Goal: Task Accomplishment & Management: Manage account settings

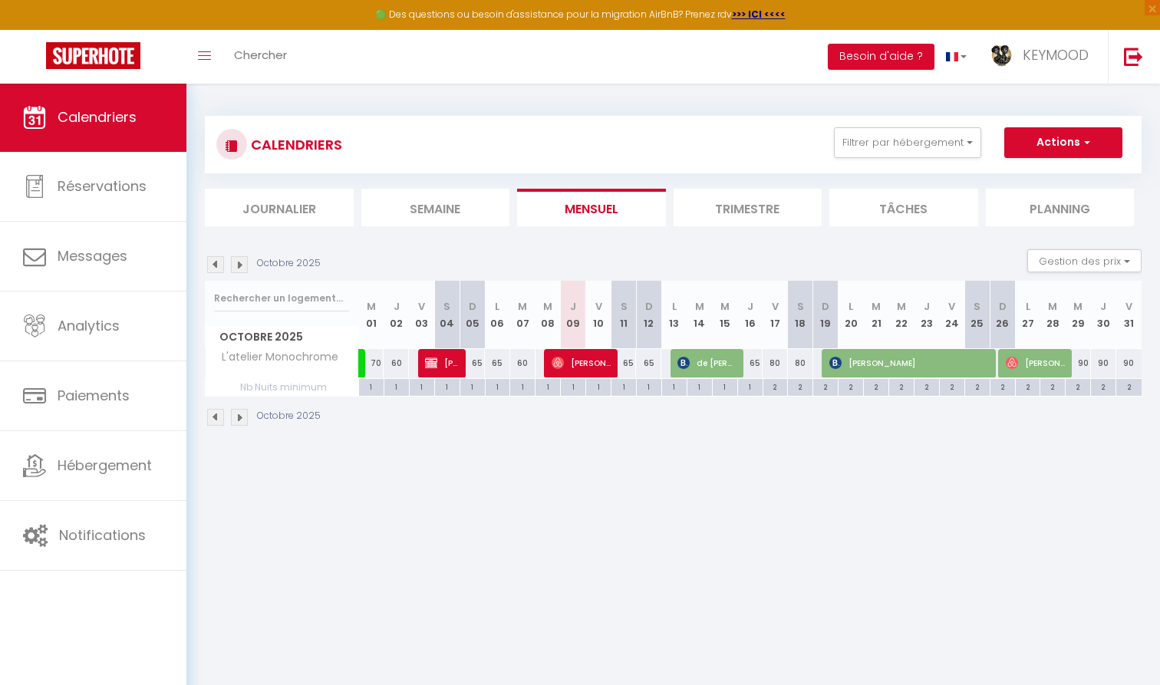
click at [1131, 44] on link at bounding box center [1133, 57] width 51 height 54
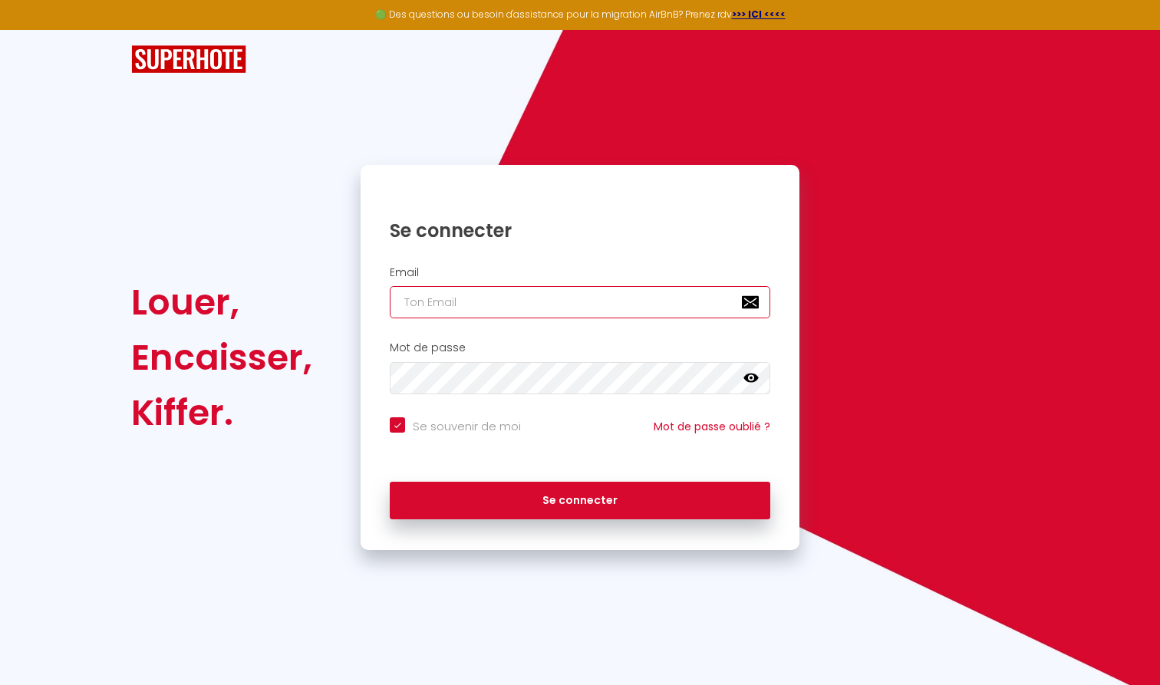
type input "a"
checkbox input "true"
type input "[DOMAIN_NAME][EMAIL_ADDRESS][DOMAIN_NAME]"
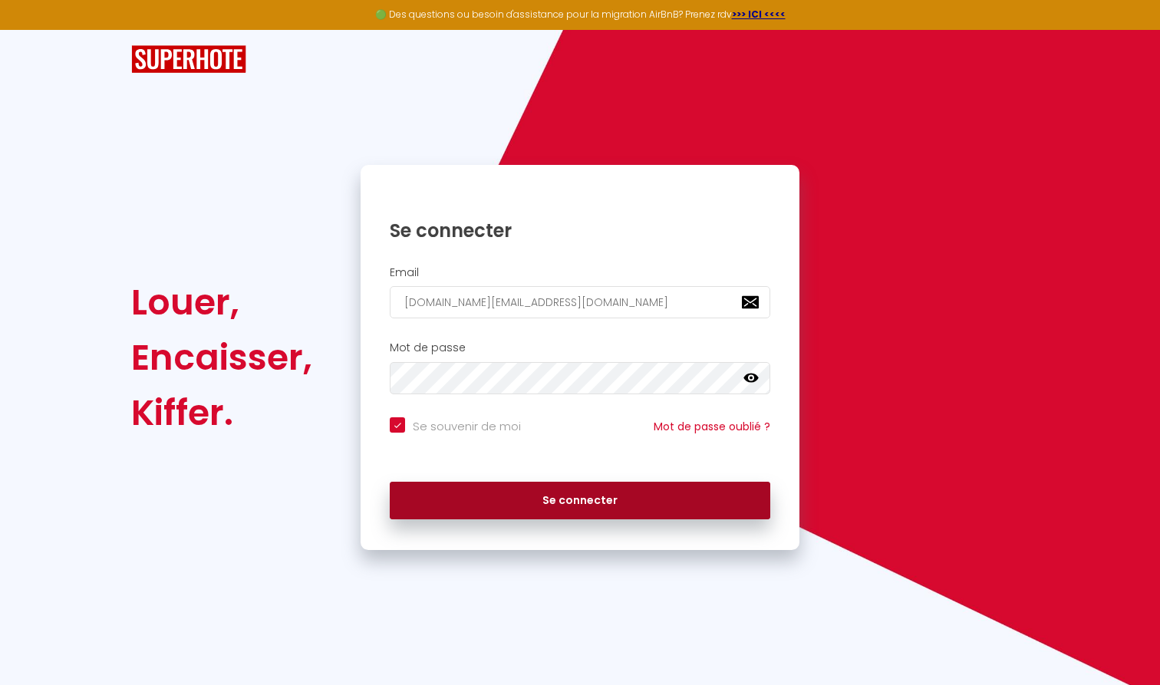
click at [507, 509] on button "Se connecter" at bounding box center [580, 501] width 380 height 38
checkbox input "true"
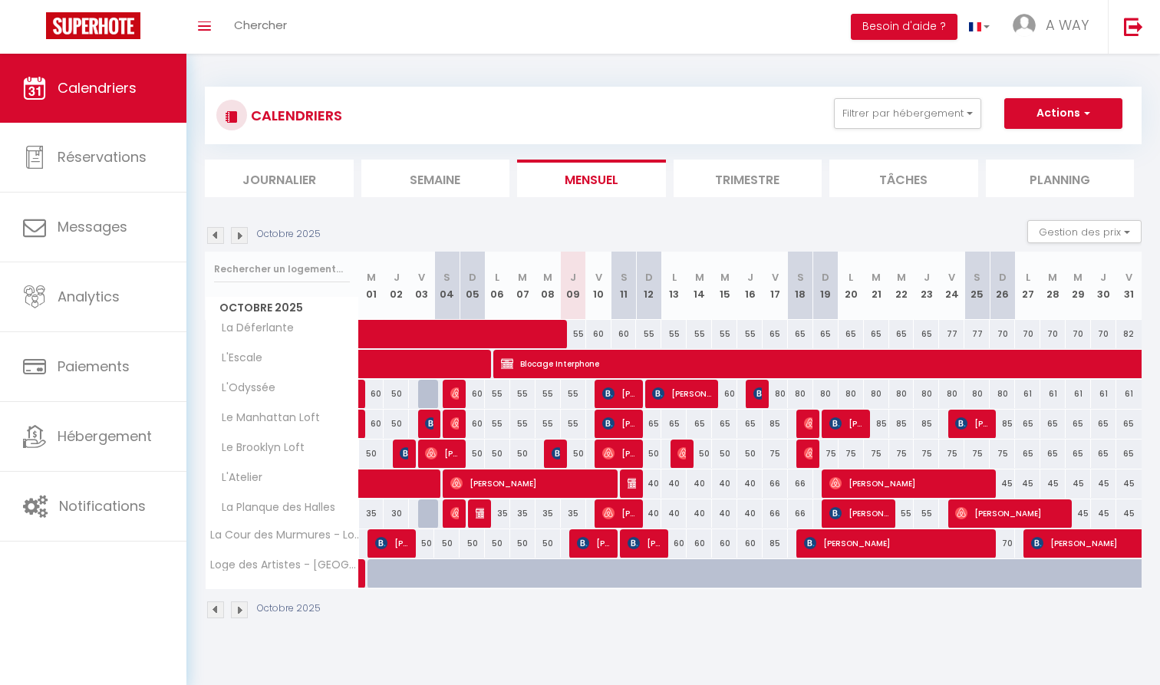
click at [873, 94] on div "CALENDRIERS Filtrer par hébergement [GEOGRAPHIC_DATA] Le Manhattan Loft Le Broo…" at bounding box center [673, 116] width 937 height 58
click at [881, 118] on button "Filtrer par hébergement" at bounding box center [907, 113] width 147 height 31
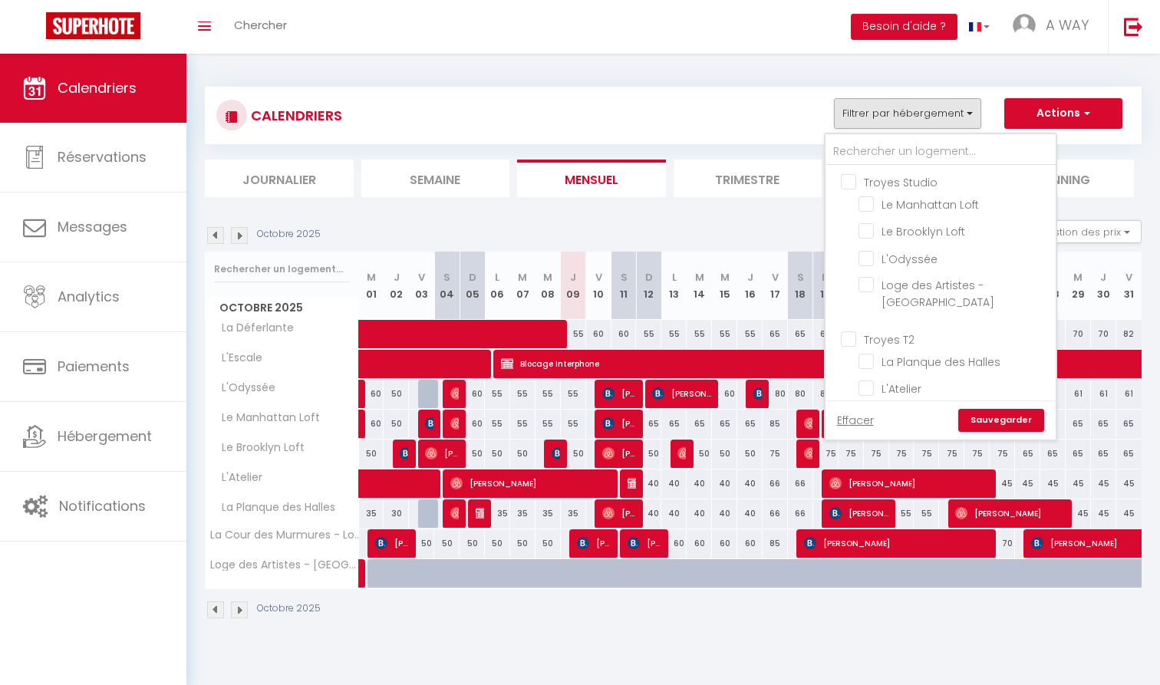
click at [923, 182] on input "Troyes Studio" at bounding box center [956, 180] width 230 height 15
checkbox input "true"
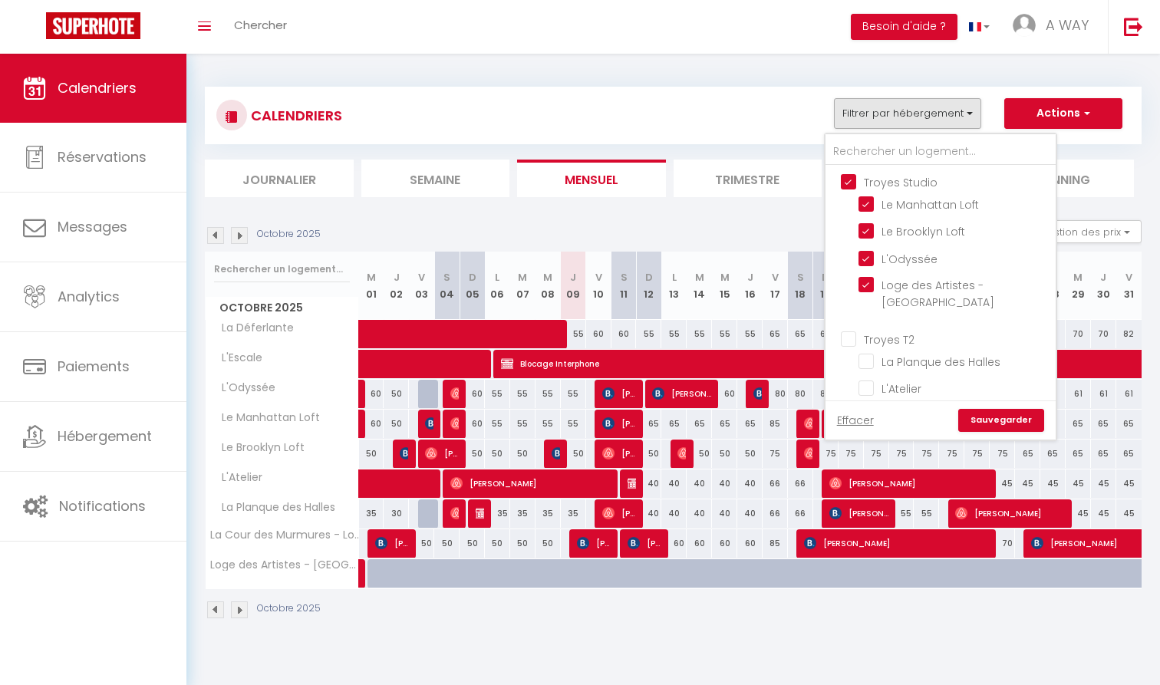
checkbox input "true"
checkbox input "false"
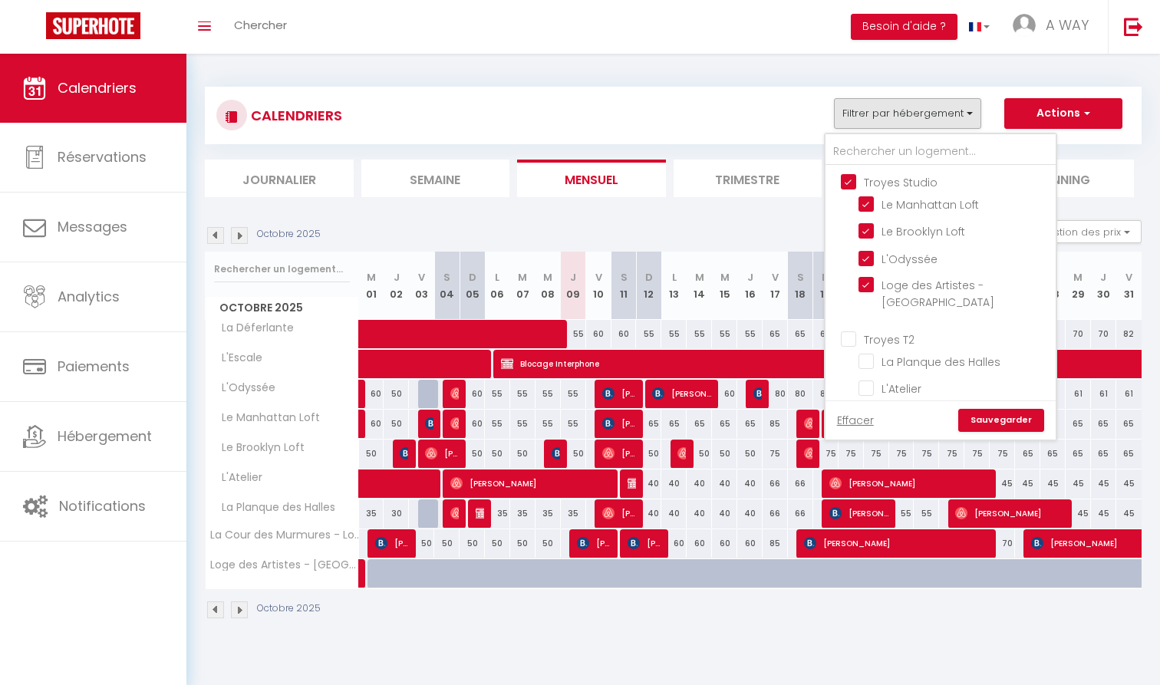
checkbox input "false"
click at [989, 426] on link "Sauvegarder" at bounding box center [1001, 420] width 86 height 23
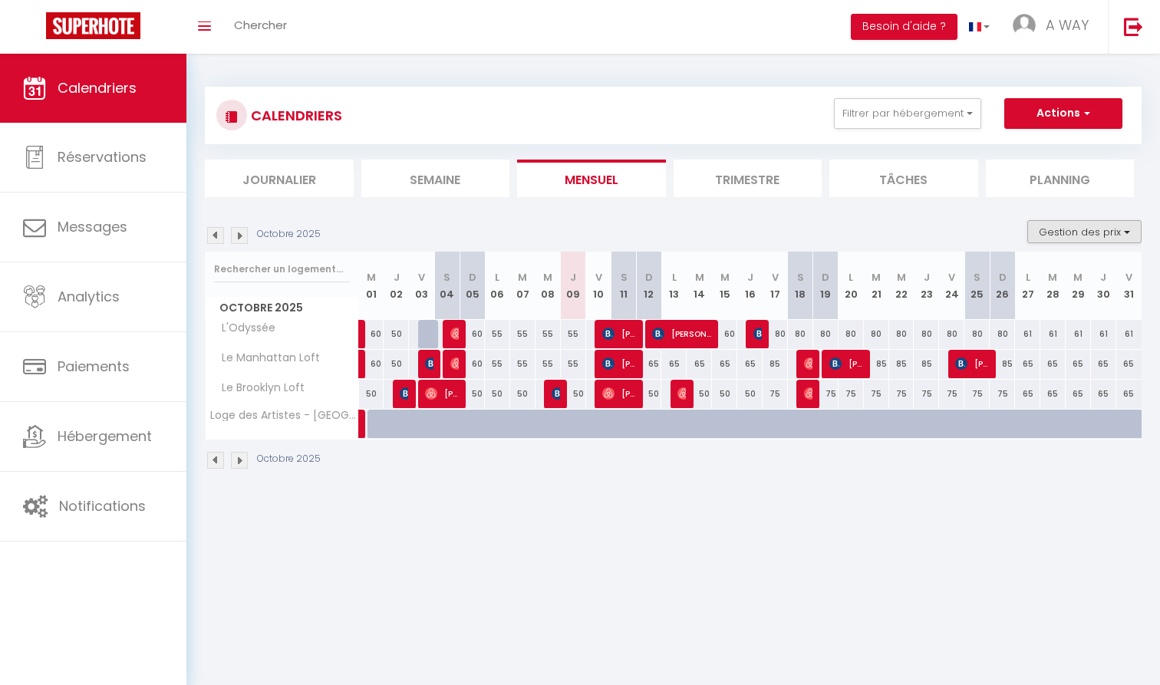
click at [1052, 241] on button "Gestion des prix" at bounding box center [1084, 231] width 114 height 23
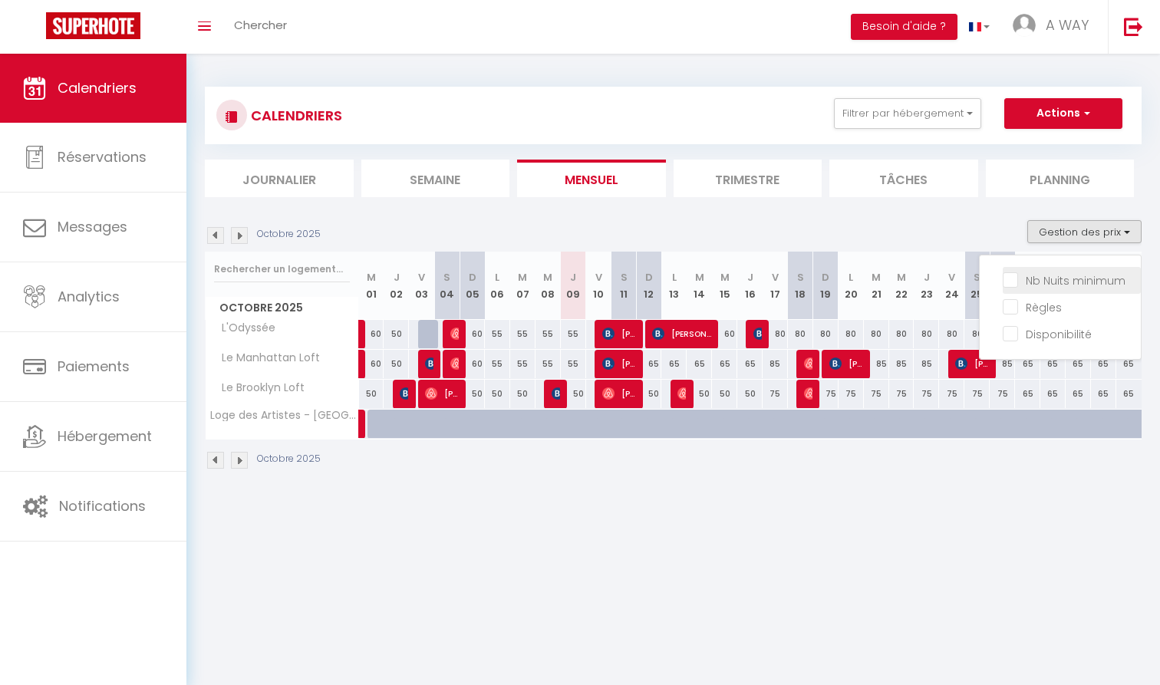
click at [1047, 284] on input "Nb Nuits minimum" at bounding box center [1072, 279] width 138 height 15
checkbox input "true"
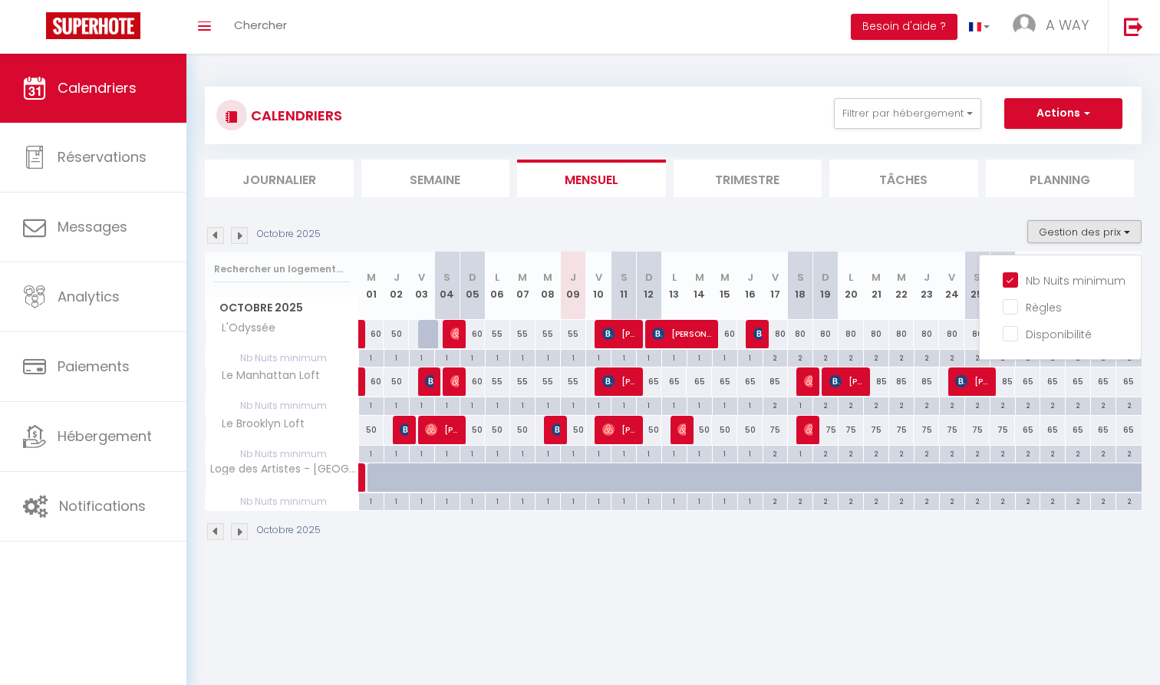
click at [1069, 235] on button "Gestion des prix" at bounding box center [1084, 231] width 114 height 23
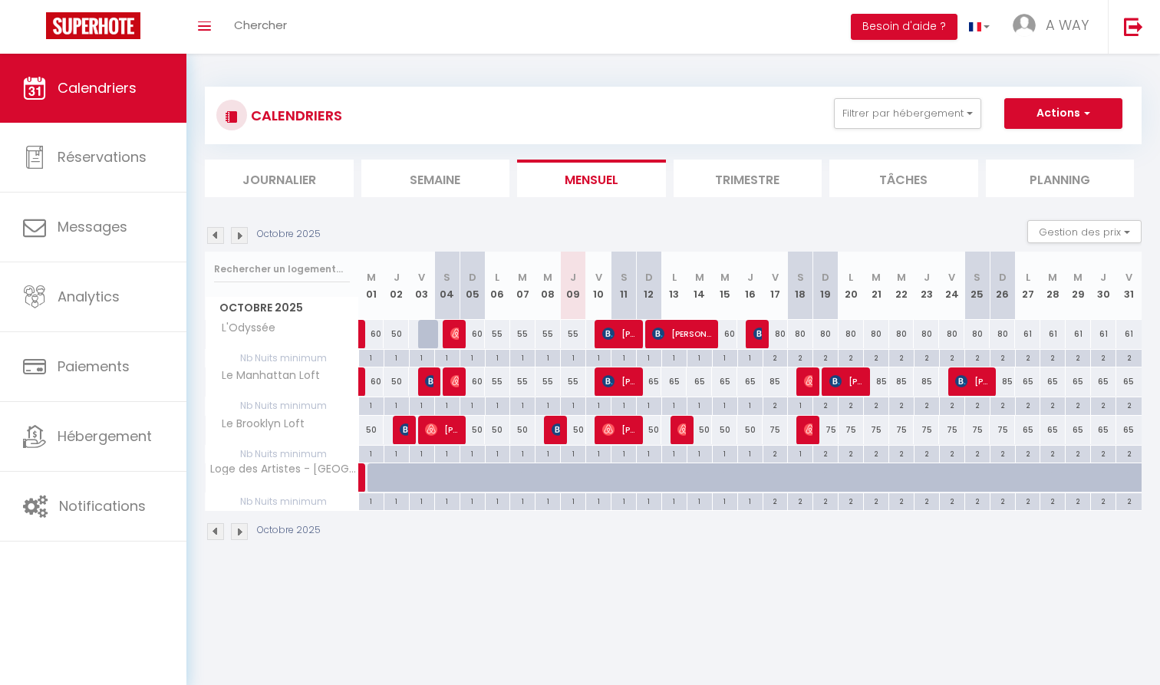
click at [219, 233] on img at bounding box center [215, 235] width 17 height 17
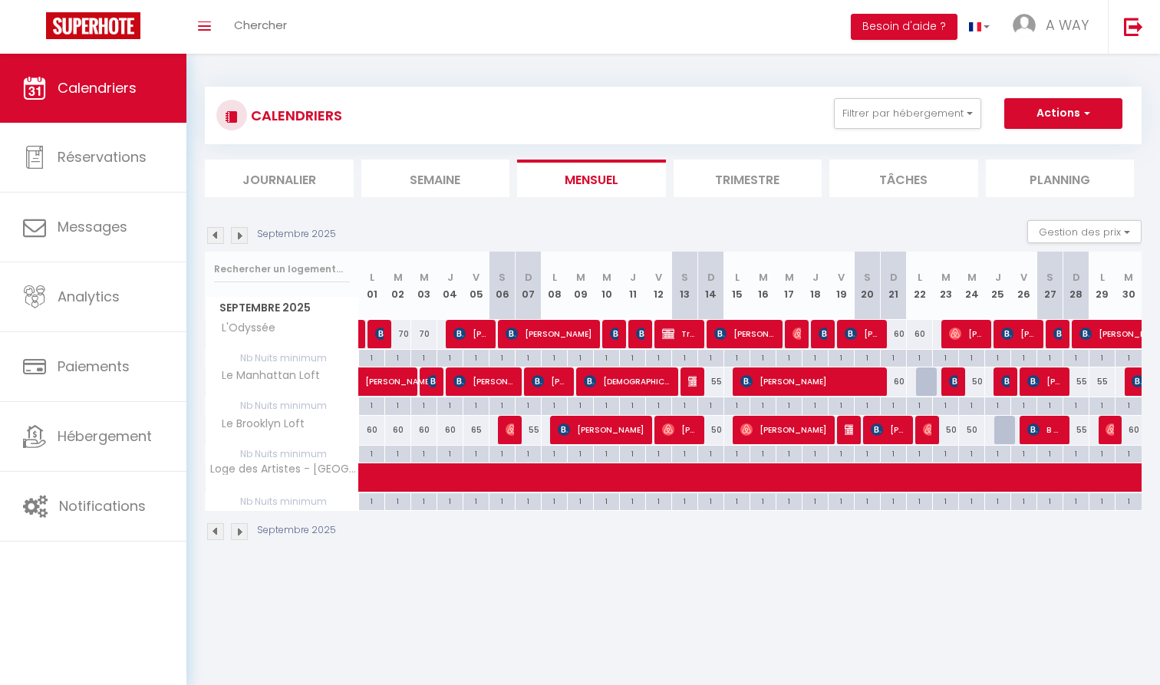
click at [242, 235] on img at bounding box center [239, 235] width 17 height 17
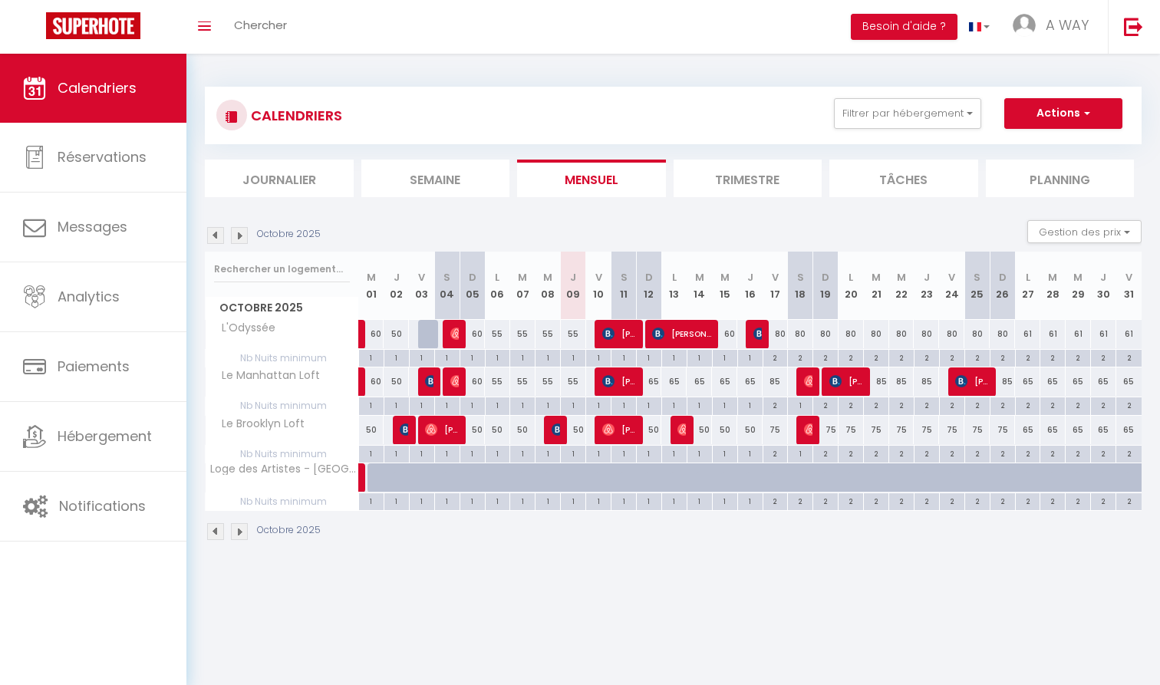
click at [574, 386] on div "55" at bounding box center [573, 381] width 25 height 28
type input "55"
type input "Jeu 09 Octobre 2025"
type input "Ven 10 Octobre 2025"
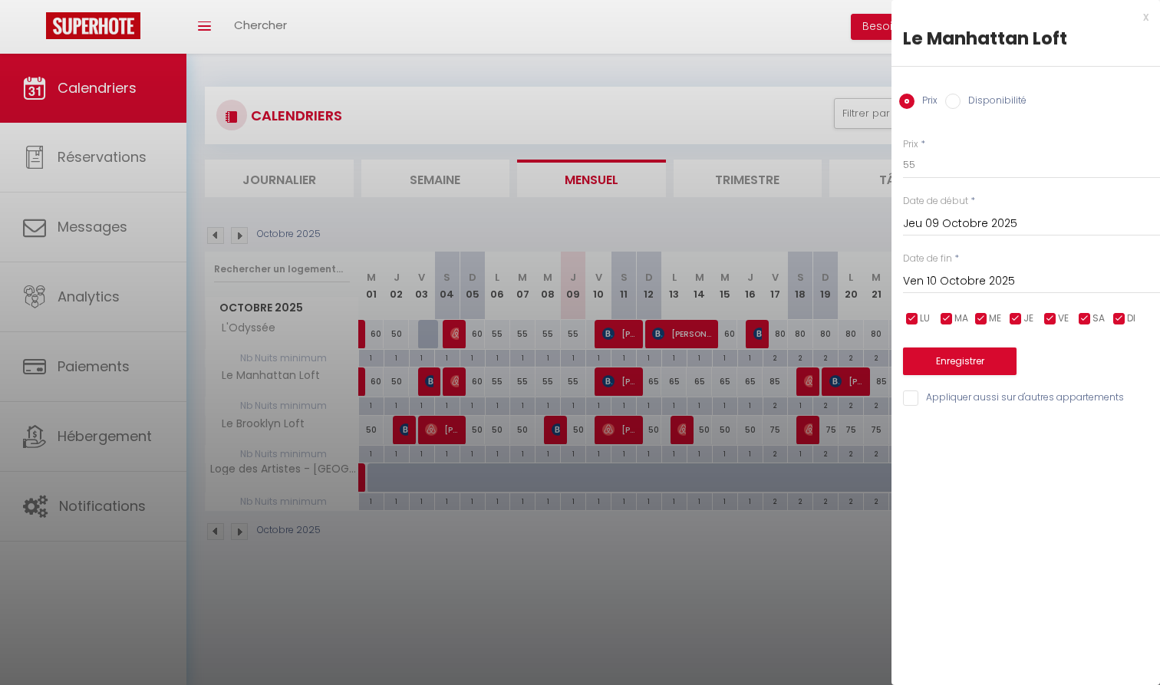
click at [831, 266] on div at bounding box center [580, 342] width 1160 height 685
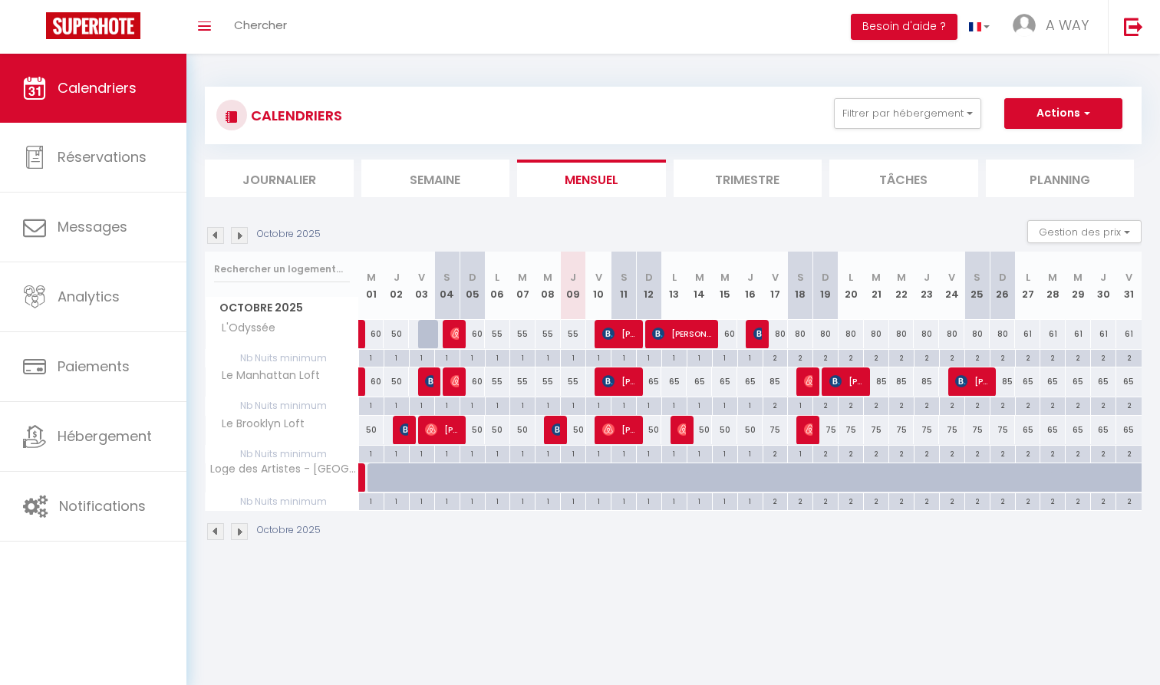
click at [216, 234] on img at bounding box center [215, 235] width 17 height 17
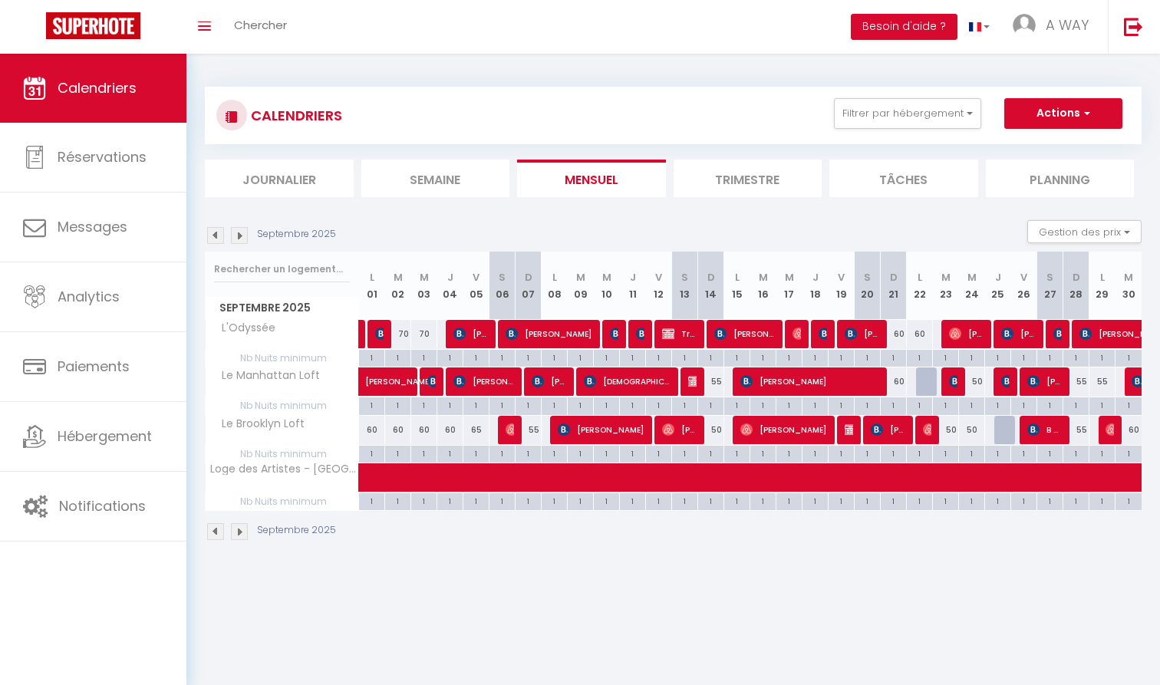
click at [214, 232] on img at bounding box center [215, 235] width 17 height 17
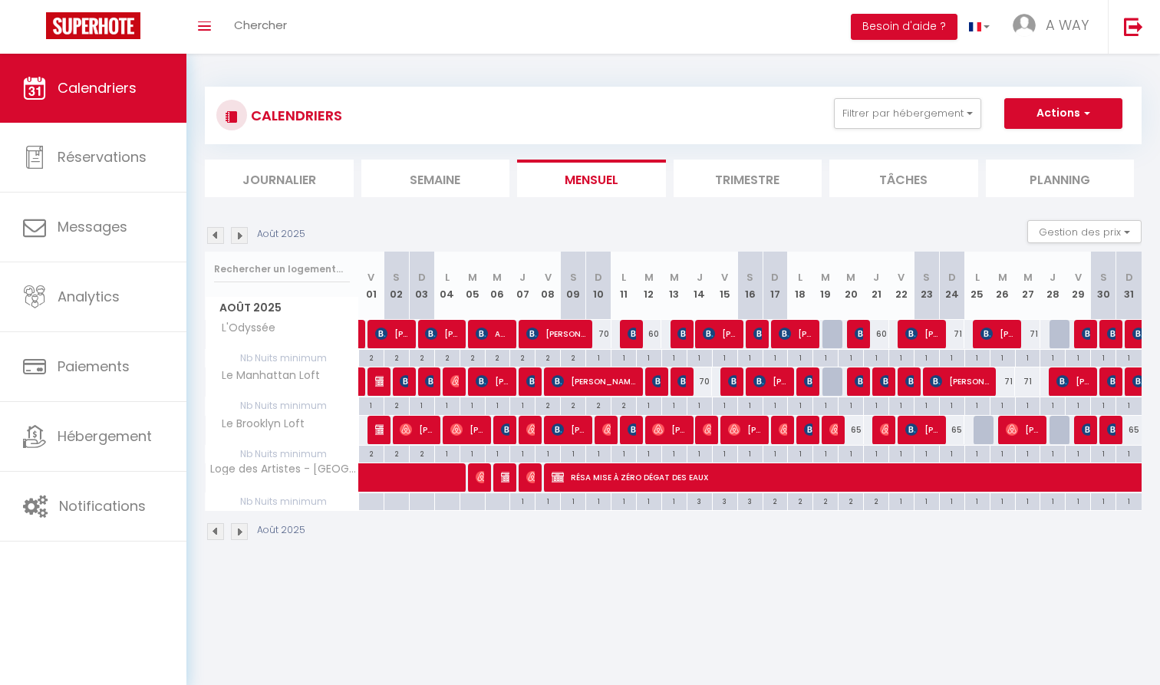
click at [242, 235] on img at bounding box center [239, 235] width 17 height 17
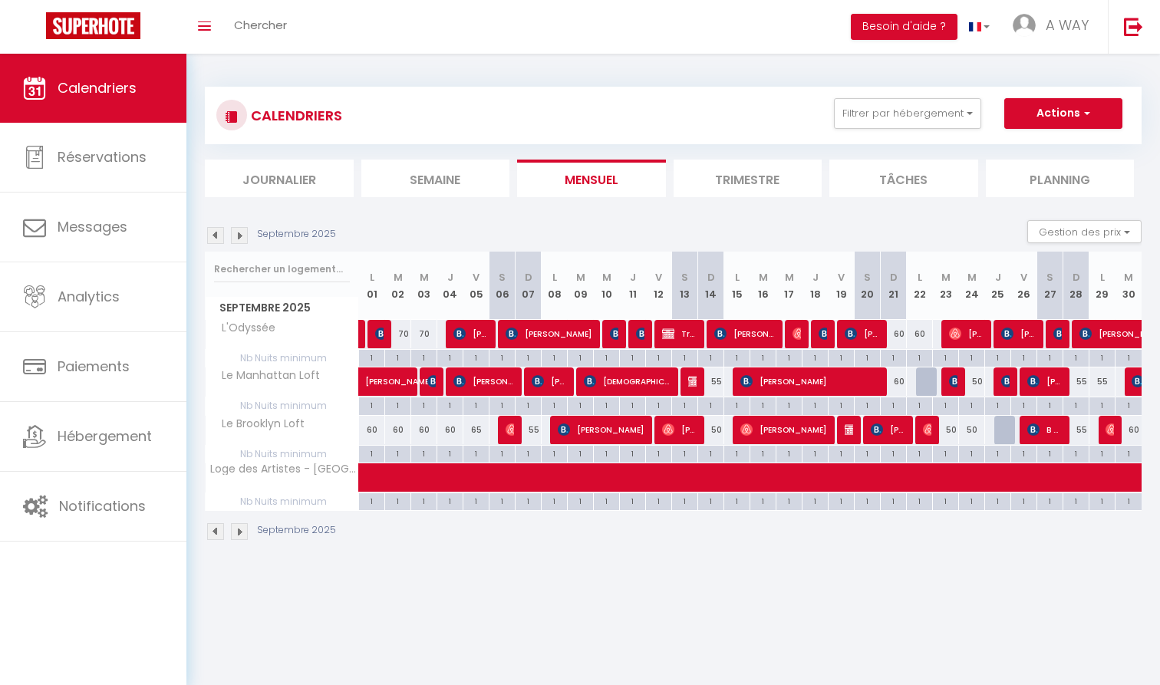
click at [242, 235] on img at bounding box center [239, 235] width 17 height 17
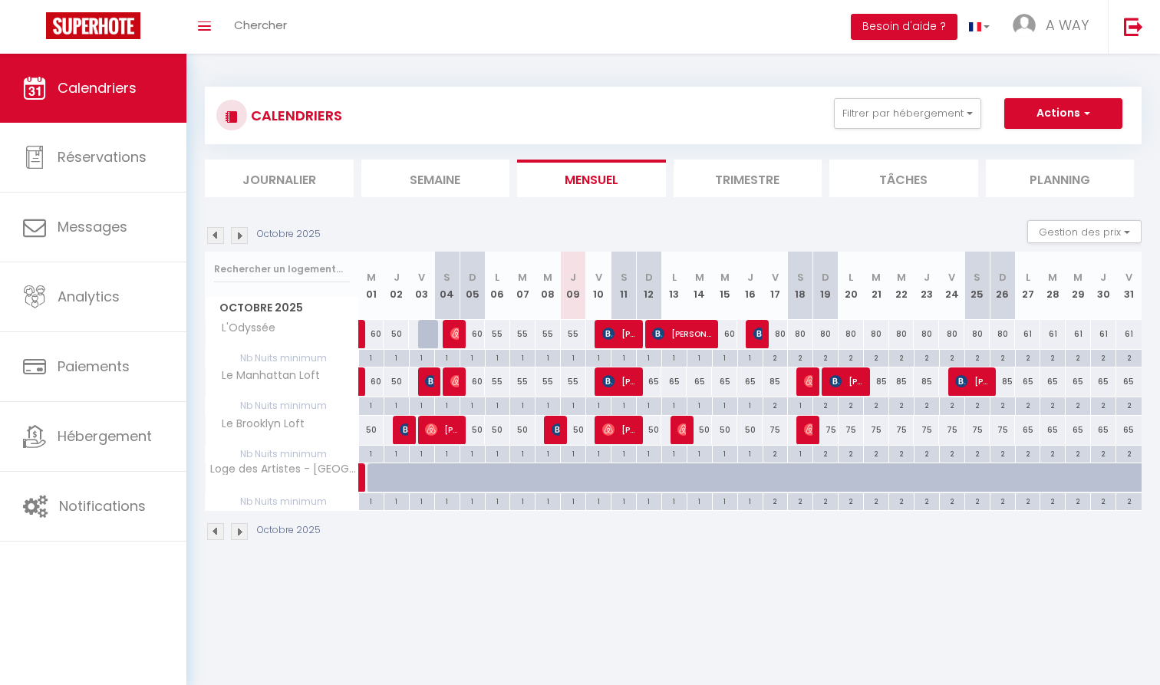
click at [574, 331] on div "55" at bounding box center [573, 334] width 25 height 28
type input "55"
type input "Jeu 09 Octobre 2025"
type input "Ven 10 Octobre 2025"
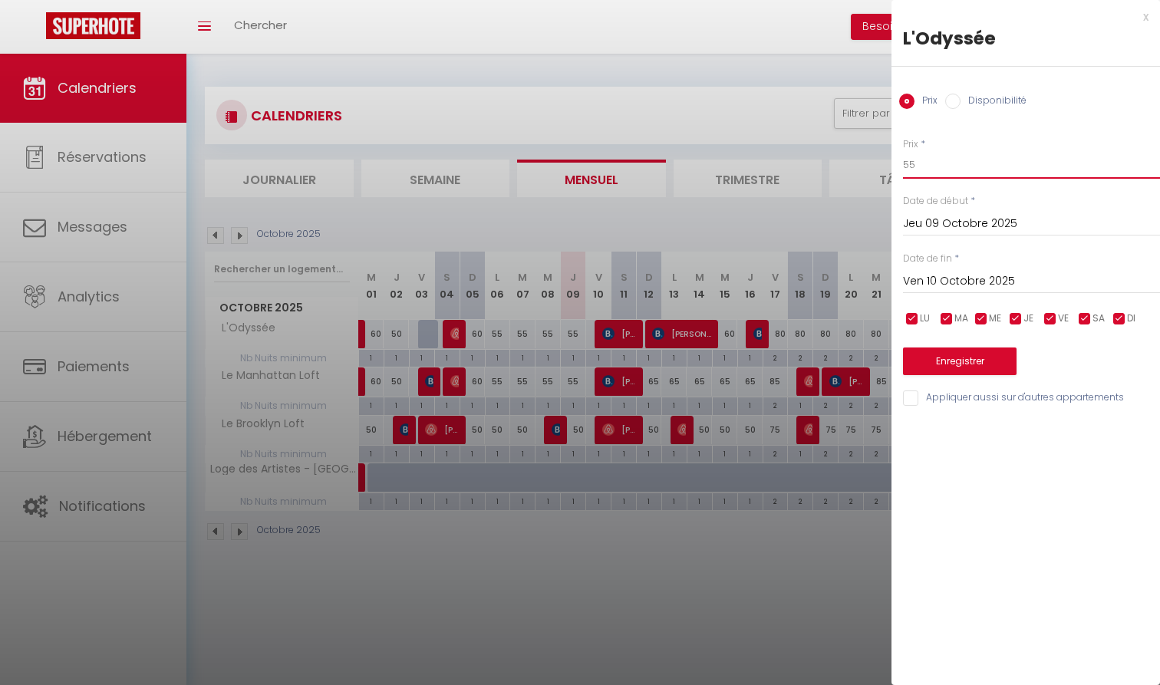
click at [952, 167] on input "55" at bounding box center [1031, 165] width 257 height 28
type input "45"
click at [936, 279] on input "Ven 10 Octobre 2025" at bounding box center [1031, 282] width 257 height 20
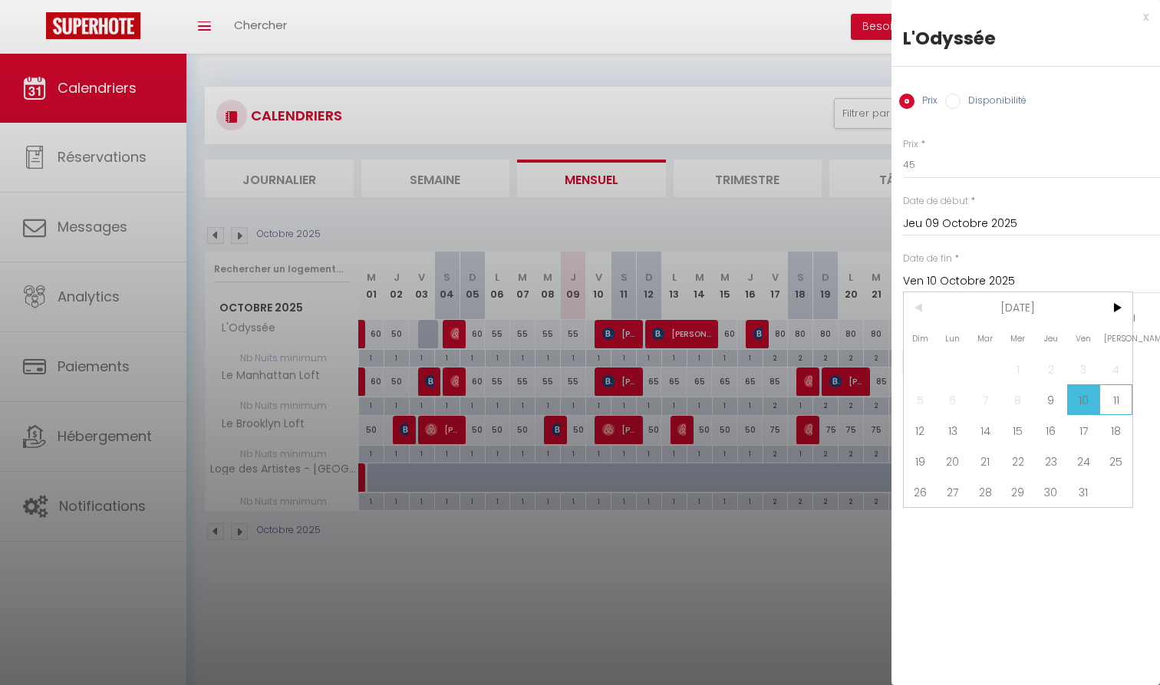
click at [1115, 396] on span "11" at bounding box center [1115, 399] width 33 height 31
type input "[DATE]"
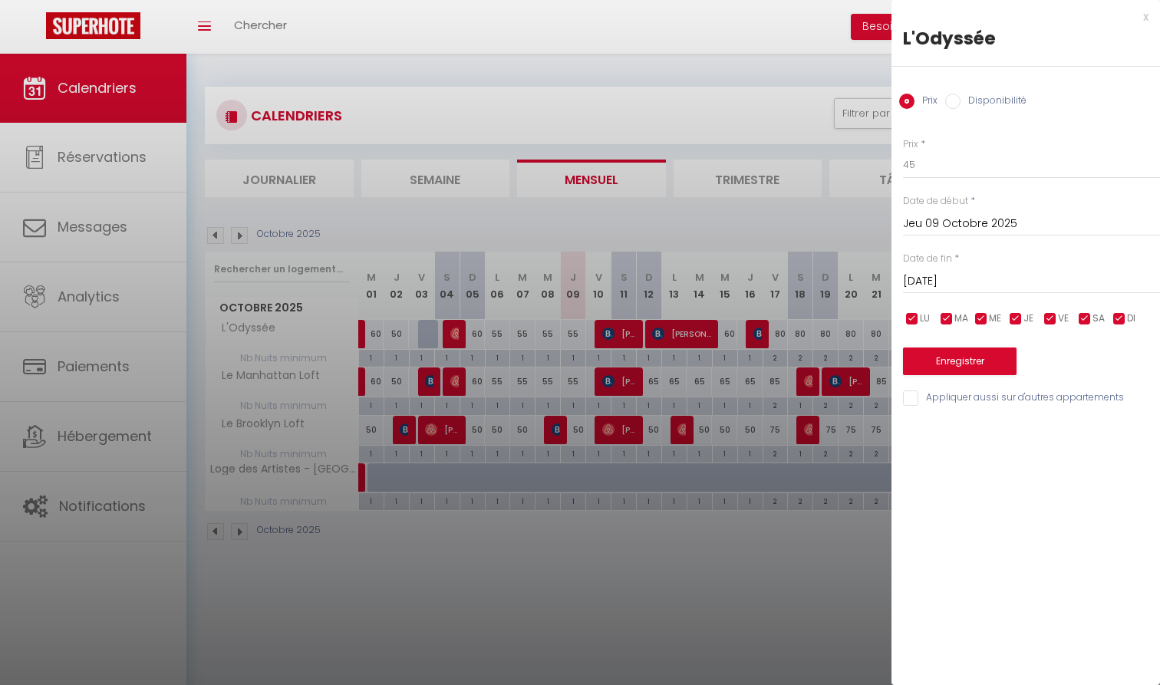
click at [977, 387] on div "Prix * 45 Statut * Disponible Indisponible Date de début * [DATE] < [DATE] > Di…" at bounding box center [1025, 263] width 268 height 290
click at [976, 390] on input "Appliquer aussi sur d'autres appartements" at bounding box center [1031, 397] width 257 height 15
checkbox input "true"
click at [980, 365] on button "Enregistrer" at bounding box center [960, 361] width 114 height 28
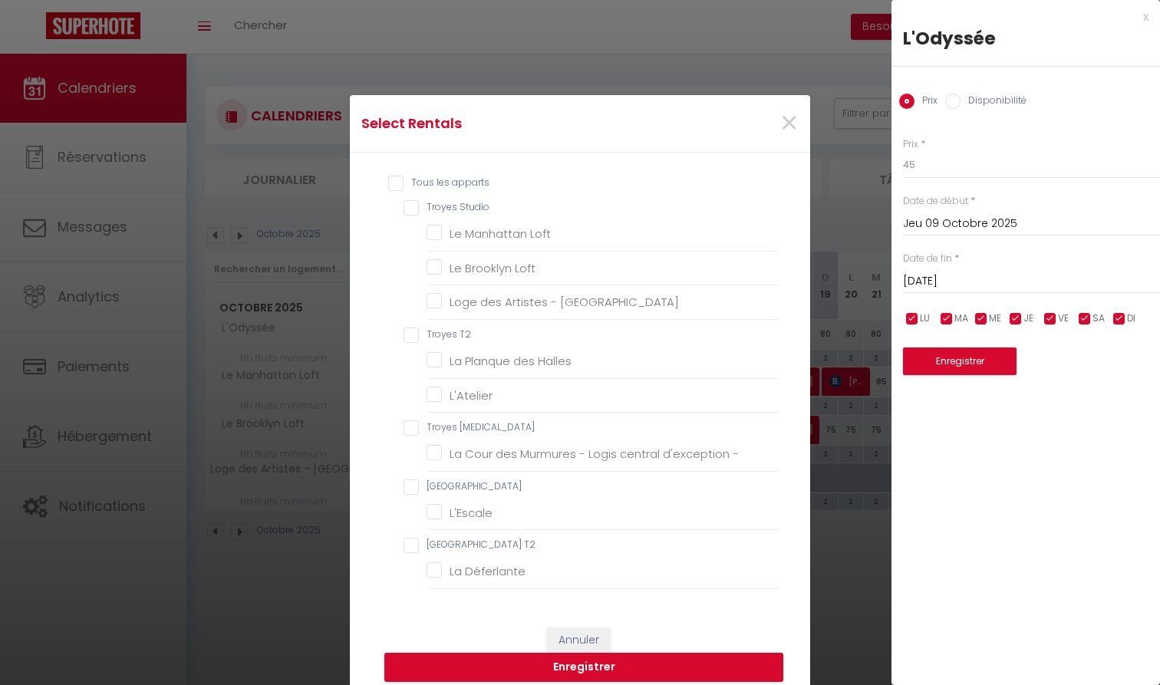
click at [469, 213] on Studio "Troyes Studio" at bounding box center [591, 207] width 376 height 15
checkbox Studio "true"
checkbox Loft "true"
checkbox centre "true"
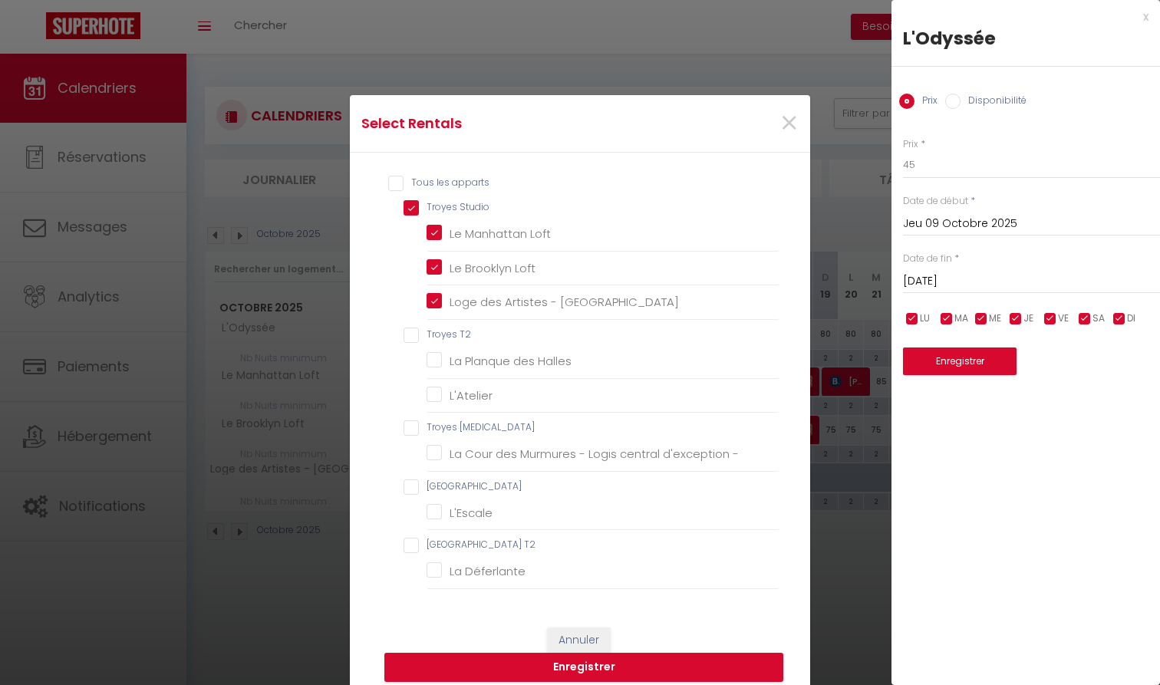
checkbox T2 "false"
checkbox Halles "false"
checkbox input "false"
checkbox T3 "false"
checkbox - "false"
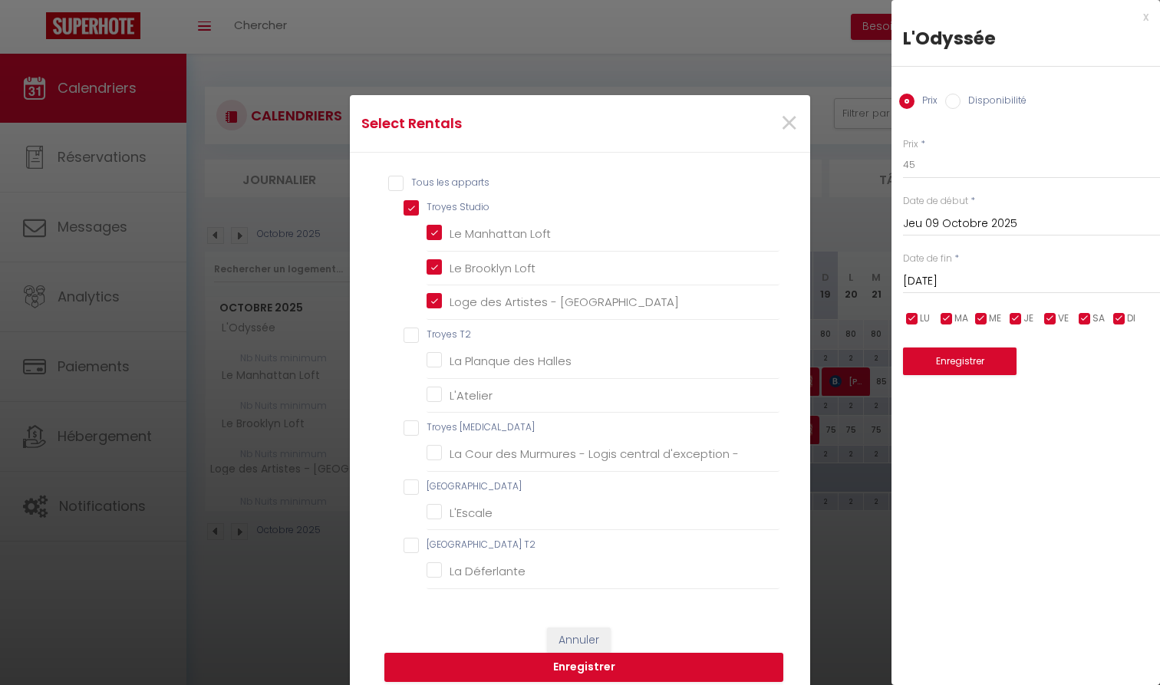
checkbox Studio "false"
checkbox input "false"
checkbox T2 "false"
checkbox Déferlante "false"
click at [662, 677] on button "Enregistrer" at bounding box center [583, 667] width 399 height 29
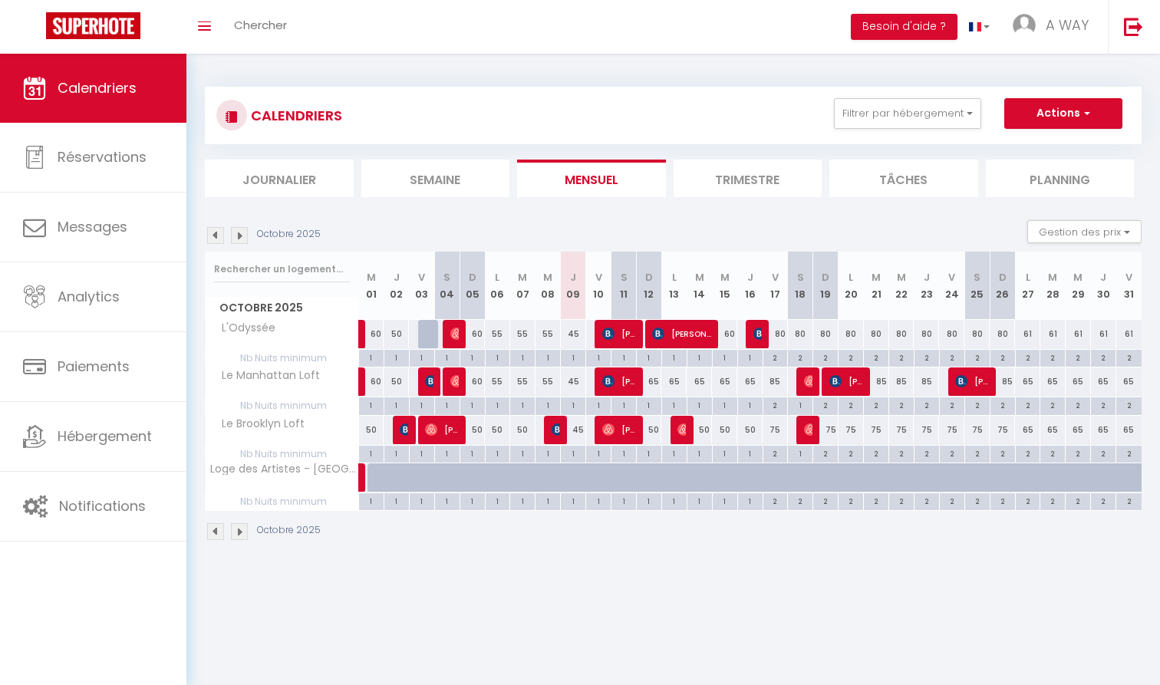
click at [656, 380] on div "65" at bounding box center [648, 381] width 25 height 28
type input "65"
type input "Dim 12 Octobre 2025"
type input "Lun 13 Octobre 2025"
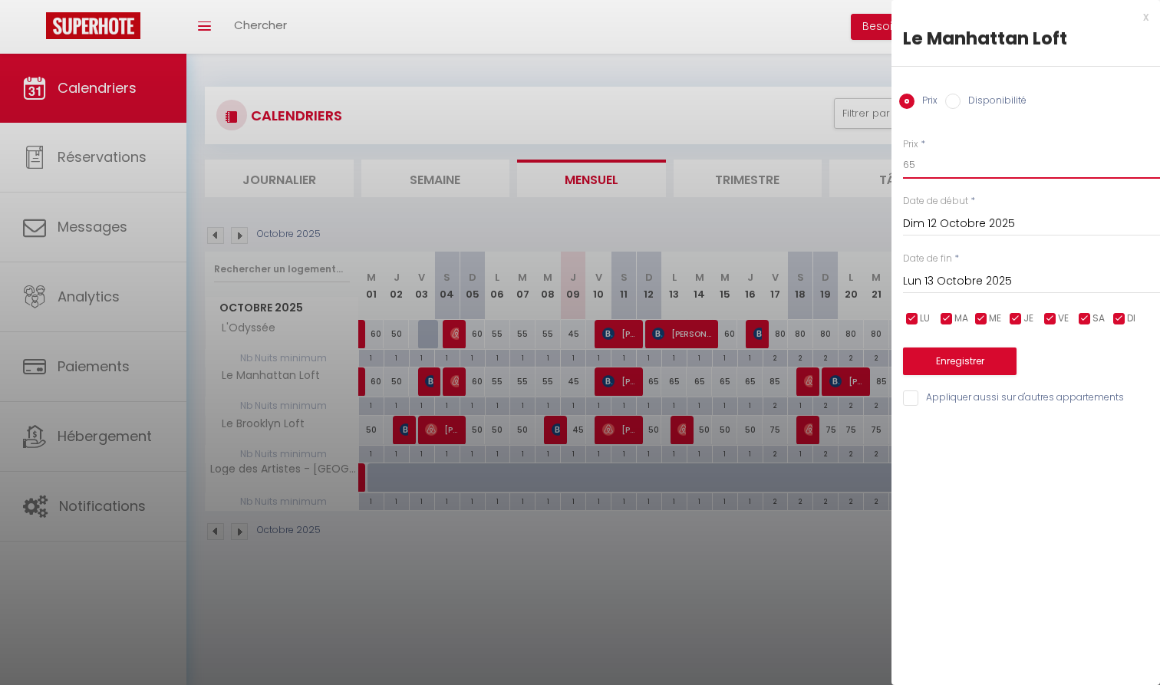
click at [947, 160] on input "65" at bounding box center [1031, 165] width 257 height 28
type input "50"
click at [966, 288] on input "Lun 13 Octobre 2025" at bounding box center [1031, 282] width 257 height 20
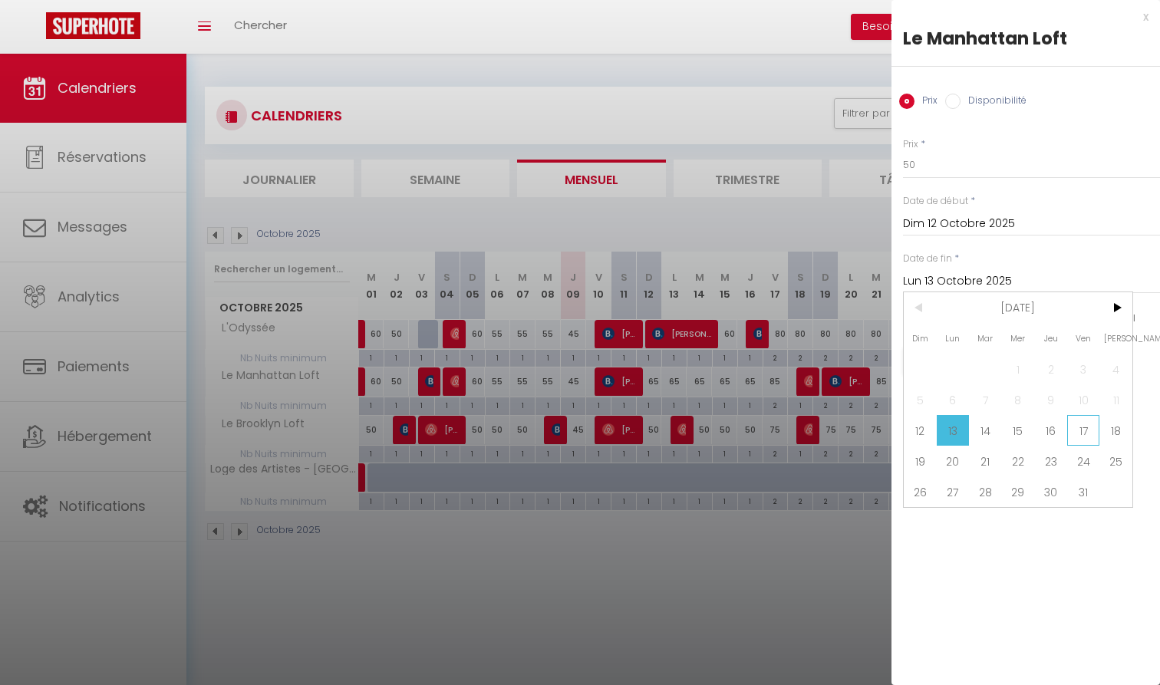
click at [1075, 429] on span "17" at bounding box center [1083, 430] width 33 height 31
type input "Ven 17 Octobre 2025"
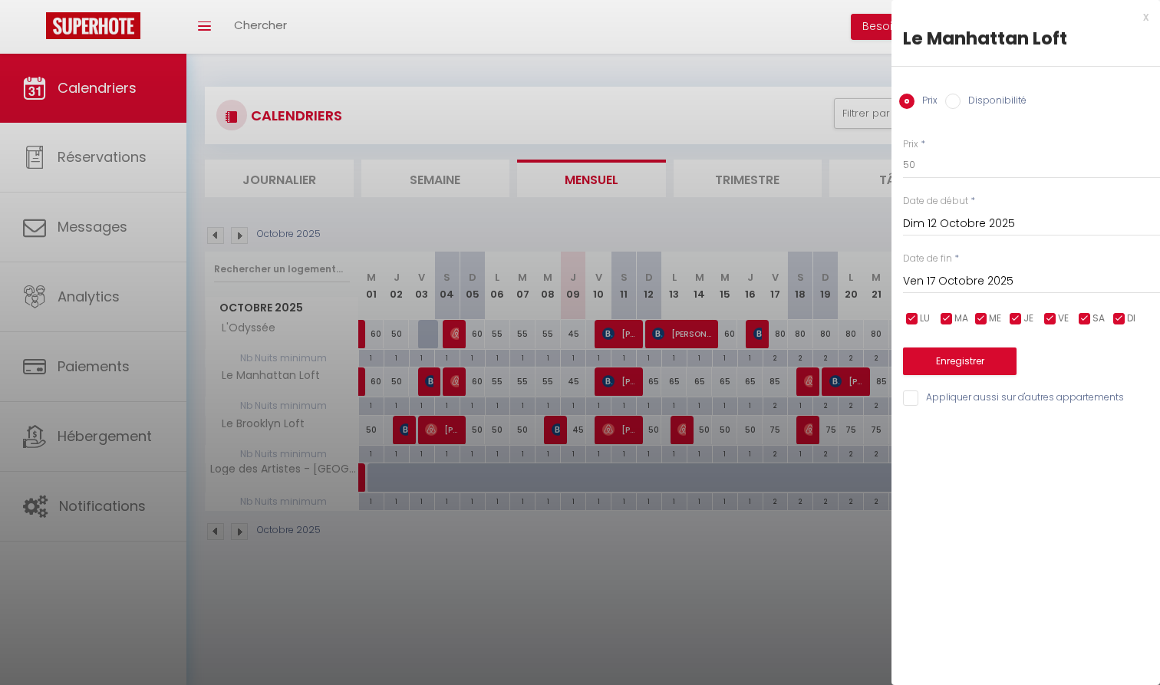
click at [991, 354] on button "Enregistrer" at bounding box center [960, 361] width 114 height 28
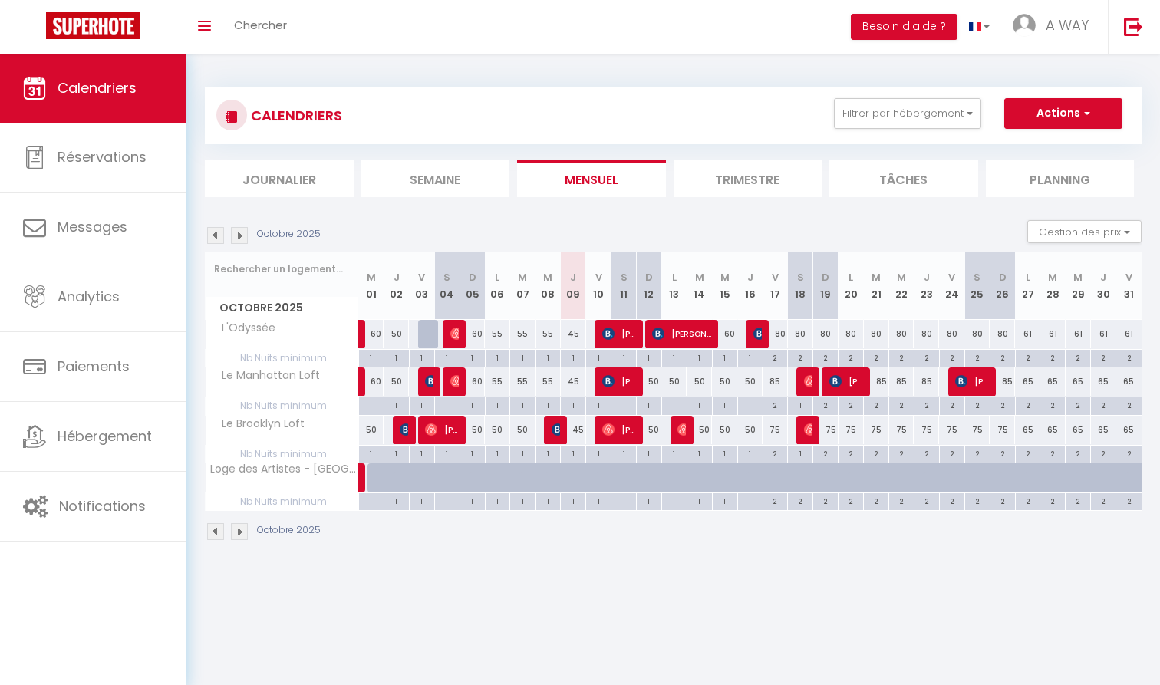
click at [654, 430] on div "50" at bounding box center [648, 430] width 25 height 28
type input "50"
type input "Dim 12 Octobre 2025"
type input "Lun 13 Octobre 2025"
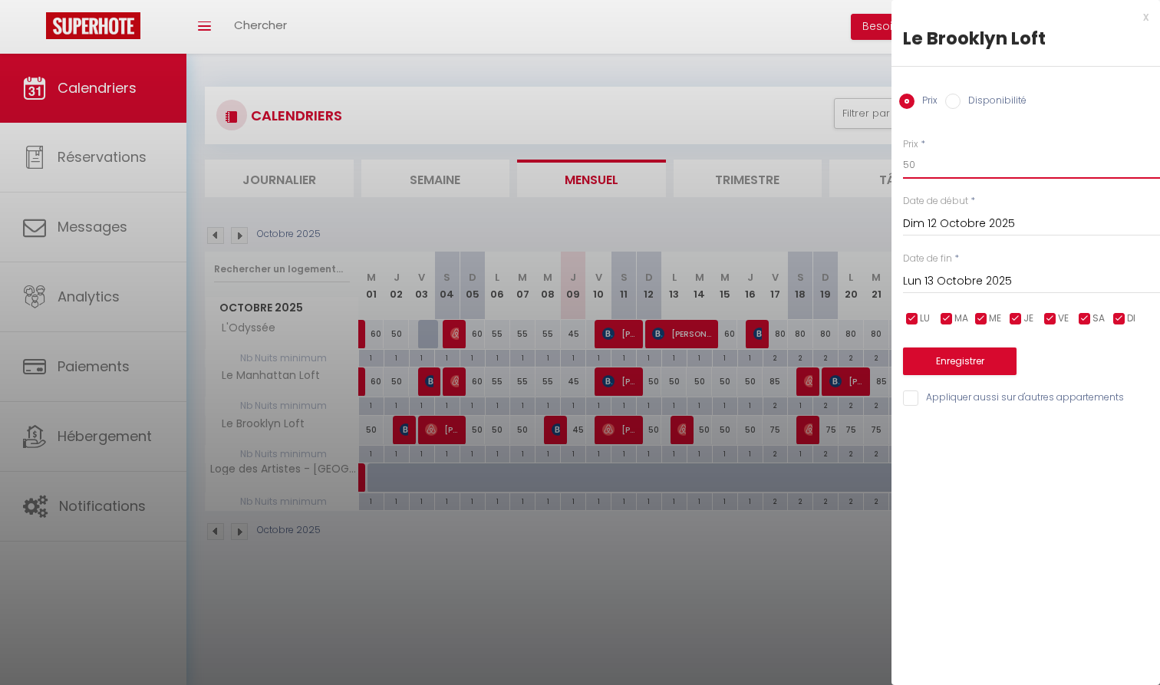
click at [910, 175] on input "50" at bounding box center [1031, 165] width 257 height 28
type input "45"
click at [963, 343] on div "Enregistrer" at bounding box center [1031, 351] width 257 height 47
click at [963, 353] on button "Enregistrer" at bounding box center [960, 361] width 114 height 28
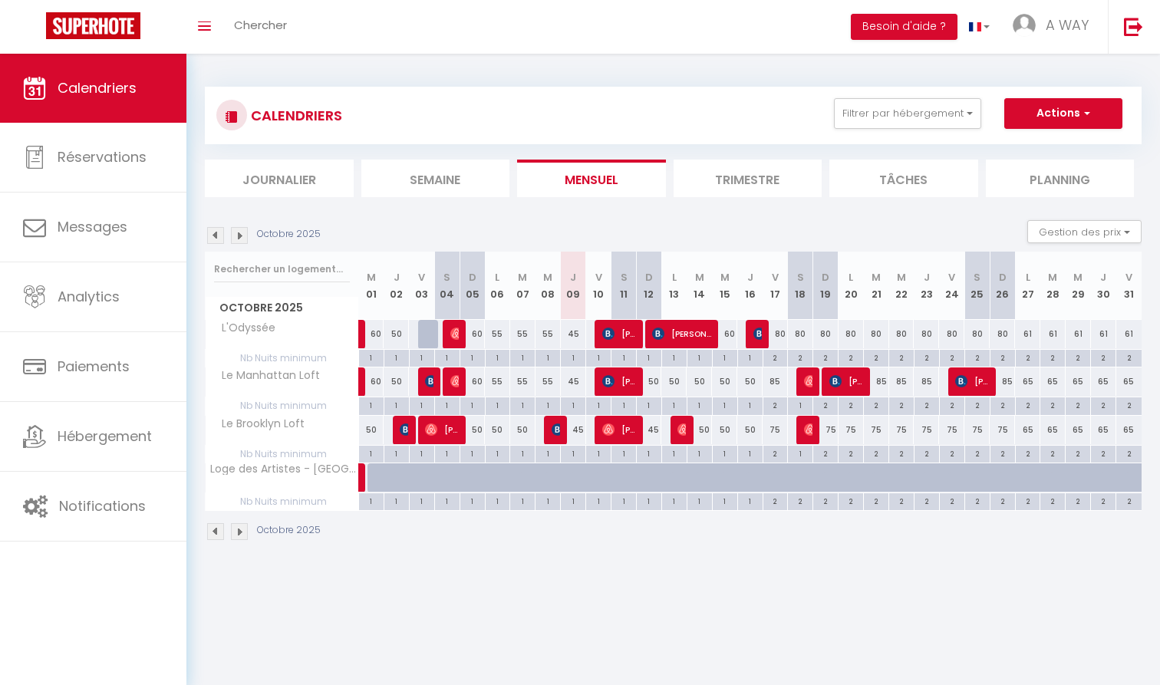
click at [775, 377] on div "85" at bounding box center [774, 381] width 25 height 28
type input "85"
type input "Ven 17 Octobre 2025"
type input "Sam 18 Octobre 2025"
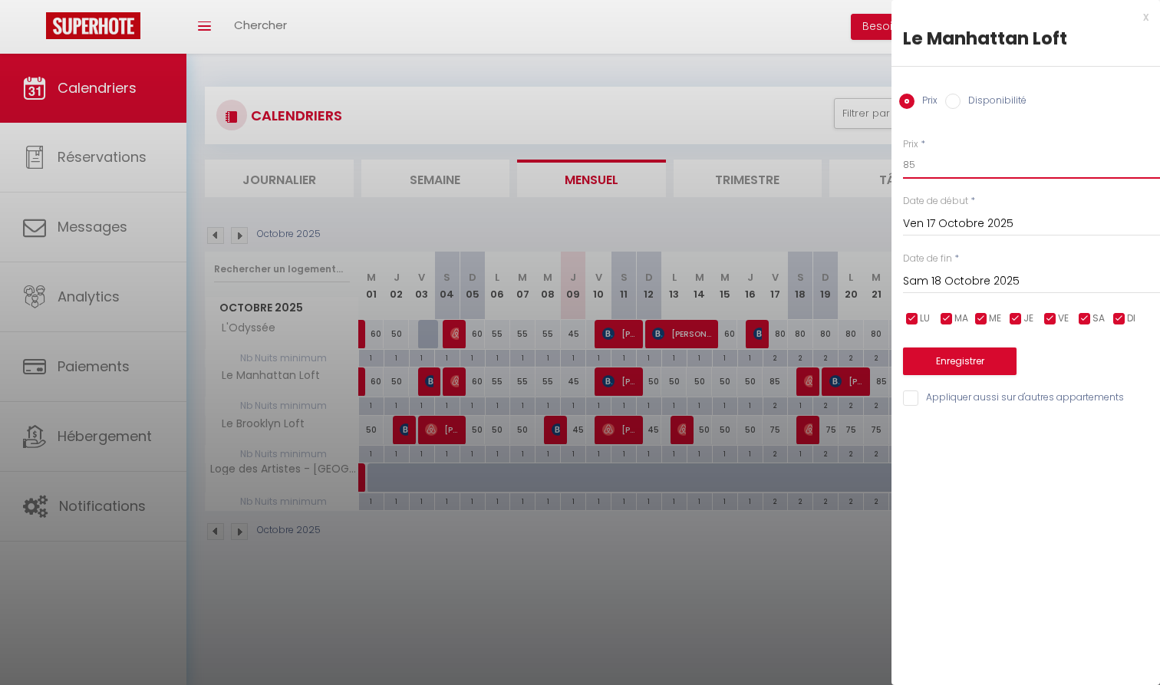
click at [909, 165] on input "85" at bounding box center [1031, 165] width 257 height 28
type input "70"
click at [978, 361] on button "Enregistrer" at bounding box center [960, 361] width 114 height 28
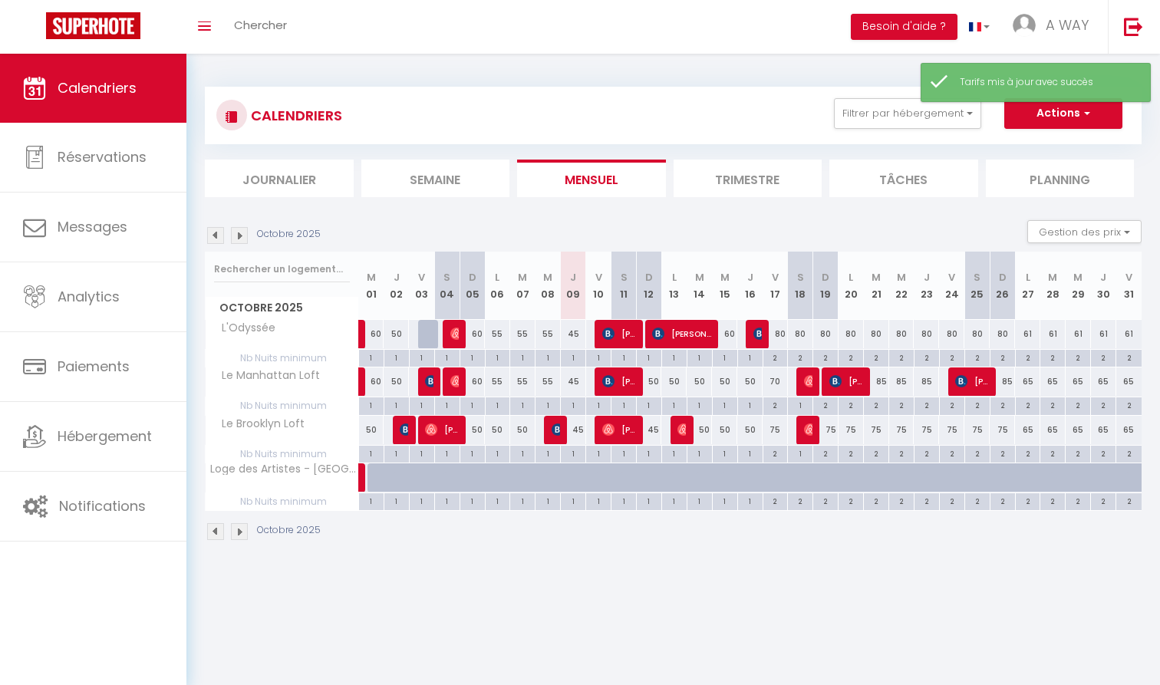
click at [772, 428] on div "75" at bounding box center [774, 430] width 25 height 28
type input "75"
type input "Ven 17 Octobre 2025"
type input "Sam 18 Octobre 2025"
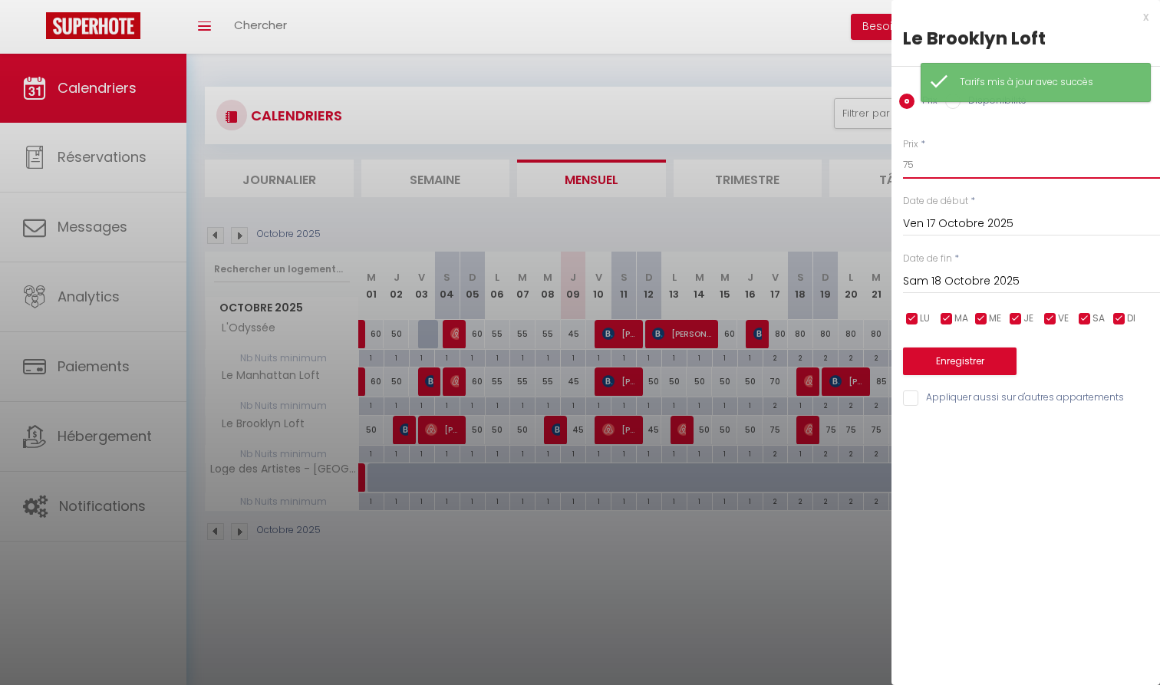
click at [930, 166] on input "75" at bounding box center [1031, 165] width 257 height 28
type input "65"
click at [941, 343] on div "Enregistrer" at bounding box center [1031, 351] width 257 height 47
click at [940, 352] on button "Enregistrer" at bounding box center [960, 361] width 114 height 28
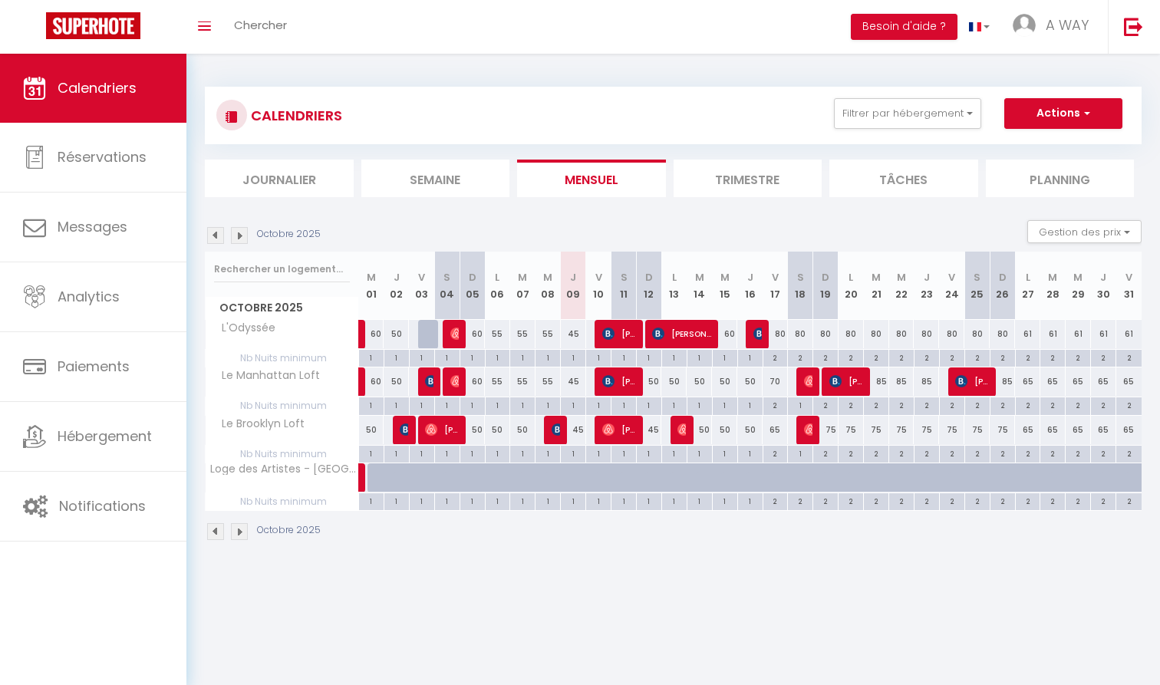
click at [574, 403] on div "1" at bounding box center [573, 404] width 25 height 15
type input "1"
type input "Jeu 09 Octobre 2025"
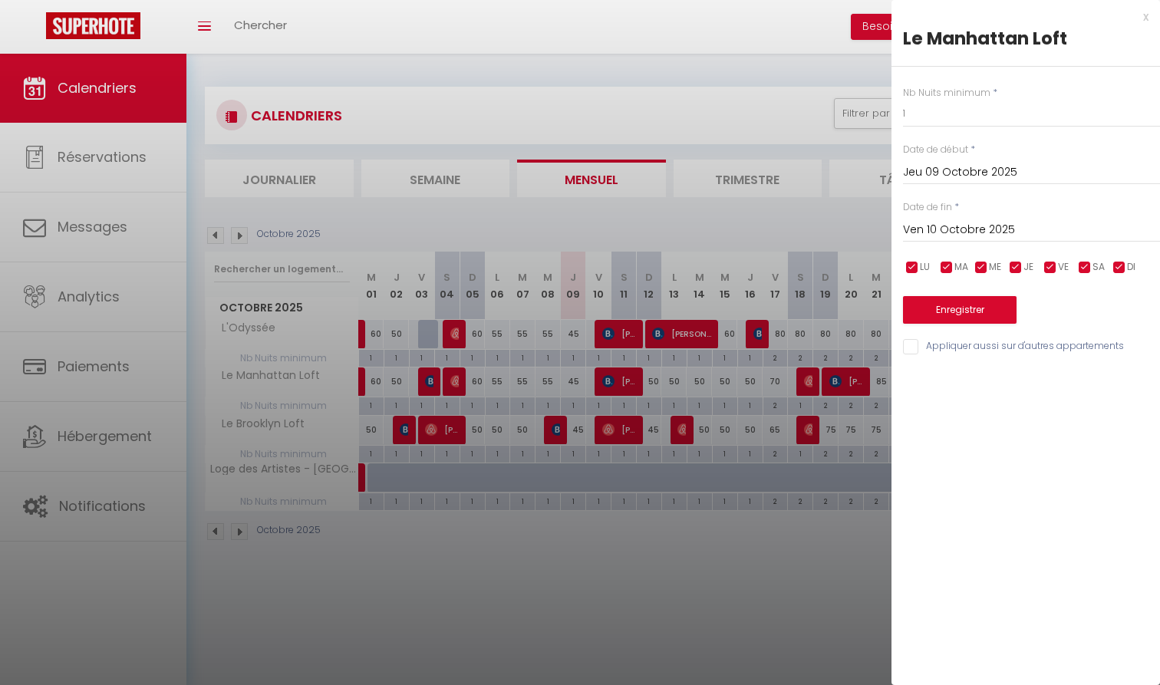
click at [972, 216] on div "[DATE] < [DATE] > Dim Lun Mar Mer Jeu Ven Sam 1 2 3 4 5 6 7 8 9 10 11 12 13 14 …" at bounding box center [1031, 229] width 257 height 28
click at [970, 222] on input "Ven 10 Octobre 2025" at bounding box center [1031, 230] width 257 height 20
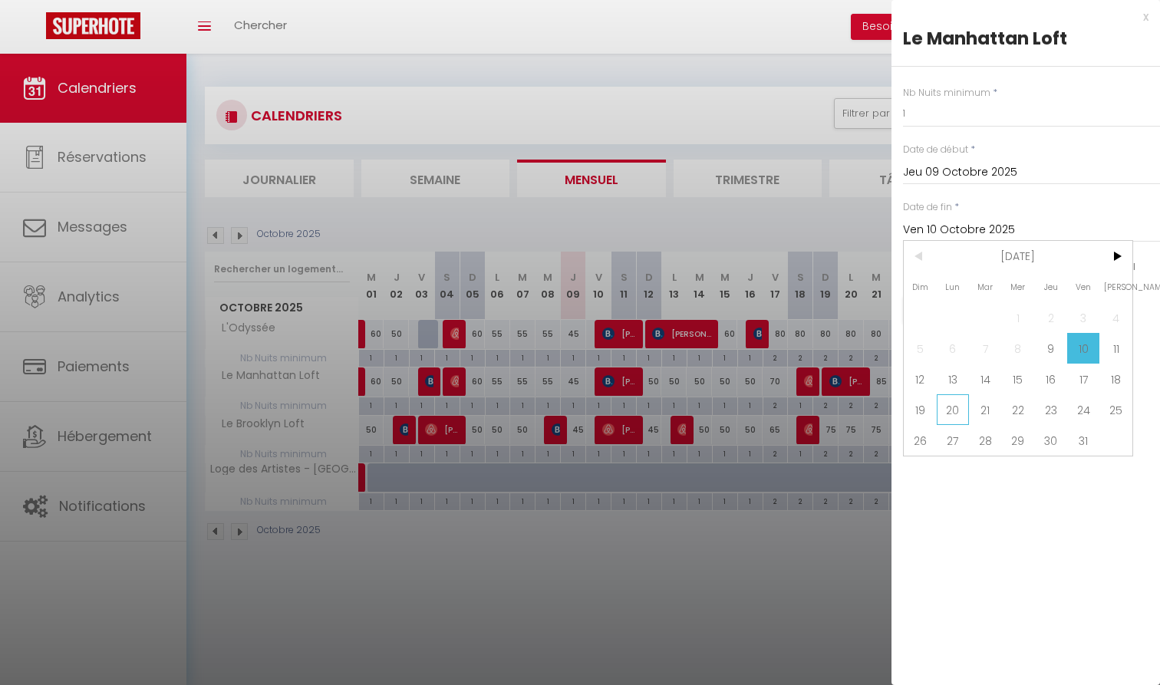
click at [960, 401] on span "20" at bounding box center [953, 409] width 33 height 31
type input "Lun 20 Octobre 2025"
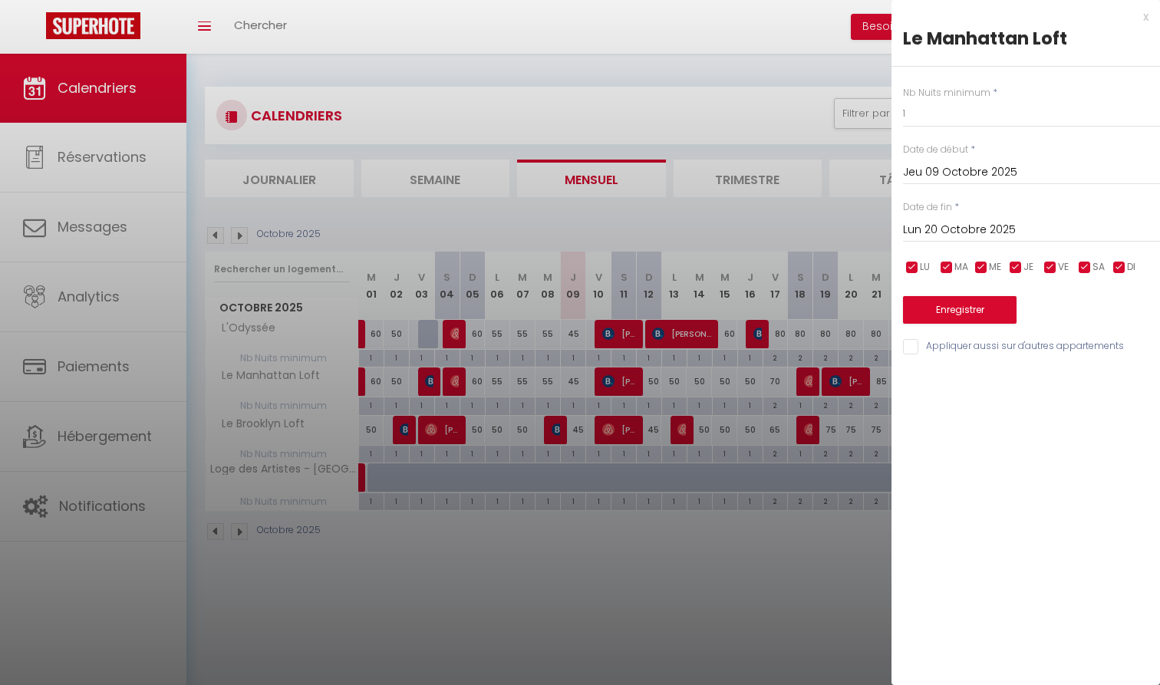
click at [971, 339] on input "Appliquer aussi sur d'autres appartements" at bounding box center [1031, 346] width 257 height 15
checkbox input "true"
click at [973, 317] on button "Enregistrer" at bounding box center [960, 310] width 114 height 28
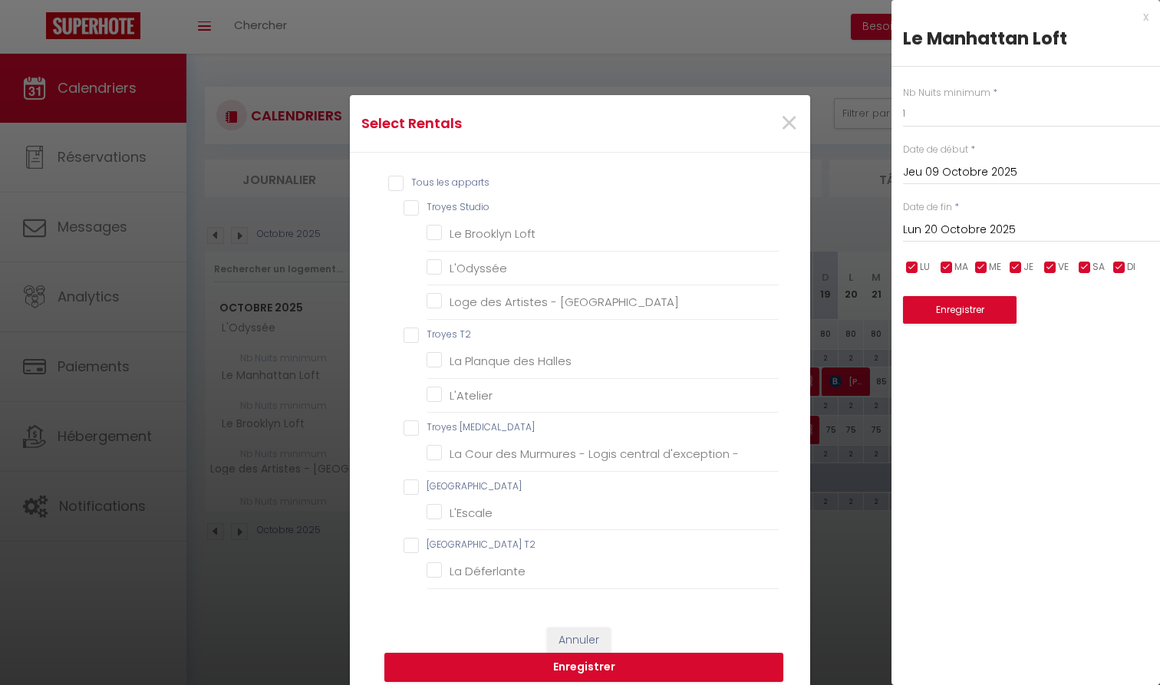
click at [458, 212] on Studio "Troyes Studio" at bounding box center [591, 207] width 376 height 15
checkbox Studio "true"
checkbox Loft "true"
checkbox input "true"
checkbox centre "true"
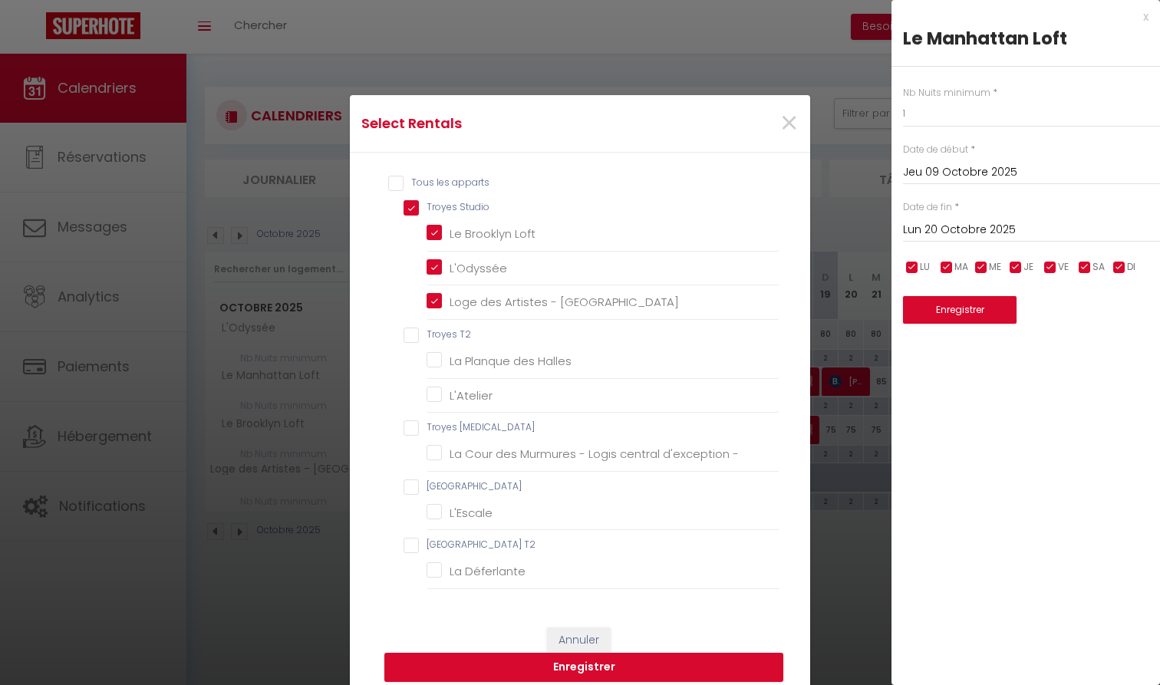
checkbox T2 "false"
checkbox Halles "false"
checkbox input "false"
checkbox T3 "false"
checkbox - "false"
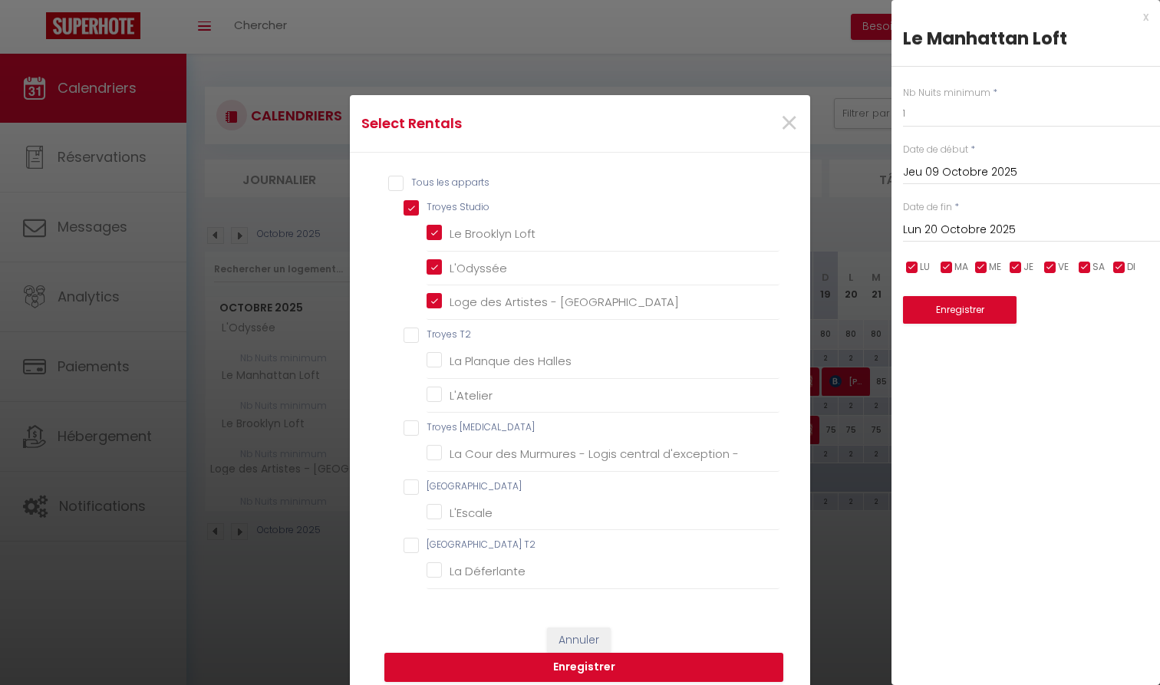
checkbox Studio "false"
checkbox input "false"
checkbox T2 "false"
checkbox Déferlante "false"
click at [656, 667] on button "Enregistrer" at bounding box center [583, 667] width 399 height 29
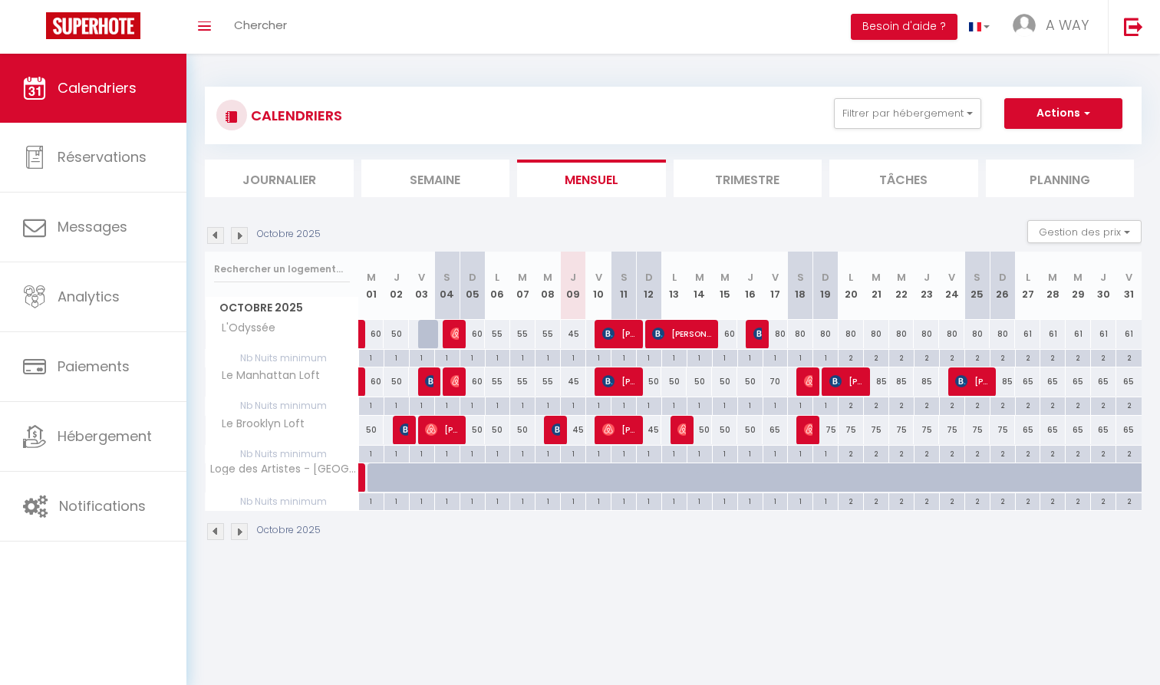
click at [776, 382] on div "70" at bounding box center [774, 381] width 25 height 28
type input "70"
type input "Ven 17 Octobre 2025"
type input "Sam 18 Octobre 2025"
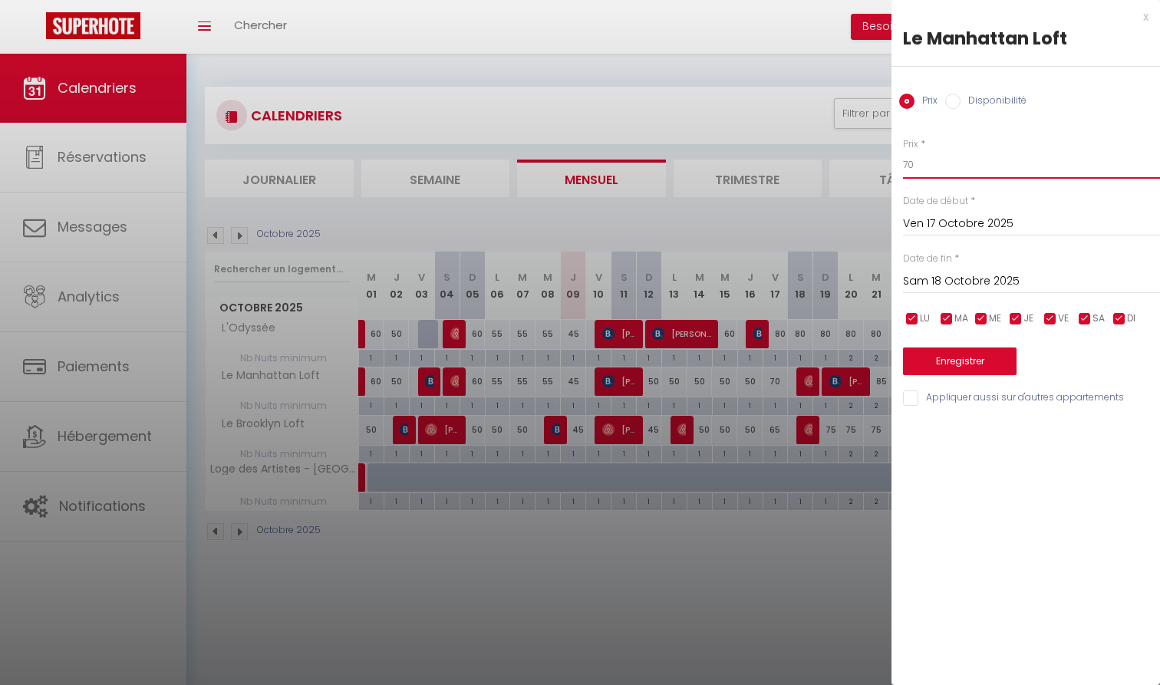
click at [910, 160] on input "70" at bounding box center [1031, 165] width 257 height 28
type input "65"
click at [993, 355] on button "Enregistrer" at bounding box center [960, 361] width 114 height 28
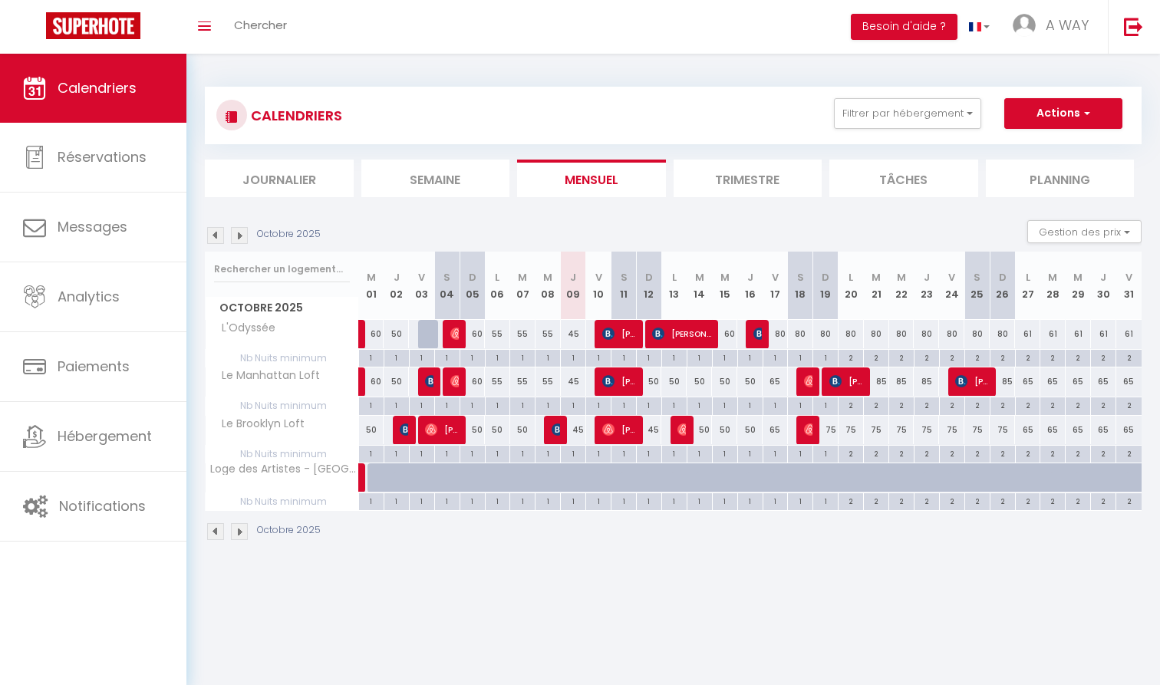
click at [782, 331] on div "80" at bounding box center [774, 334] width 25 height 28
type input "80"
type input "Ven 17 Octobre 2025"
type input "Sam 18 Octobre 2025"
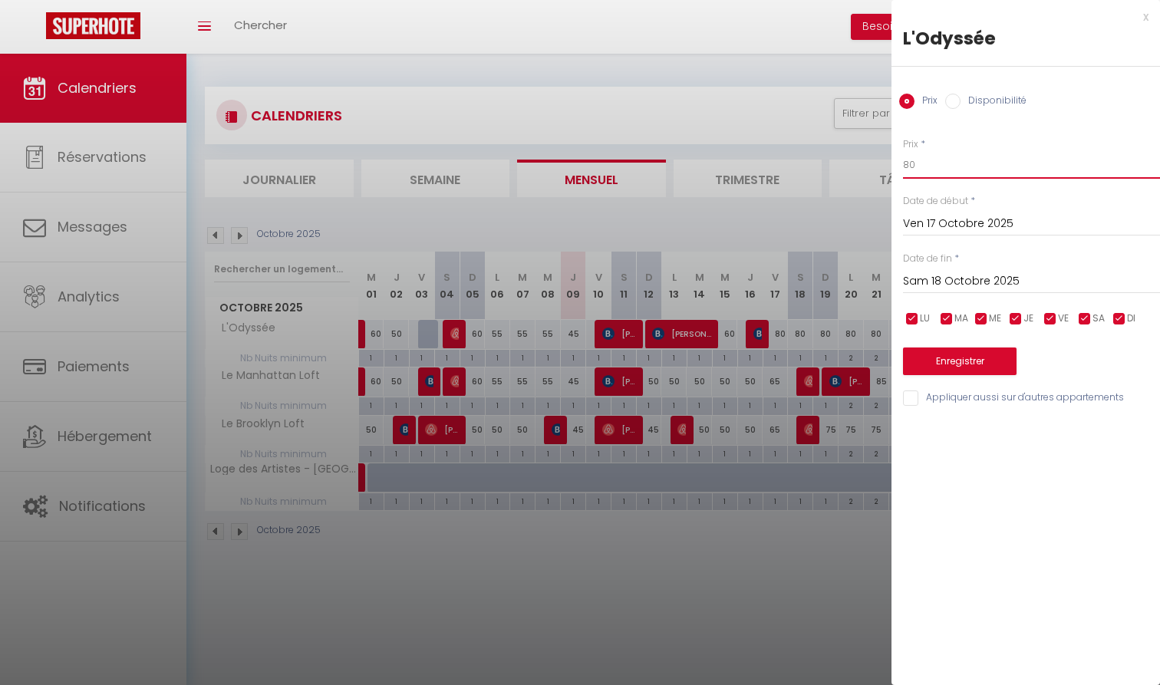
click at [934, 176] on input "80" at bounding box center [1031, 165] width 257 height 28
type input "70"
click at [973, 278] on input "Sam 18 Octobre 2025" at bounding box center [1031, 282] width 257 height 20
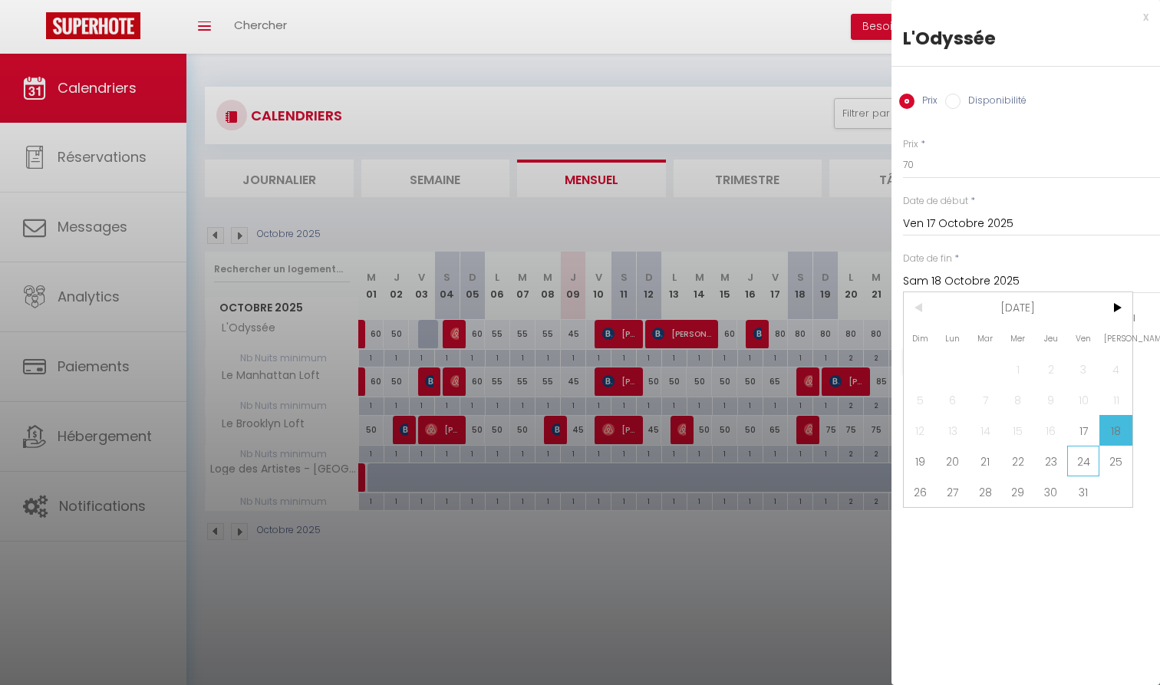
click at [1082, 459] on span "24" at bounding box center [1083, 461] width 33 height 31
type input "Ven 24 Octobre 2025"
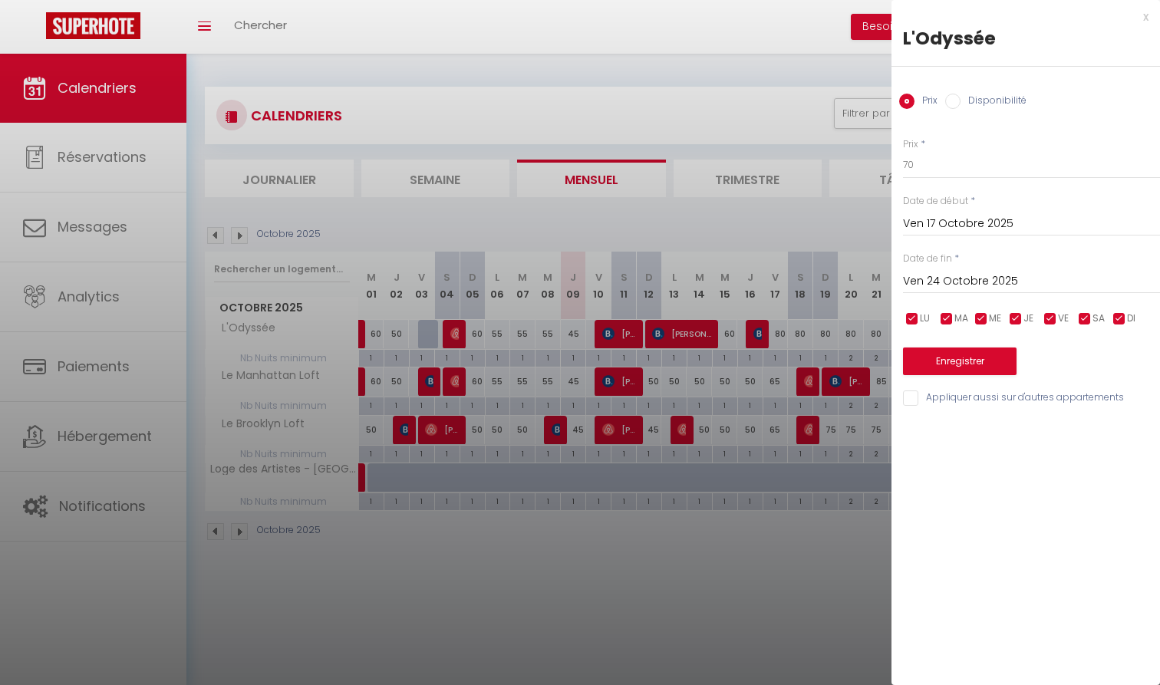
click at [973, 369] on button "Enregistrer" at bounding box center [960, 361] width 114 height 28
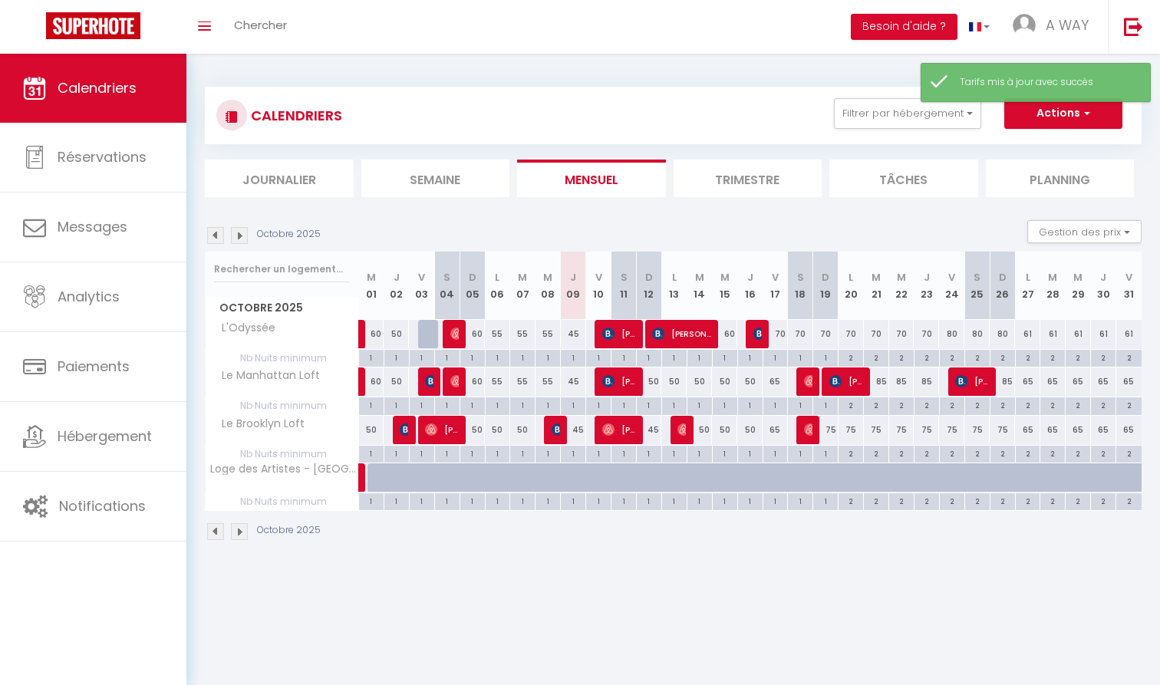
click at [924, 331] on div "70" at bounding box center [926, 334] width 25 height 28
type input "70"
type input "Jeu 23 Octobre 2025"
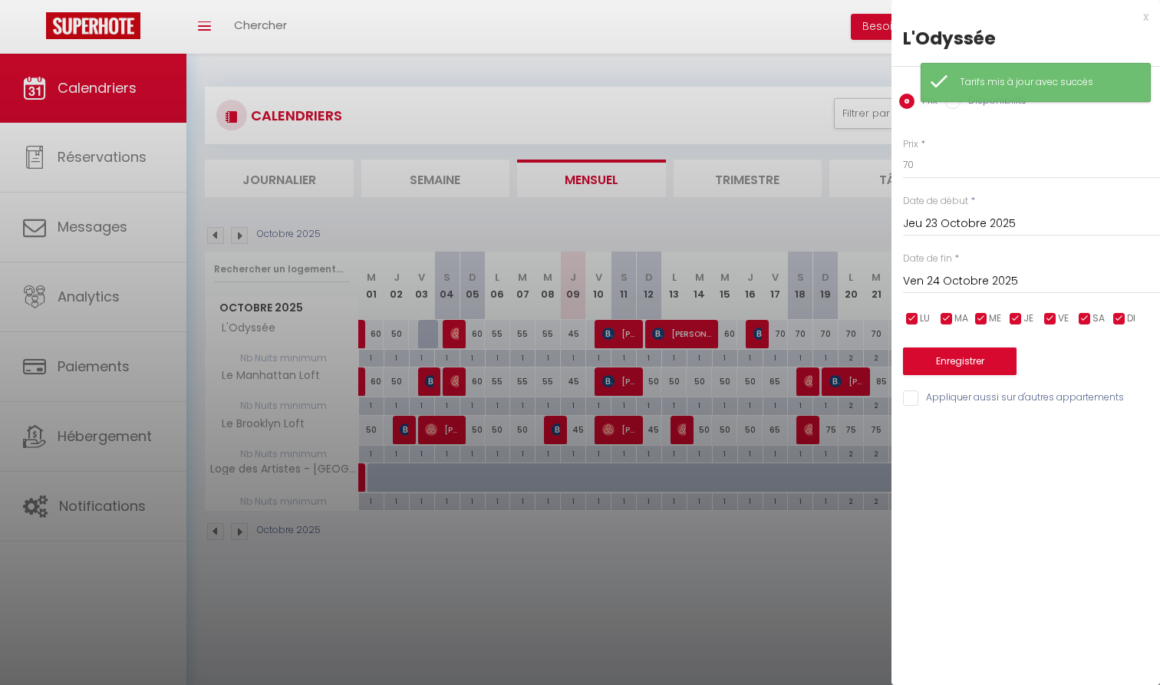
click at [997, 275] on input "Ven 24 Octobre 2025" at bounding box center [1031, 282] width 257 height 20
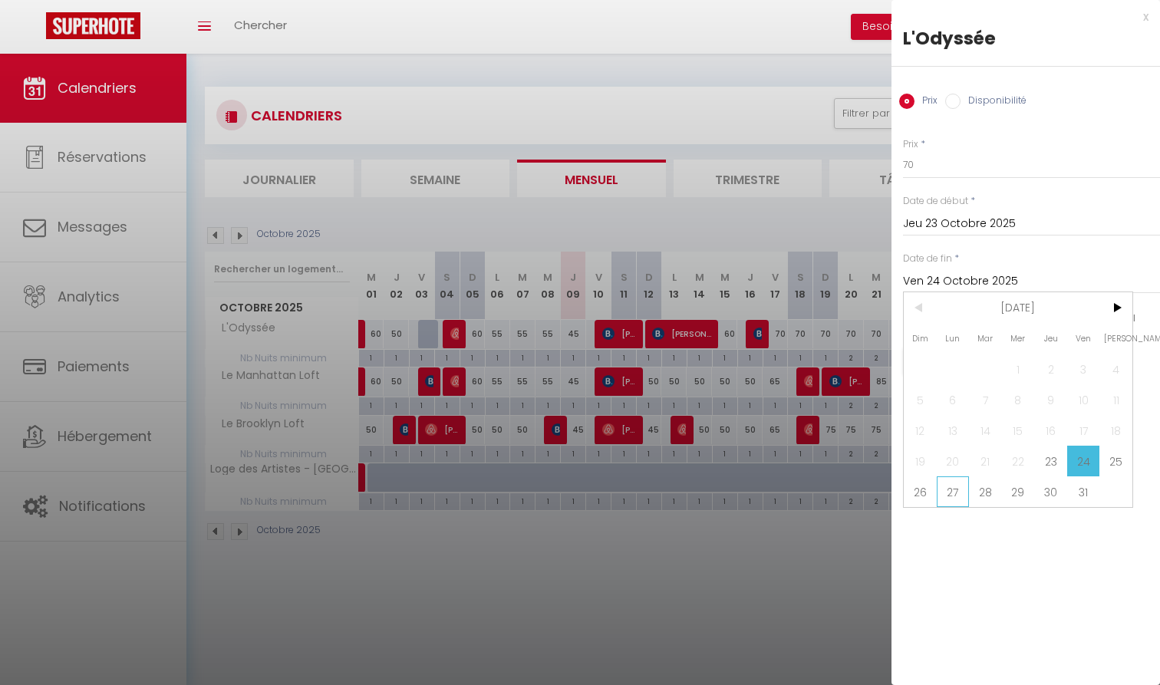
click at [953, 486] on span "27" at bounding box center [953, 491] width 33 height 31
type input "Lun 27 Octobre 2025"
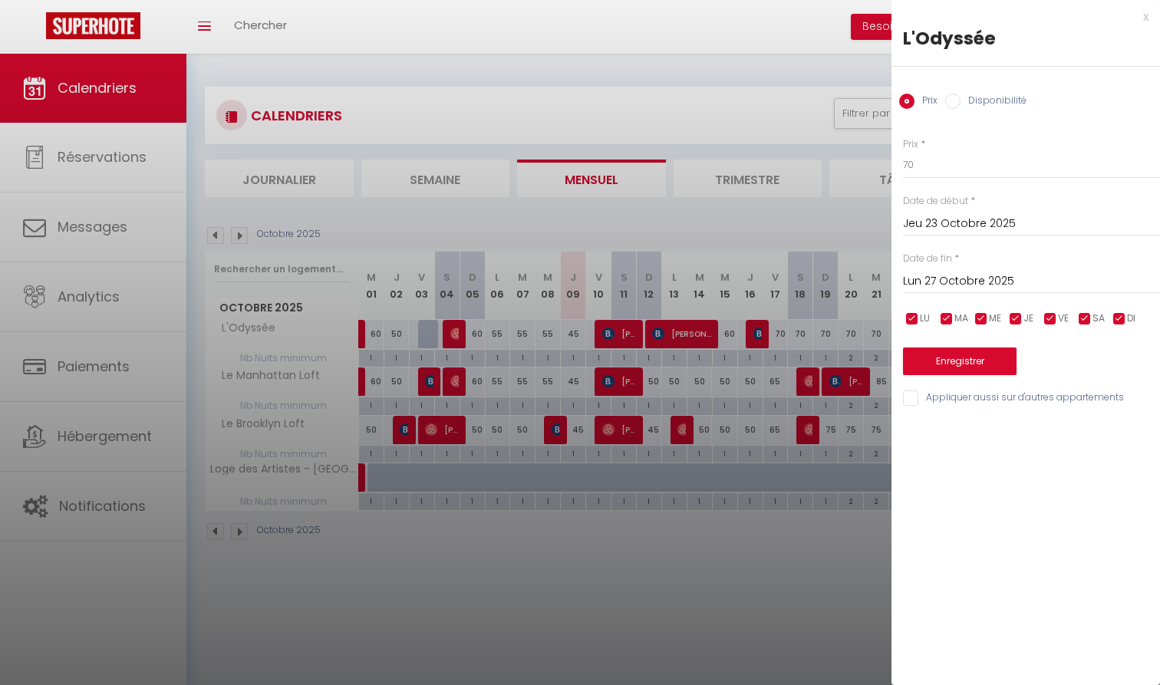
click at [938, 357] on button "Enregistrer" at bounding box center [960, 361] width 114 height 28
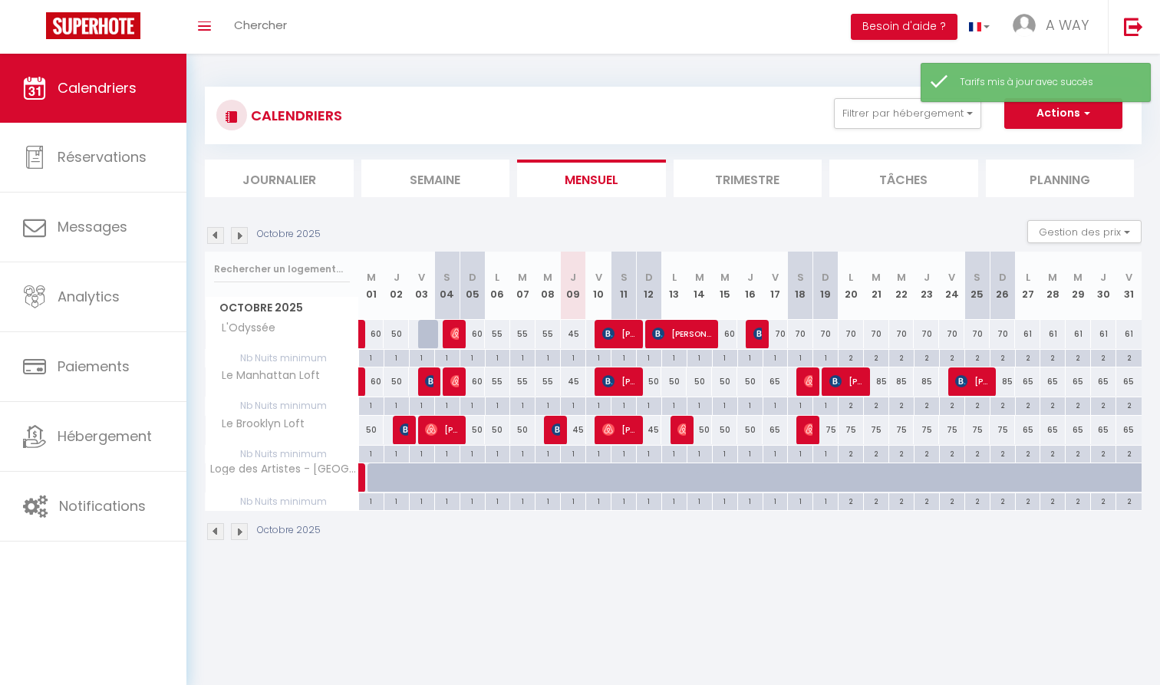
click at [798, 332] on div "70" at bounding box center [800, 334] width 25 height 28
type input "70"
type input "Sam 18 Octobre 2025"
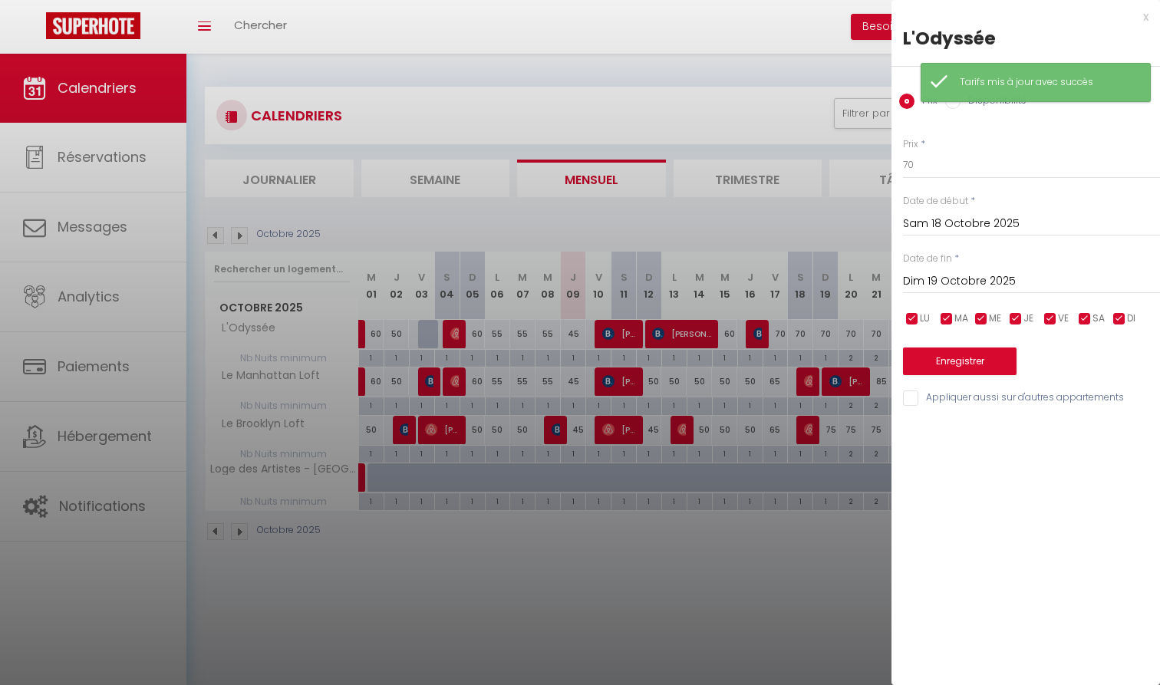
click at [963, 288] on input "Dim 19 Octobre 2025" at bounding box center [1031, 282] width 257 height 20
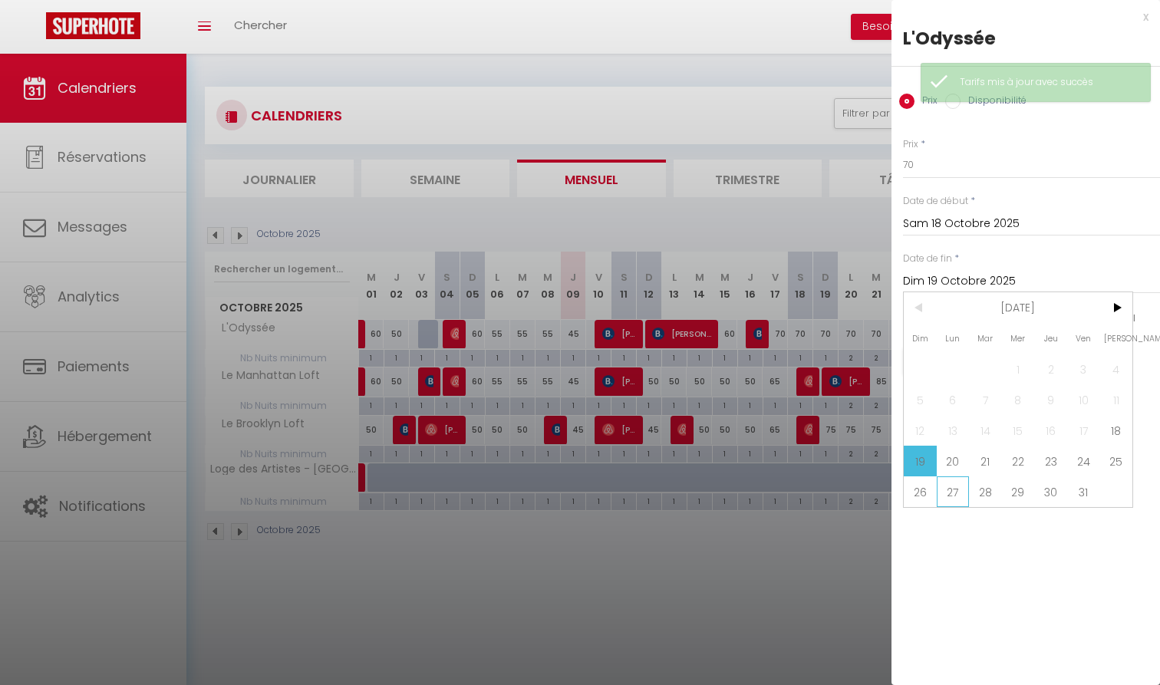
click at [950, 489] on span "27" at bounding box center [953, 491] width 33 height 31
type input "Lun 27 Octobre 2025"
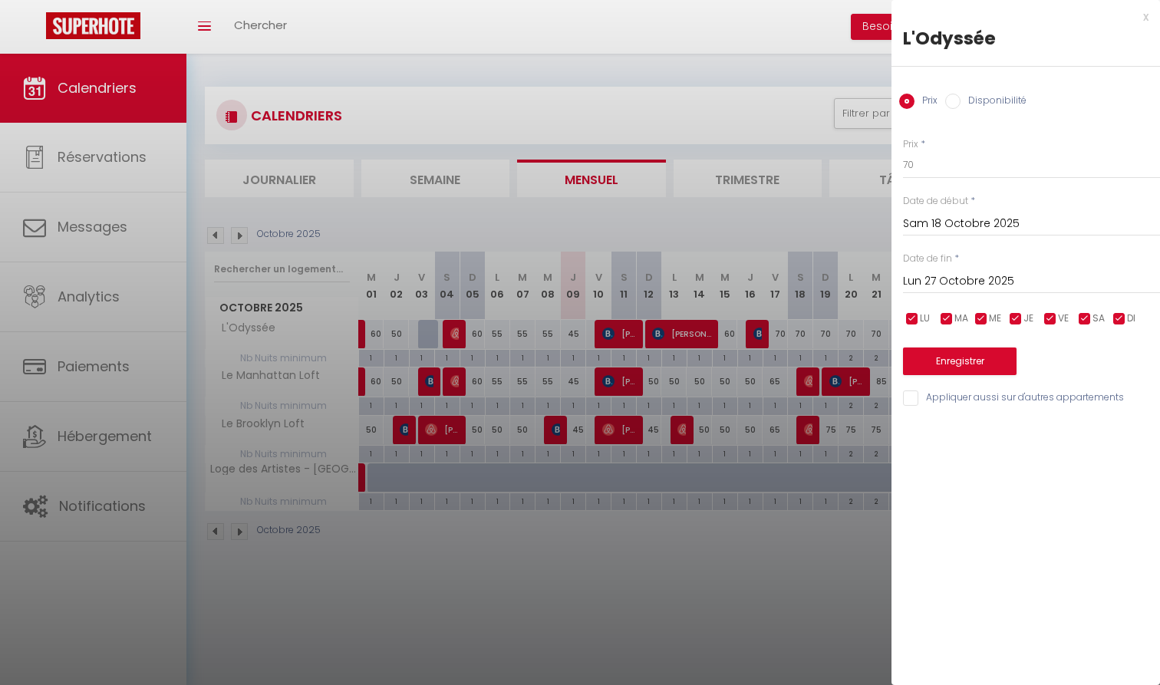
click at [960, 399] on input "Appliquer aussi sur d'autres appartements" at bounding box center [1031, 397] width 257 height 15
checkbox input "true"
click at [968, 370] on button "Enregistrer" at bounding box center [960, 361] width 114 height 28
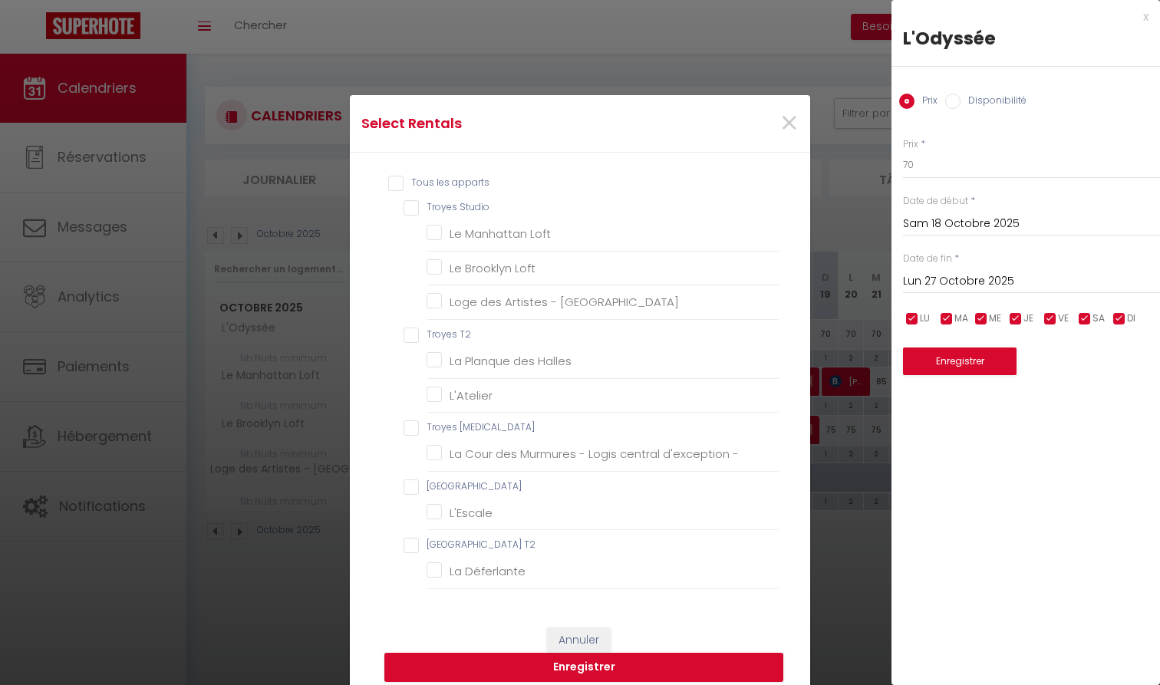
click at [459, 210] on Studio "Troyes Studio" at bounding box center [591, 207] width 376 height 15
checkbox Studio "true"
checkbox Loft "true"
checkbox centre "true"
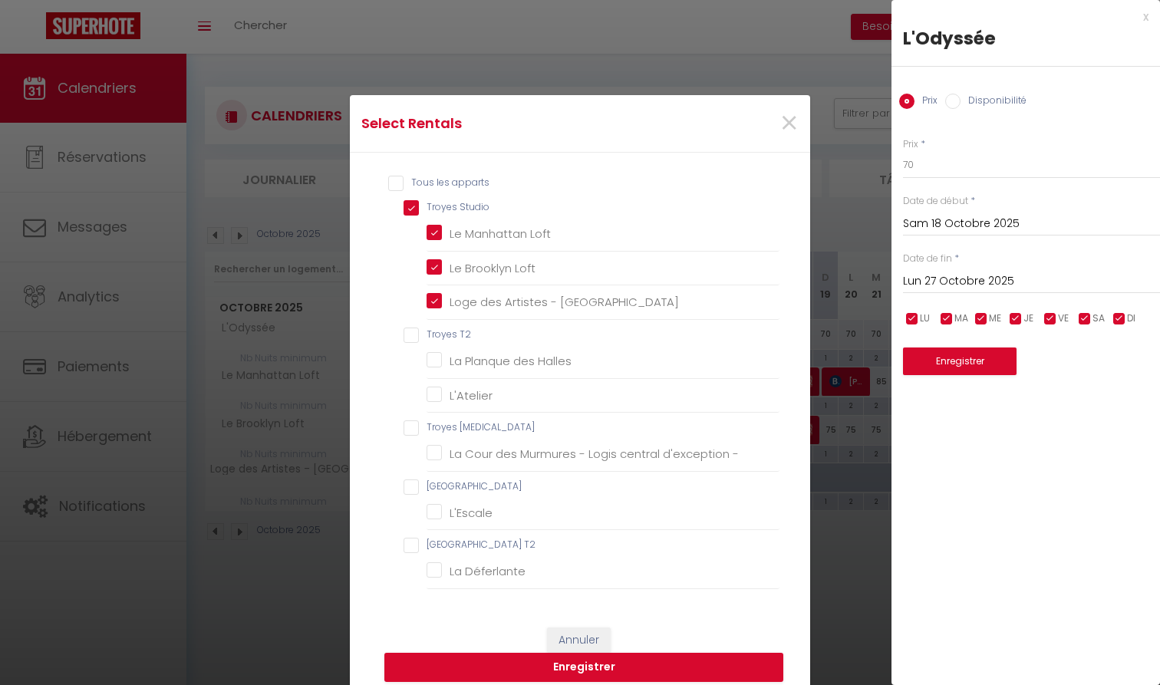
checkbox T2 "false"
checkbox Halles "false"
checkbox input "false"
checkbox T3 "false"
checkbox - "false"
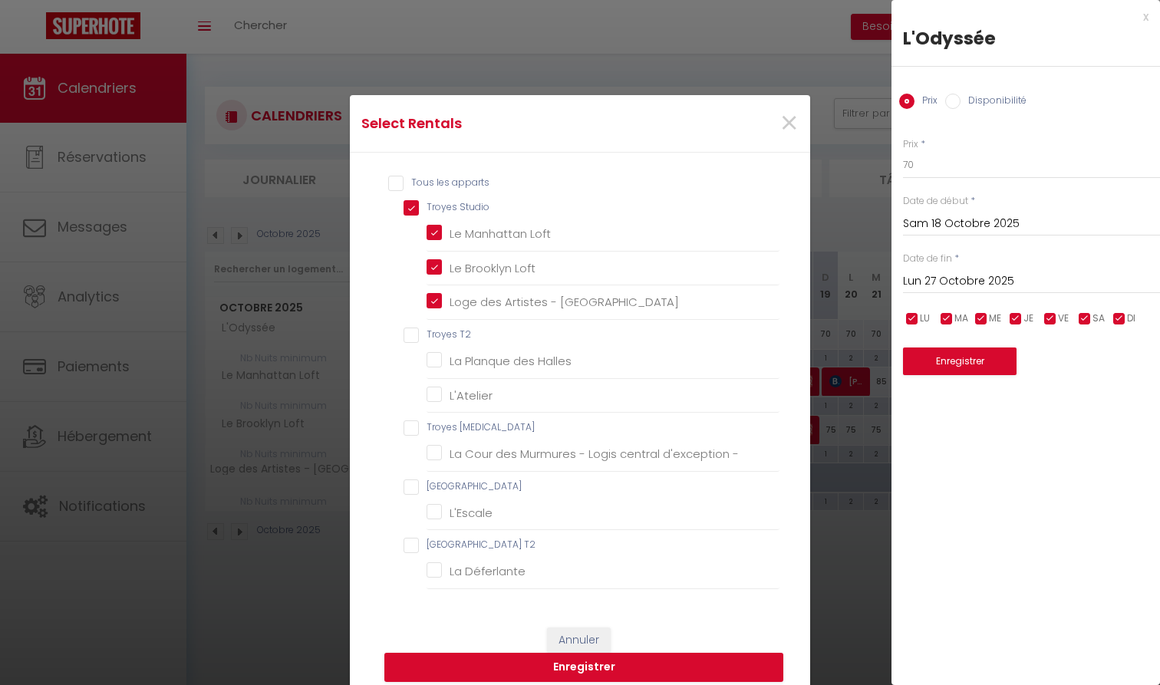
checkbox Studio "false"
checkbox input "false"
checkbox T2 "false"
checkbox Déferlante "false"
click at [660, 660] on button "Enregistrer" at bounding box center [583, 667] width 399 height 29
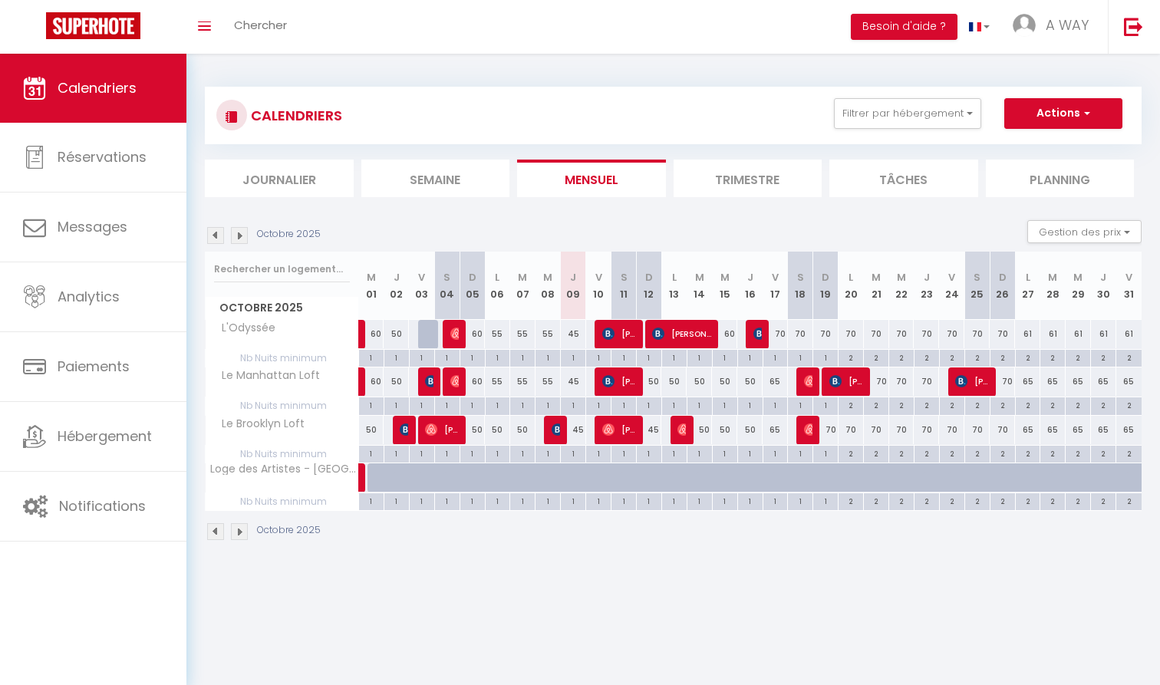
click at [730, 328] on div "60" at bounding box center [724, 334] width 25 height 28
type input "60"
type input "Mer 15 Octobre 2025"
type input "Jeu 16 Octobre 2025"
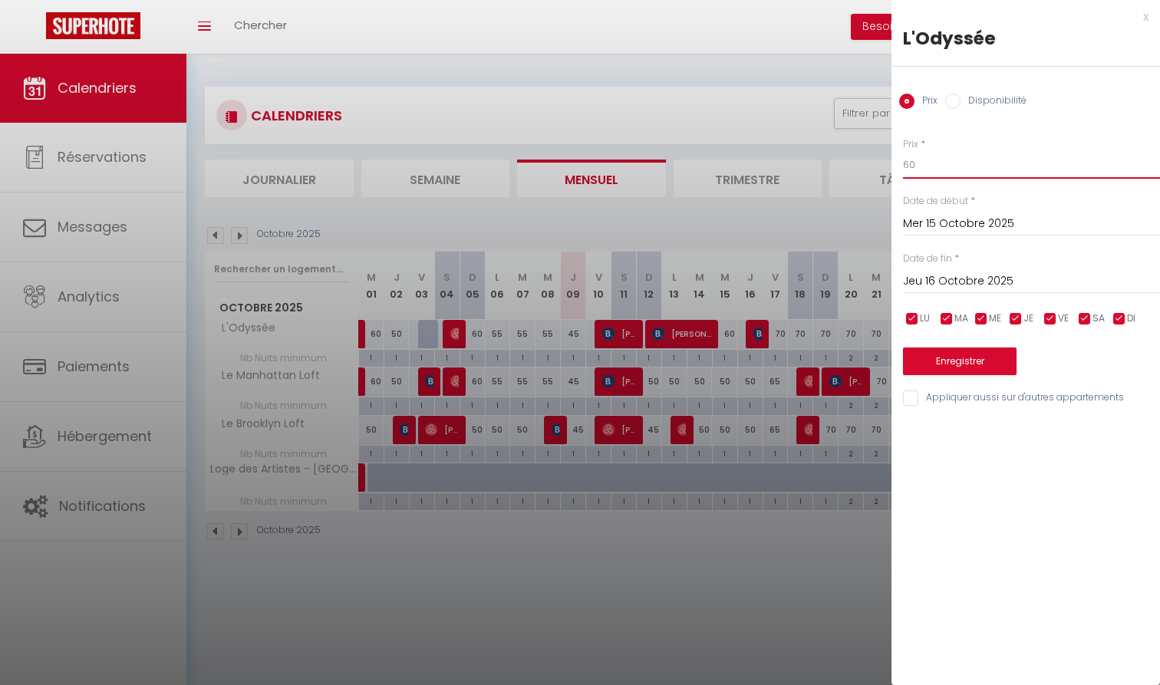
click at [940, 165] on input "60" at bounding box center [1031, 165] width 257 height 28
type input "50"
click at [973, 354] on button "Enregistrer" at bounding box center [960, 361] width 114 height 28
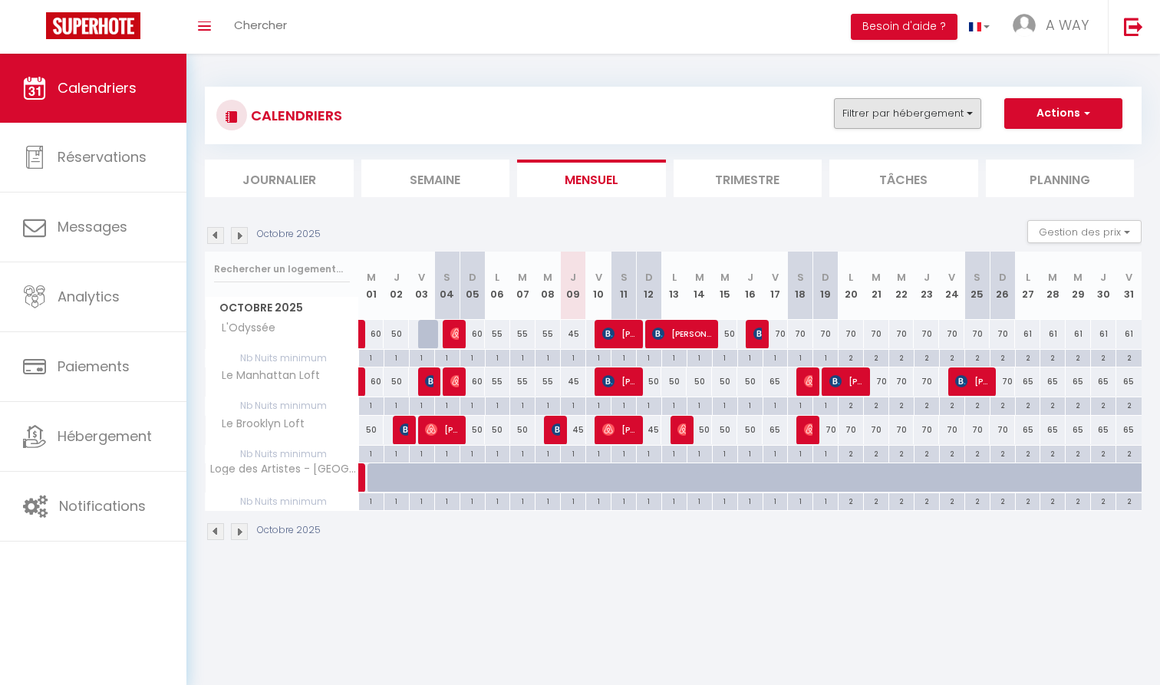
click at [874, 102] on button "Filtrer par hébergement" at bounding box center [907, 113] width 147 height 31
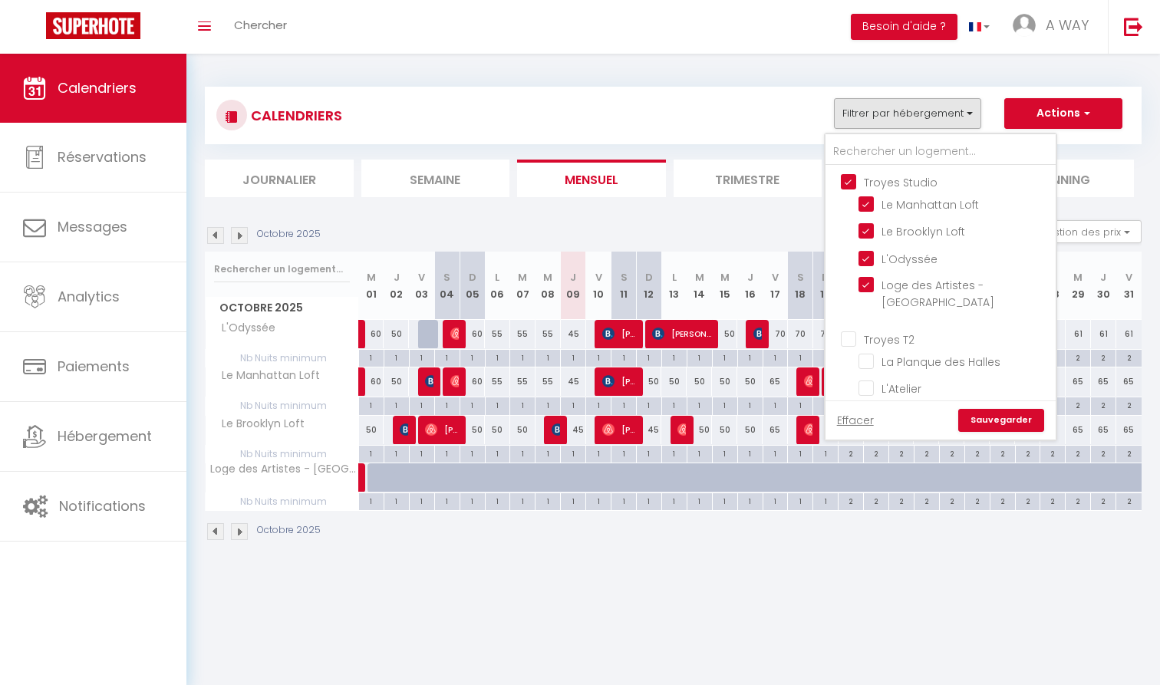
click at [912, 183] on input "Troyes Studio" at bounding box center [956, 180] width 230 height 15
checkbox input "false"
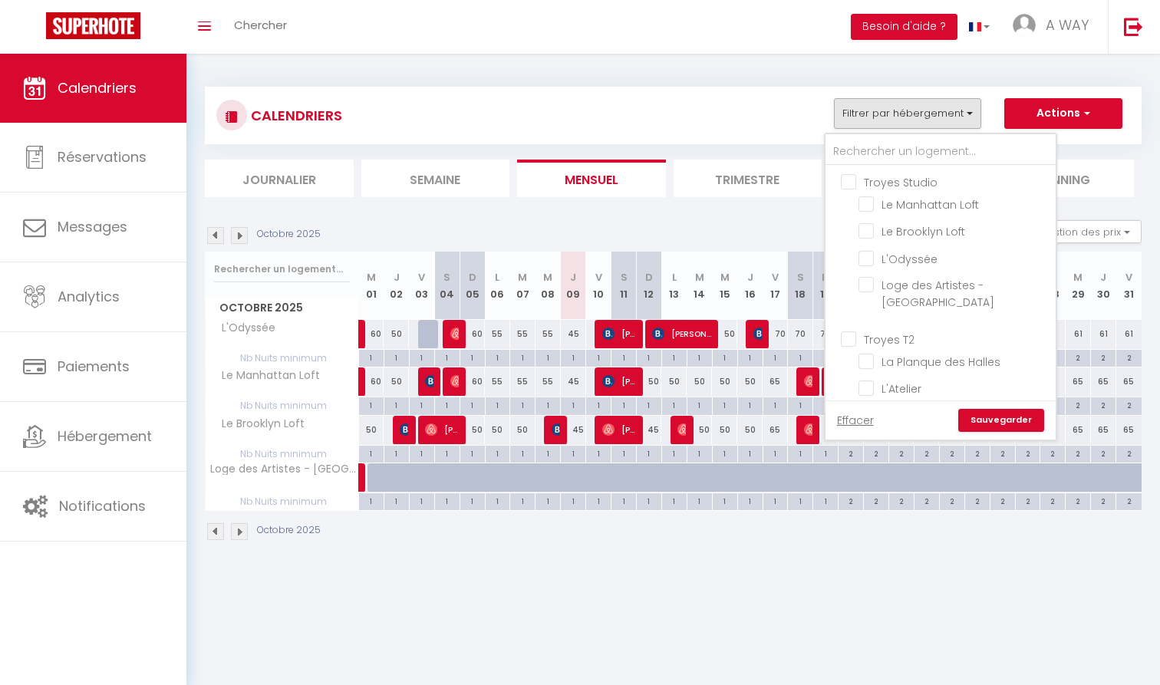
checkbox input "false"
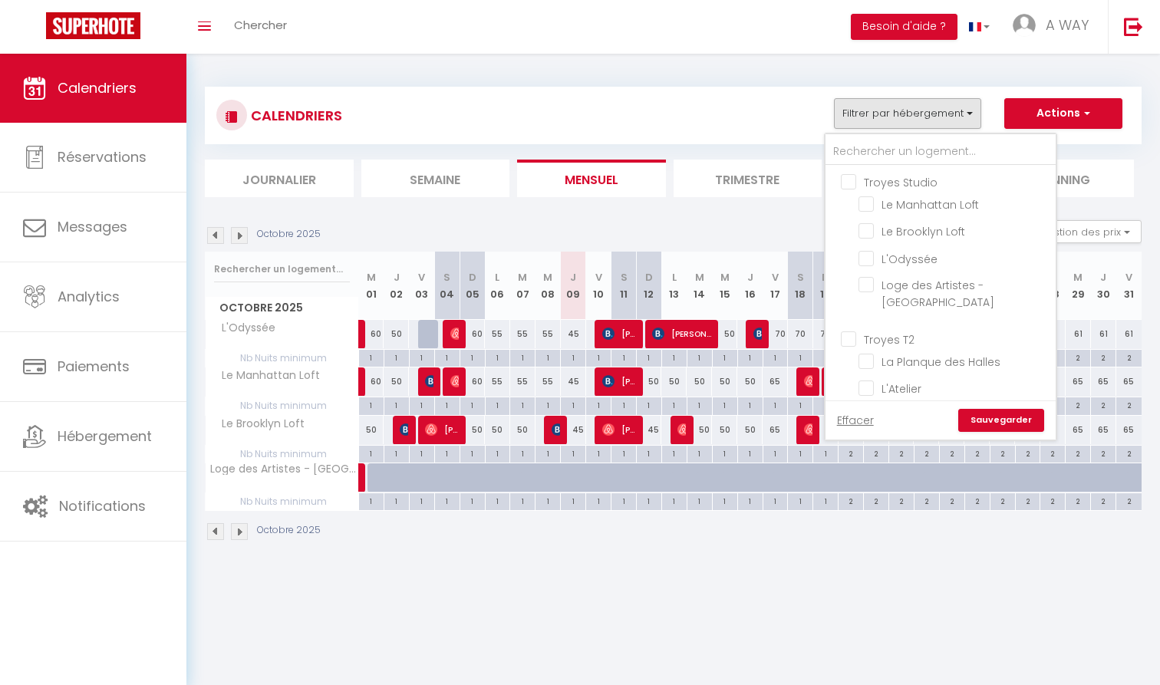
checkbox input "false"
click at [906, 331] on input "Troyes T2" at bounding box center [956, 338] width 230 height 15
checkbox input "true"
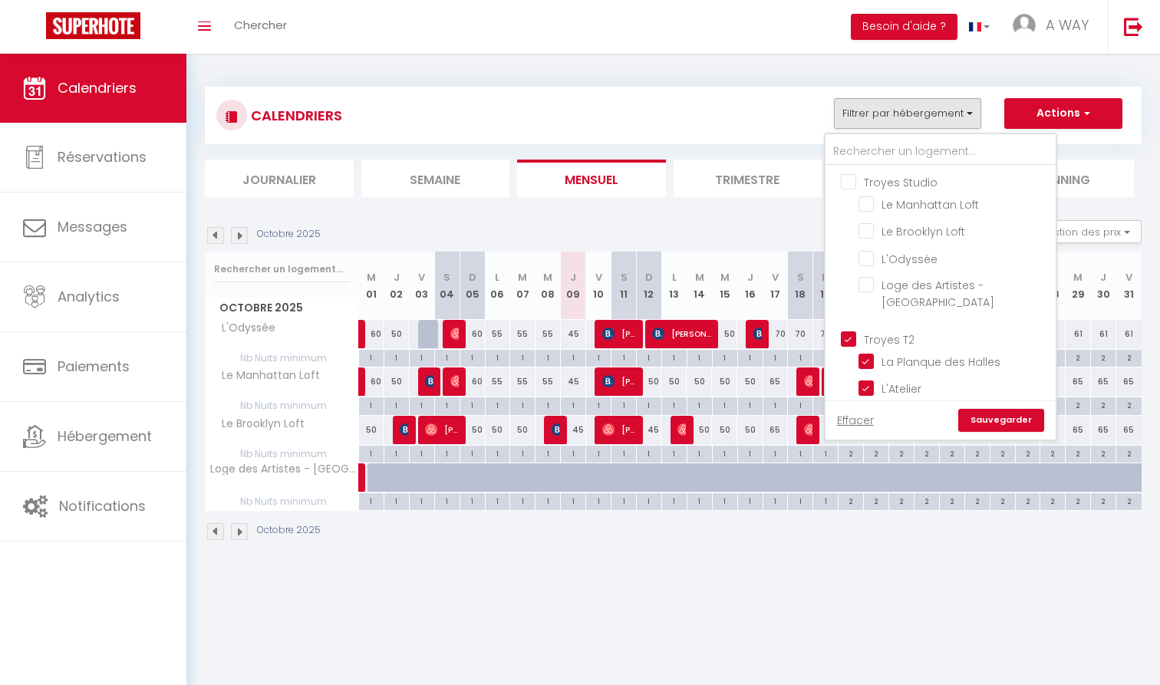
checkbox input "false"
click at [980, 413] on link "Sauvegarder" at bounding box center [1001, 420] width 86 height 23
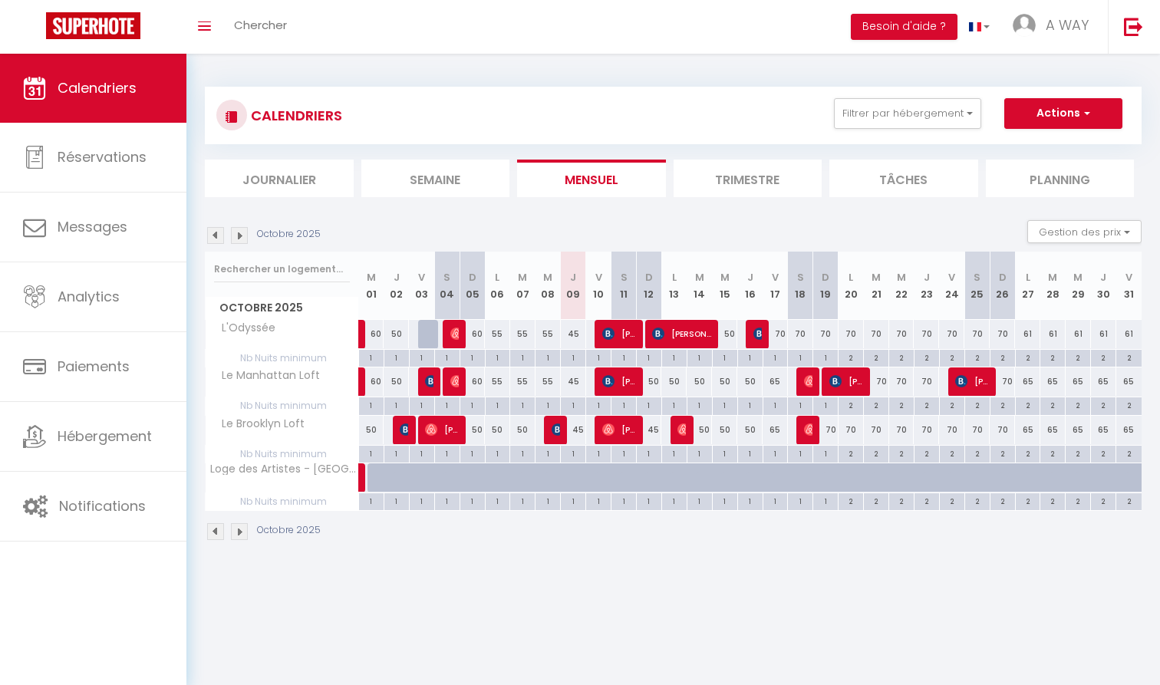
select select
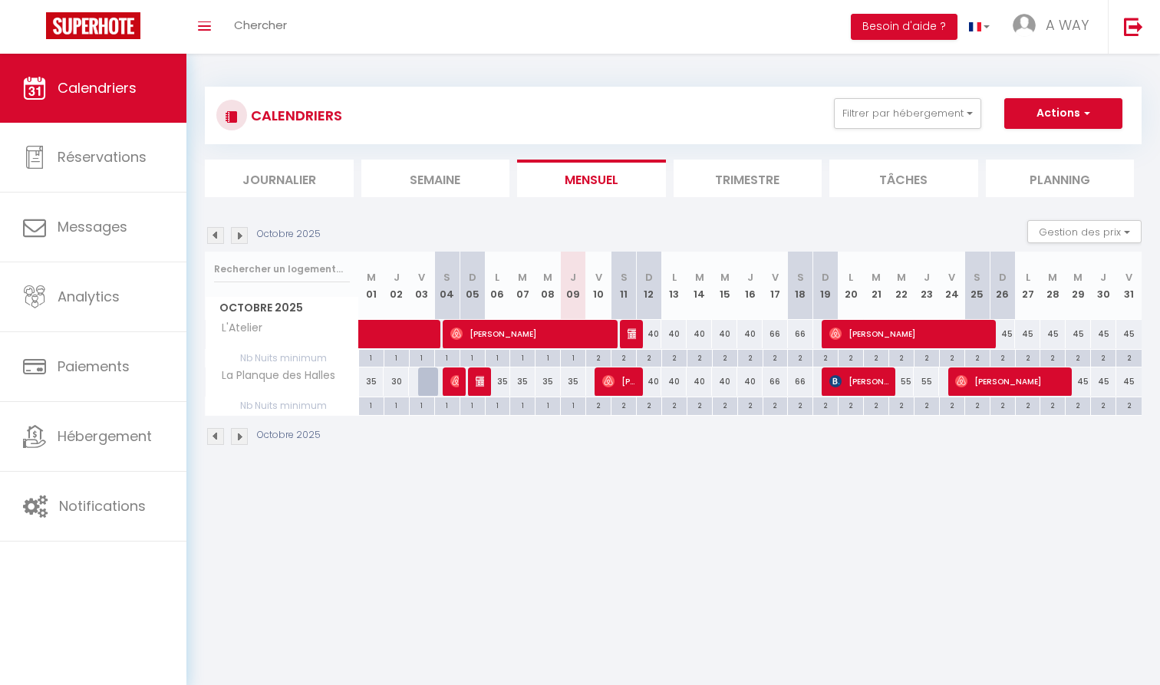
click at [568, 326] on span "[PERSON_NAME]" at bounding box center [530, 333] width 160 height 29
select select "OK"
select select "0"
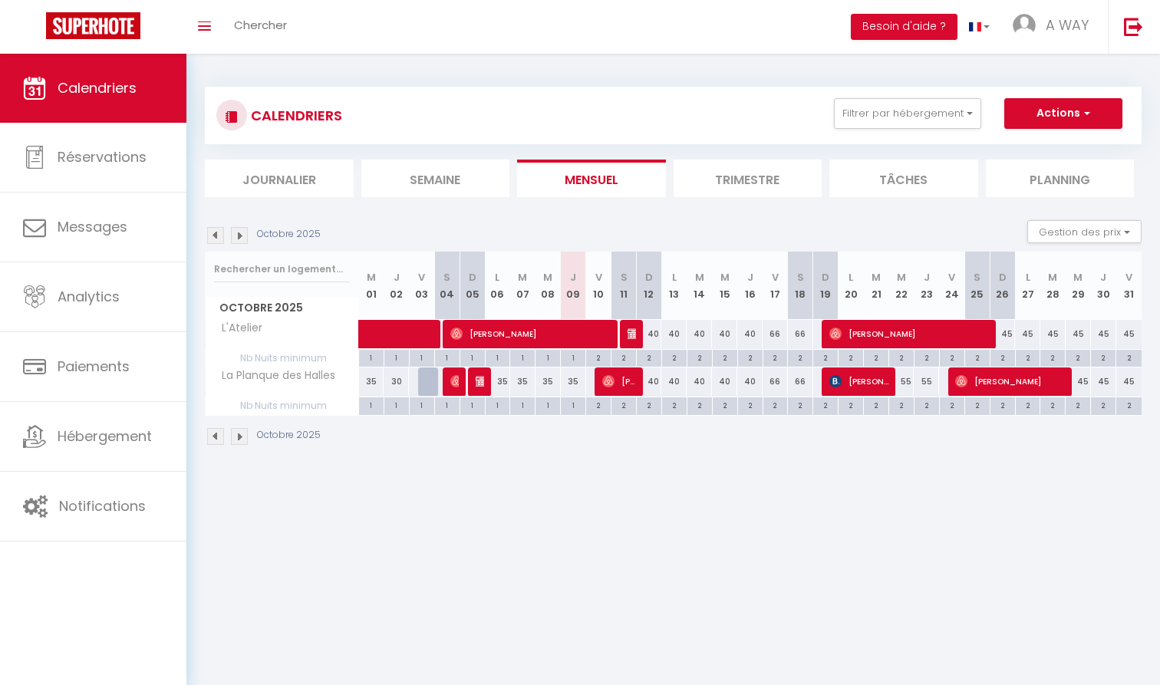
select select "1"
select select
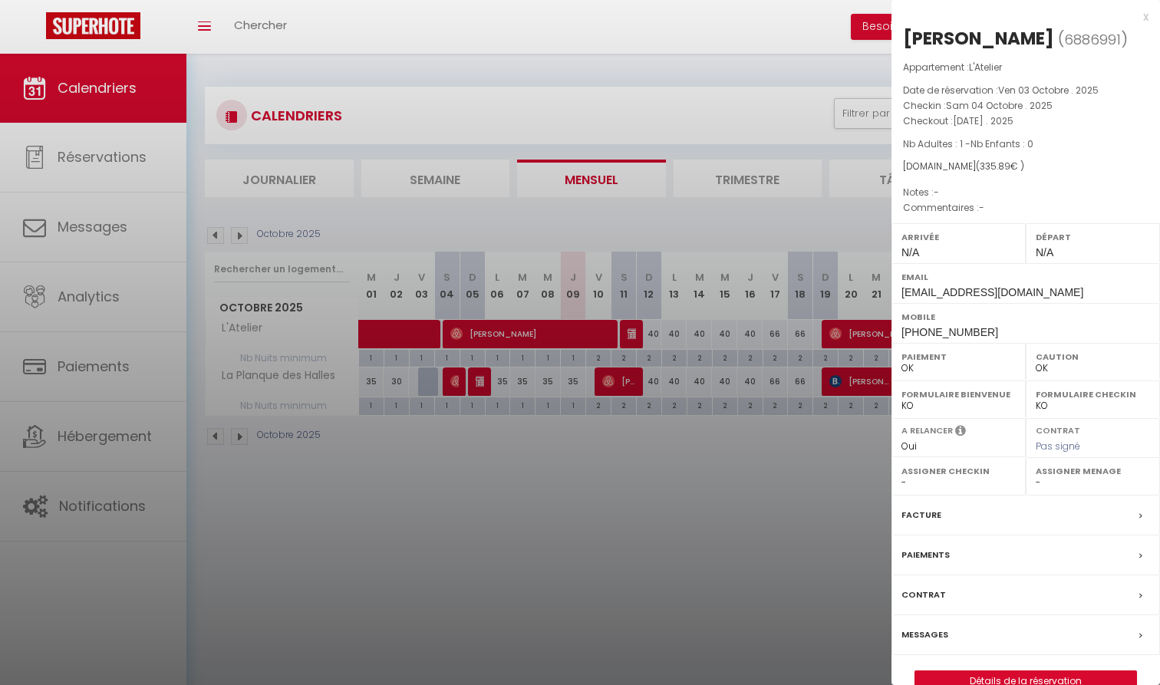
click at [565, 412] on div at bounding box center [580, 342] width 1160 height 685
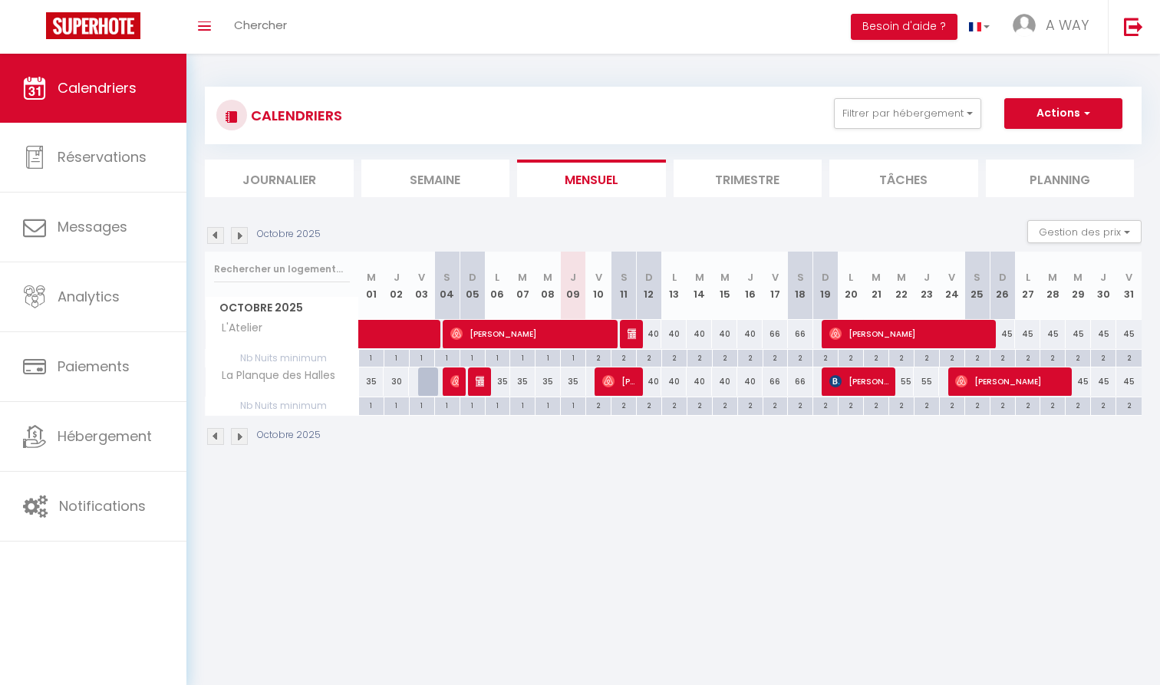
click at [609, 376] on img at bounding box center [608, 381] width 12 height 12
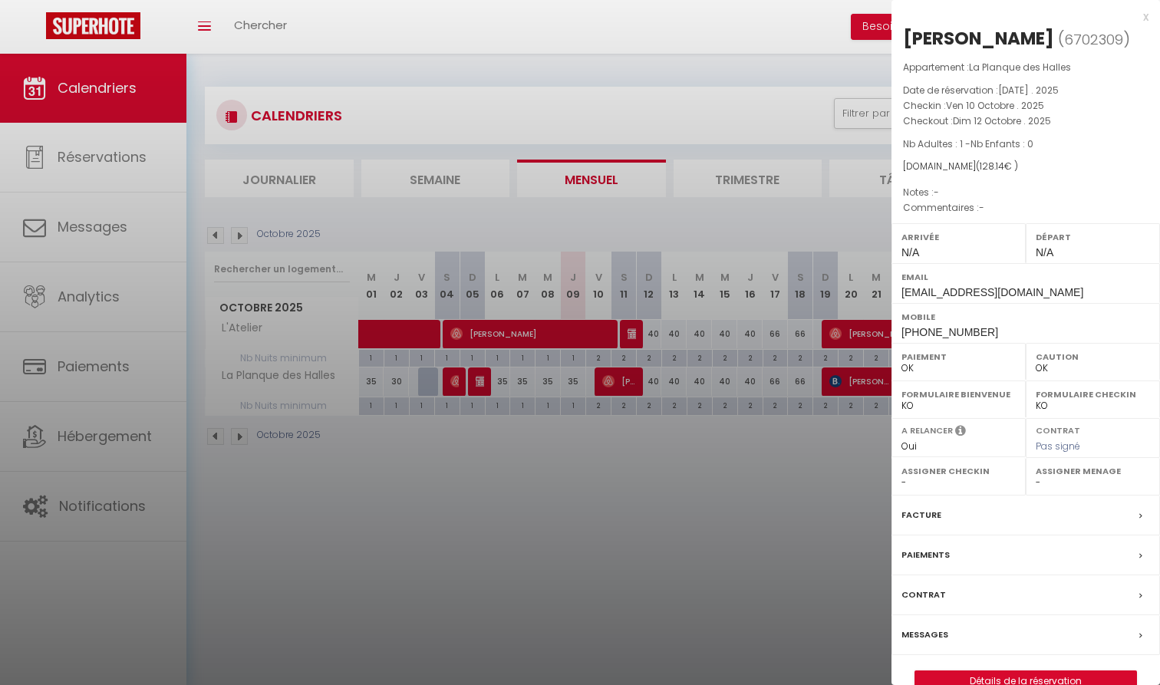
click at [598, 426] on div at bounding box center [580, 342] width 1160 height 685
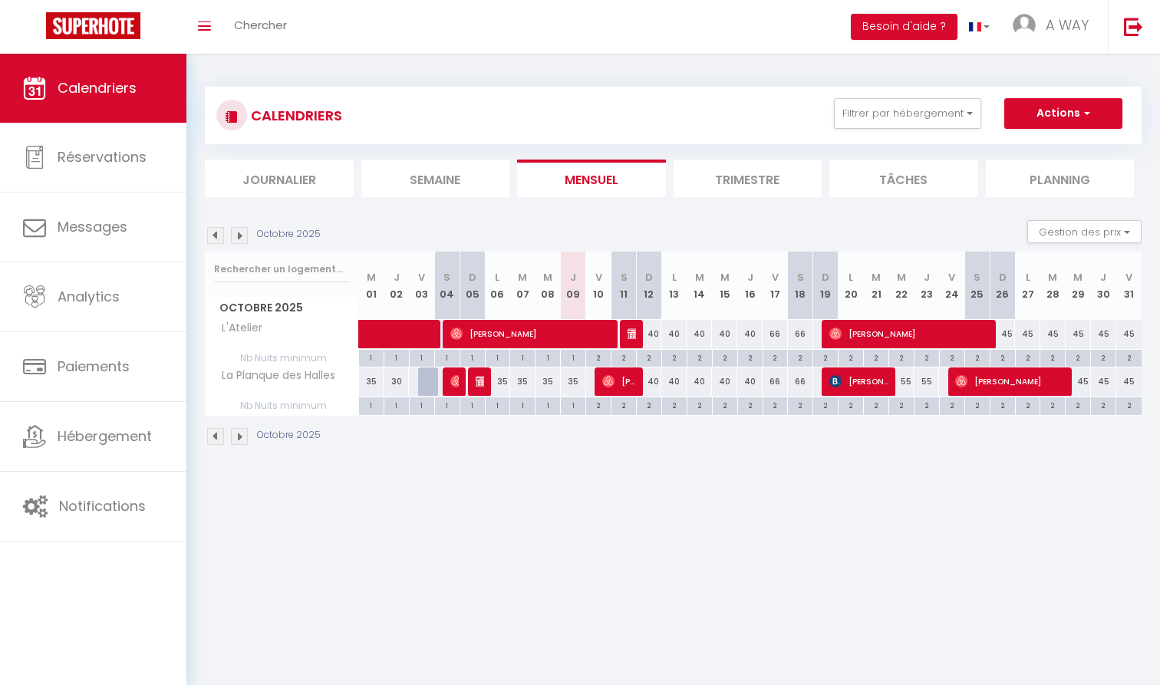
click at [656, 379] on div "40" at bounding box center [648, 381] width 25 height 28
type input "40"
type input "Dim 12 Octobre 2025"
type input "Lun 13 Octobre 2025"
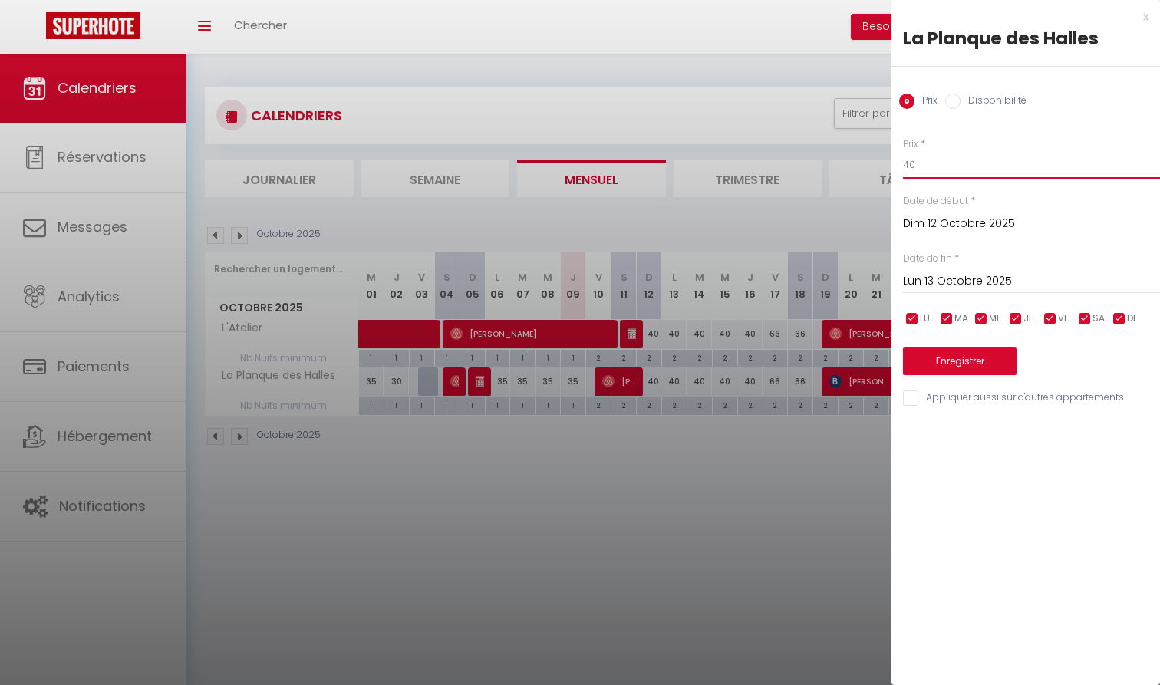
click at [929, 156] on input "40" at bounding box center [1031, 165] width 257 height 28
type input "35"
click at [920, 266] on div "[DATE] < [DATE] > Dim Lun Mar Mer Jeu Ven Sam 1 2 3 4 5 6 7 8 9 10 11 12 13 14 …" at bounding box center [1031, 280] width 257 height 28
click at [920, 273] on input "Lun 13 Octobre 2025" at bounding box center [1031, 282] width 257 height 20
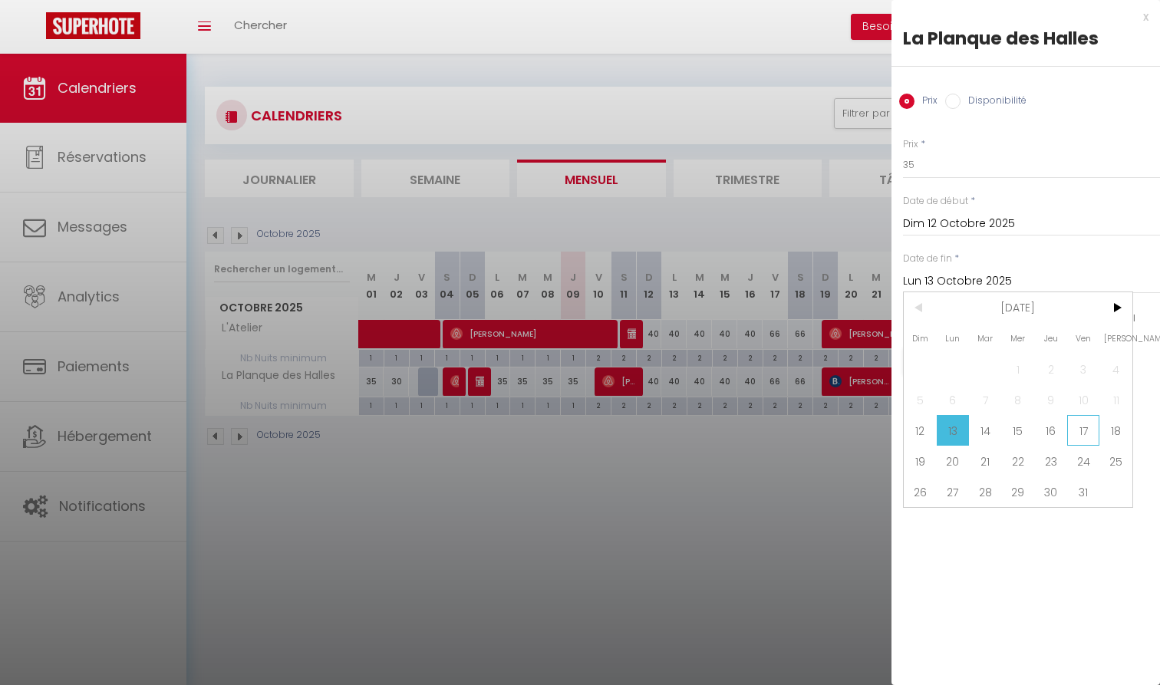
click at [1084, 433] on span "17" at bounding box center [1083, 430] width 33 height 31
type input "Ven 17 Octobre 2025"
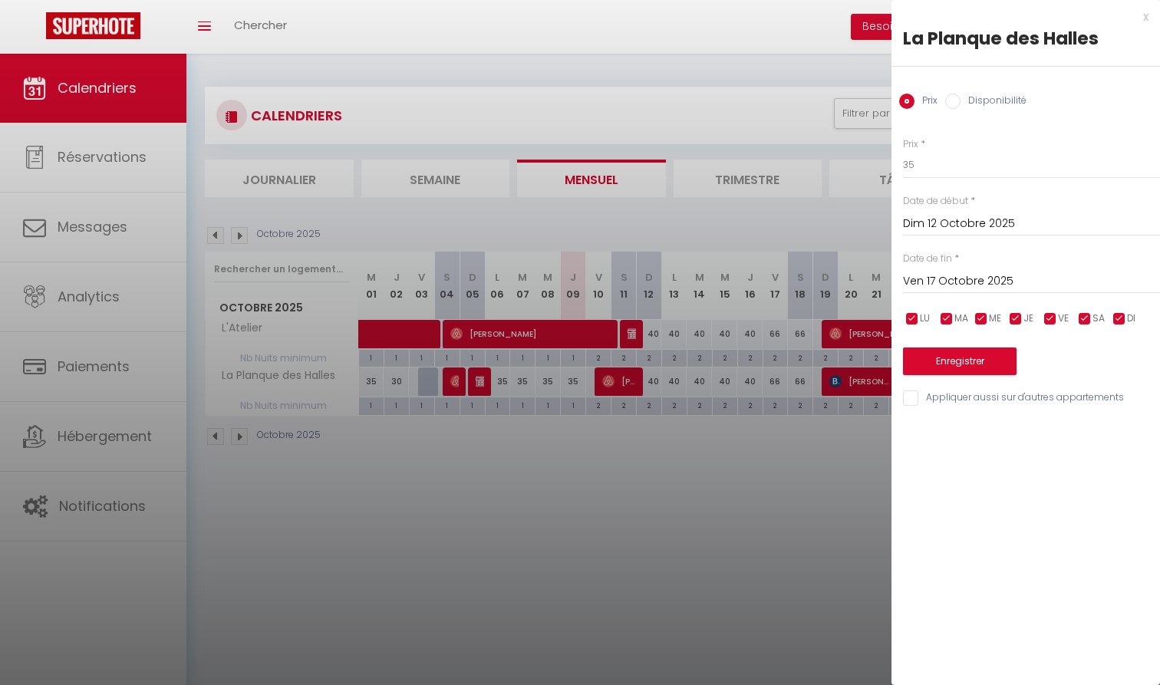
click at [992, 347] on button "Enregistrer" at bounding box center [960, 361] width 114 height 28
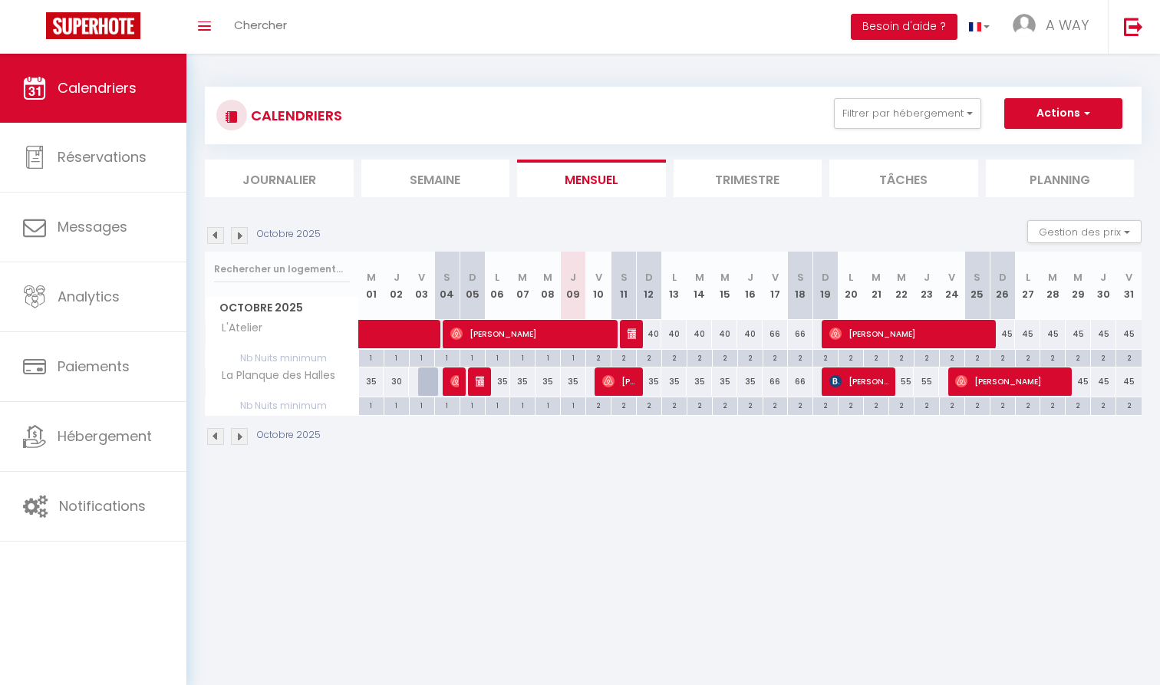
click at [777, 332] on div "66" at bounding box center [774, 334] width 25 height 28
type input "66"
type input "Ven 17 Octobre 2025"
type input "Sam 18 Octobre 2025"
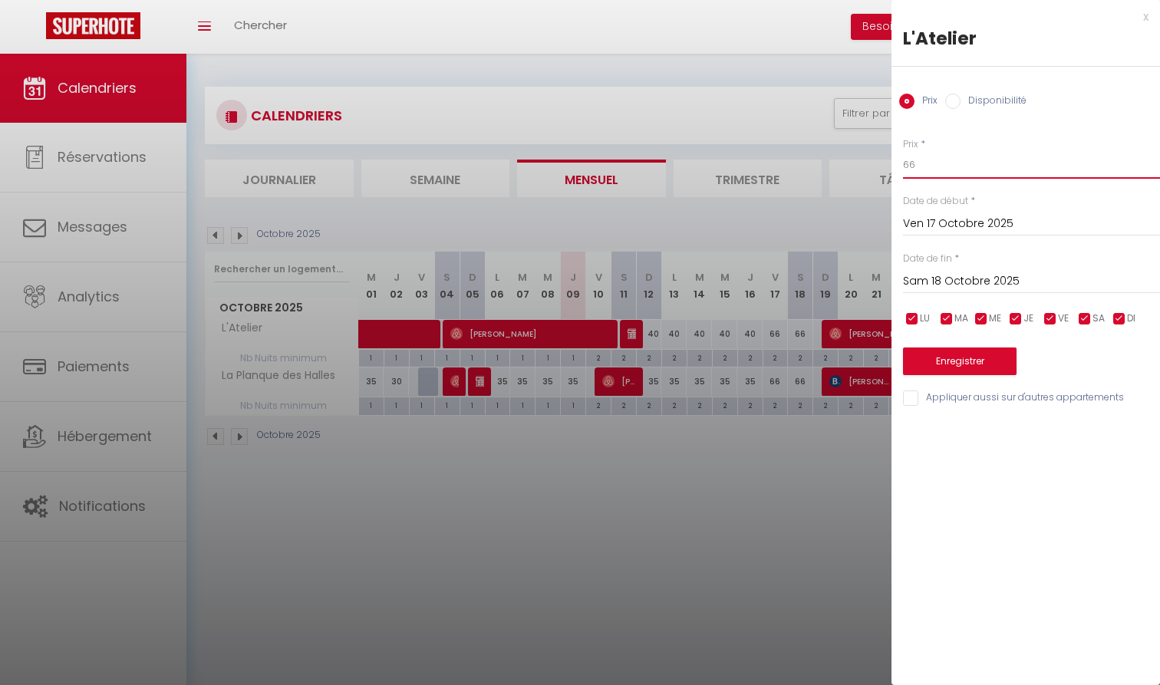
click at [947, 166] on input "66" at bounding box center [1031, 165] width 257 height 28
type input "55"
click at [944, 280] on input "Sam 18 Octobre 2025" at bounding box center [1031, 282] width 257 height 20
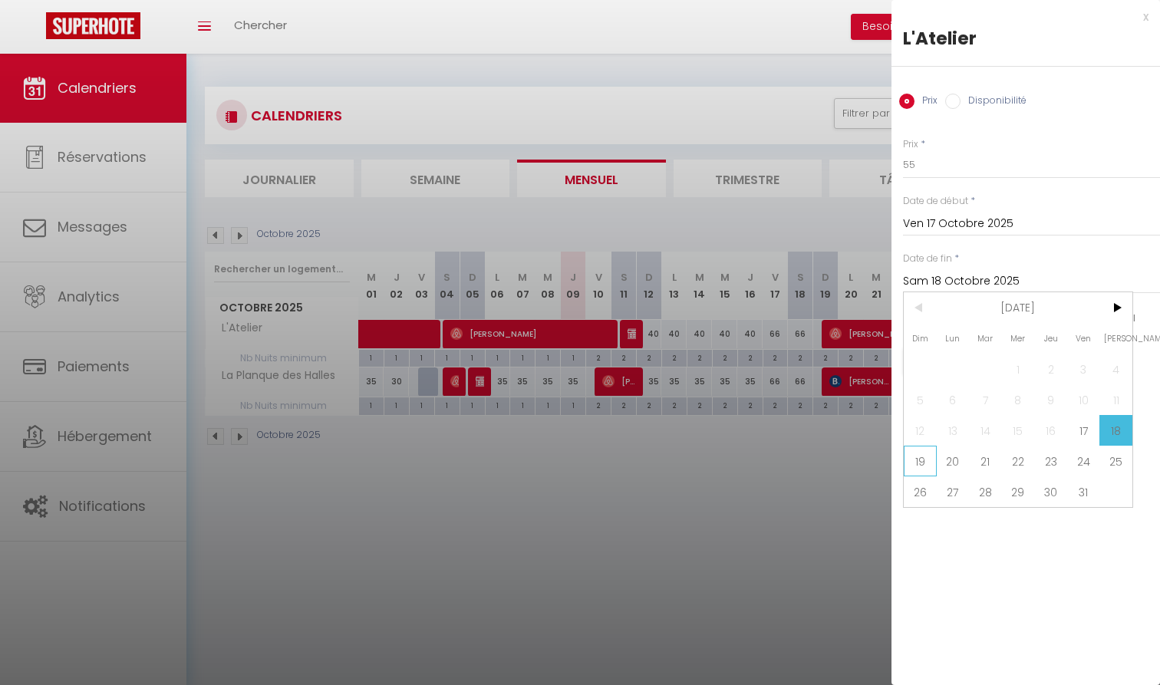
click at [929, 462] on span "19" at bounding box center [920, 461] width 33 height 31
type input "Dim 19 Octobre 2025"
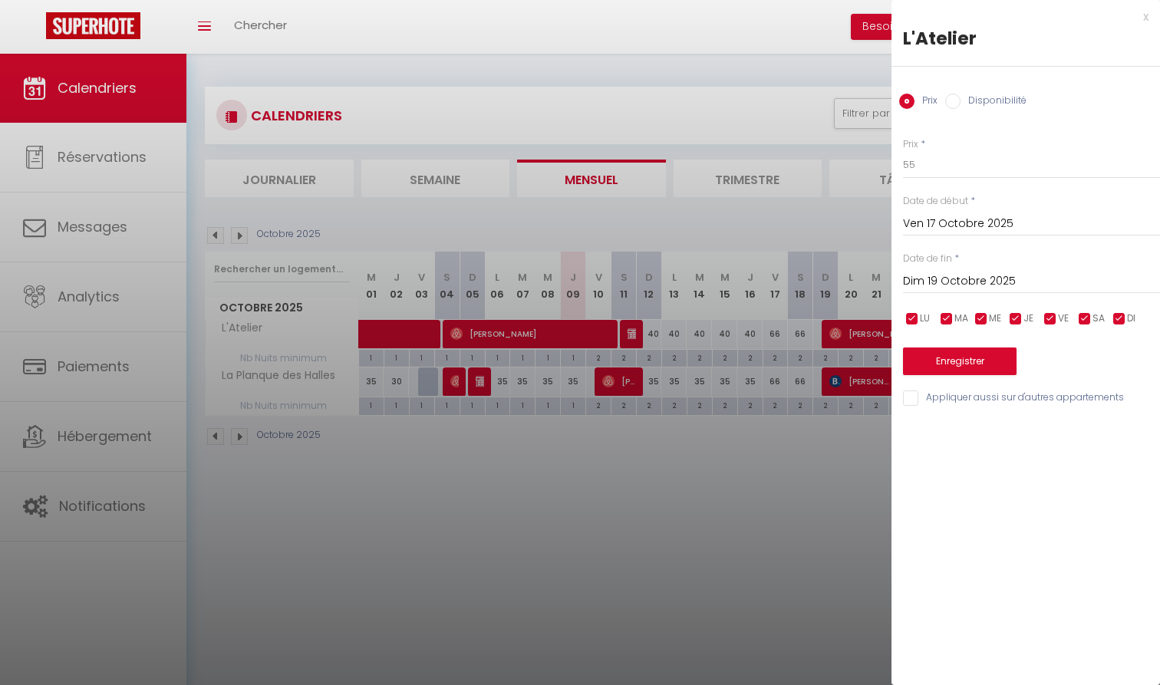
click at [955, 394] on input "Appliquer aussi sur d'autres appartements" at bounding box center [1031, 397] width 257 height 15
checkbox input "true"
click at [959, 364] on button "Enregistrer" at bounding box center [960, 361] width 114 height 28
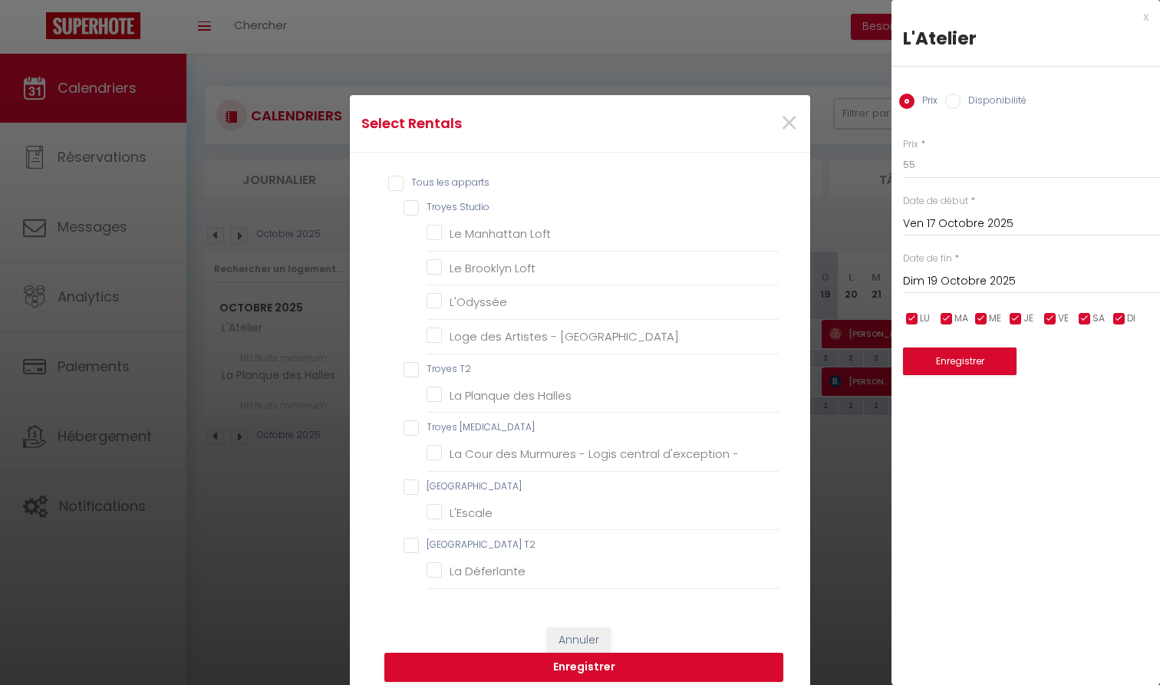
click at [474, 370] on T2 "Troyes T2" at bounding box center [591, 369] width 376 height 15
checkbox T2 "true"
checkbox Studio "false"
checkbox Loft "false"
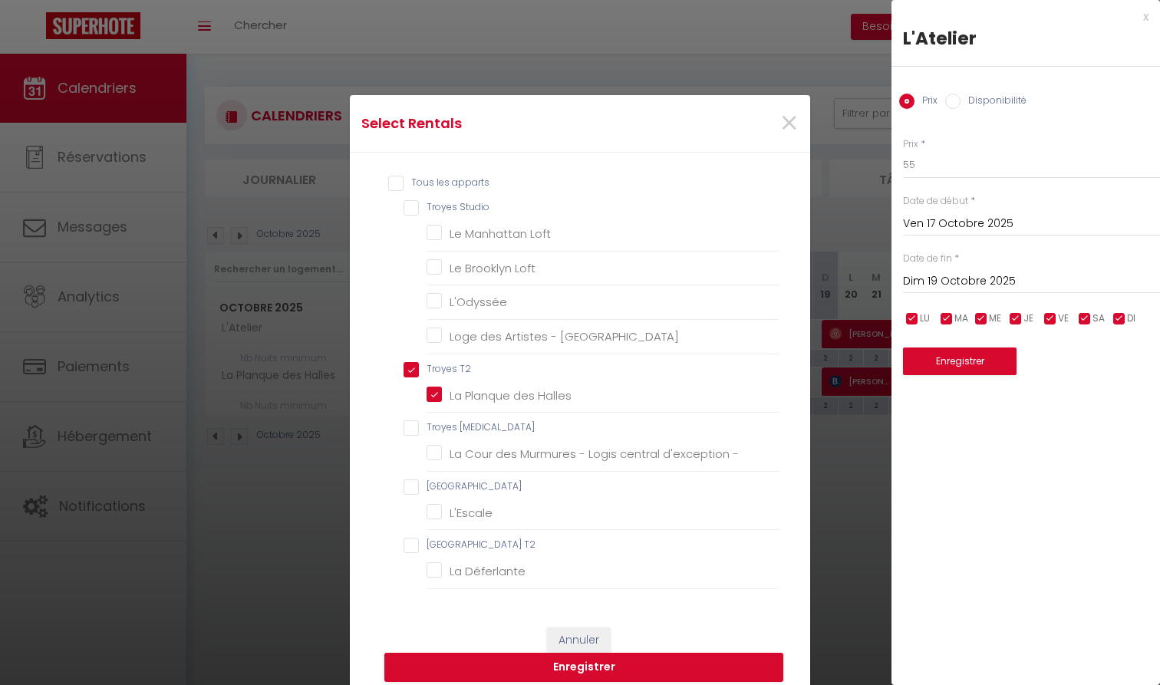
checkbox input "false"
checkbox centre "false"
checkbox Halles "true"
checkbox T3 "false"
checkbox - "false"
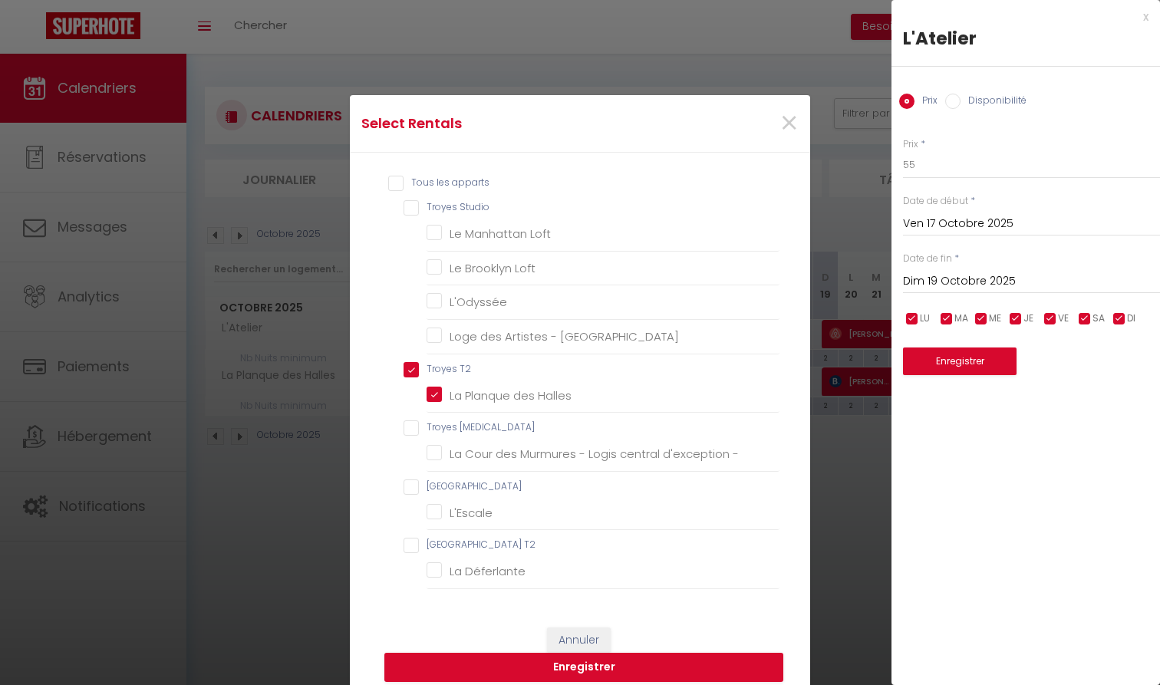
checkbox Studio "false"
checkbox input "false"
checkbox T2 "false"
checkbox Déferlante "false"
click at [645, 664] on button "Enregistrer" at bounding box center [583, 667] width 399 height 29
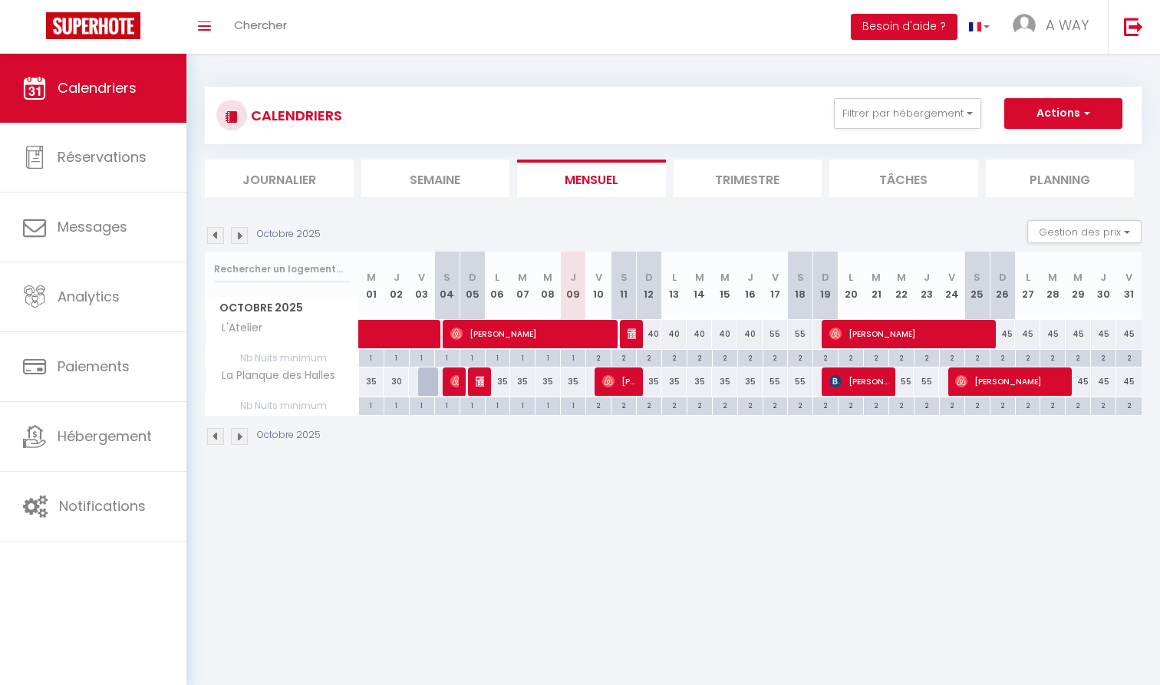
click at [906, 378] on div "55" at bounding box center [901, 381] width 25 height 28
type input "55"
type input "Mer 22 Octobre 2025"
type input "Jeu 23 Octobre 2025"
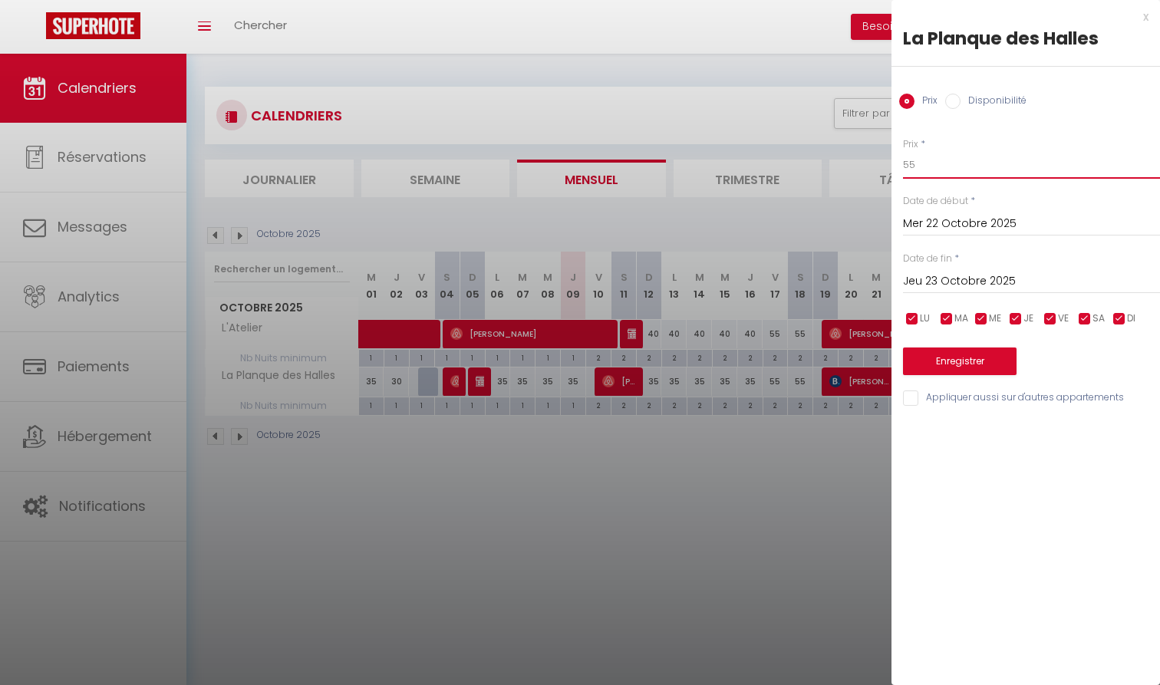
click at [949, 164] on input "55" at bounding box center [1031, 165] width 257 height 28
type input "50"
click at [956, 282] on input "Jeu 23 Octobre 2025" at bounding box center [1031, 282] width 257 height 20
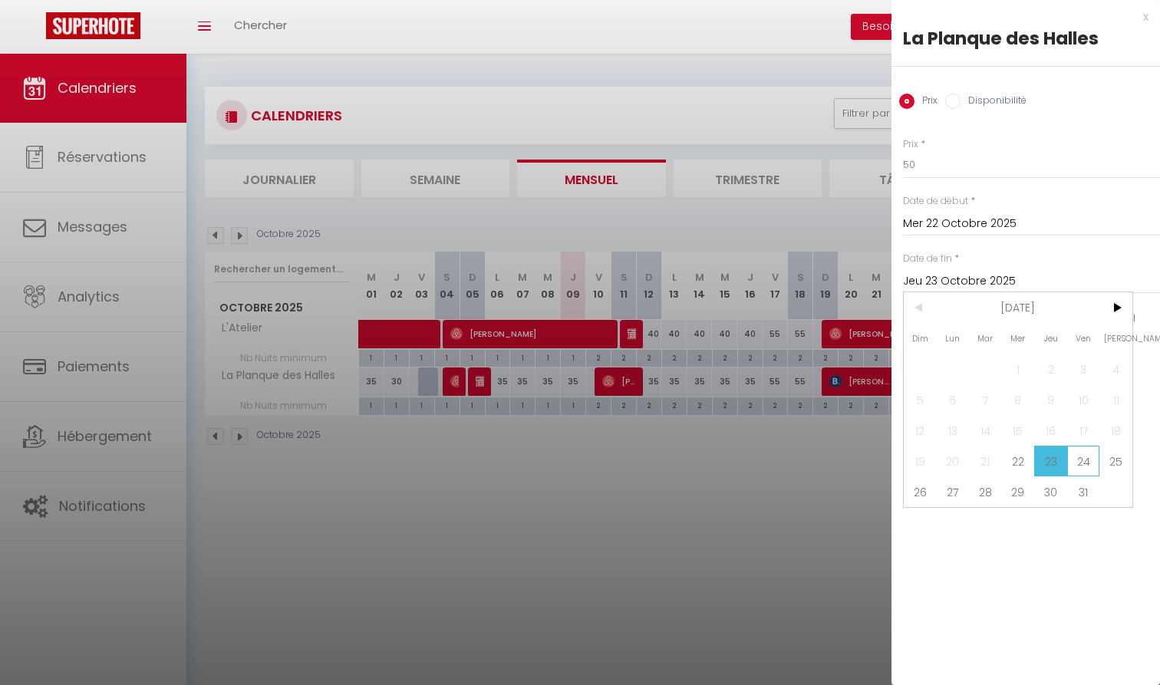
click at [1078, 457] on span "24" at bounding box center [1083, 461] width 33 height 31
type input "Ven 24 Octobre 2025"
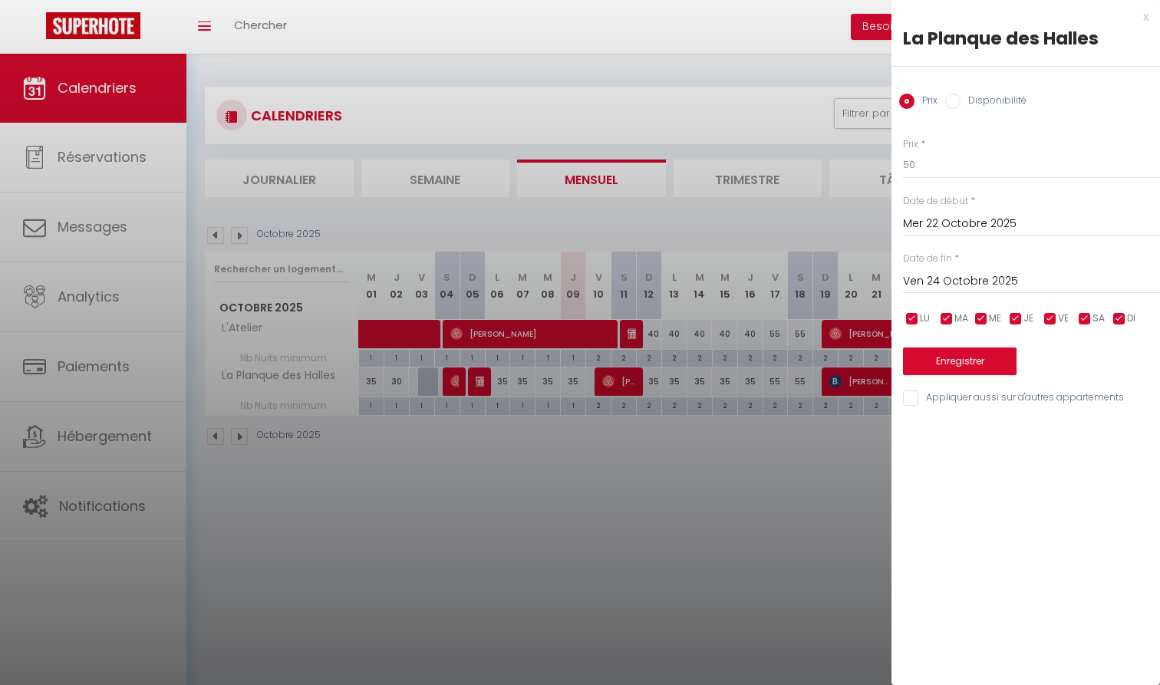
click at [954, 370] on button "Enregistrer" at bounding box center [960, 361] width 114 height 28
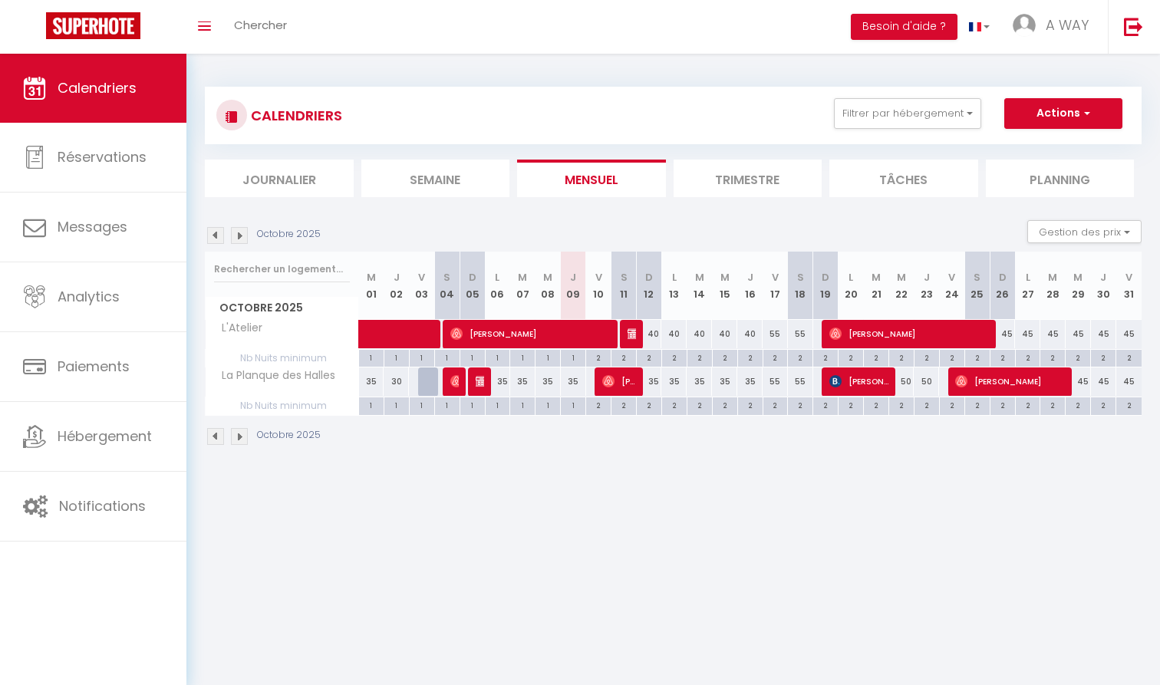
click at [744, 161] on li "Trimestre" at bounding box center [747, 179] width 149 height 38
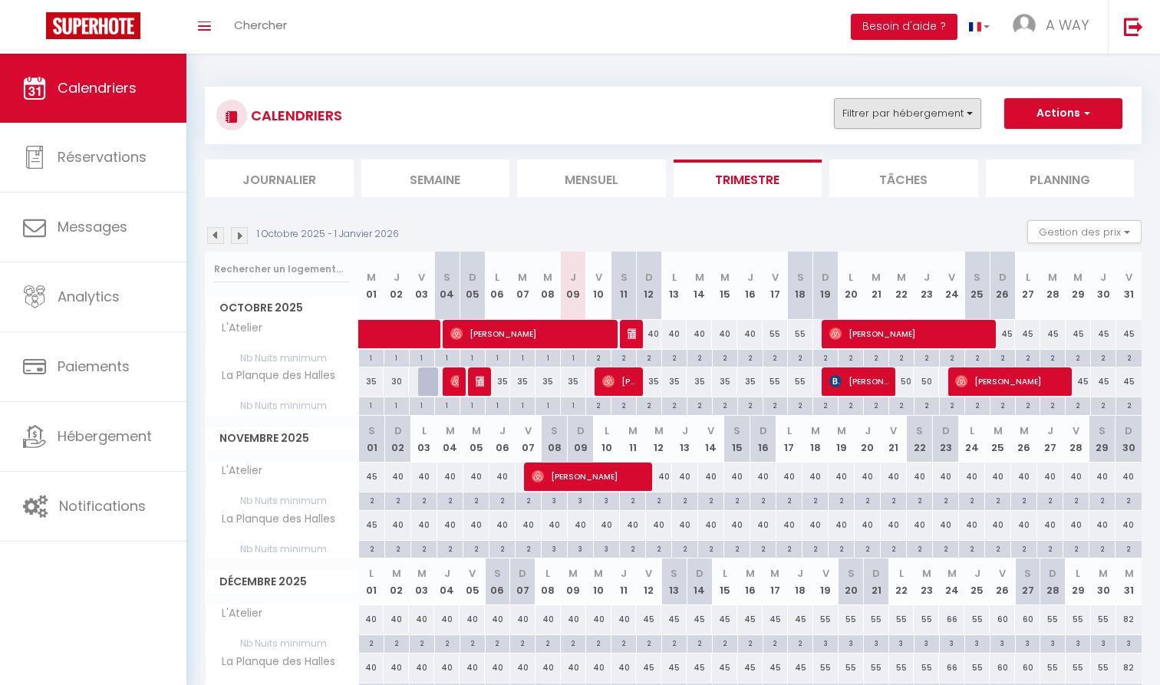
click at [921, 106] on button "Filtrer par hébergement" at bounding box center [907, 113] width 147 height 31
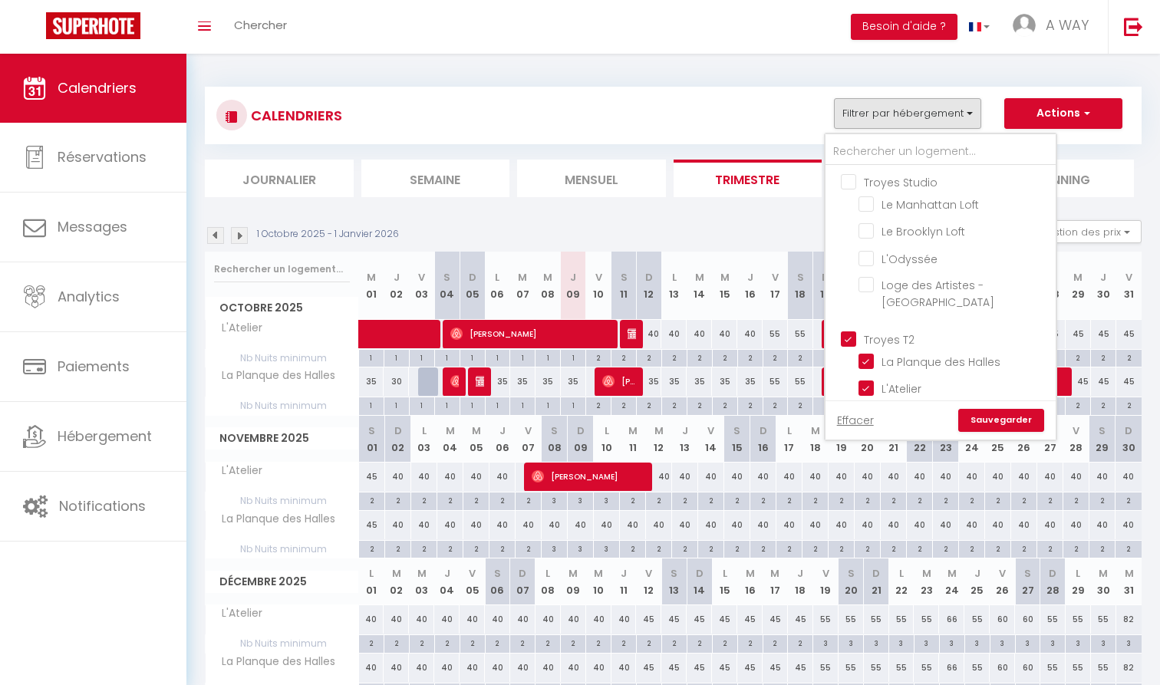
click at [884, 331] on input "Troyes T2" at bounding box center [956, 338] width 230 height 15
checkbox input "false"
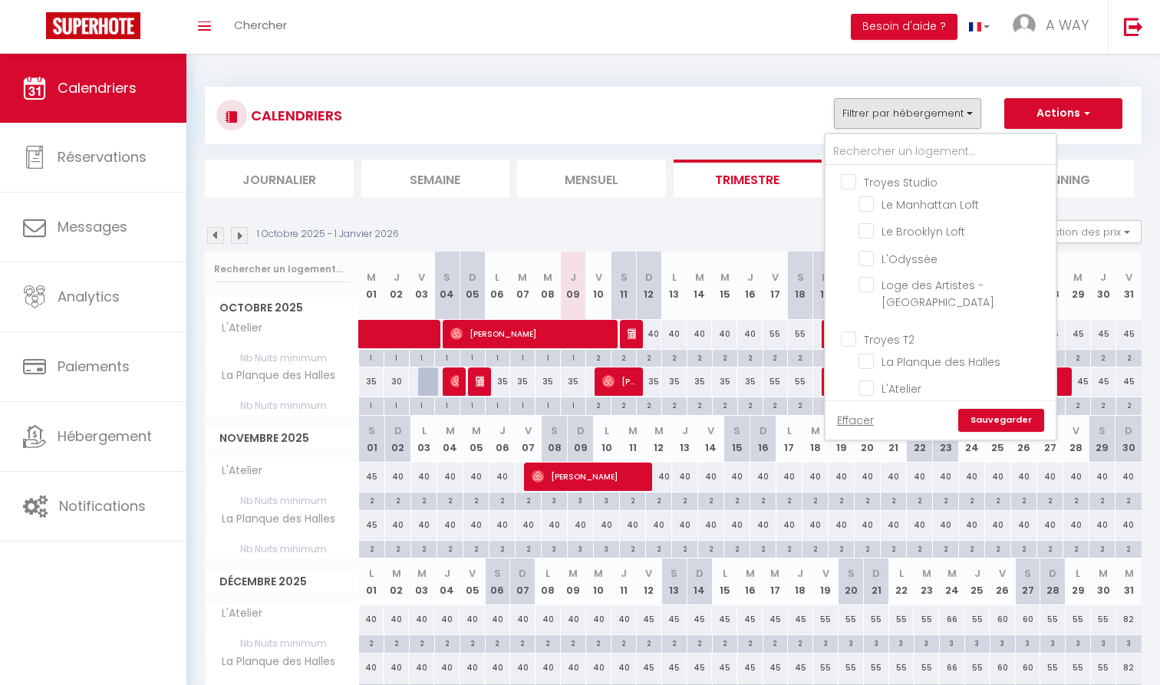
checkbox input "false"
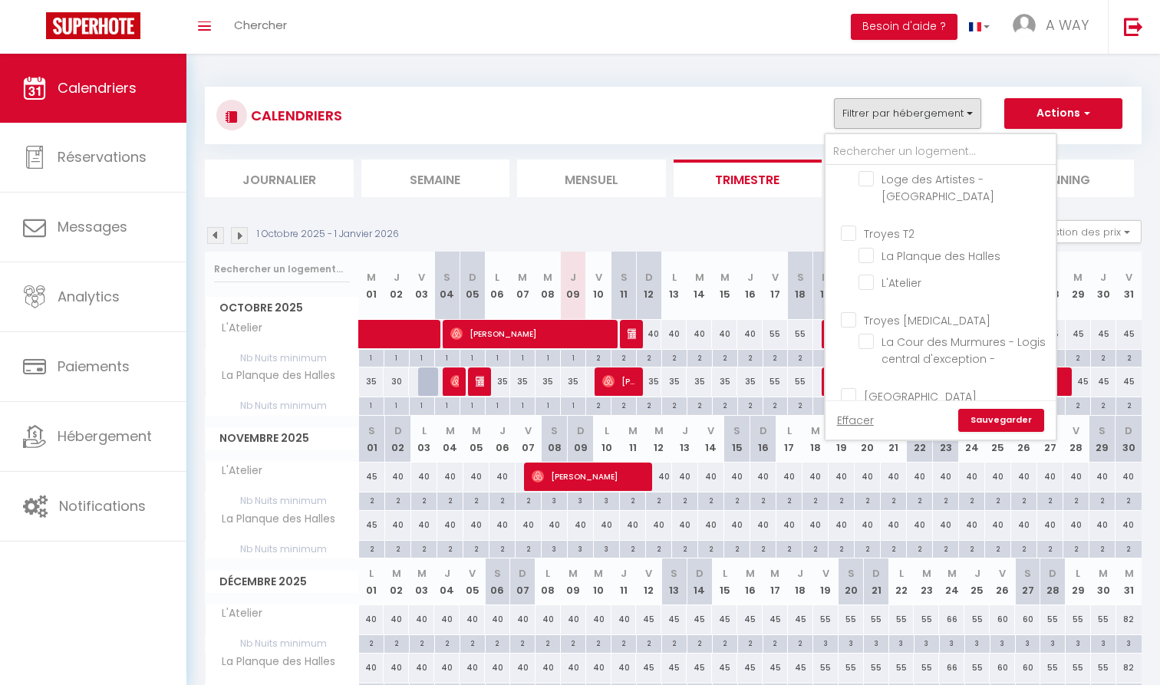
scroll to position [147, 0]
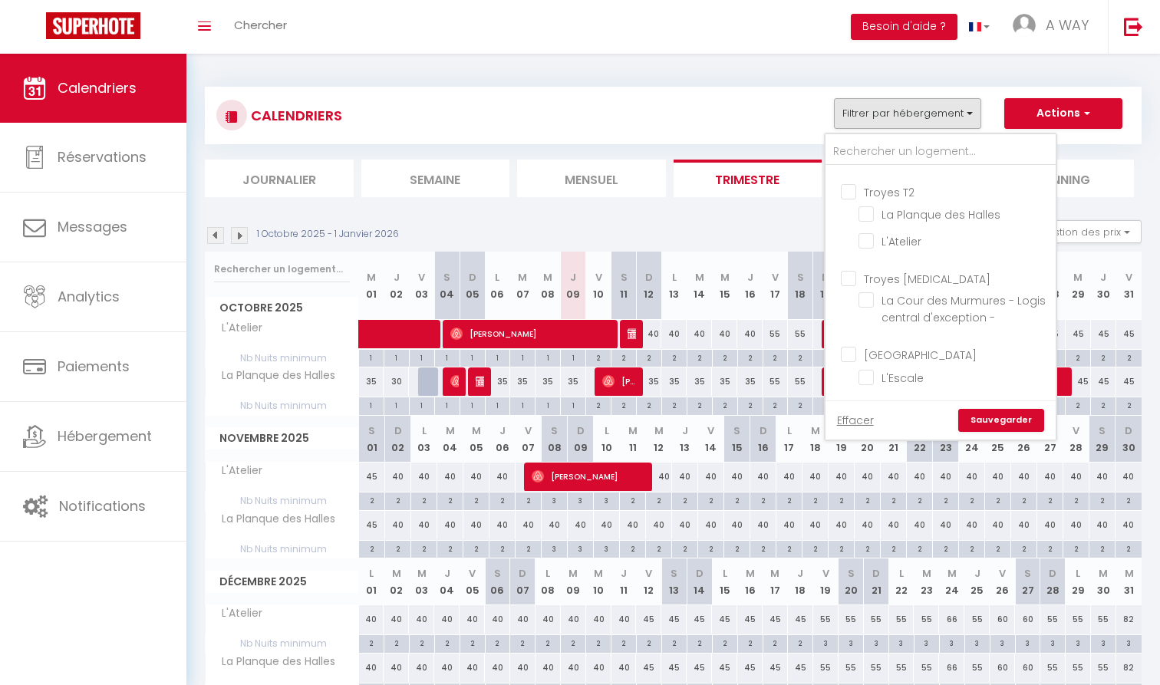
click at [901, 270] on input "Troyes [MEDICAL_DATA]" at bounding box center [956, 277] width 230 height 15
checkbox input "true"
checkbox input "false"
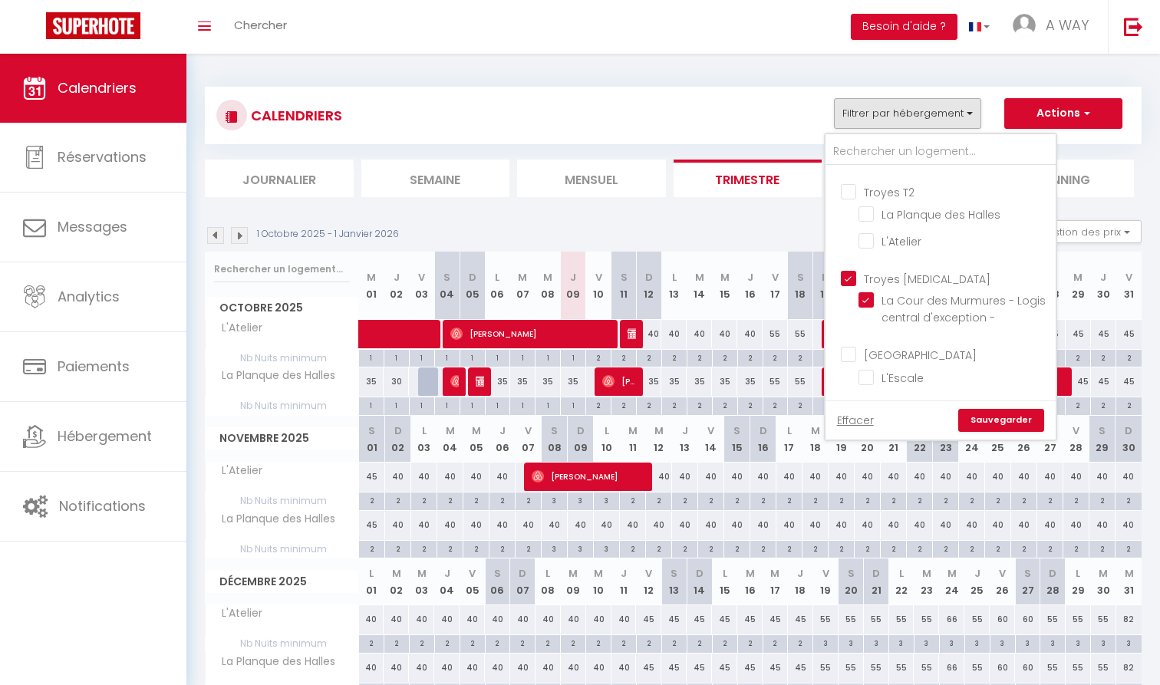
click at [1002, 422] on link "Sauvegarder" at bounding box center [1001, 420] width 86 height 23
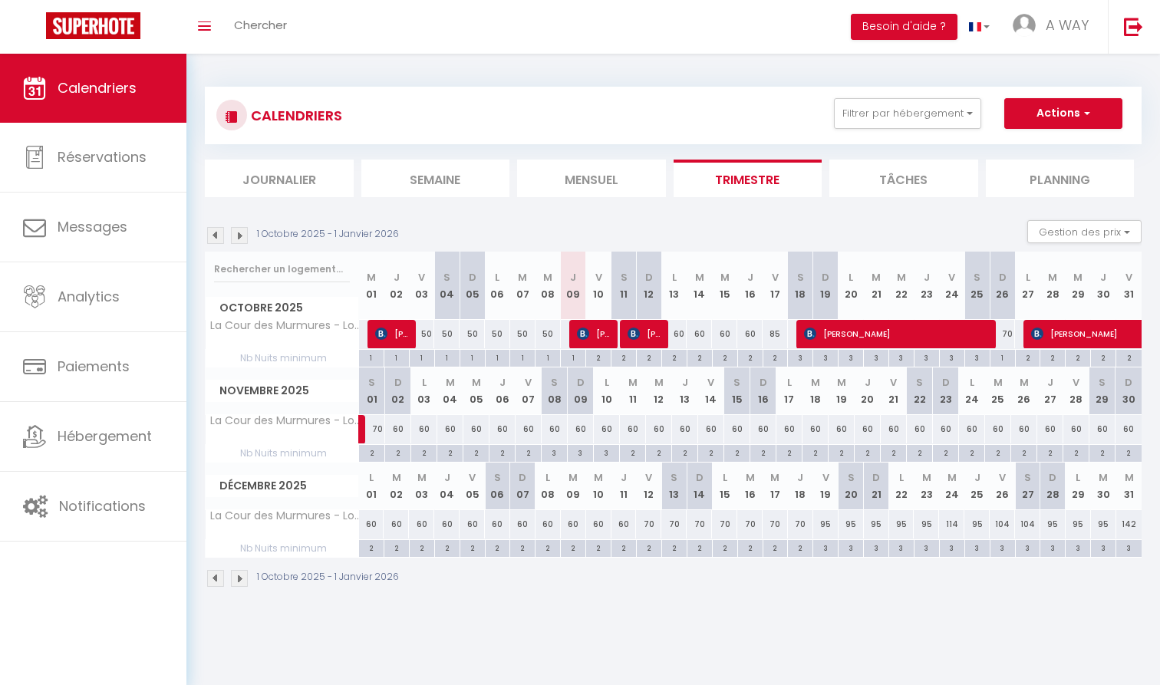
click at [586, 326] on span "[PERSON_NAME]" at bounding box center [594, 333] width 34 height 29
select select "KO"
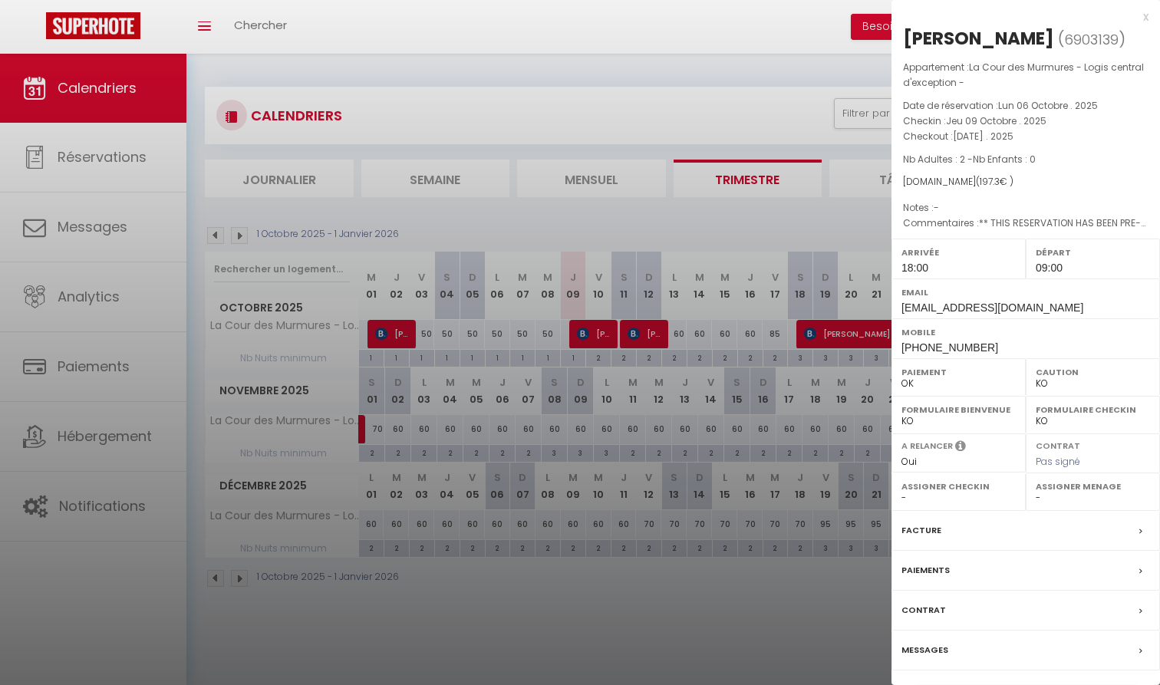
click at [627, 335] on div at bounding box center [580, 342] width 1160 height 685
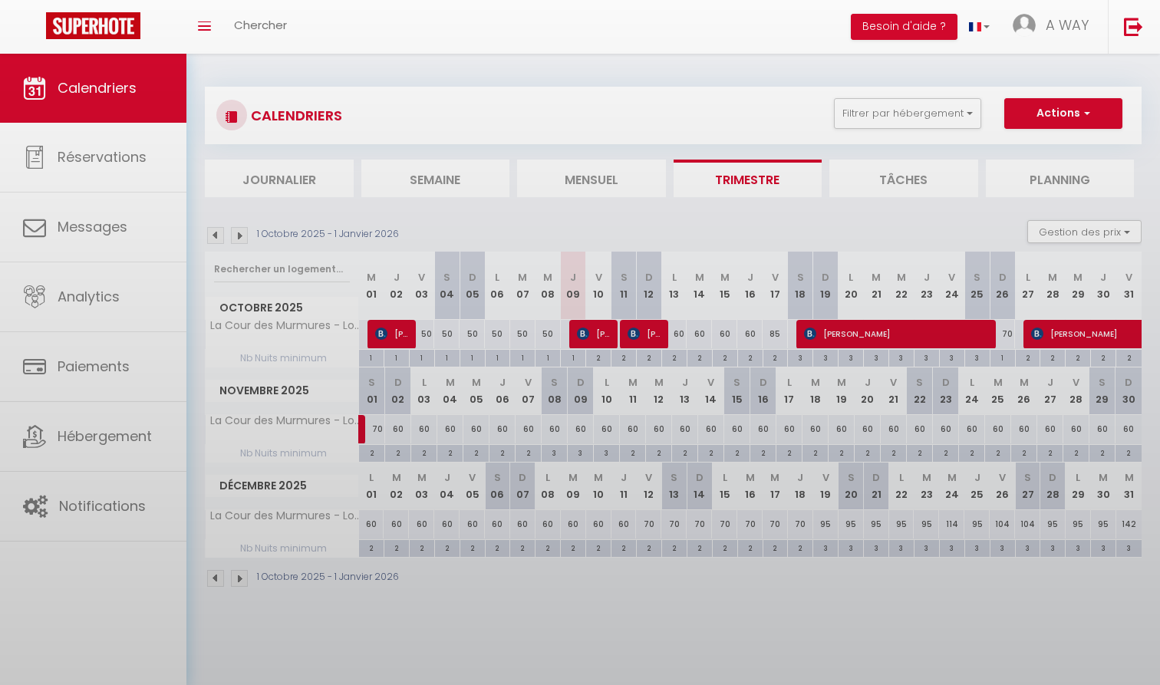
click at [639, 333] on body "🟢 Des questions ou besoin d'assistance pour la migration AirBnB? Prenez rdv >>>…" at bounding box center [580, 396] width 1160 height 685
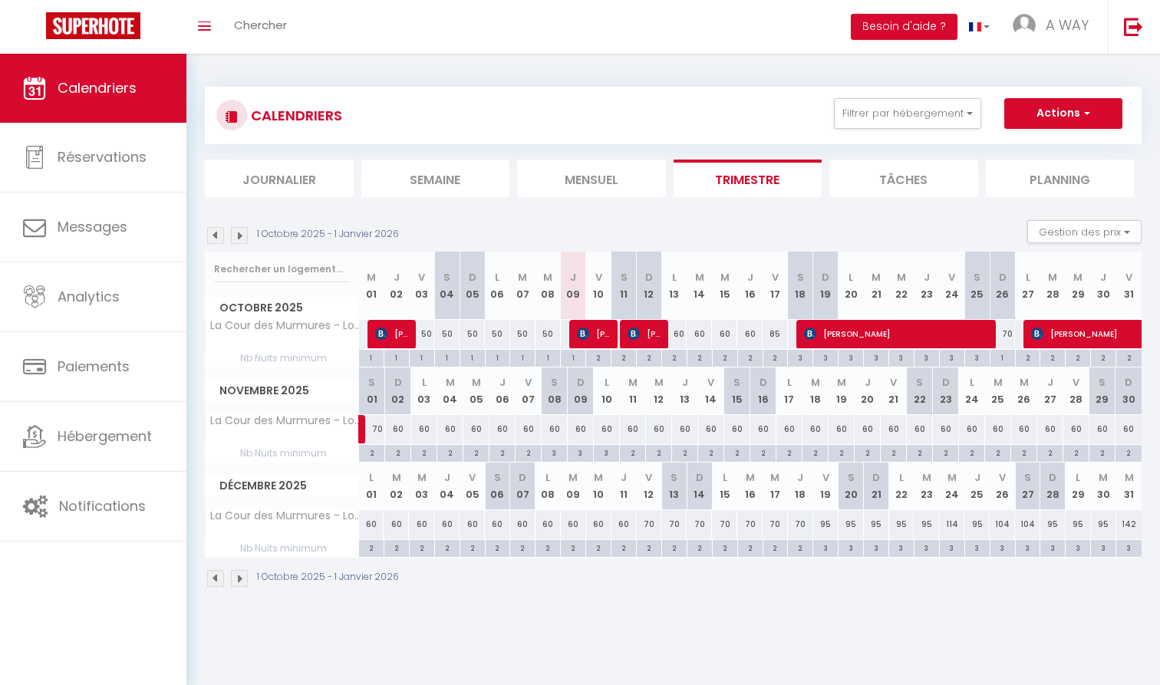
click at [868, 331] on span "[PERSON_NAME]" at bounding box center [897, 333] width 186 height 29
select select "0"
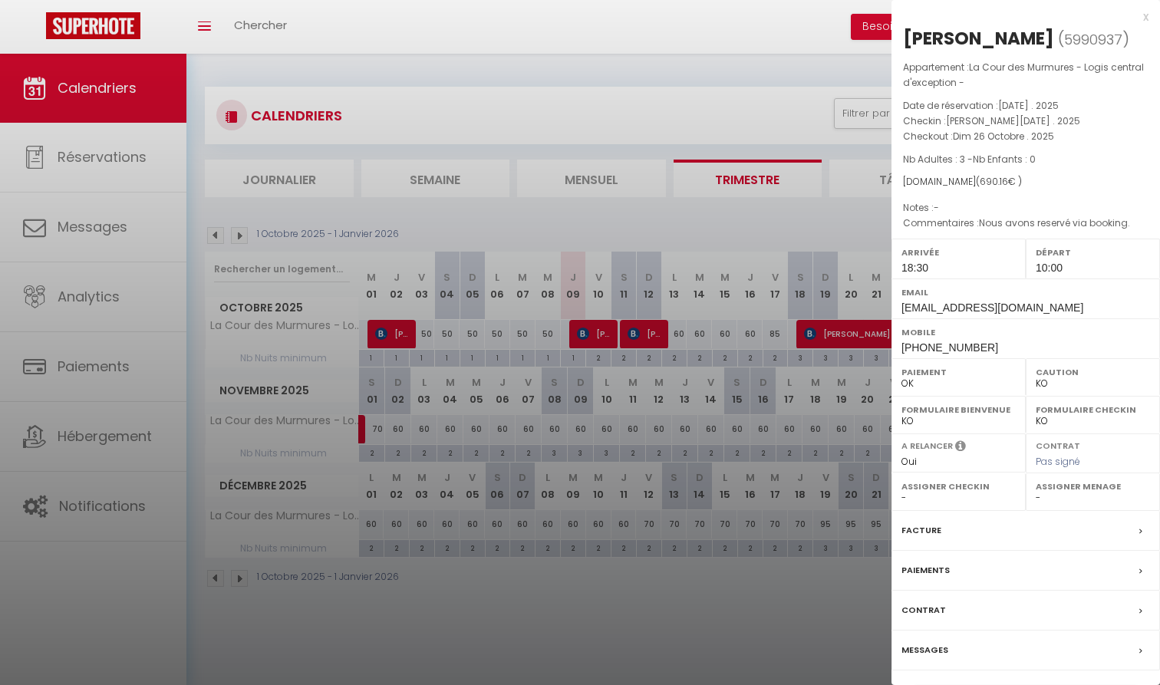
click at [756, 385] on div at bounding box center [580, 342] width 1160 height 685
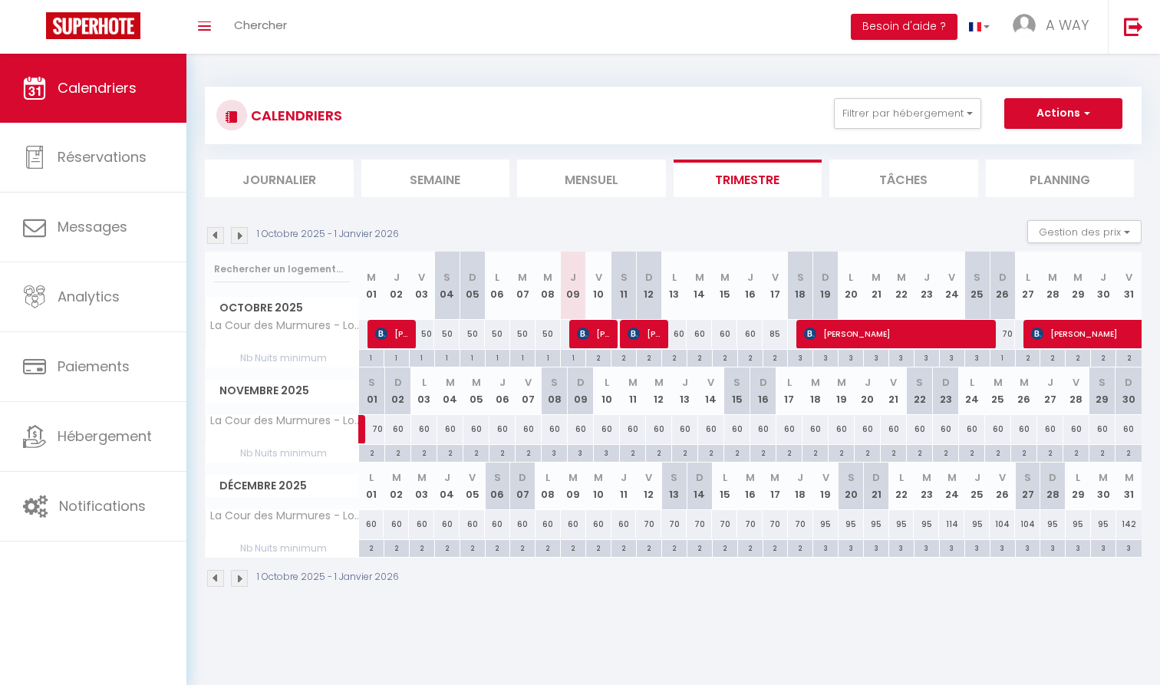
click at [678, 330] on div "60" at bounding box center [673, 334] width 25 height 28
type input "60"
type input "Lun 13 Octobre 2025"
type input "[DATE]"
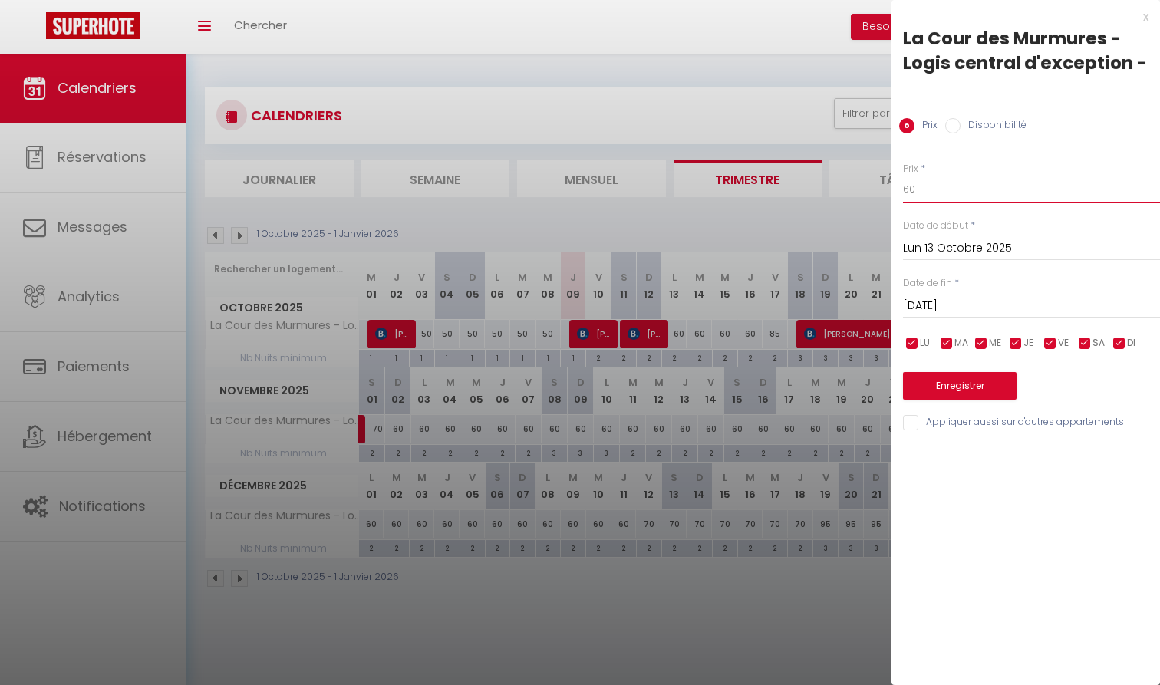
click at [958, 179] on input "60" at bounding box center [1031, 190] width 257 height 28
type input "50"
click at [995, 306] on input "[DATE]" at bounding box center [1031, 306] width 257 height 20
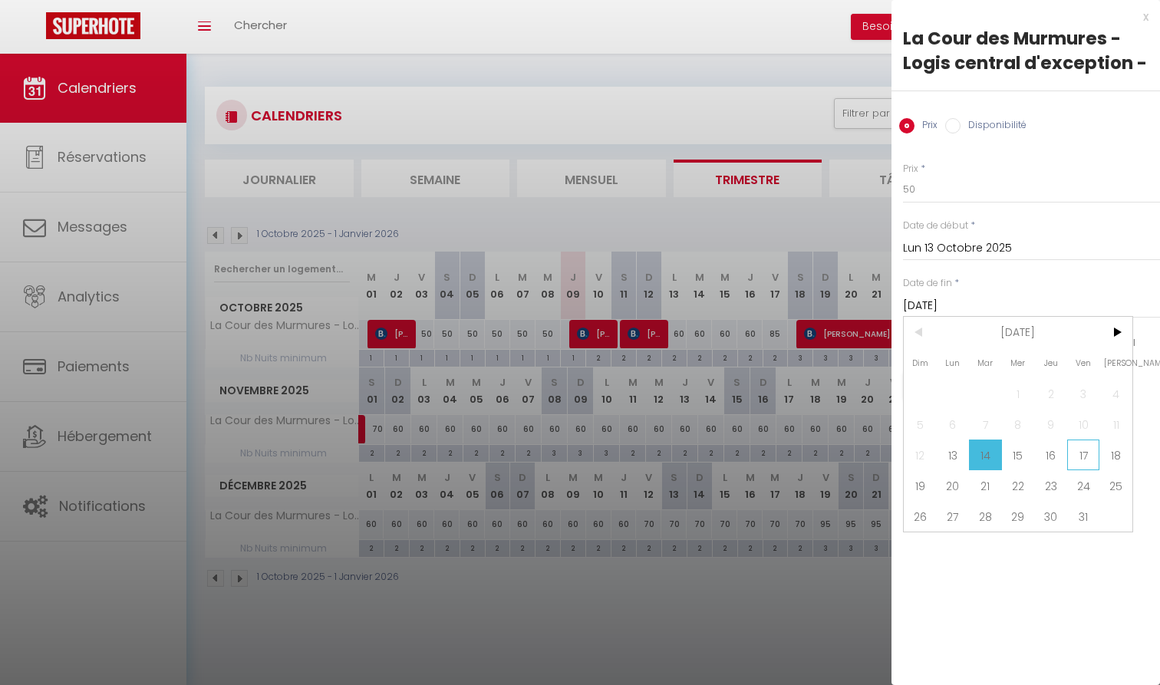
click at [1088, 459] on span "17" at bounding box center [1083, 455] width 33 height 31
type input "Ven 17 Octobre 2025"
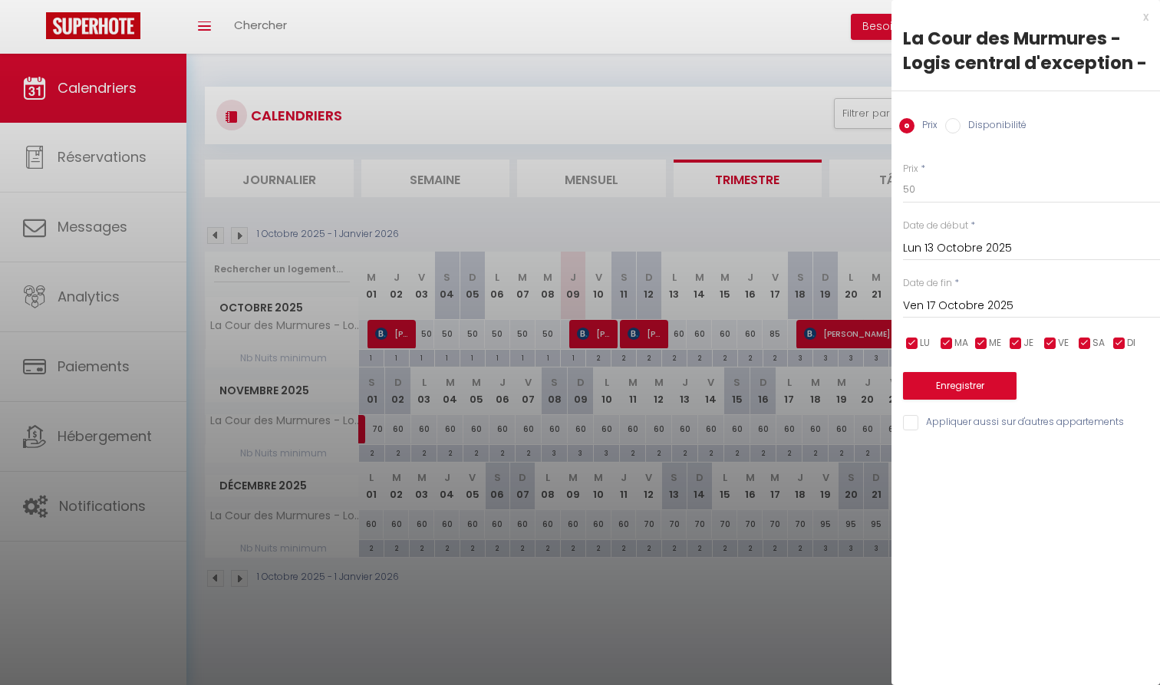
click at [973, 386] on button "Enregistrer" at bounding box center [960, 386] width 114 height 28
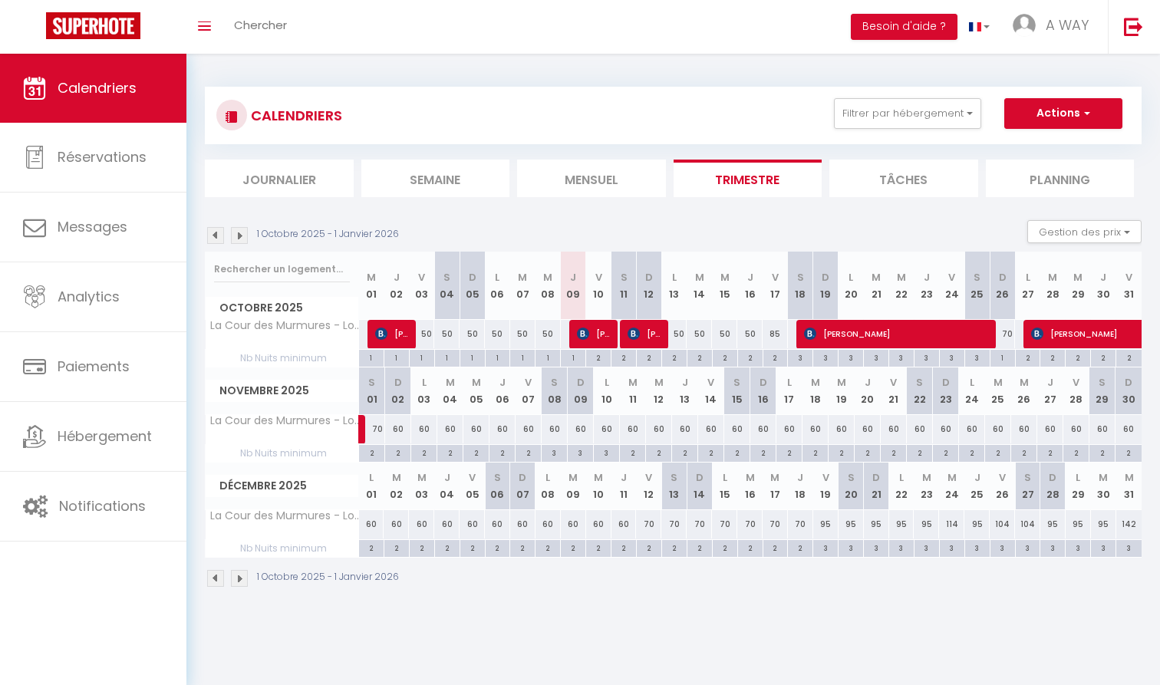
click at [575, 351] on div "1" at bounding box center [573, 357] width 25 height 15
type input "1"
type input "Jeu 09 Octobre 2025"
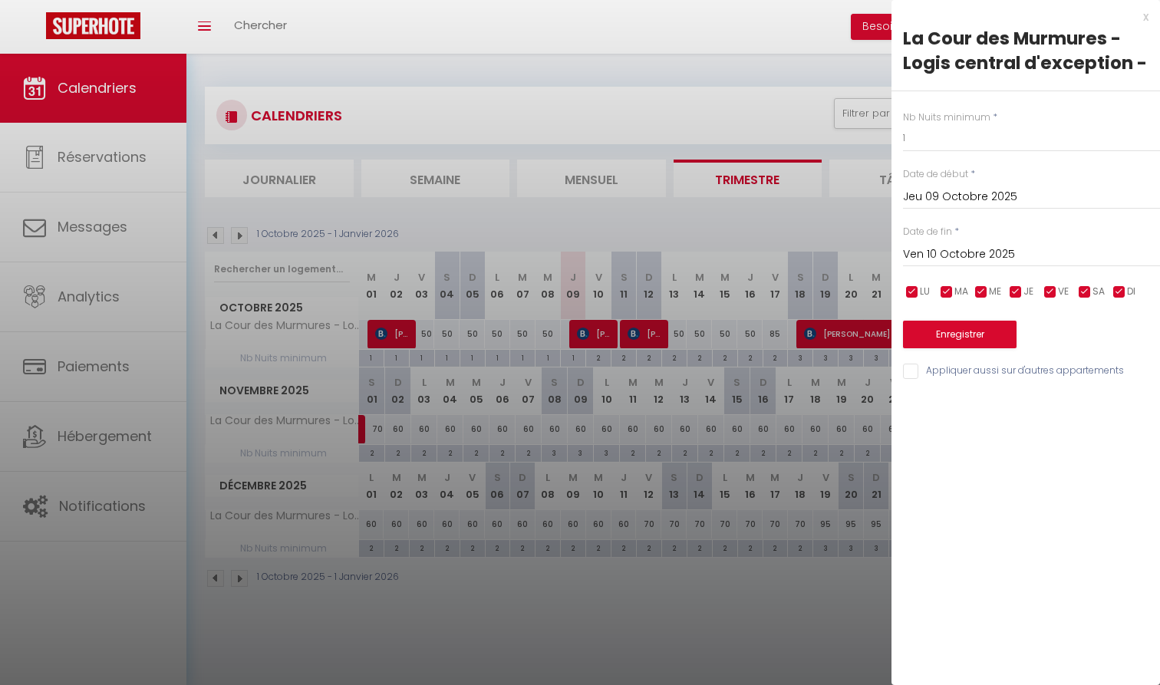
click at [960, 242] on div "[DATE] < [DATE] > Dim Lun Mar Mer Jeu Ven Sam 1 2 3 4 5 6 7 8 9 10 11 12 13 14 …" at bounding box center [1031, 253] width 257 height 28
click at [961, 248] on input "Ven 10 Octobre 2025" at bounding box center [1031, 255] width 257 height 20
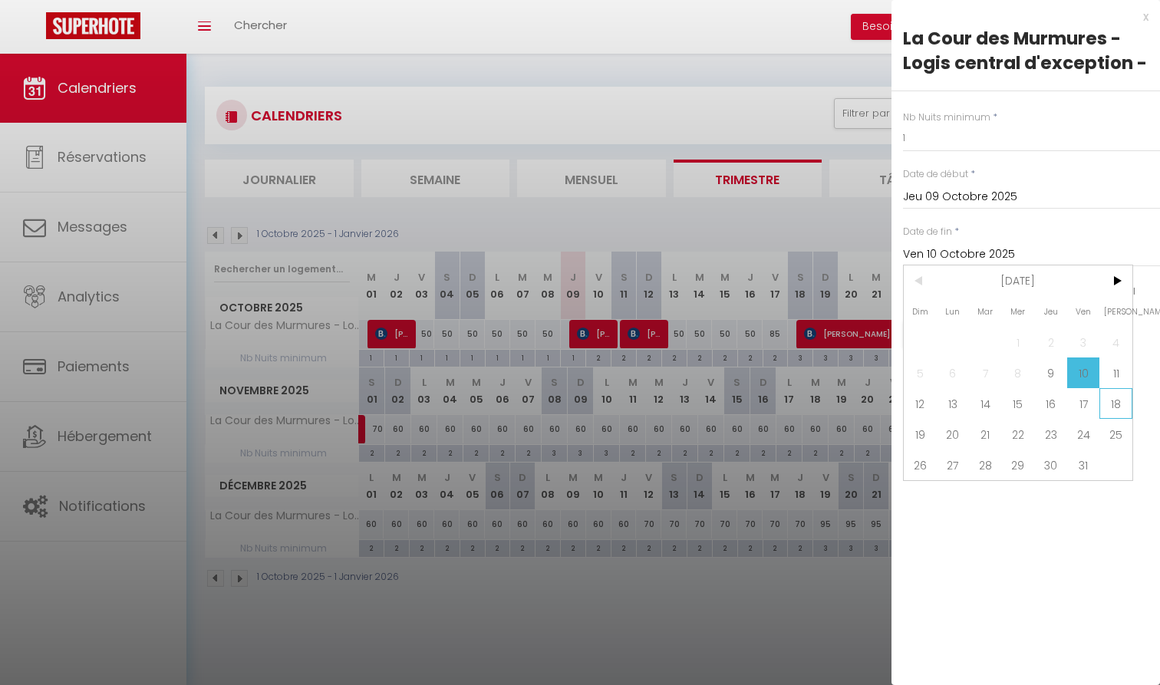
click at [1107, 400] on span "18" at bounding box center [1115, 403] width 33 height 31
type input "Sam 18 Octobre 2025"
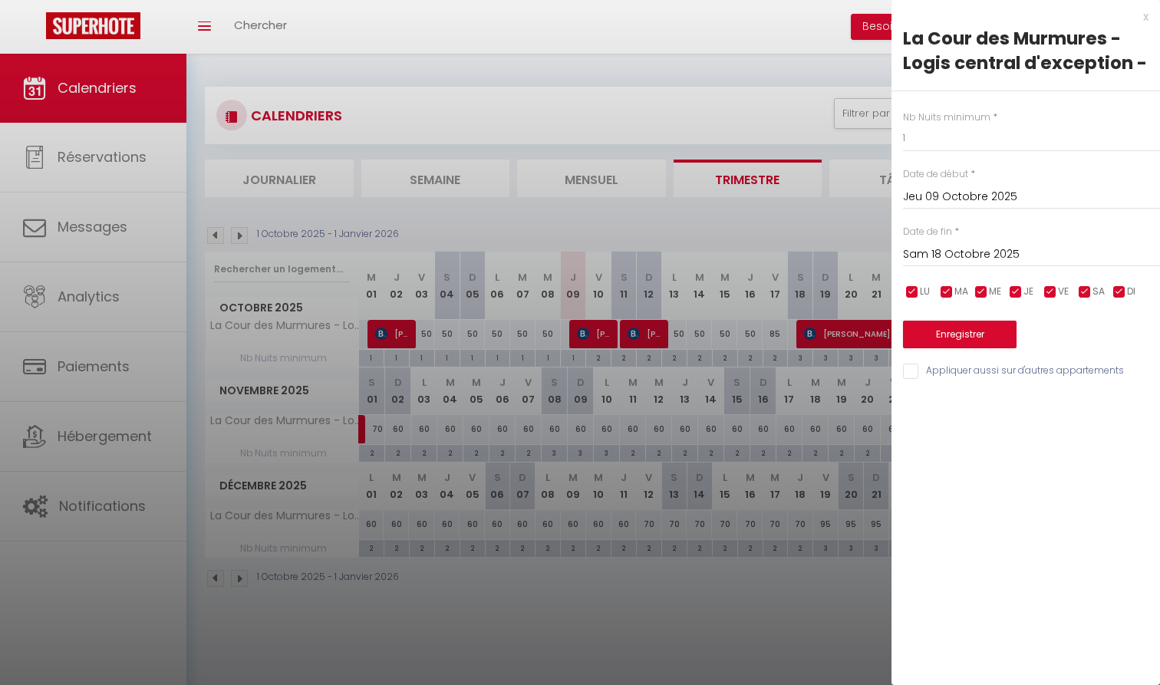
click at [980, 345] on button "Enregistrer" at bounding box center [960, 335] width 114 height 28
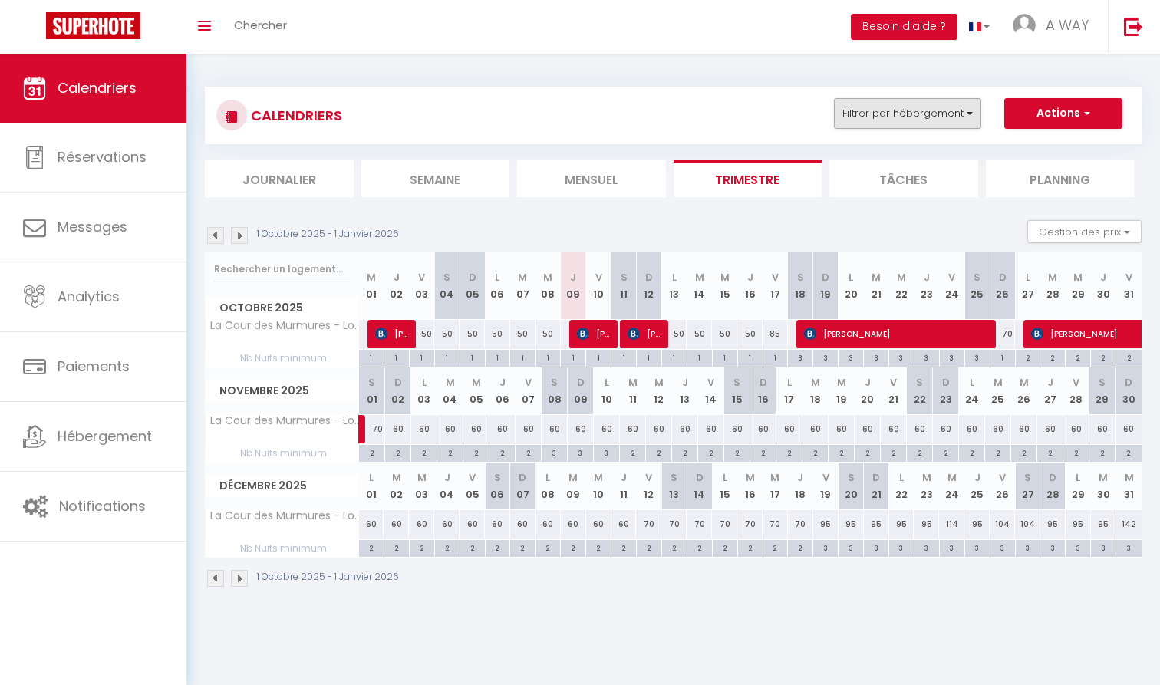
click at [924, 109] on button "Filtrer par hébergement" at bounding box center [907, 113] width 147 height 31
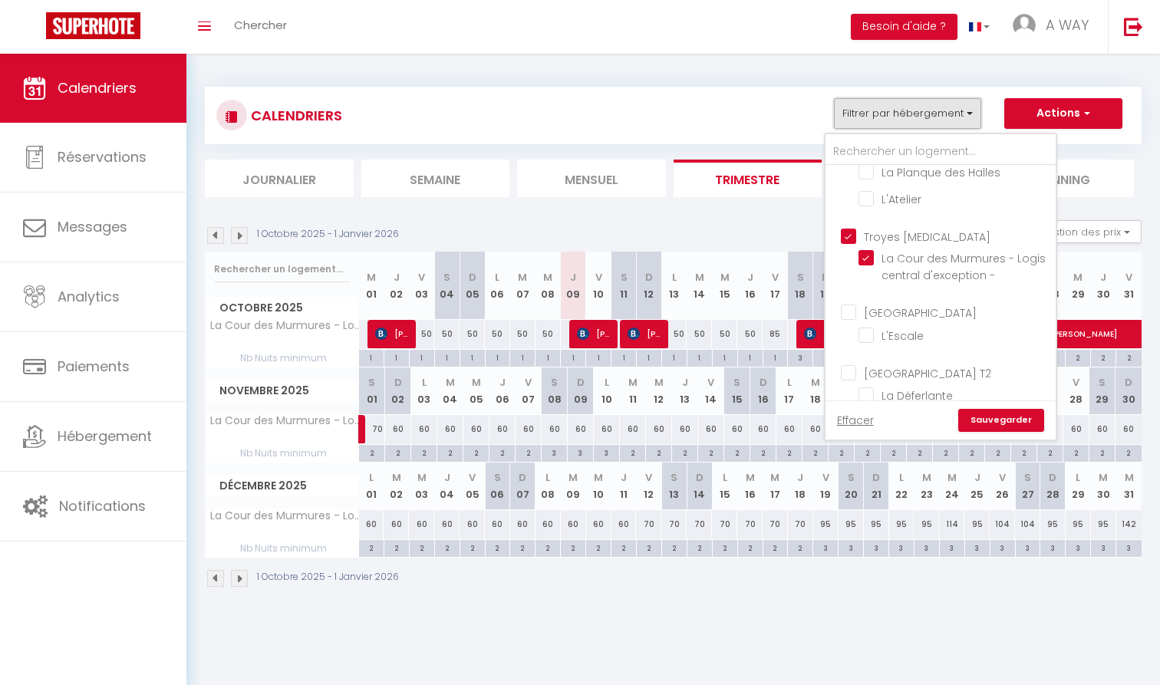
scroll to position [189, 0]
click at [897, 229] on input "Troyes [MEDICAL_DATA]" at bounding box center [956, 236] width 230 height 15
checkbox input "false"
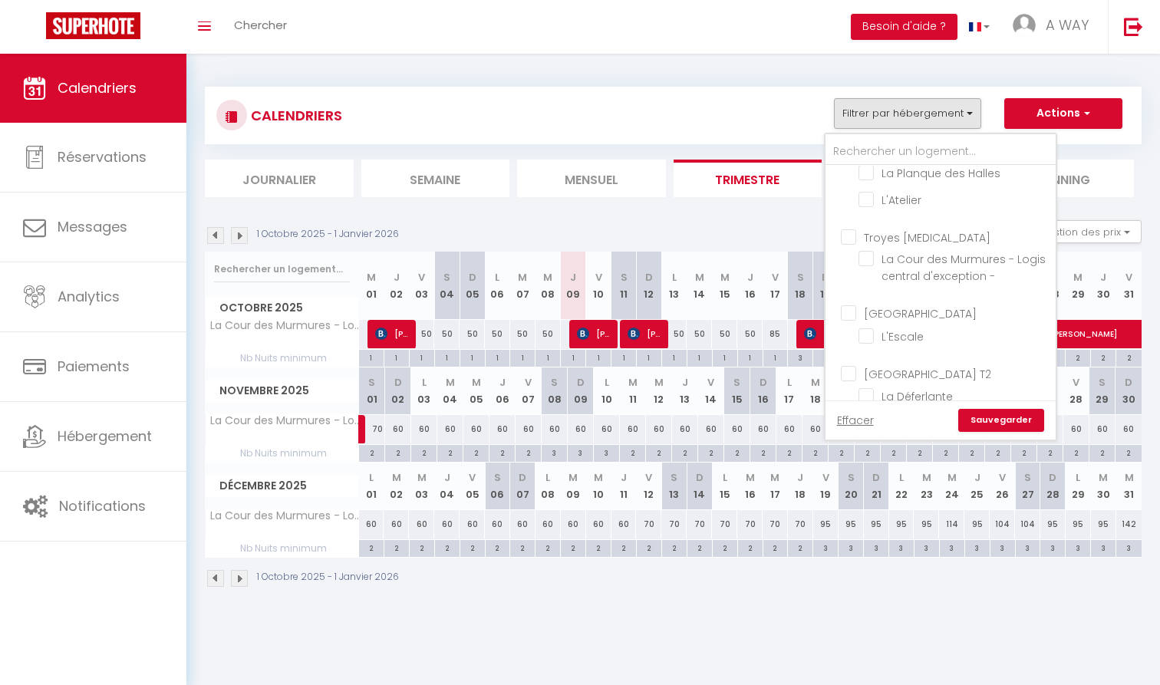
checkbox input "false"
click at [906, 365] on input "[GEOGRAPHIC_DATA] T2" at bounding box center [956, 372] width 230 height 15
checkbox input "true"
checkbox input "false"
checkbox input "true"
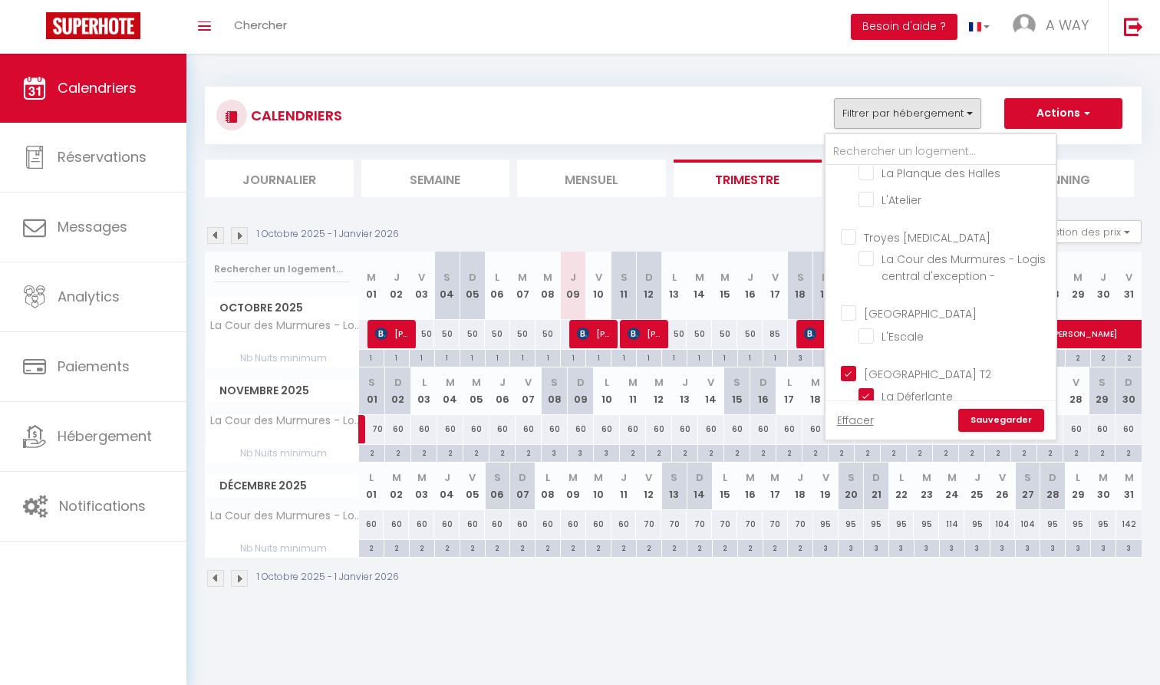
click at [983, 417] on link "Sauvegarder" at bounding box center [1001, 420] width 86 height 23
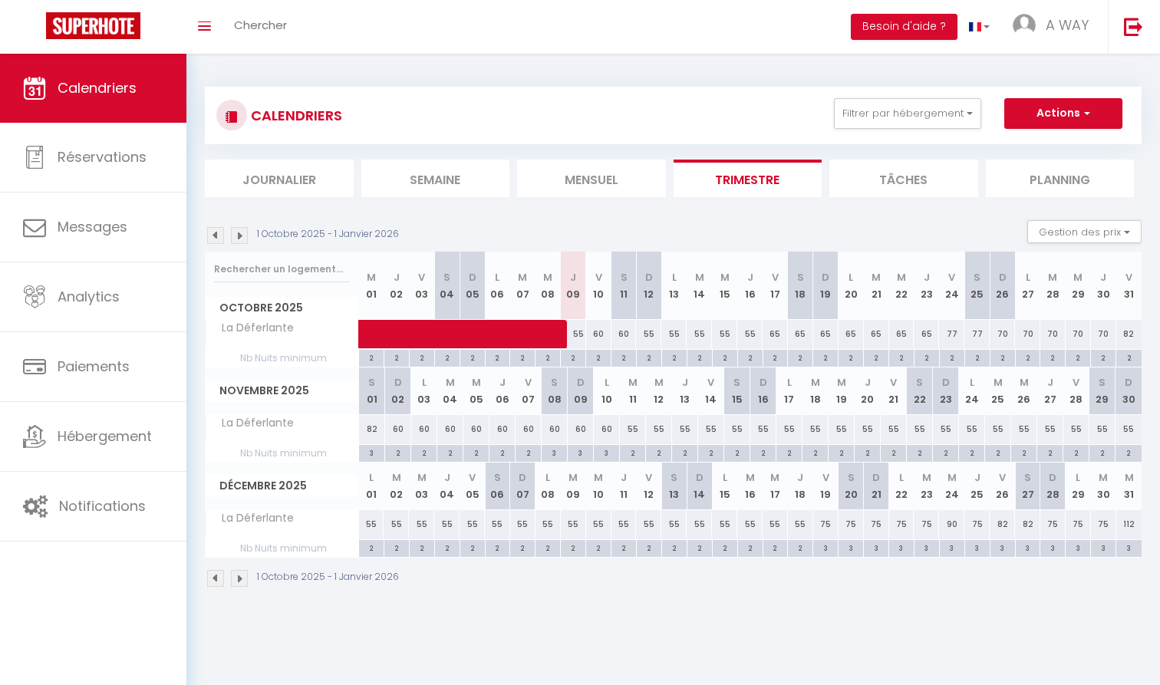
click at [900, 128] on div "CALENDRIERS Filtrer par hébergement [GEOGRAPHIC_DATA] Le Manhattan Loft Le Broo…" at bounding box center [673, 115] width 914 height 35
click at [901, 120] on button "Filtrer par hébergement" at bounding box center [907, 113] width 147 height 31
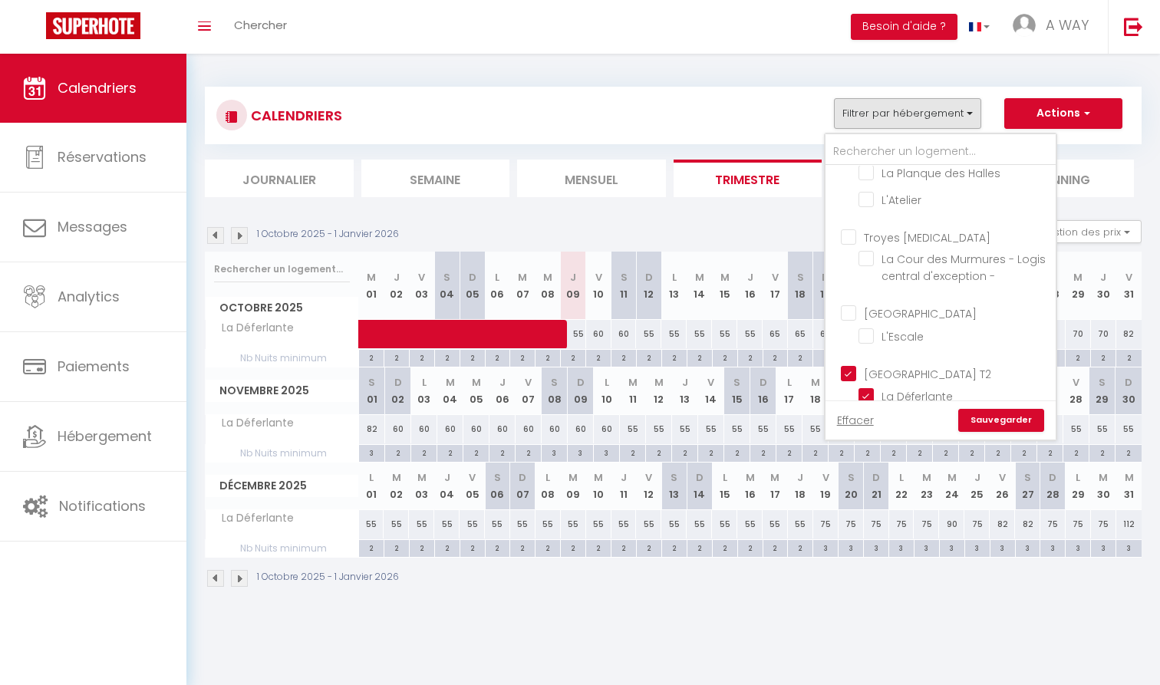
click at [904, 305] on input "[GEOGRAPHIC_DATA]" at bounding box center [956, 312] width 230 height 15
checkbox input "true"
click at [1010, 422] on link "Sauvegarder" at bounding box center [1001, 420] width 86 height 23
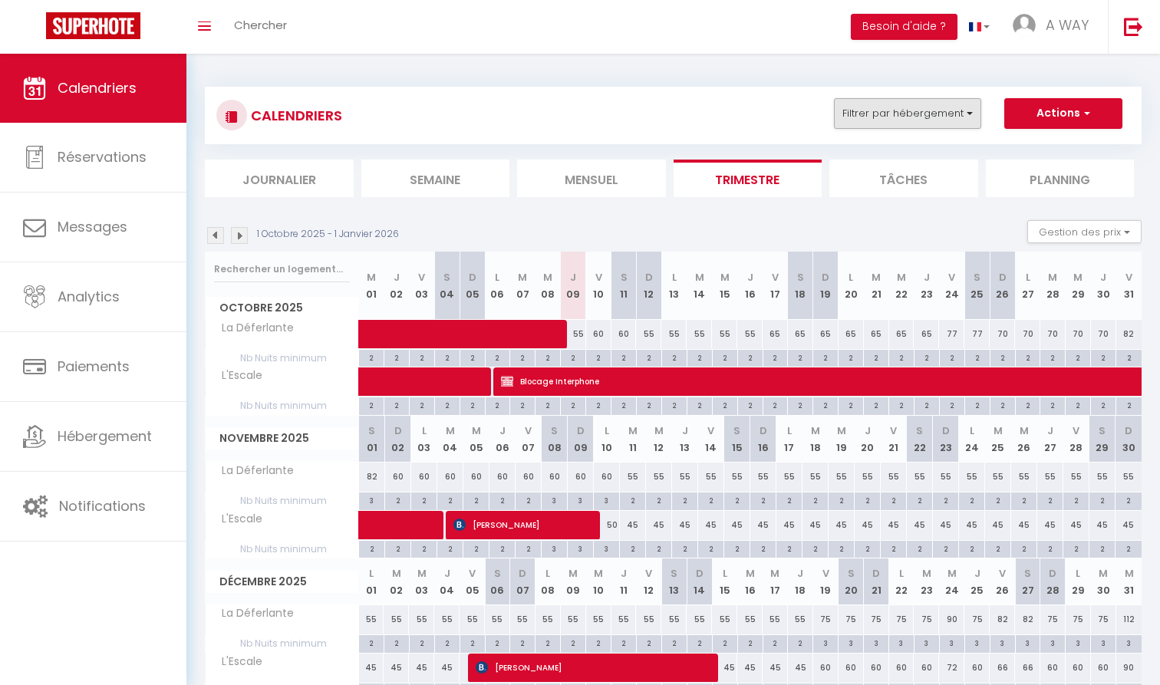
click at [945, 98] on button "Filtrer par hébergement" at bounding box center [907, 113] width 147 height 31
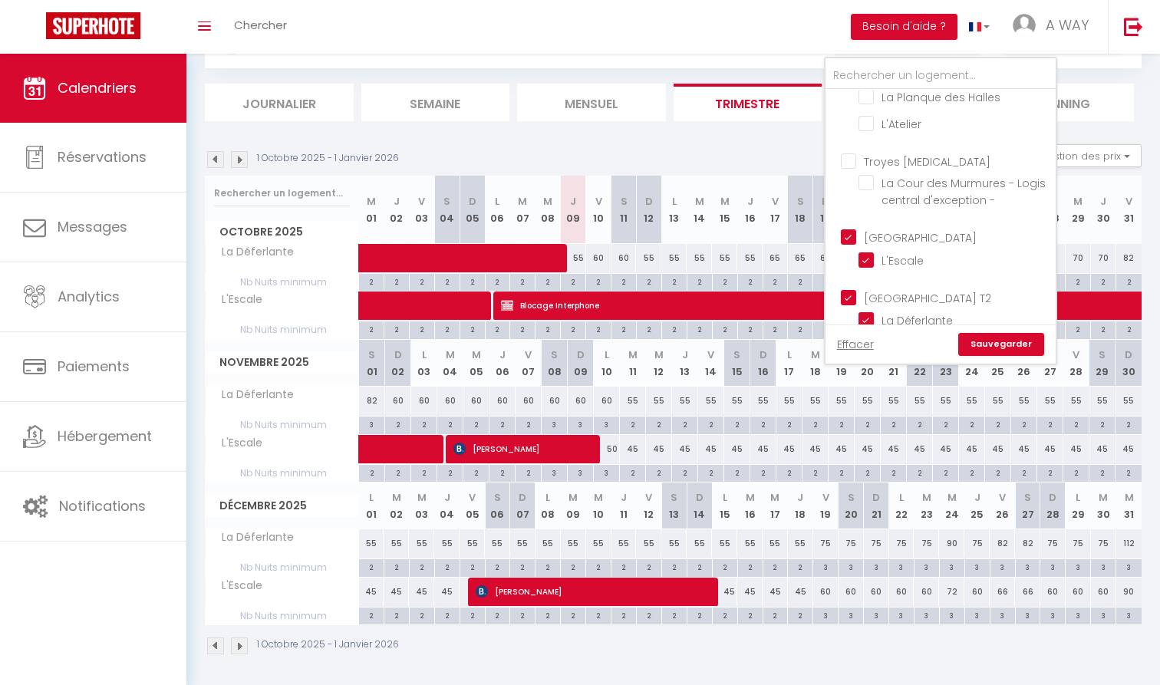
click at [935, 229] on input "[GEOGRAPHIC_DATA]" at bounding box center [956, 236] width 230 height 15
checkbox input "false"
click at [981, 341] on link "Sauvegarder" at bounding box center [1001, 344] width 86 height 23
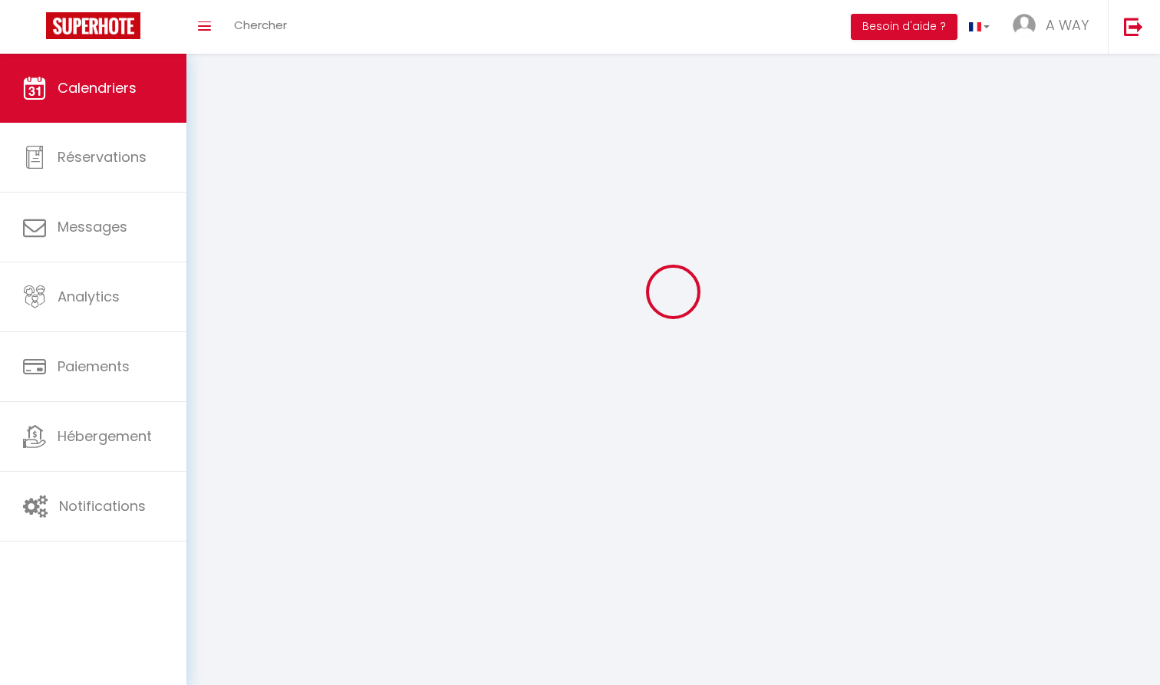
scroll to position [54, 0]
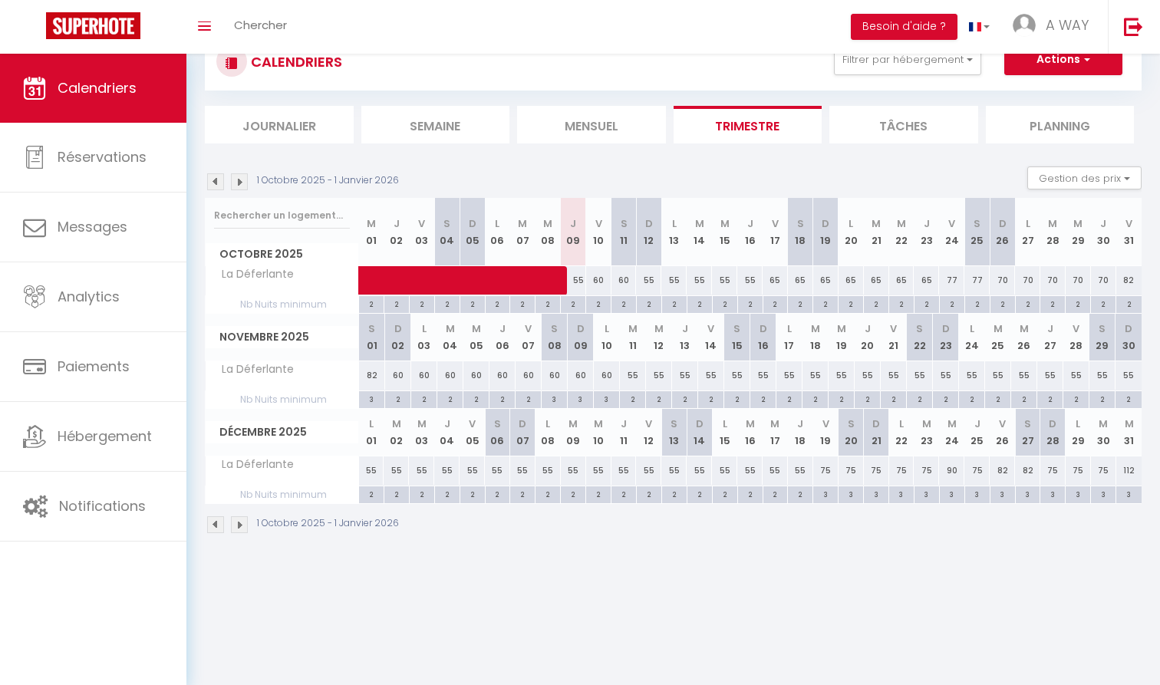
click at [220, 179] on img at bounding box center [215, 181] width 17 height 17
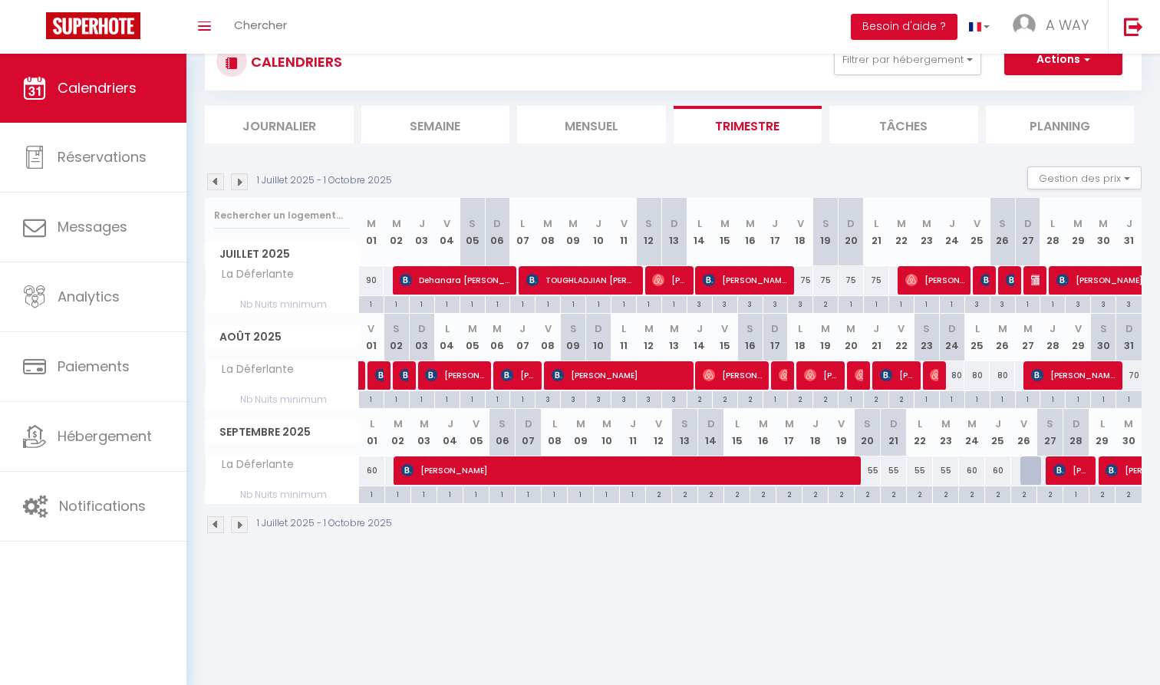
click at [239, 181] on img at bounding box center [239, 181] width 17 height 17
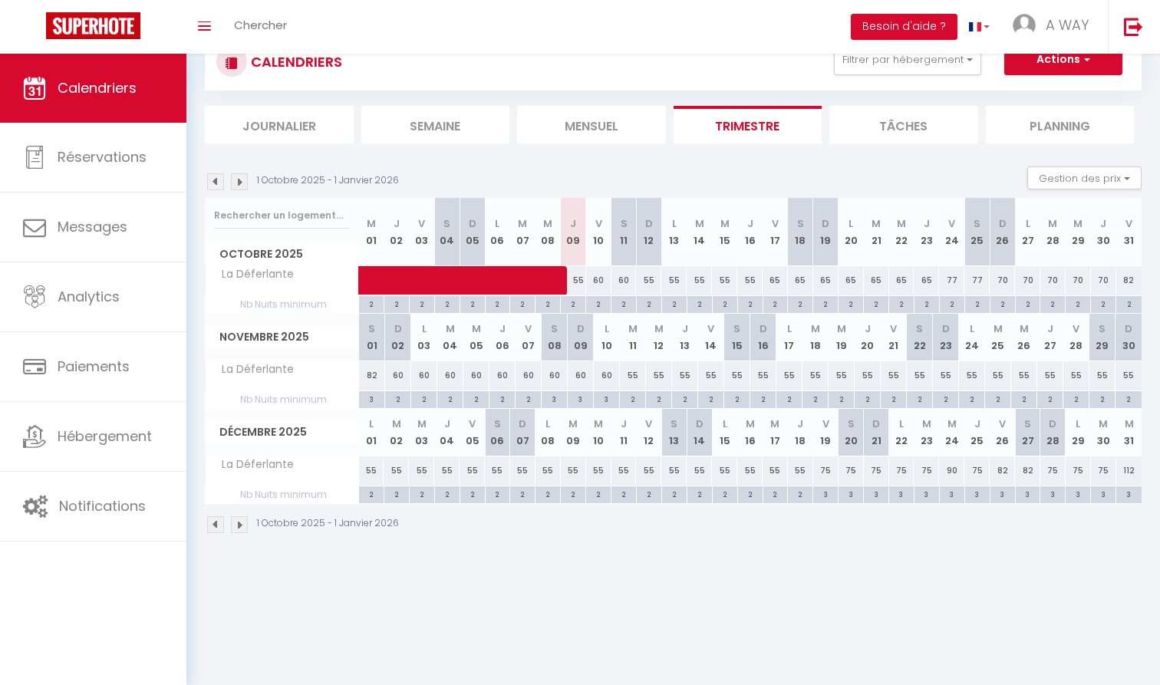
click at [581, 282] on span at bounding box center [516, 280] width 282 height 29
select select "OK"
select select "46684"
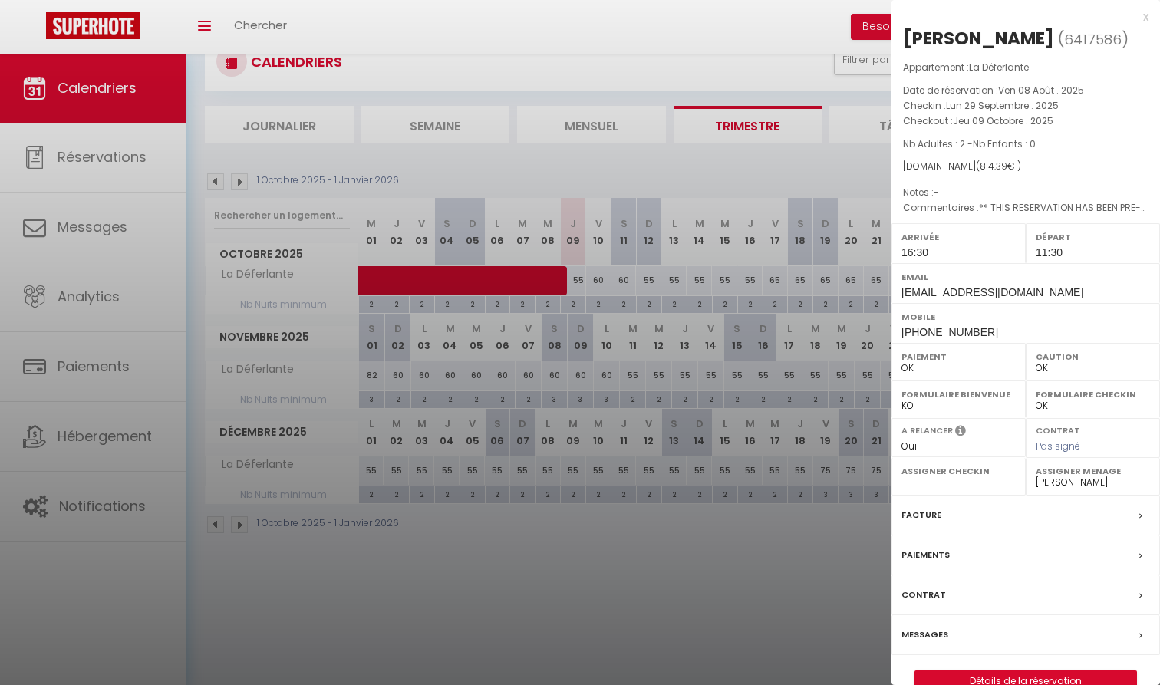
click at [795, 329] on div at bounding box center [580, 342] width 1160 height 685
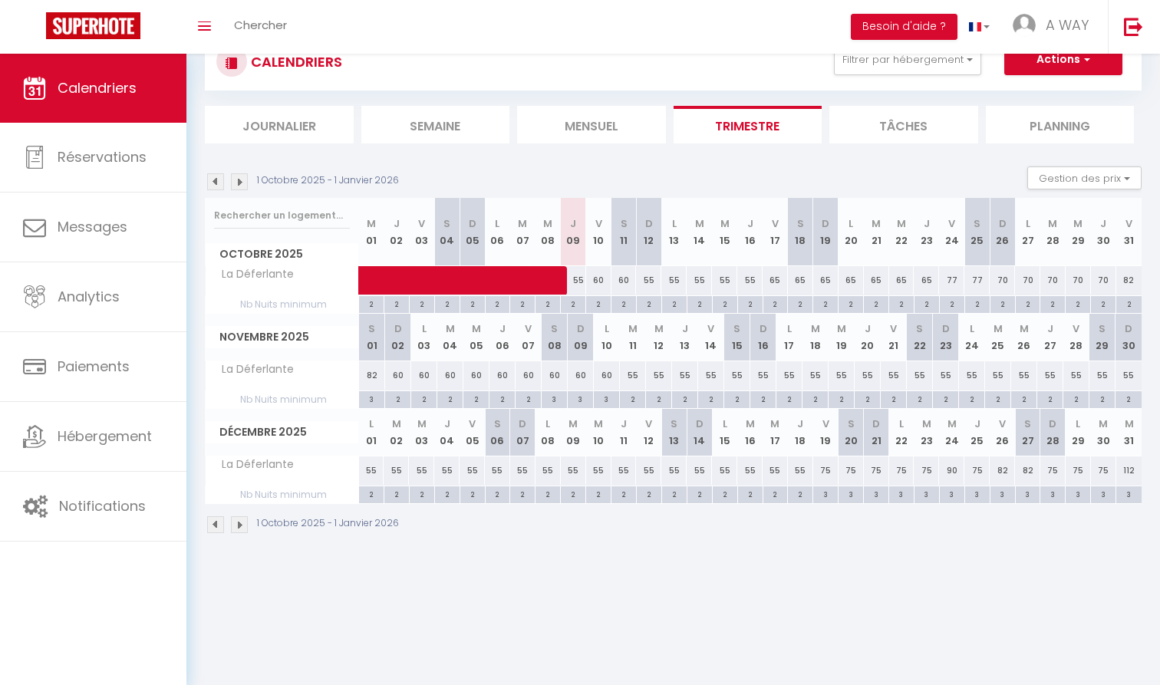
click at [675, 277] on div "55" at bounding box center [673, 280] width 25 height 28
type input "55"
type input "Lun 13 Octobre 2025"
type input "[DATE]"
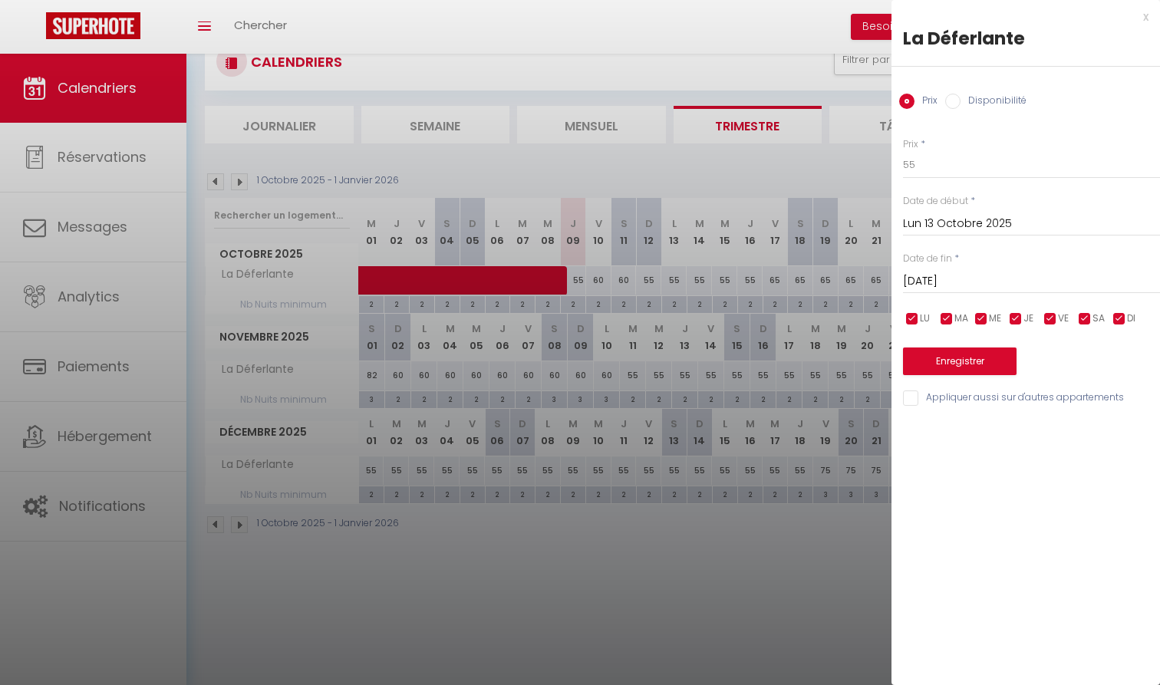
click at [960, 220] on input "Lun 13 Octobre 2025" at bounding box center [1031, 224] width 257 height 20
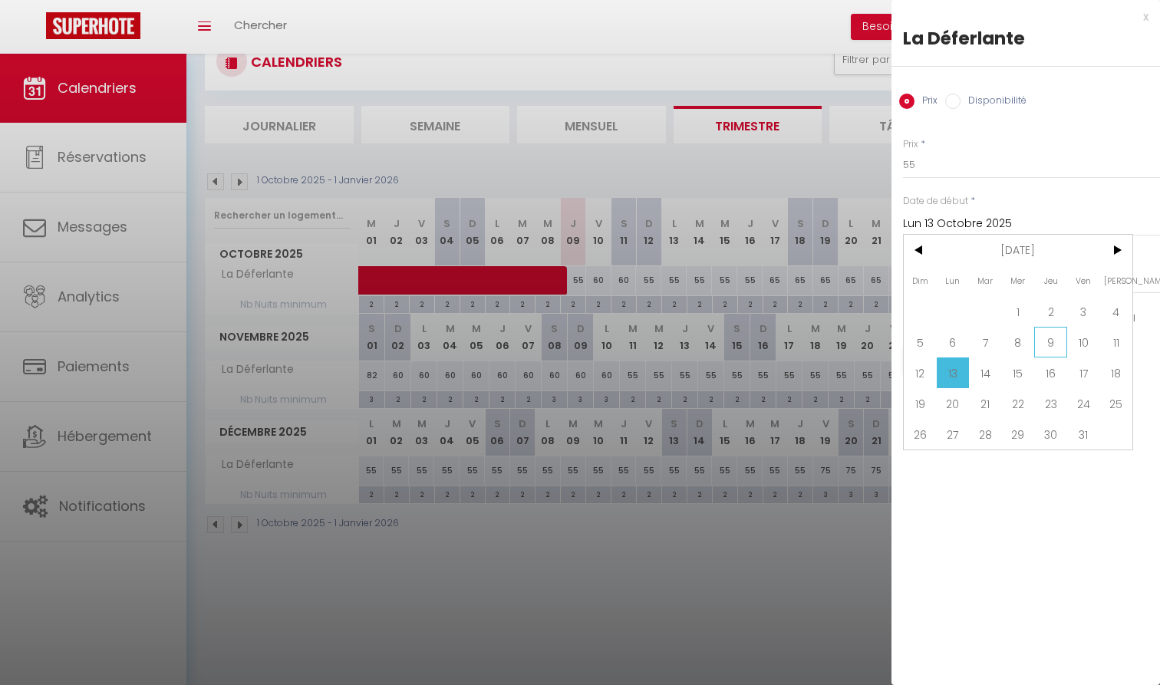
click at [1062, 341] on span "9" at bounding box center [1050, 342] width 33 height 31
type input "Jeu 09 Octobre 2025"
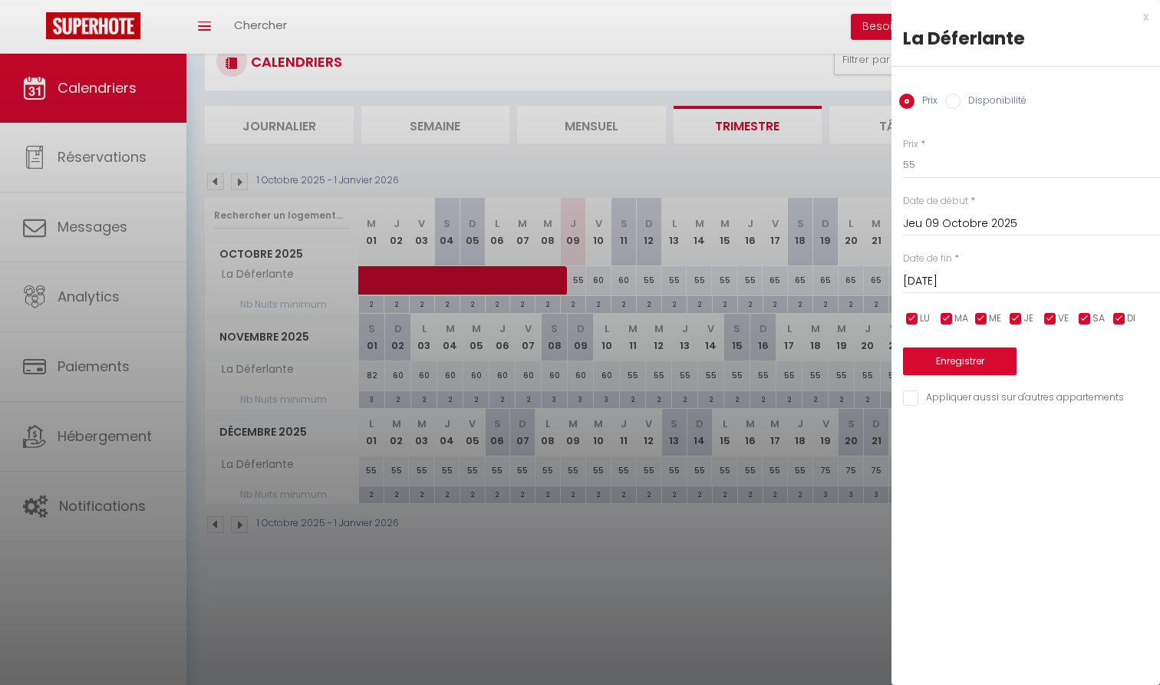
click at [984, 285] on input "[DATE]" at bounding box center [1031, 282] width 257 height 20
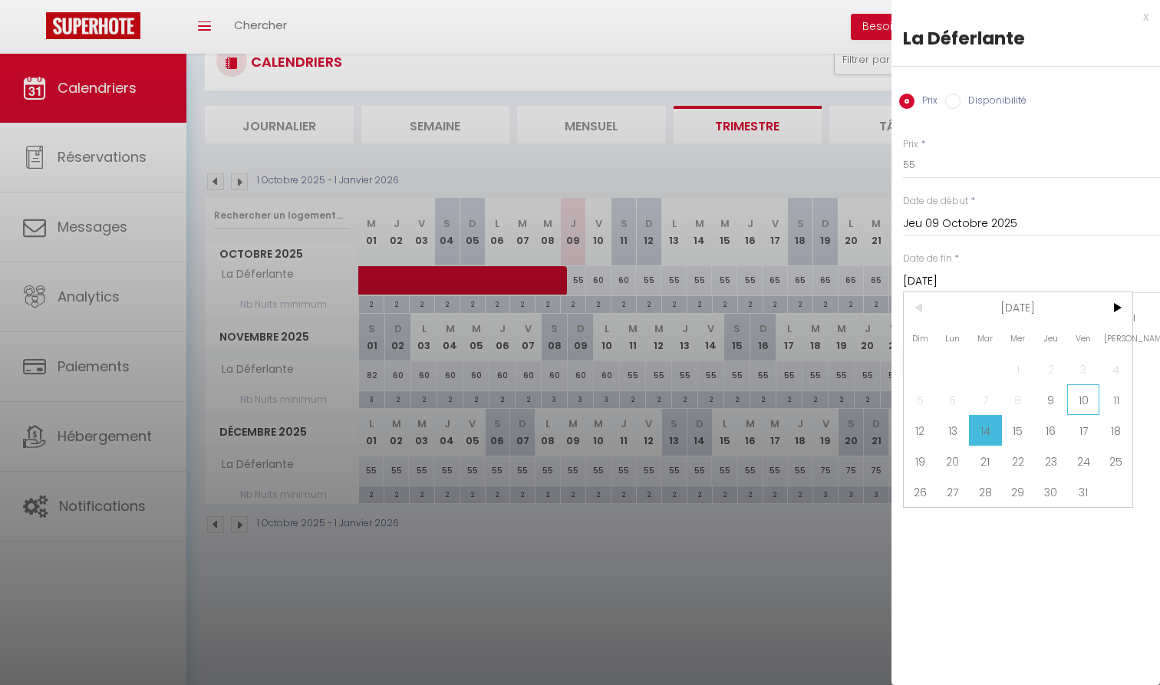
click at [1094, 401] on span "10" at bounding box center [1083, 399] width 33 height 31
type input "Ven 10 Octobre 2025"
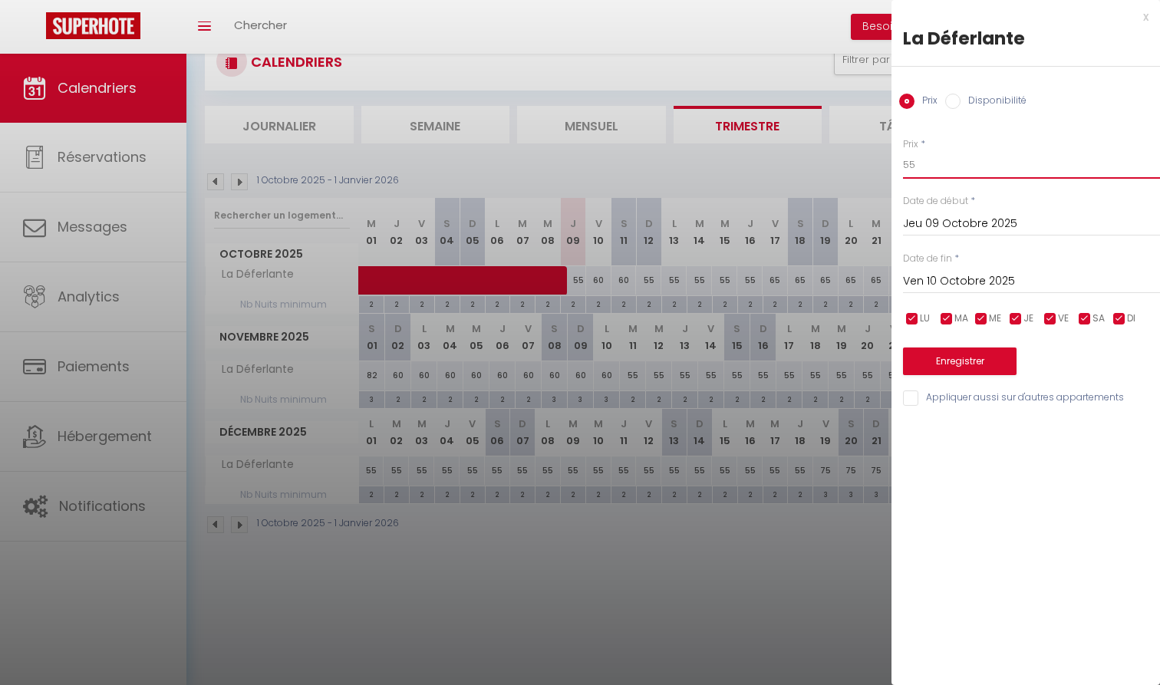
click at [930, 176] on input "55" at bounding box center [1031, 165] width 257 height 28
type input "50"
click at [966, 366] on button "Enregistrer" at bounding box center [960, 361] width 114 height 28
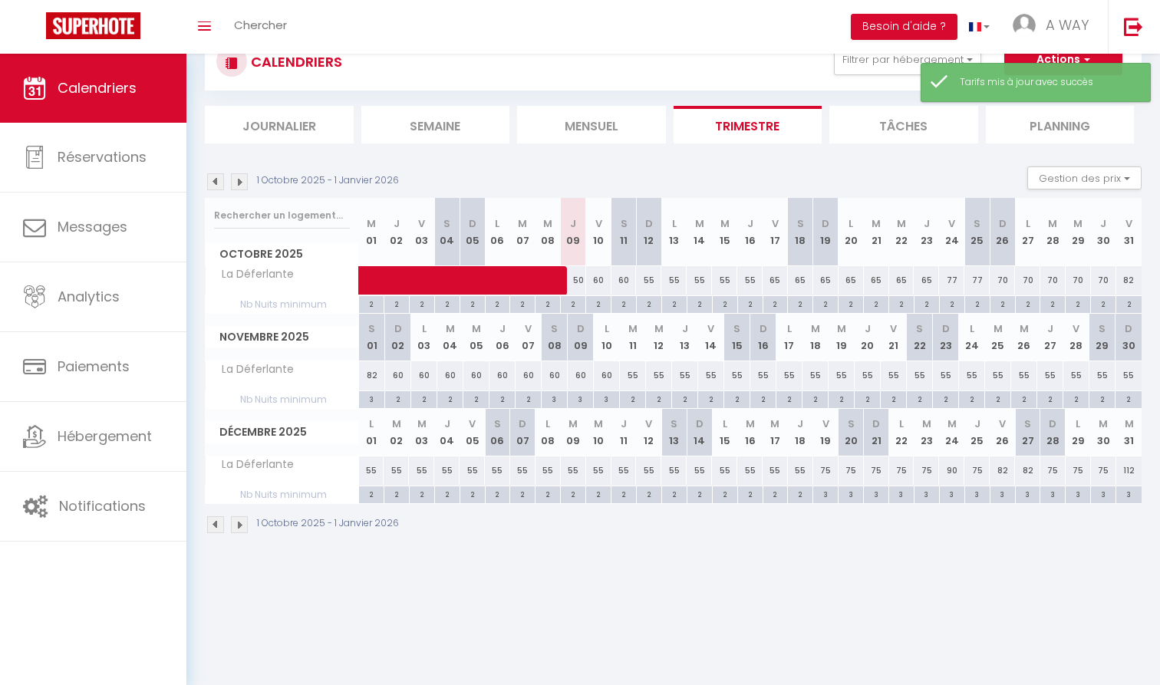
click at [673, 278] on div "55" at bounding box center [673, 280] width 25 height 28
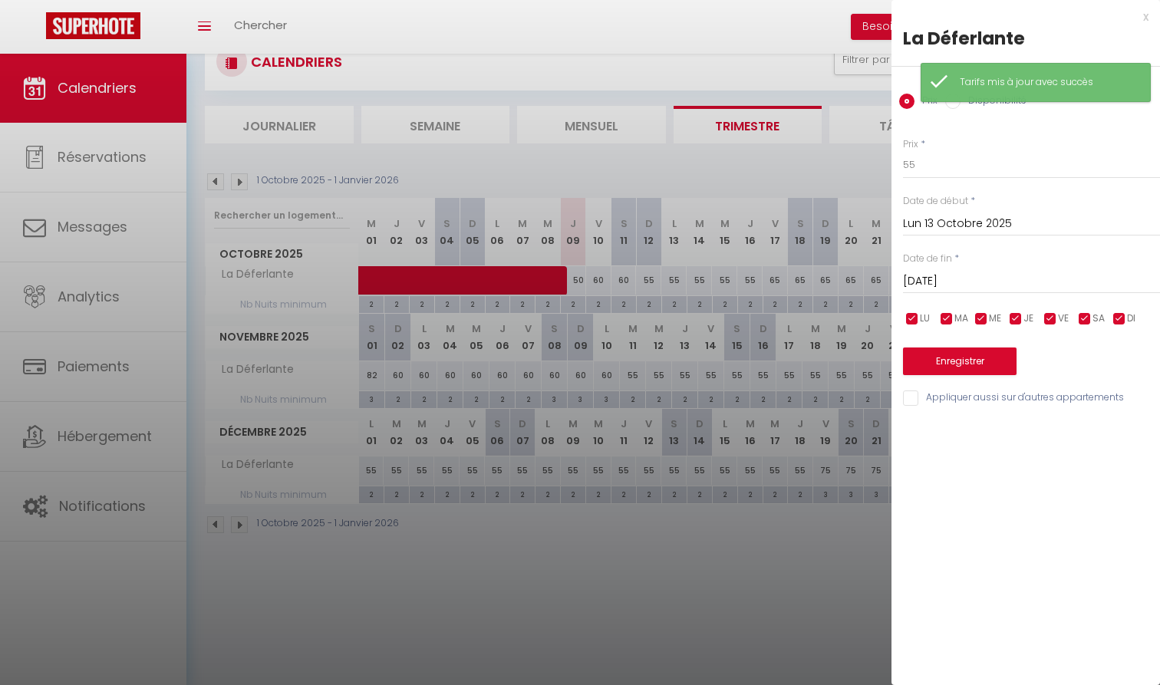
click at [939, 222] on input "Lun 13 Octobre 2025" at bounding box center [1031, 224] width 257 height 20
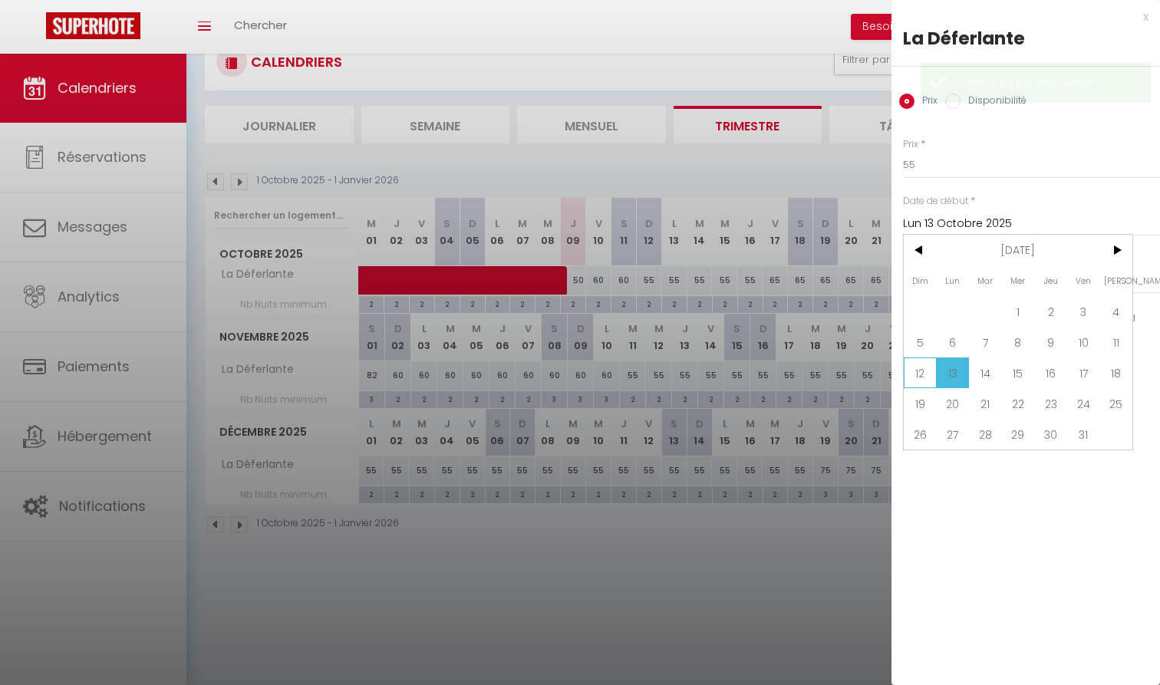
click at [914, 361] on span "12" at bounding box center [920, 372] width 33 height 31
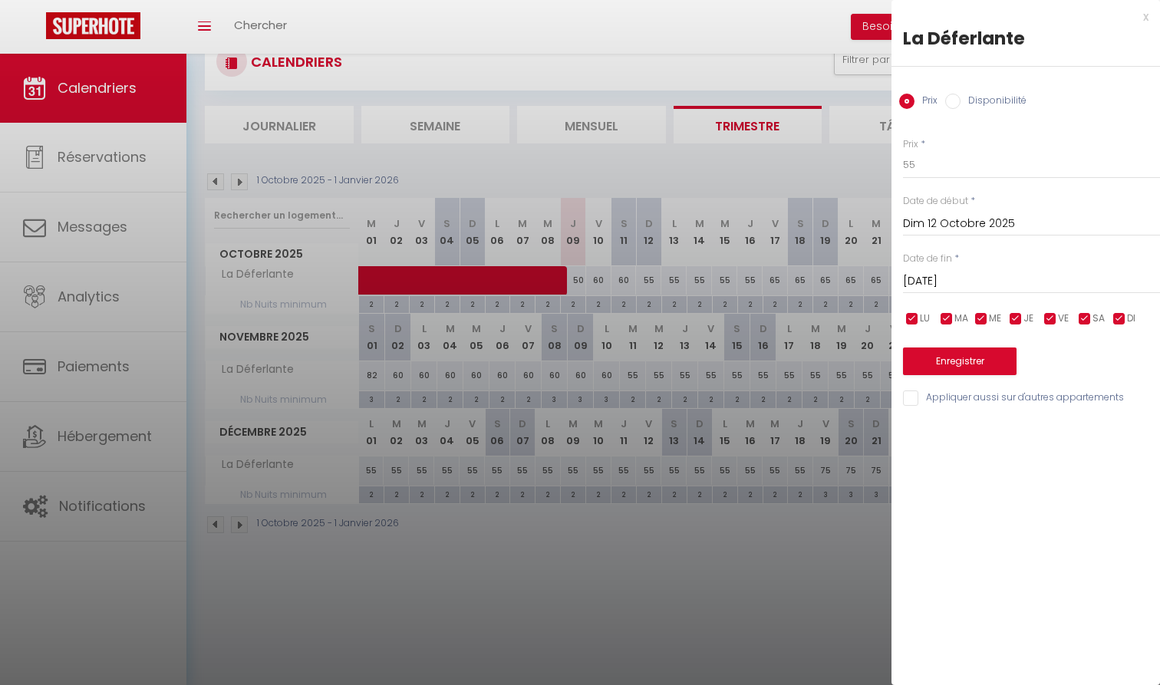
click at [951, 280] on input "[DATE]" at bounding box center [1031, 282] width 257 height 20
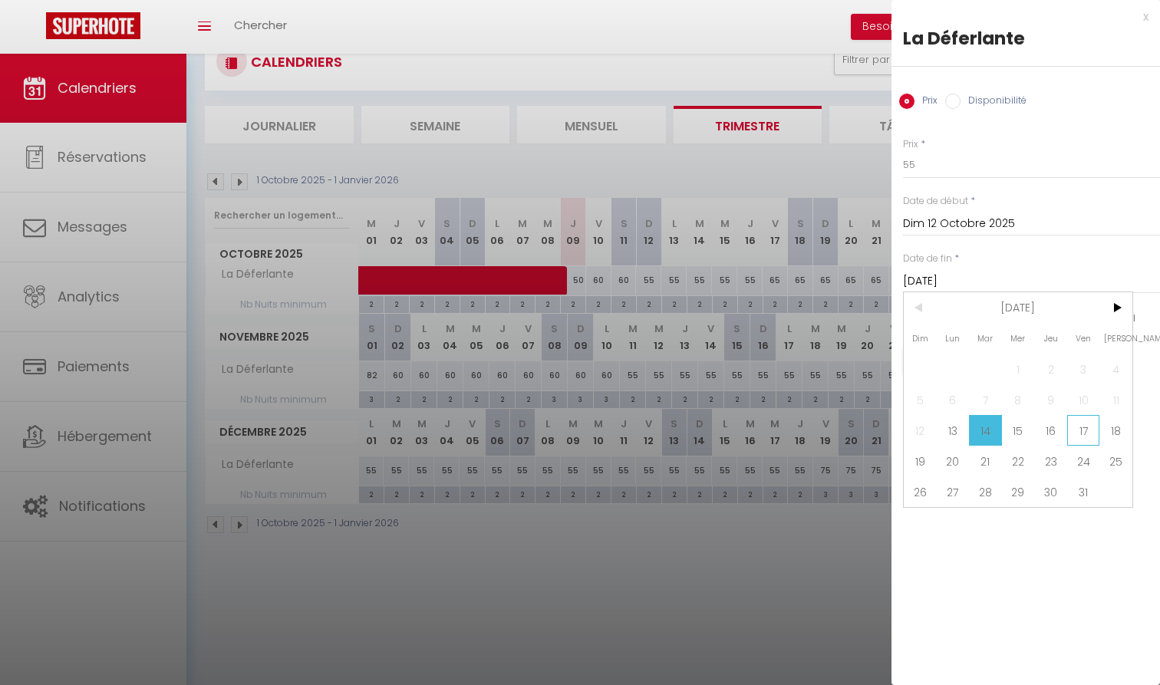
click at [1088, 431] on span "17" at bounding box center [1083, 430] width 33 height 31
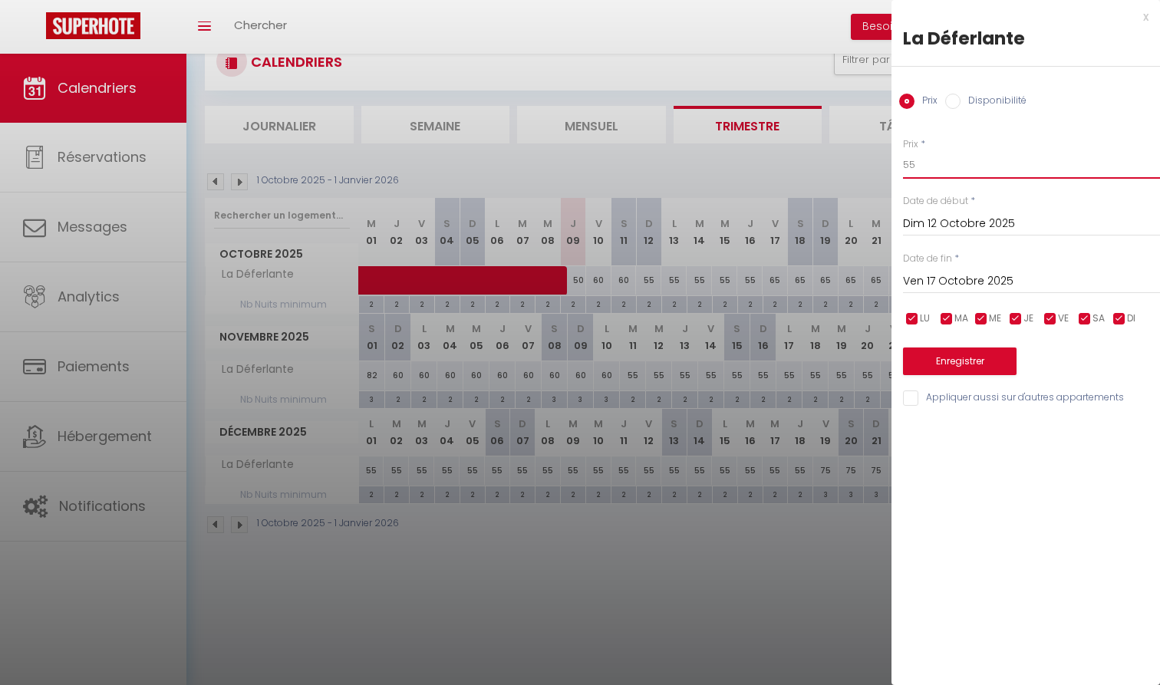
click at [953, 176] on input "55" at bounding box center [1031, 165] width 257 height 28
click at [957, 363] on button "Enregistrer" at bounding box center [960, 361] width 114 height 28
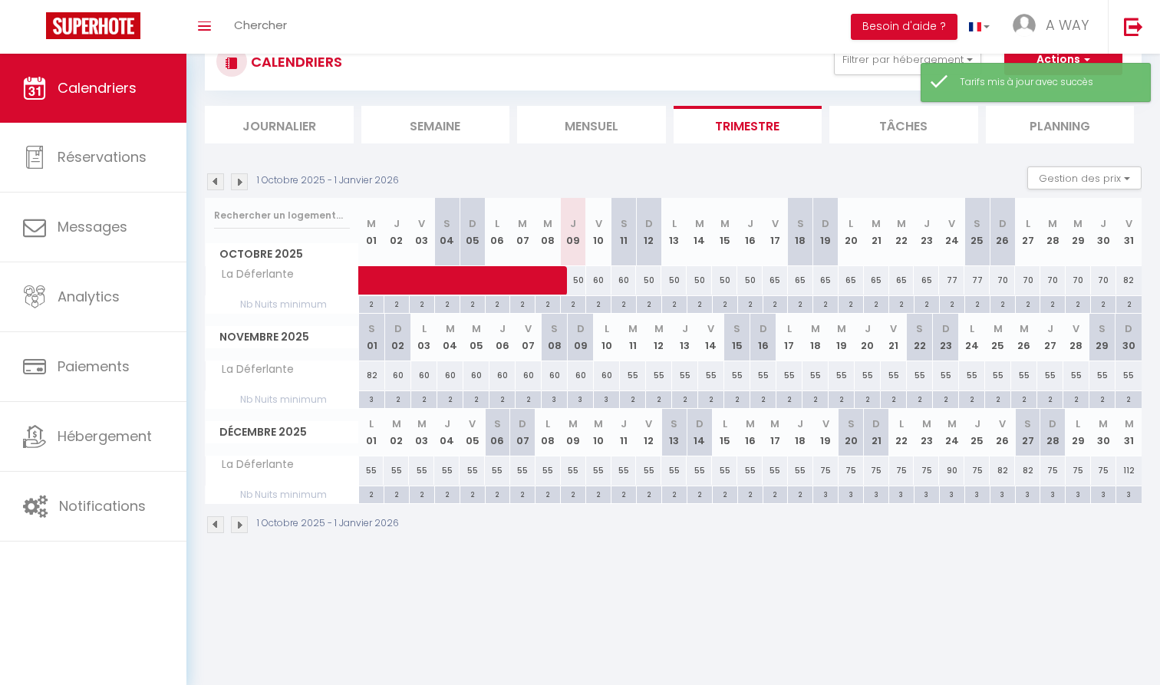
click at [726, 275] on div "50" at bounding box center [724, 280] width 25 height 28
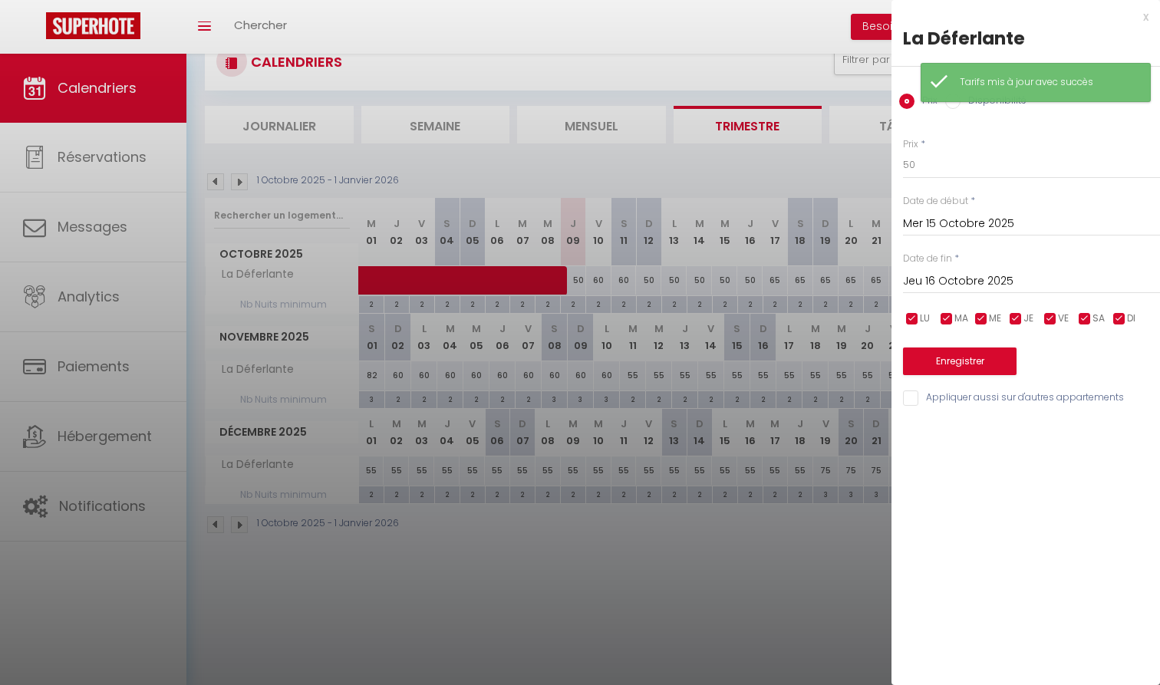
click at [998, 236] on div "Prix * 50 Statut * Disponible Indisponible Date de début * [DATE] < [DATE] > Di…" at bounding box center [1025, 263] width 268 height 290
click at [1003, 232] on input "Mer 15 Octobre 2025" at bounding box center [1031, 224] width 257 height 20
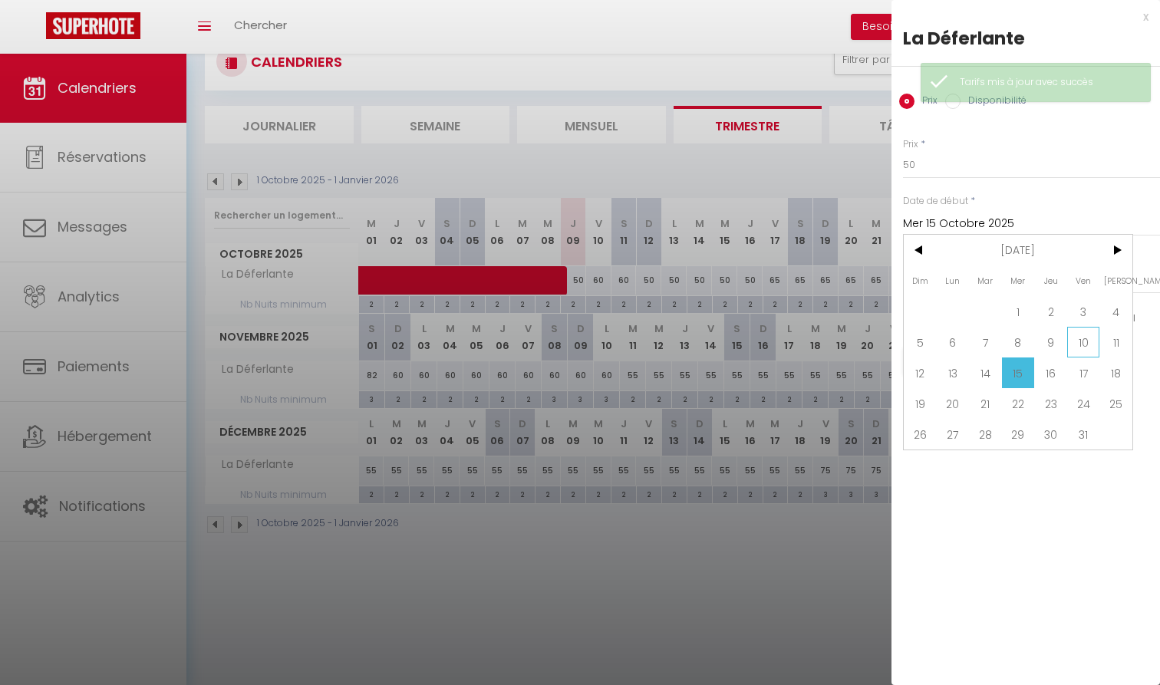
click at [1082, 339] on span "10" at bounding box center [1083, 342] width 33 height 31
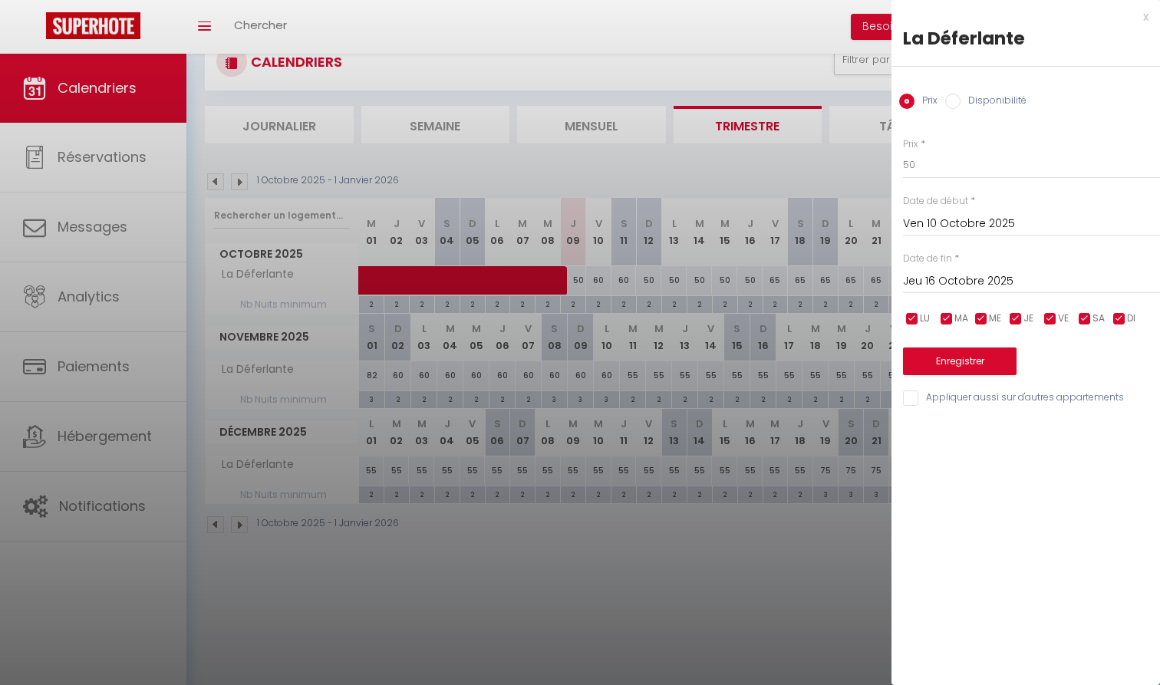
click at [951, 279] on input "Jeu 16 Octobre 2025" at bounding box center [1031, 282] width 257 height 20
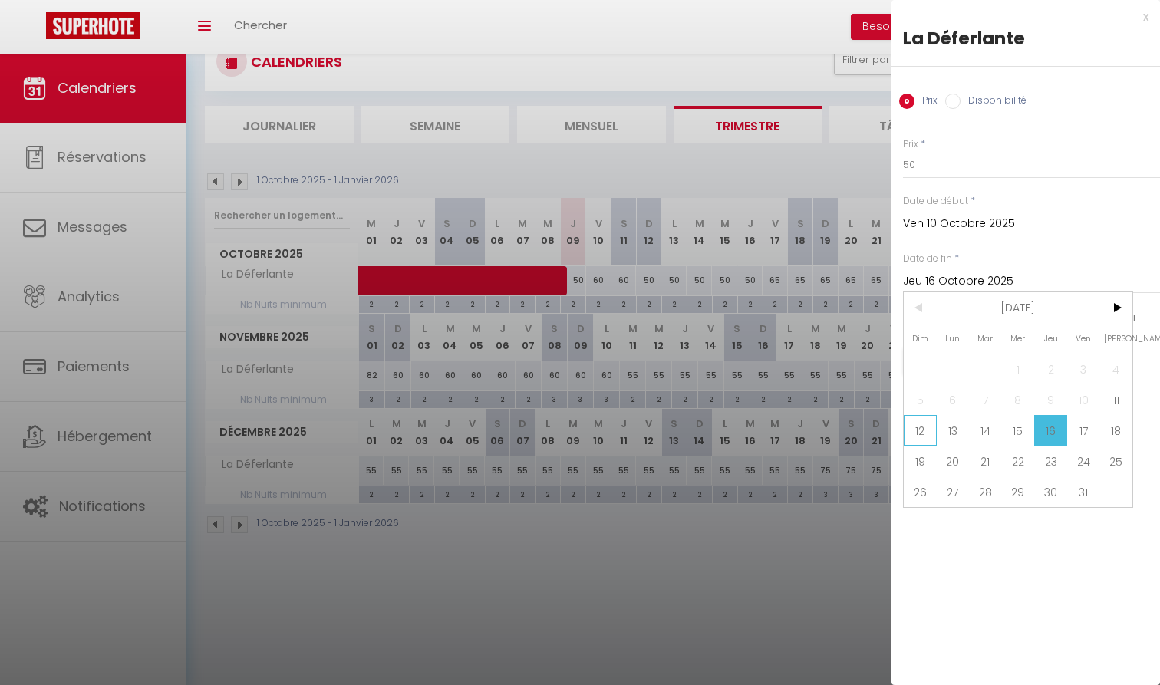
click at [920, 436] on span "12" at bounding box center [920, 430] width 33 height 31
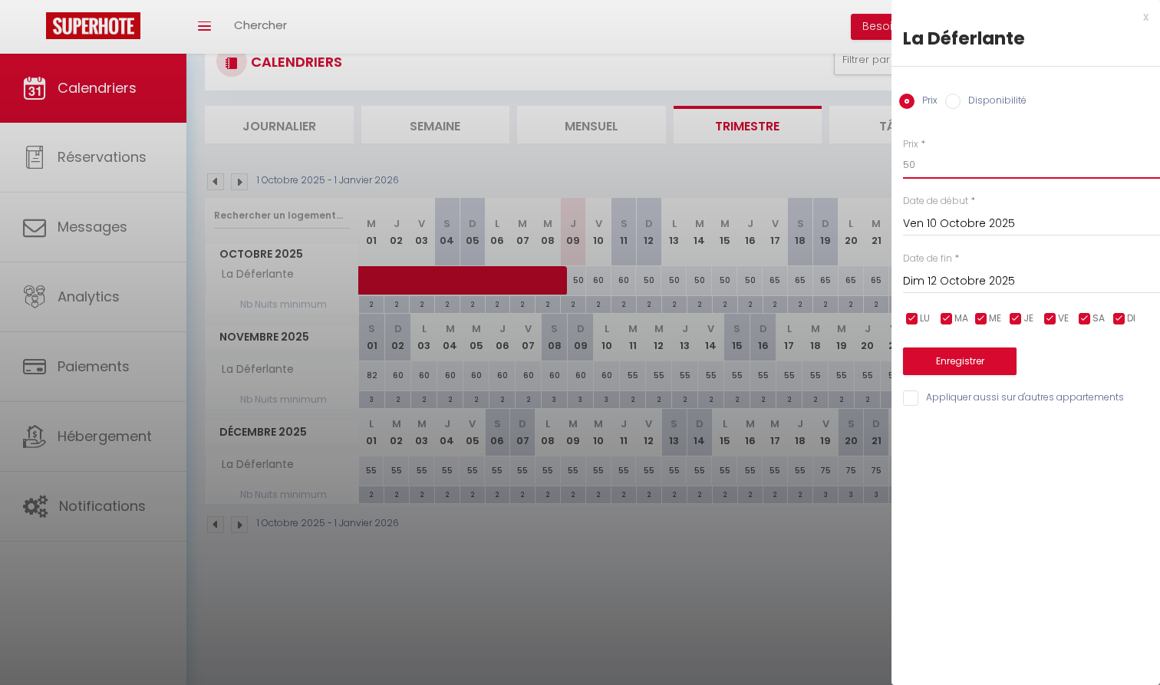
click at [967, 176] on input "50" at bounding box center [1031, 165] width 257 height 28
click at [973, 347] on button "Enregistrer" at bounding box center [960, 361] width 114 height 28
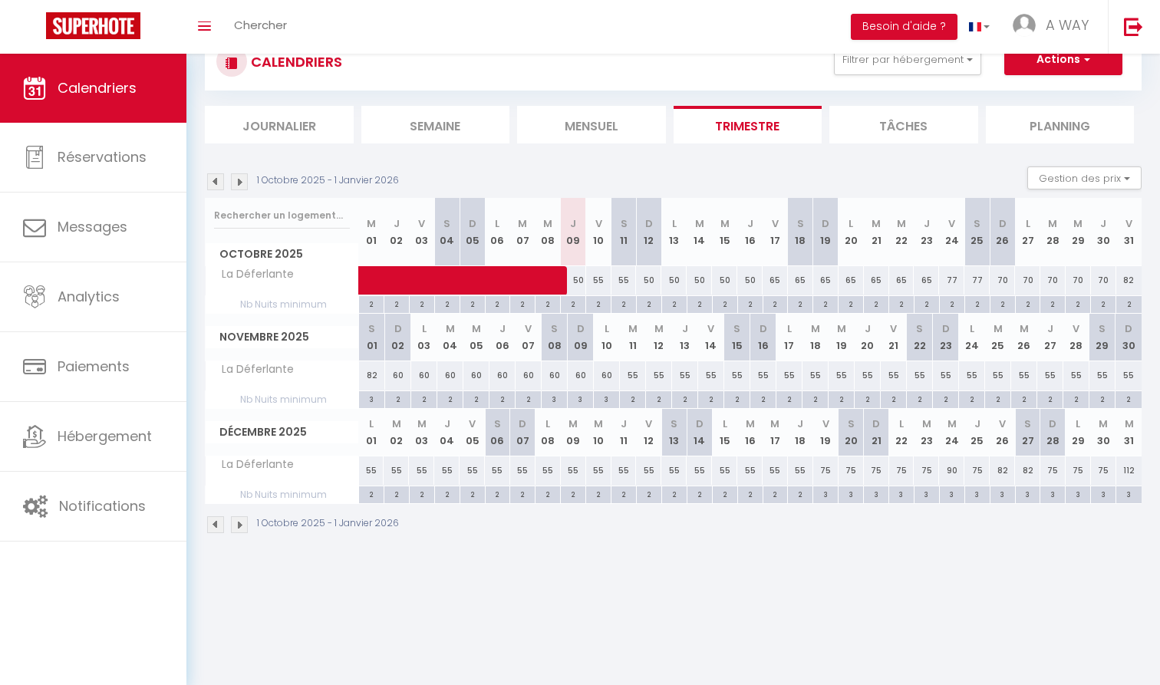
click at [773, 279] on div "65" at bounding box center [774, 280] width 25 height 28
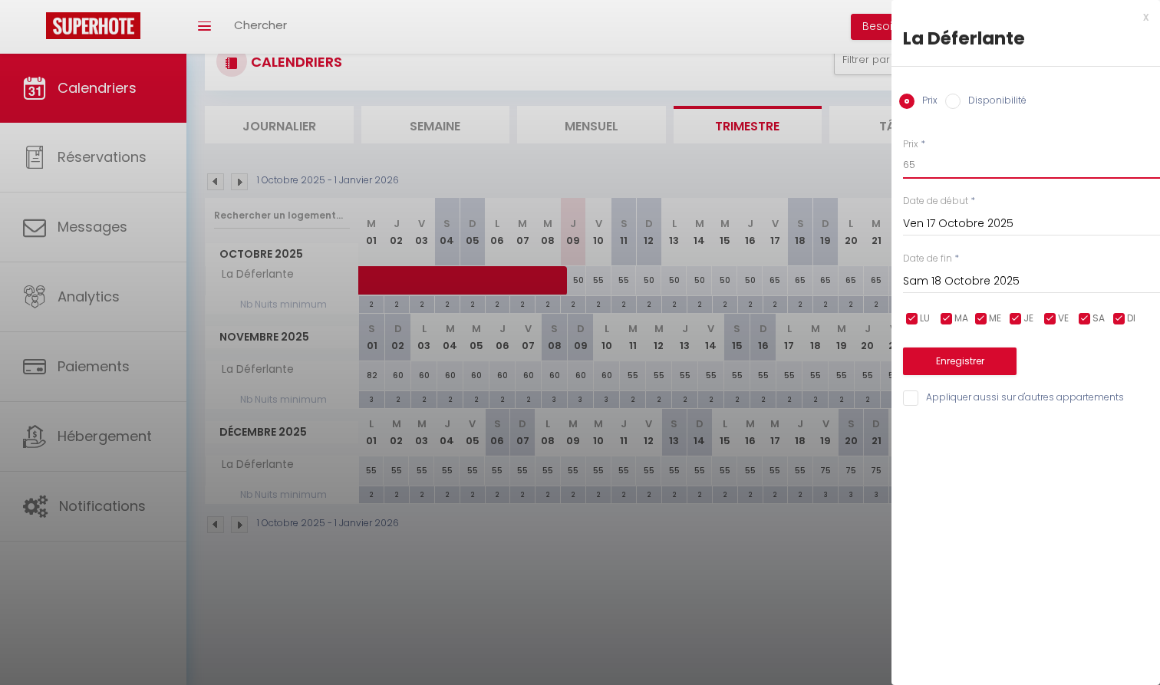
click at [943, 163] on input "65" at bounding box center [1031, 165] width 257 height 28
click at [948, 287] on input "Sam 18 Octobre 2025" at bounding box center [1031, 282] width 257 height 20
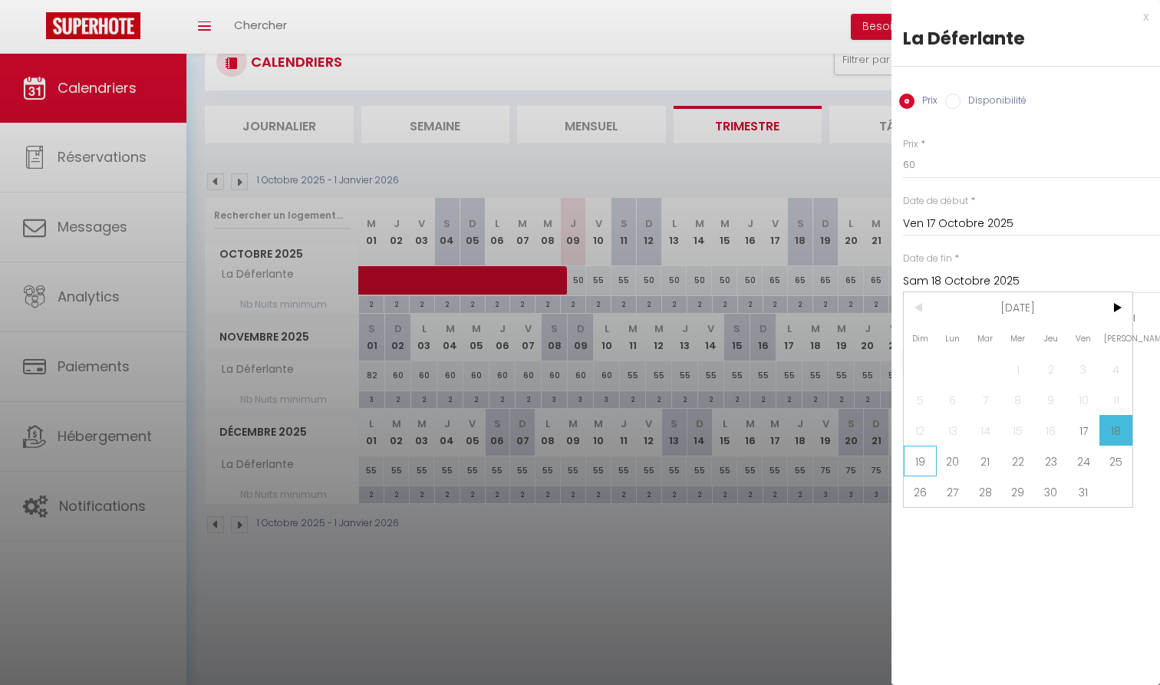
click at [921, 456] on span "19" at bounding box center [920, 461] width 33 height 31
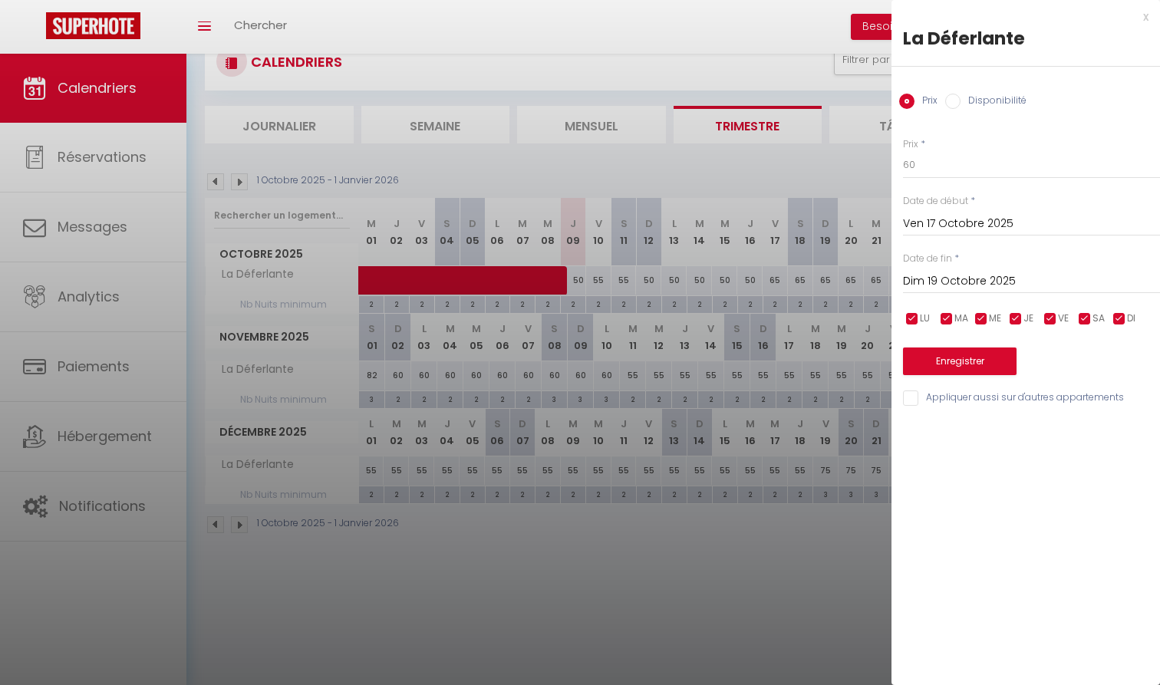
click at [974, 352] on button "Enregistrer" at bounding box center [960, 361] width 114 height 28
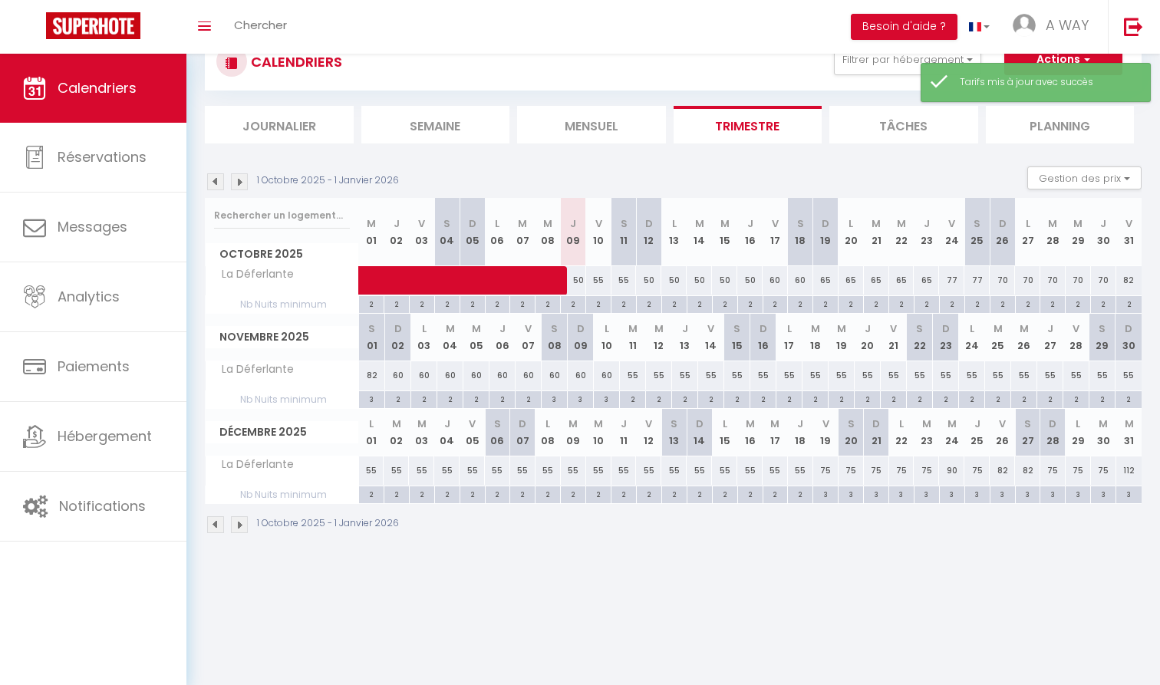
click at [825, 275] on div "65" at bounding box center [825, 280] width 25 height 28
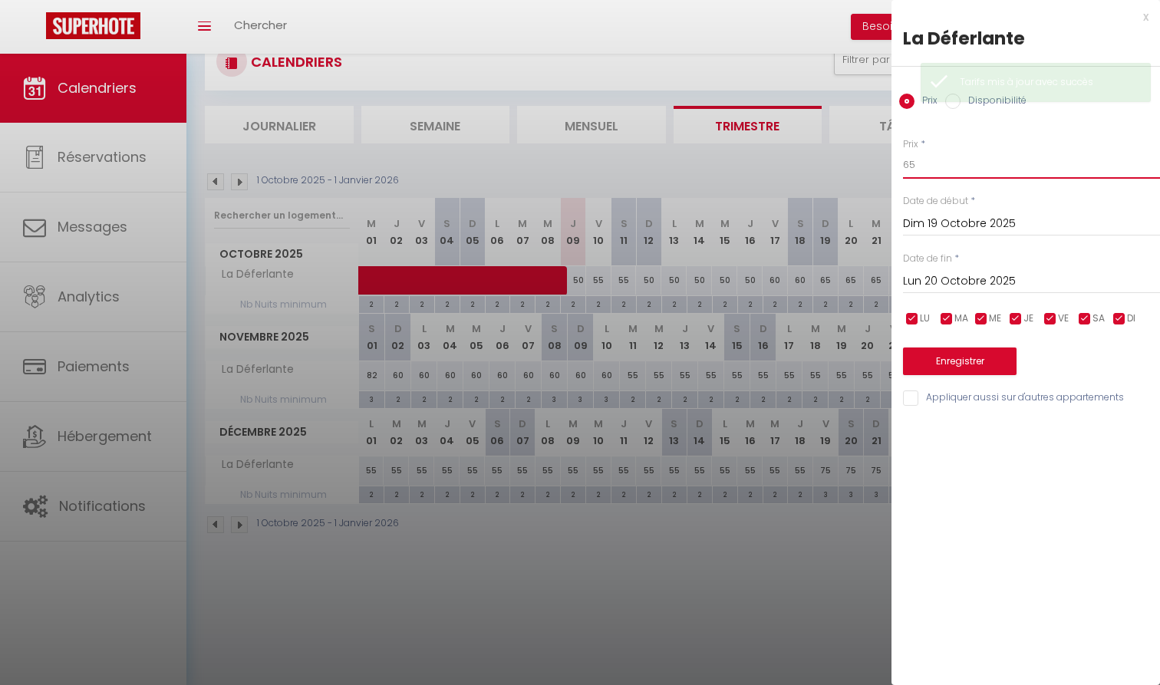
click at [956, 174] on input "65" at bounding box center [1031, 165] width 257 height 28
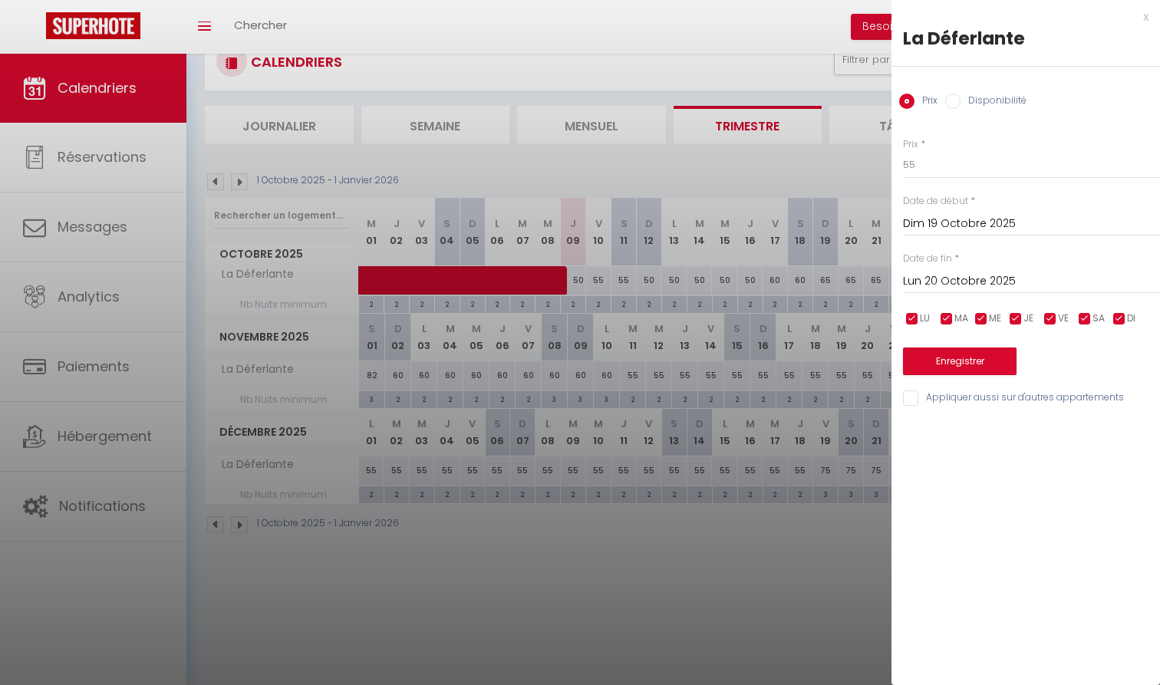
click at [966, 280] on input "Lun 20 Octobre 2025" at bounding box center [1031, 282] width 257 height 20
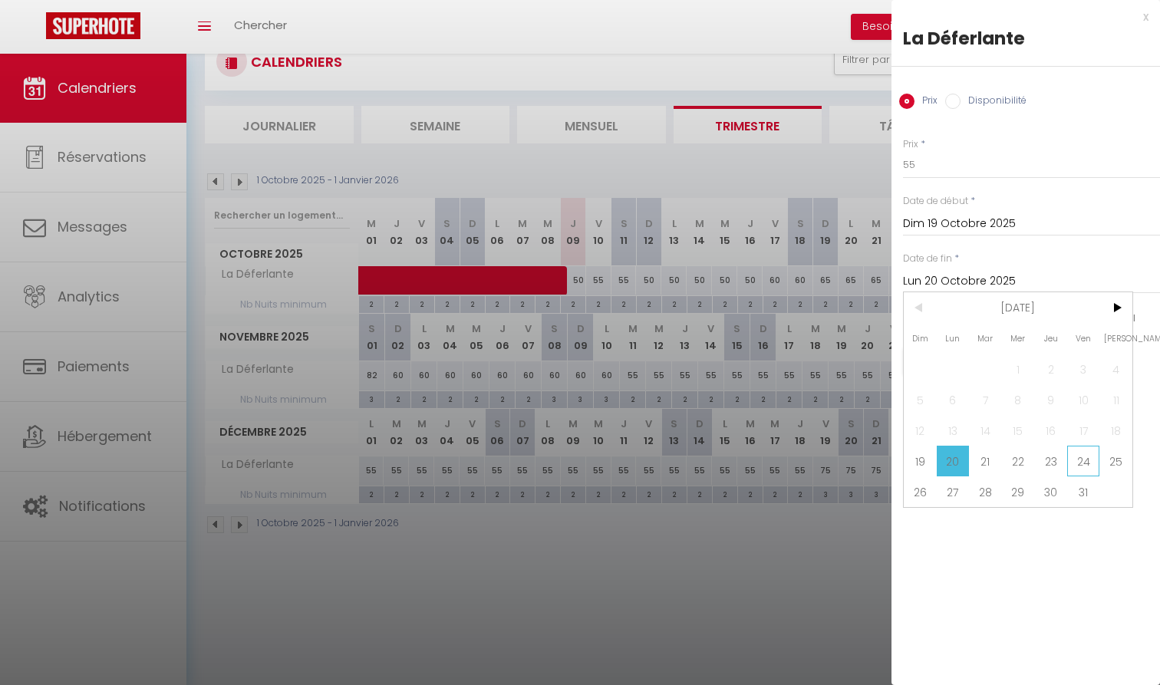
click at [1085, 467] on span "24" at bounding box center [1083, 461] width 33 height 31
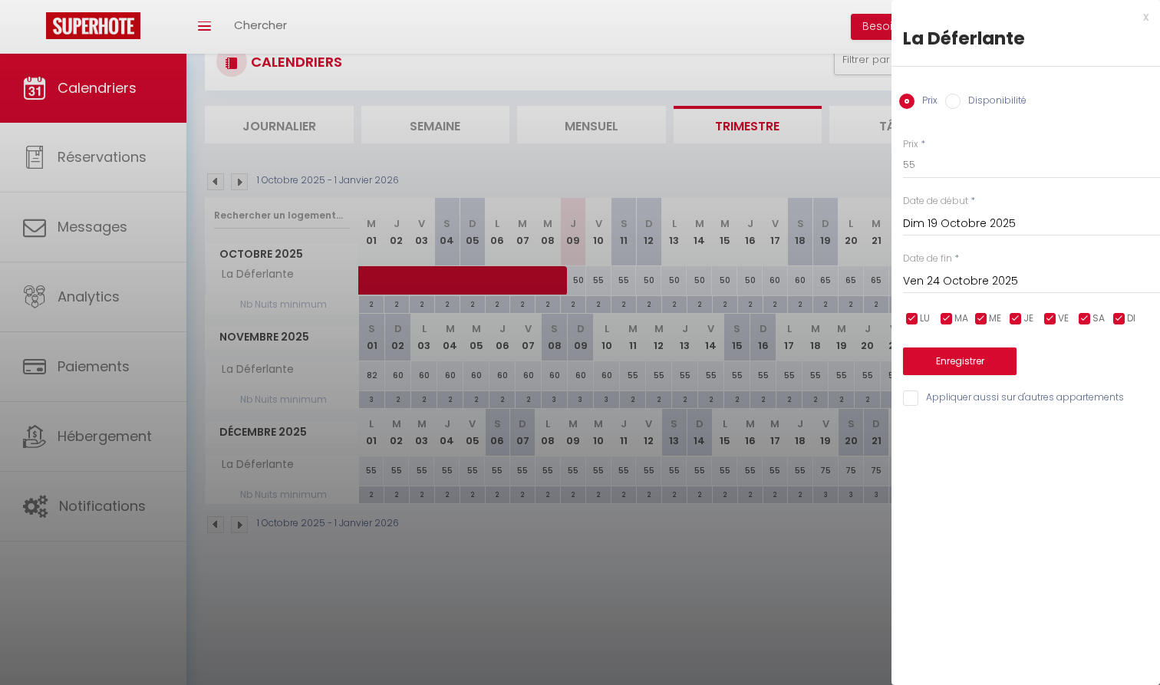
click at [986, 354] on button "Enregistrer" at bounding box center [960, 361] width 114 height 28
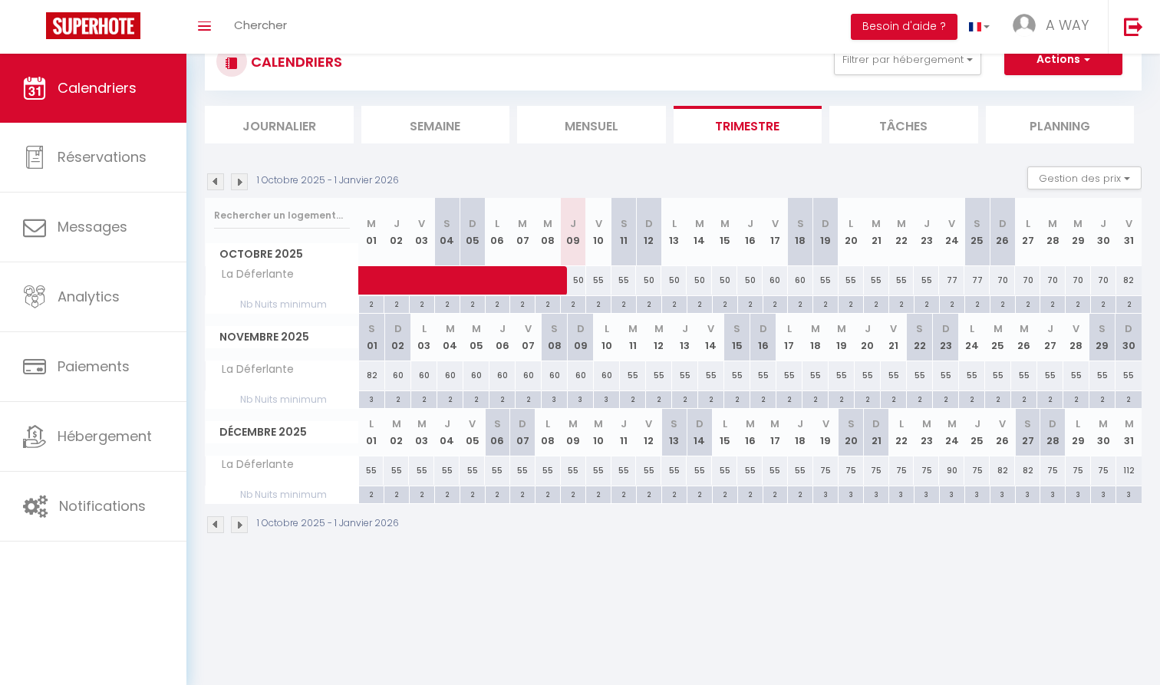
click at [951, 276] on div "77" at bounding box center [951, 280] width 25 height 28
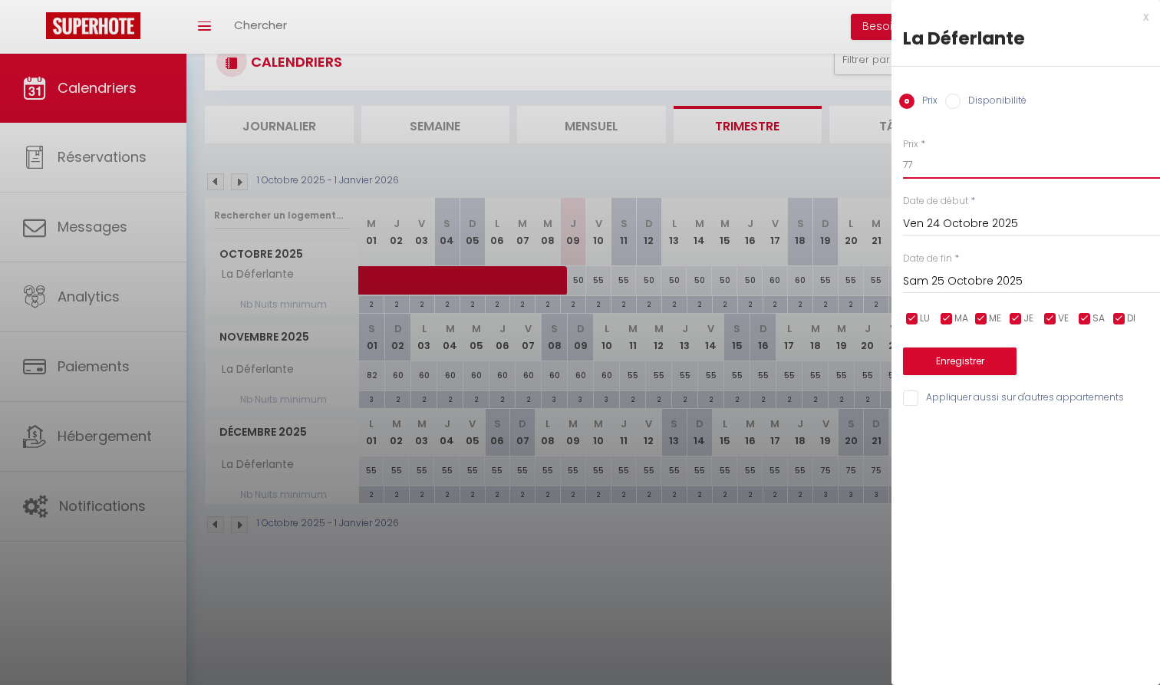
click at [956, 171] on input "77" at bounding box center [1031, 165] width 257 height 28
click at [946, 272] on input "Sam 25 Octobre 2025" at bounding box center [1031, 282] width 257 height 20
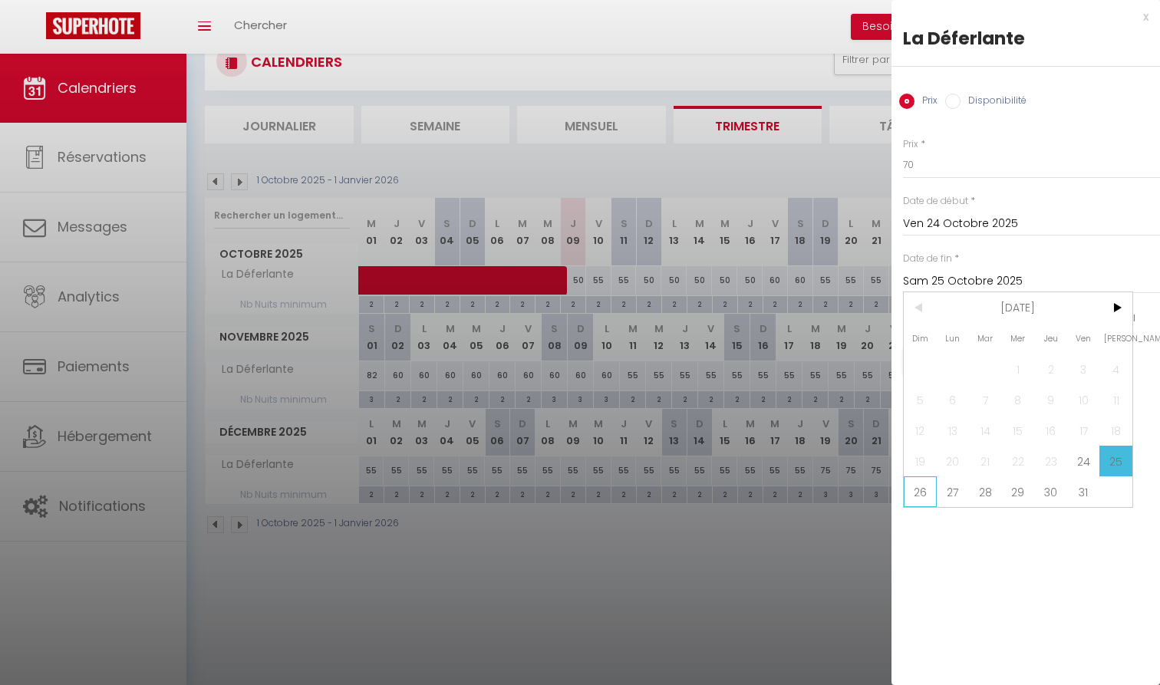
click at [931, 496] on span "26" at bounding box center [920, 491] width 33 height 31
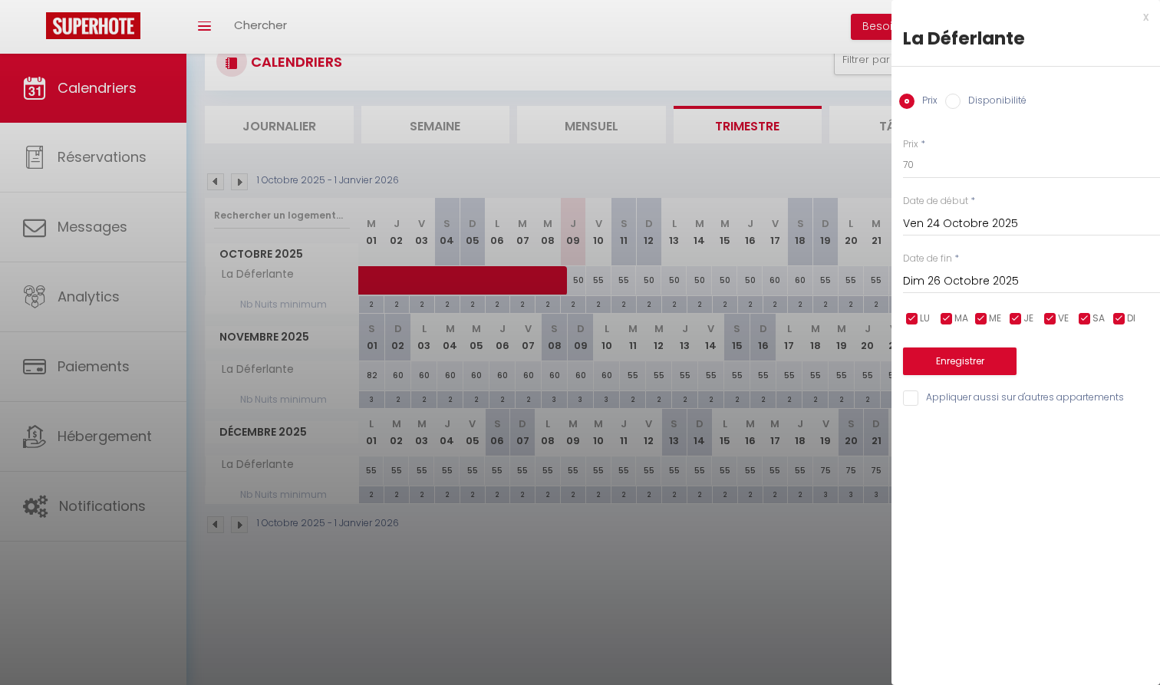
click at [953, 361] on button "Enregistrer" at bounding box center [960, 361] width 114 height 28
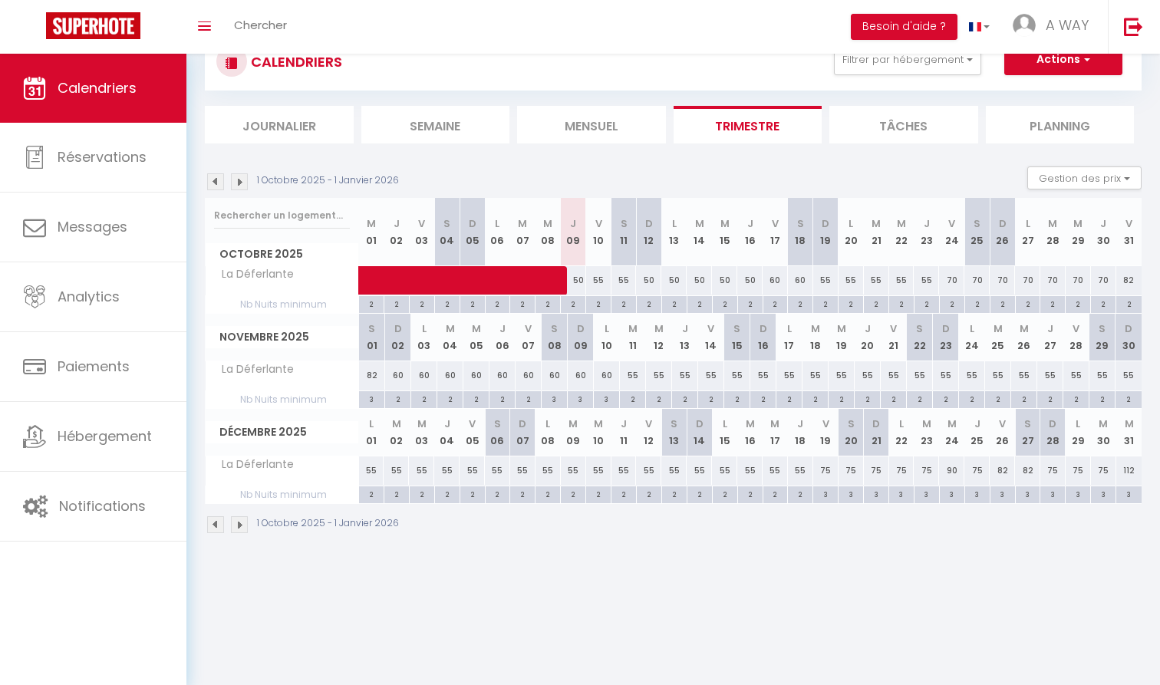
click at [953, 279] on div "70" at bounding box center [951, 280] width 25 height 28
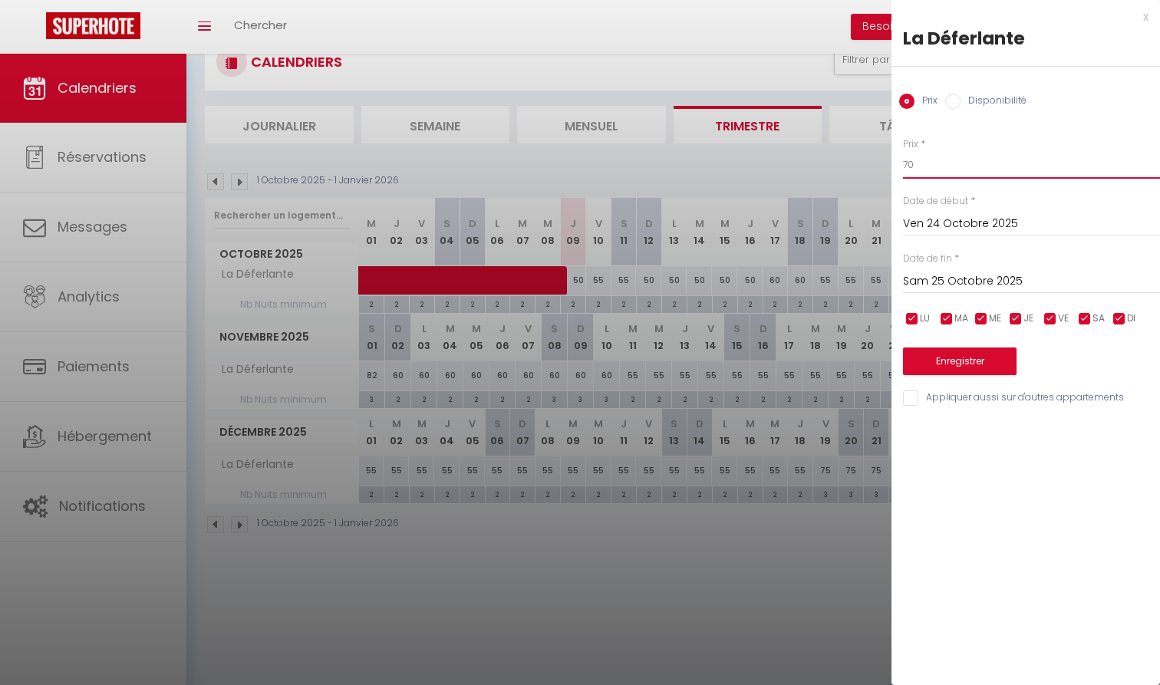
click at [953, 175] on input "70" at bounding box center [1031, 165] width 257 height 28
click at [950, 273] on input "Sam 25 Octobre 2025" at bounding box center [1031, 282] width 257 height 20
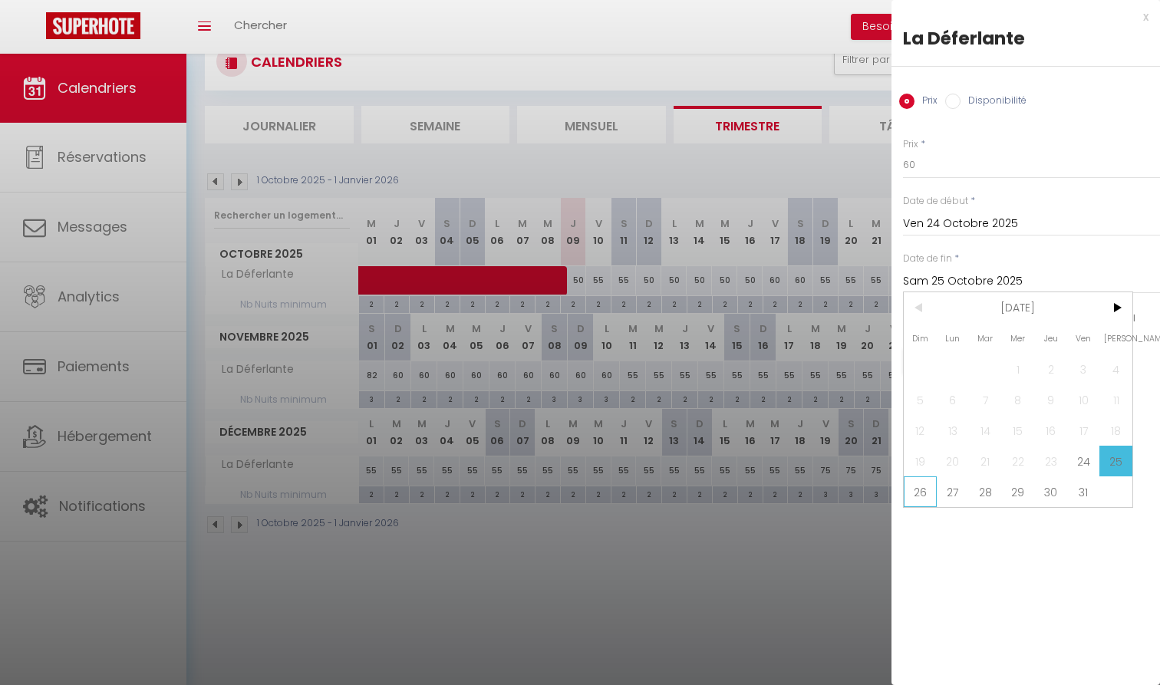
click at [924, 486] on span "26" at bounding box center [920, 491] width 33 height 31
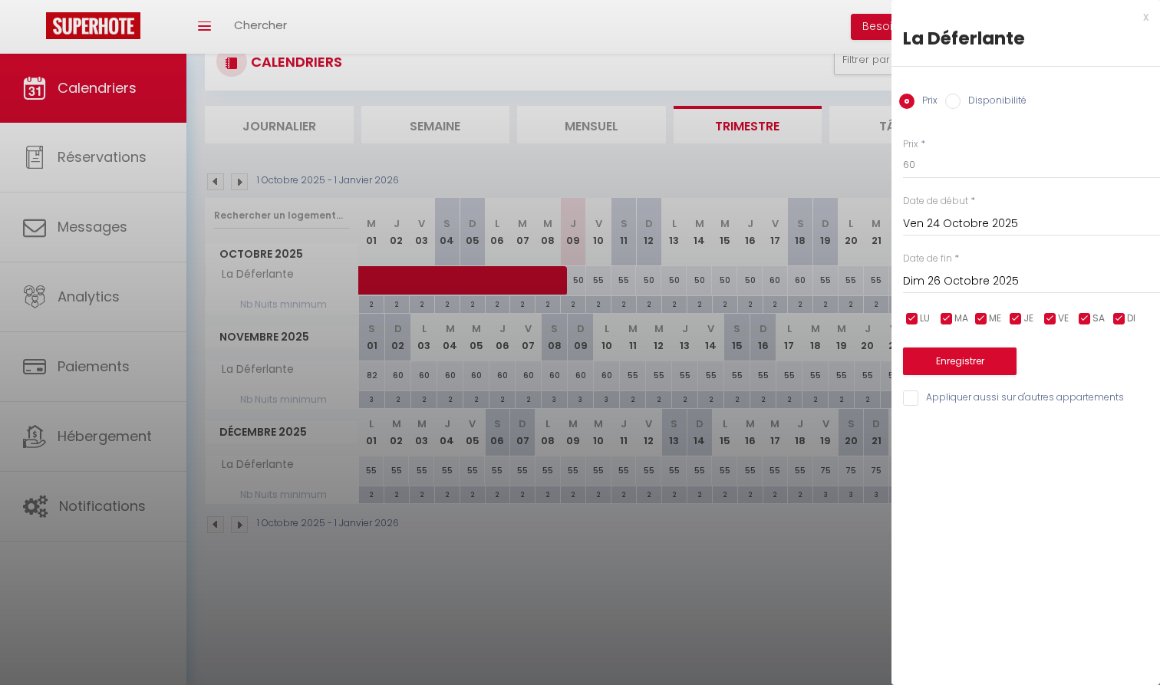
click at [965, 358] on button "Enregistrer" at bounding box center [960, 361] width 114 height 28
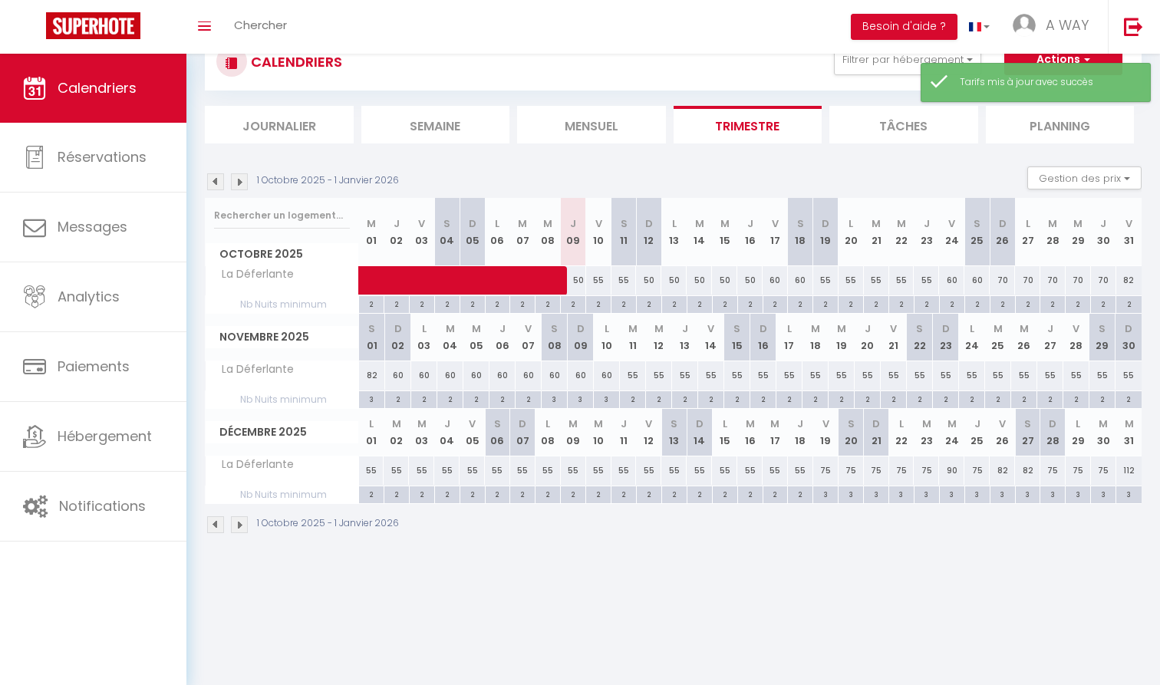
click at [952, 275] on div "60" at bounding box center [951, 280] width 25 height 28
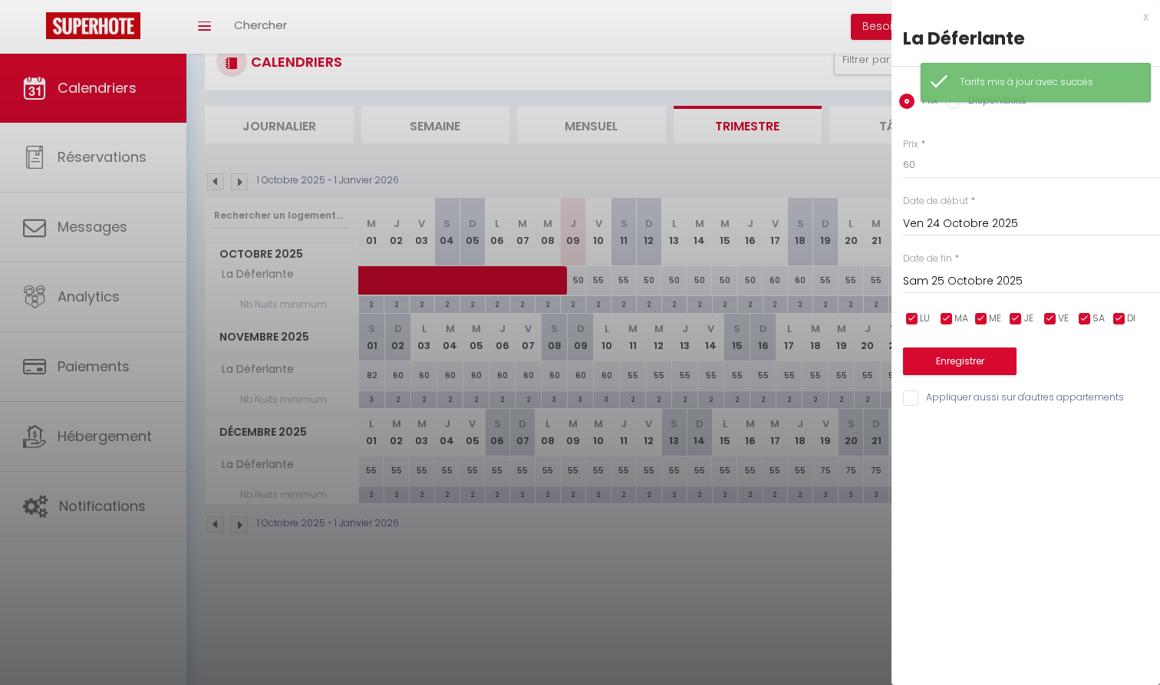
click at [957, 288] on input "Sam 25 Octobre 2025" at bounding box center [1031, 282] width 257 height 20
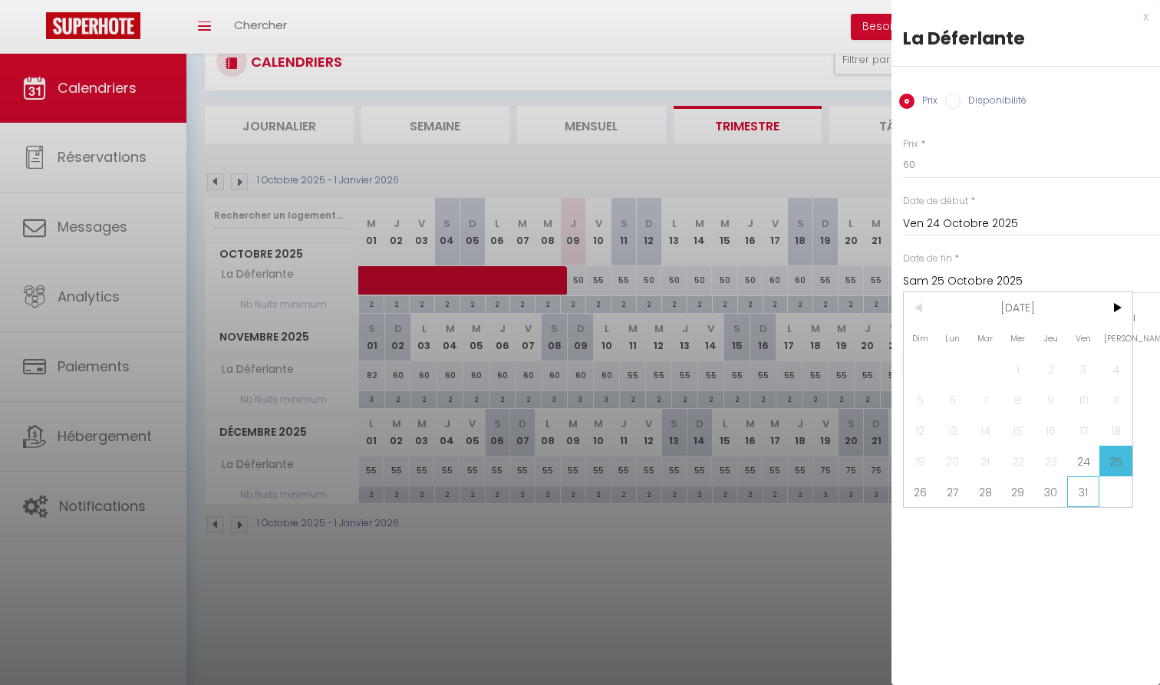
click at [1091, 484] on span "31" at bounding box center [1083, 491] width 33 height 31
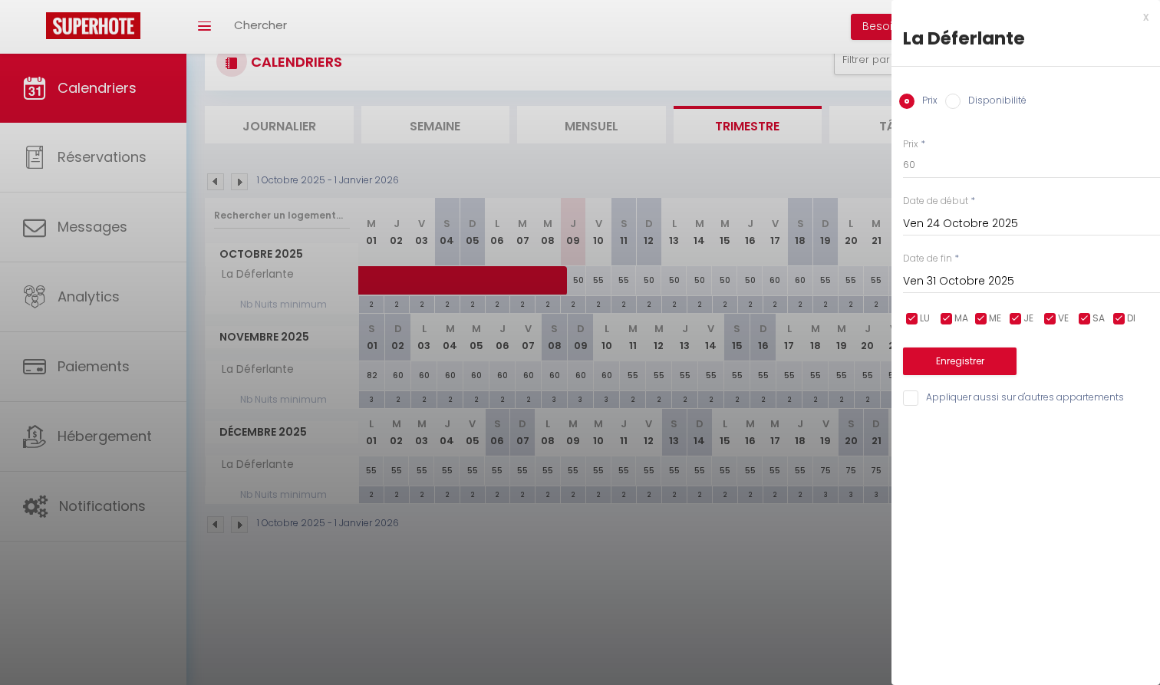
click at [989, 367] on button "Enregistrer" at bounding box center [960, 361] width 114 height 28
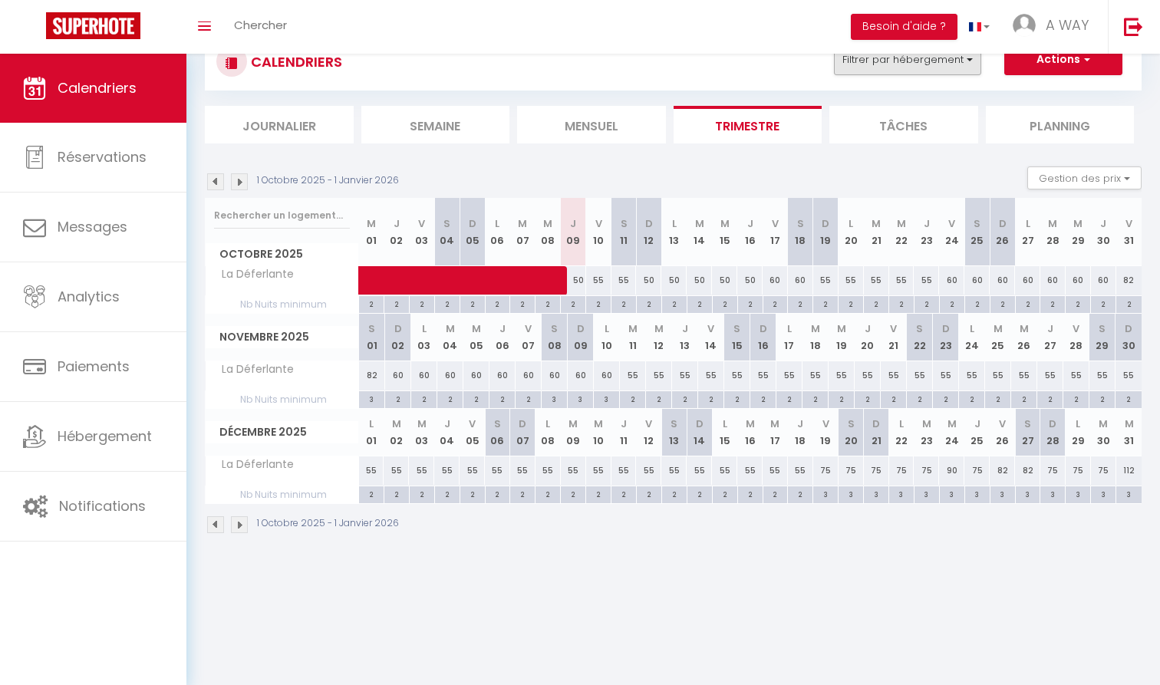
click at [949, 64] on button "Filtrer par hébergement" at bounding box center [907, 59] width 147 height 31
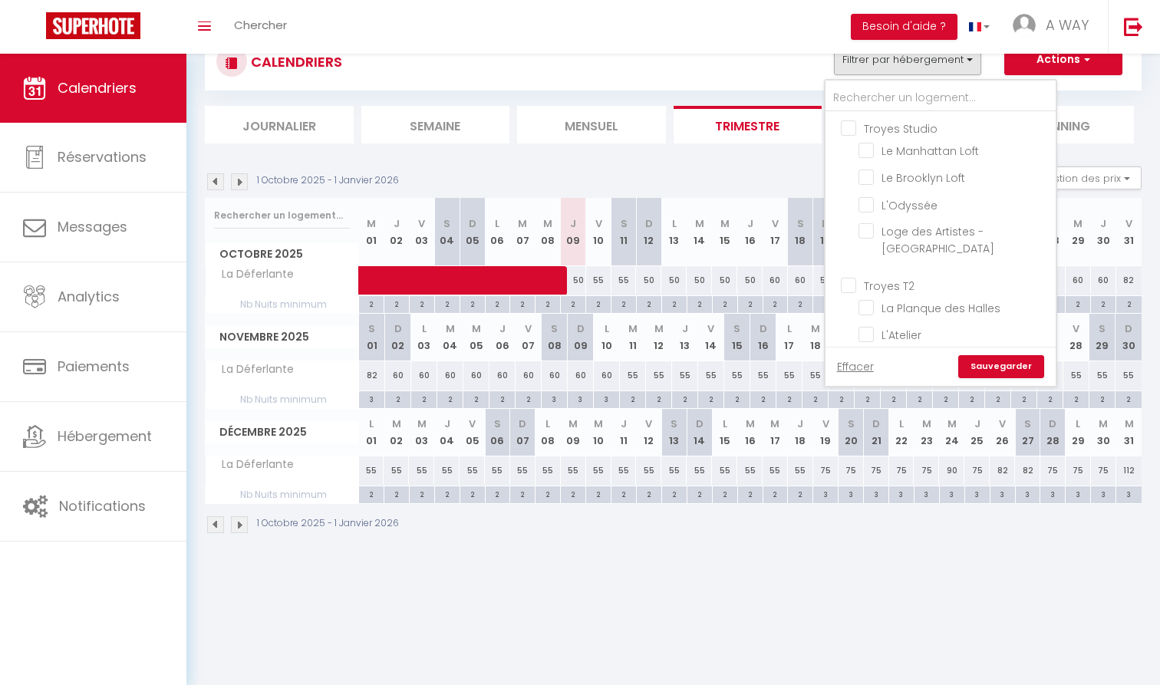
click at [897, 132] on input "Troyes Studio" at bounding box center [956, 127] width 230 height 15
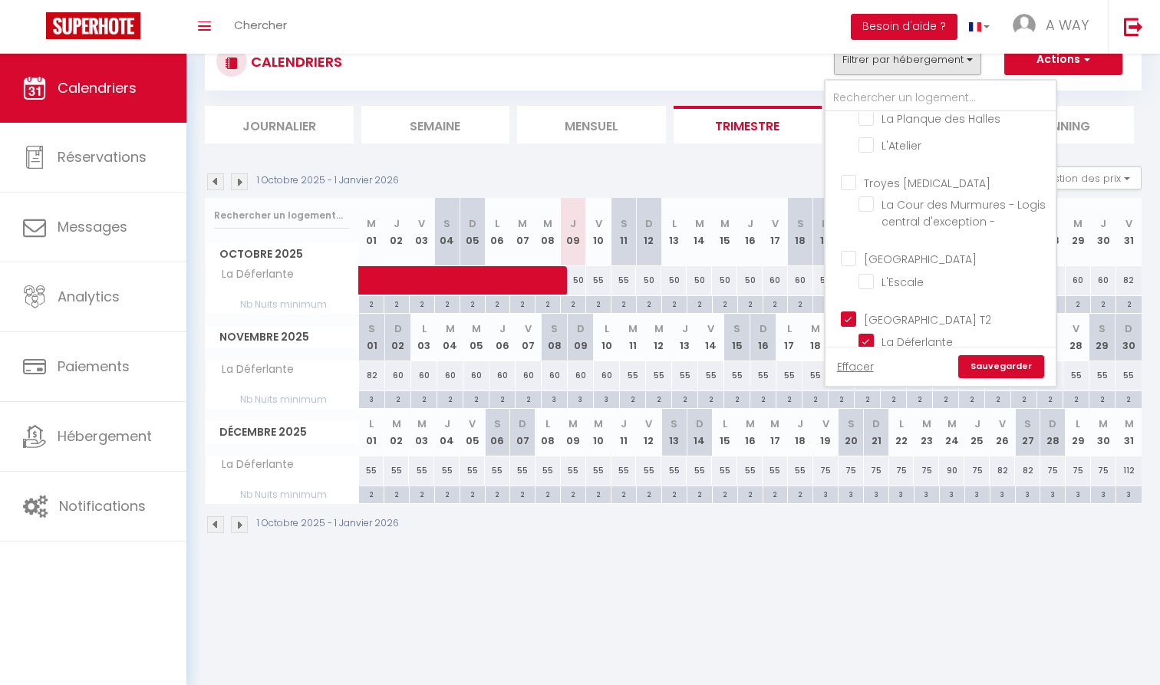
scroll to position [189, 0]
click at [927, 311] on input "[GEOGRAPHIC_DATA] T2" at bounding box center [956, 318] width 230 height 15
click at [993, 361] on link "Sauvegarder" at bounding box center [1001, 366] width 86 height 23
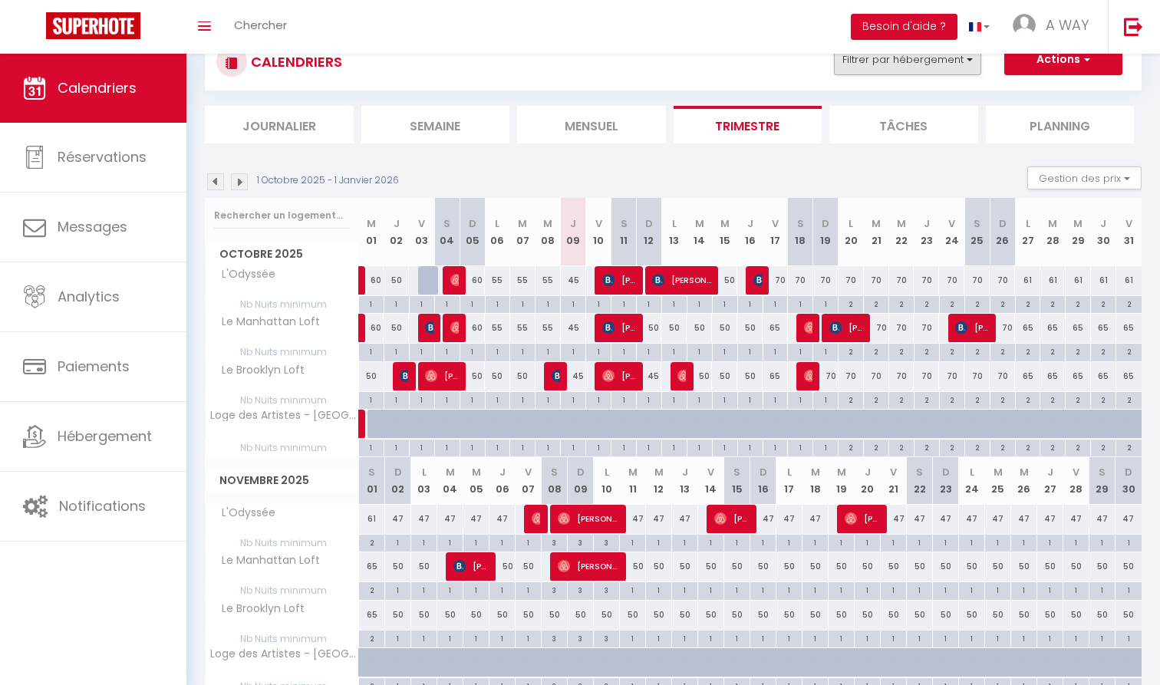
click at [925, 68] on button "Filtrer par hébergement" at bounding box center [907, 59] width 147 height 31
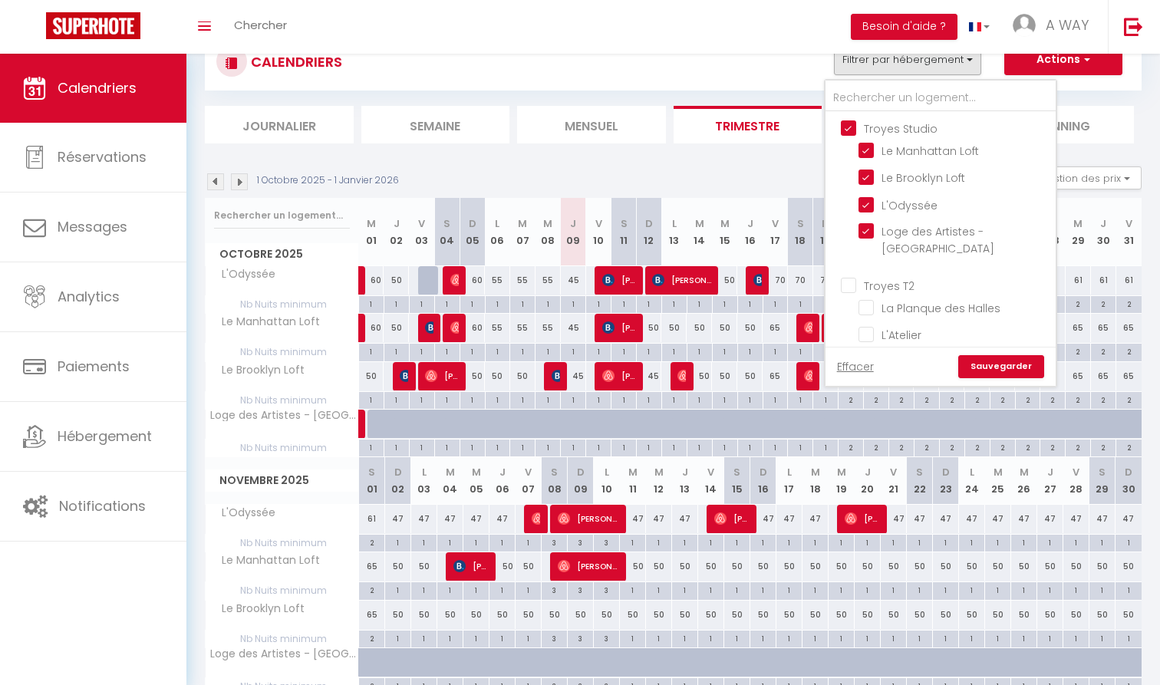
click at [773, 170] on div "1 Octobre 2025 - 1 Janvier 2026 Gestion des prix Nb Nuits minimum Règles Dispon…" at bounding box center [673, 181] width 937 height 31
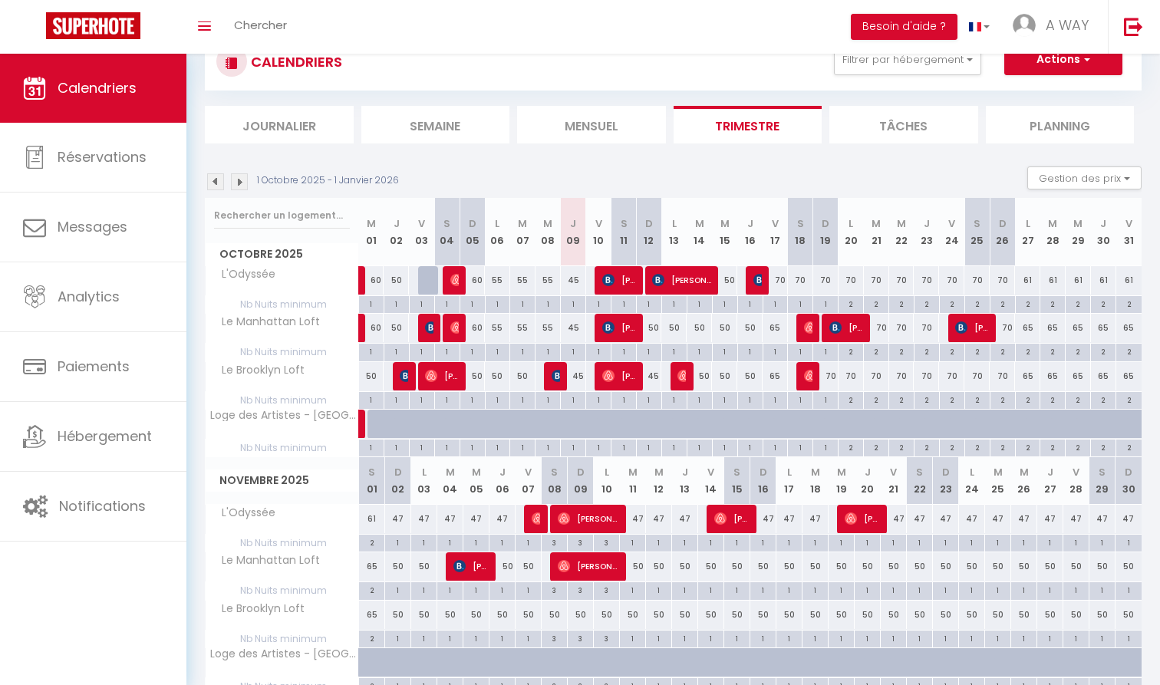
click at [219, 180] on img at bounding box center [215, 181] width 17 height 17
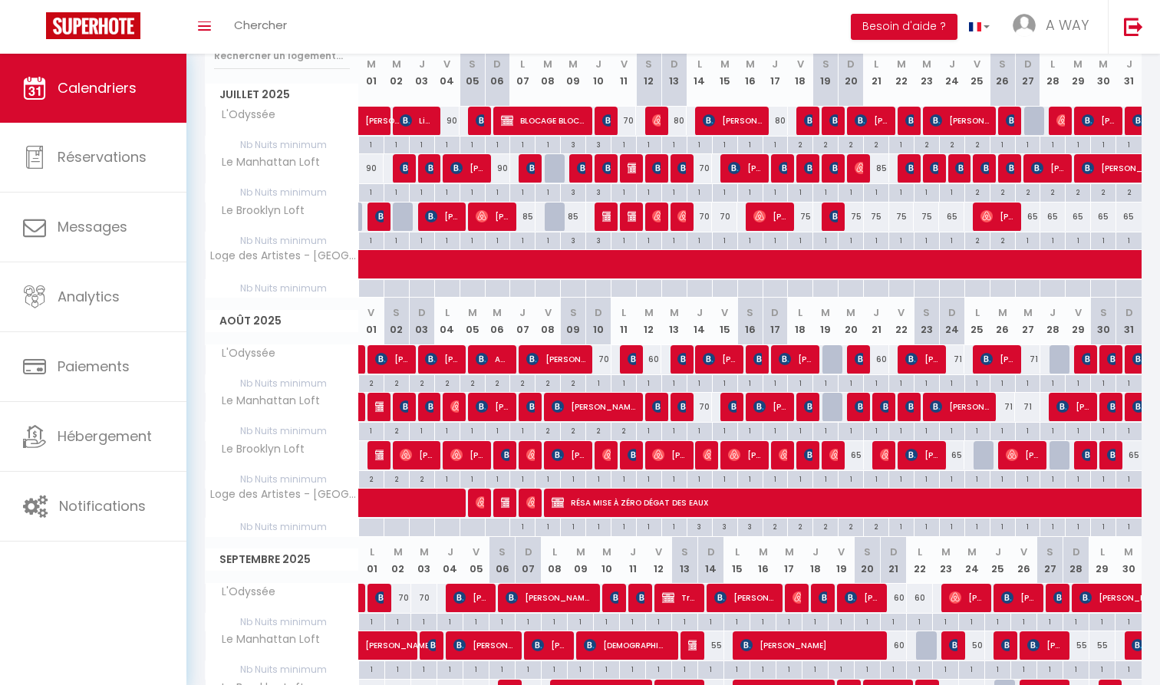
scroll to position [84, 0]
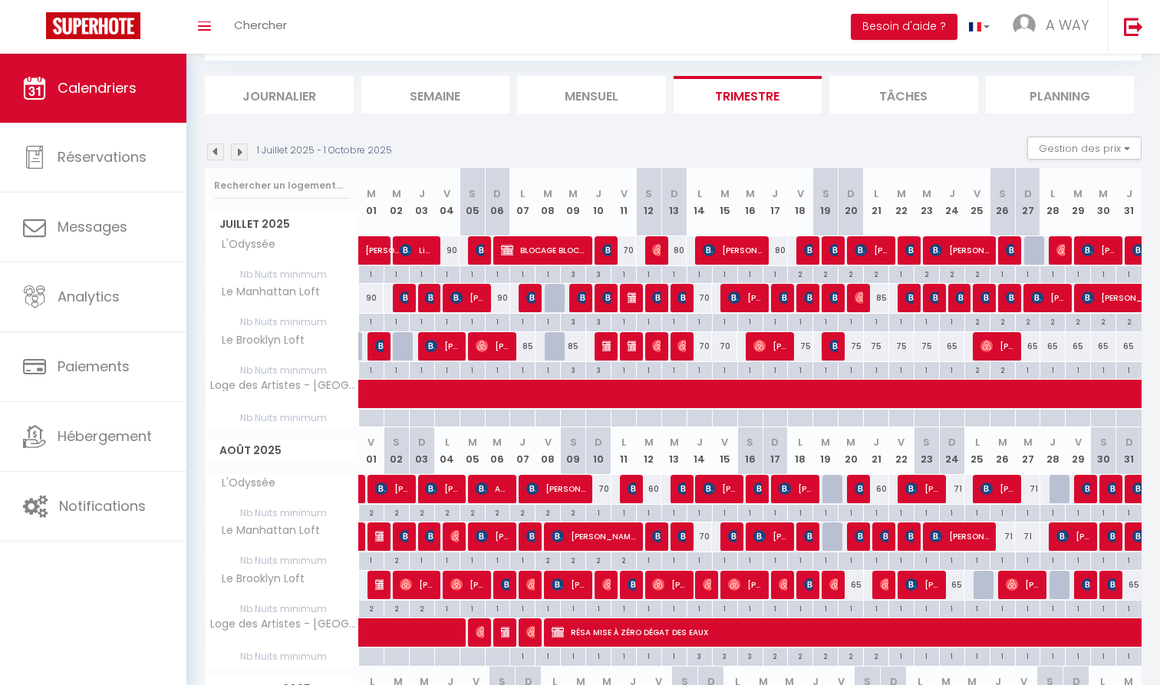
click at [239, 143] on img at bounding box center [239, 151] width 17 height 17
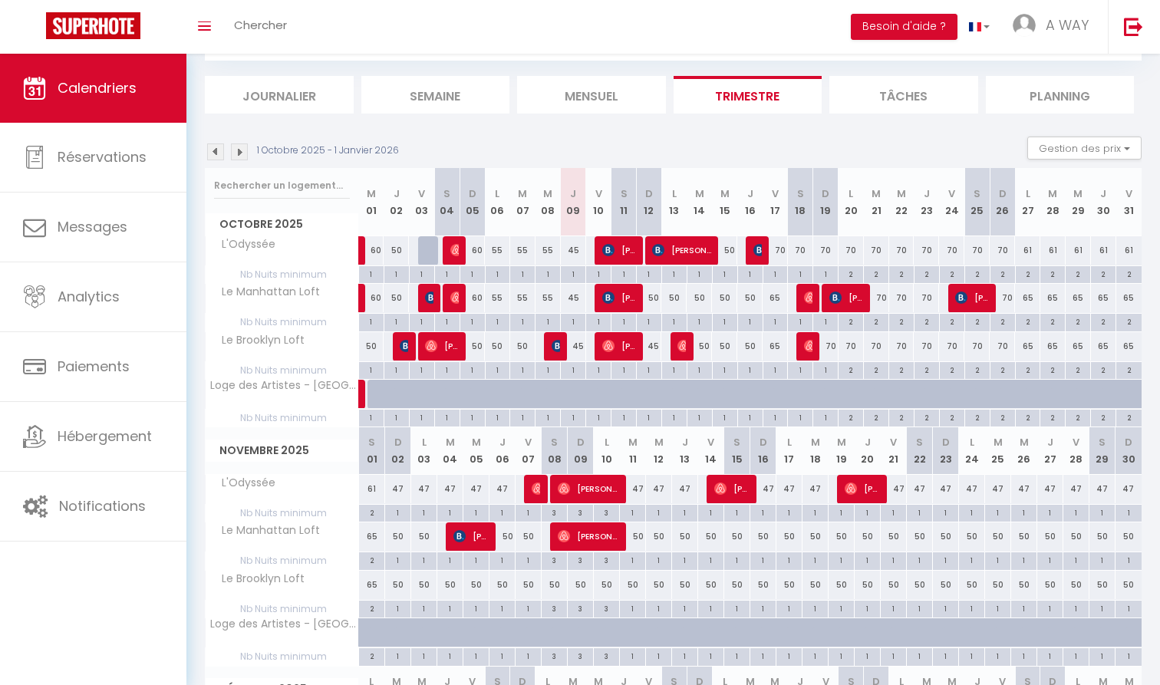
scroll to position [54, 0]
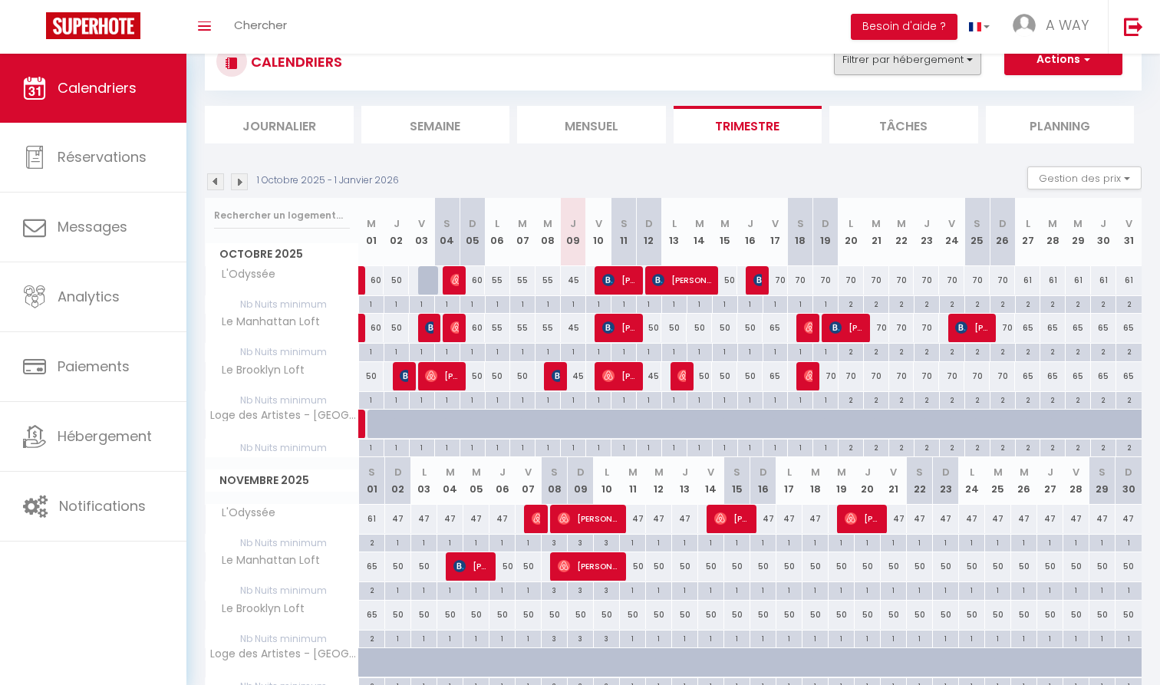
click at [933, 63] on button "Filtrer par hébergement" at bounding box center [907, 59] width 147 height 31
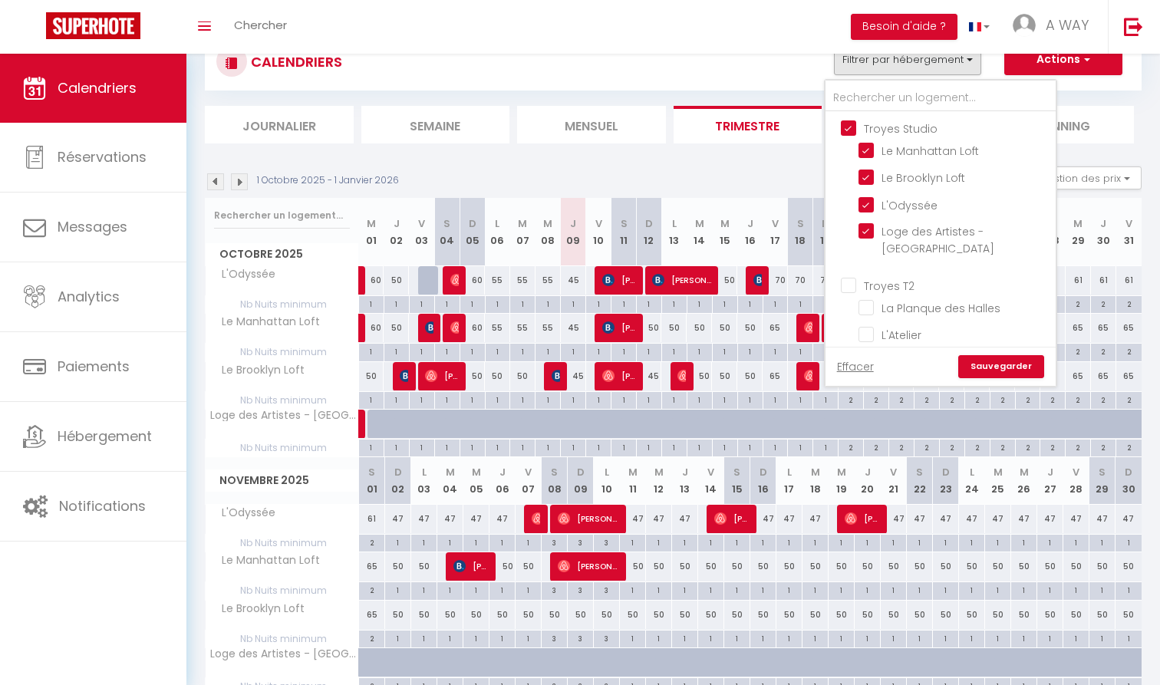
click at [924, 128] on input "Troyes Studio" at bounding box center [956, 127] width 230 height 15
click at [904, 277] on input "Troyes T2" at bounding box center [956, 284] width 230 height 15
click at [994, 365] on link "Sauvegarder" at bounding box center [1001, 366] width 86 height 23
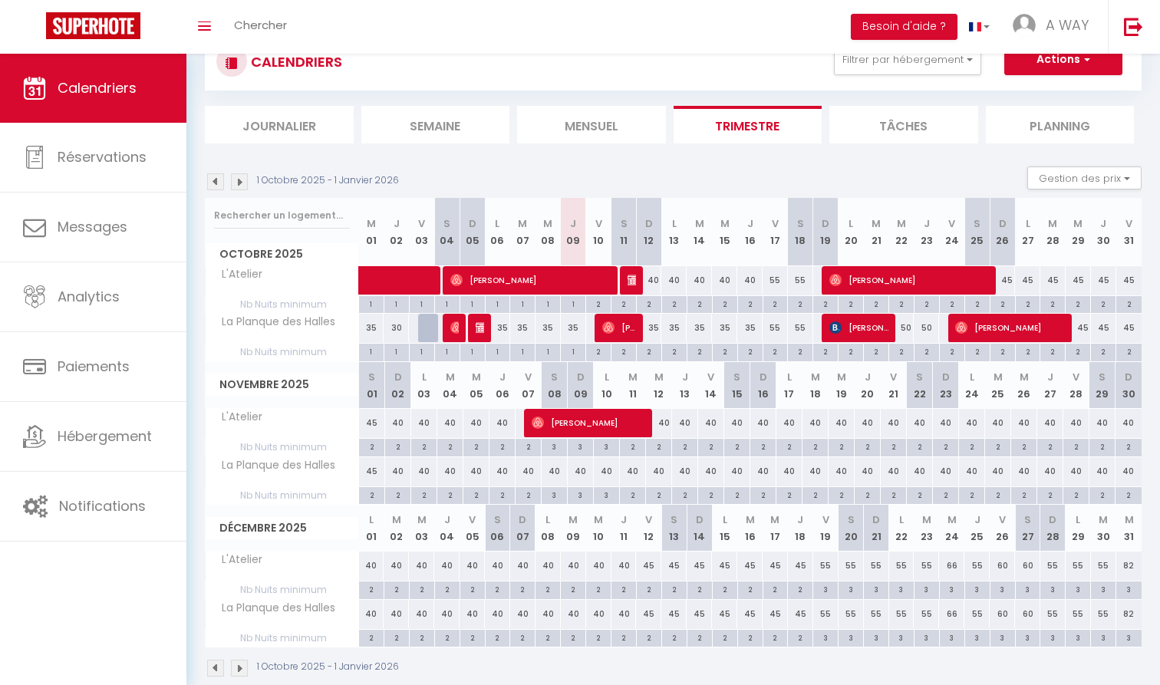
click at [478, 271] on span "[PERSON_NAME]" at bounding box center [530, 279] width 160 height 29
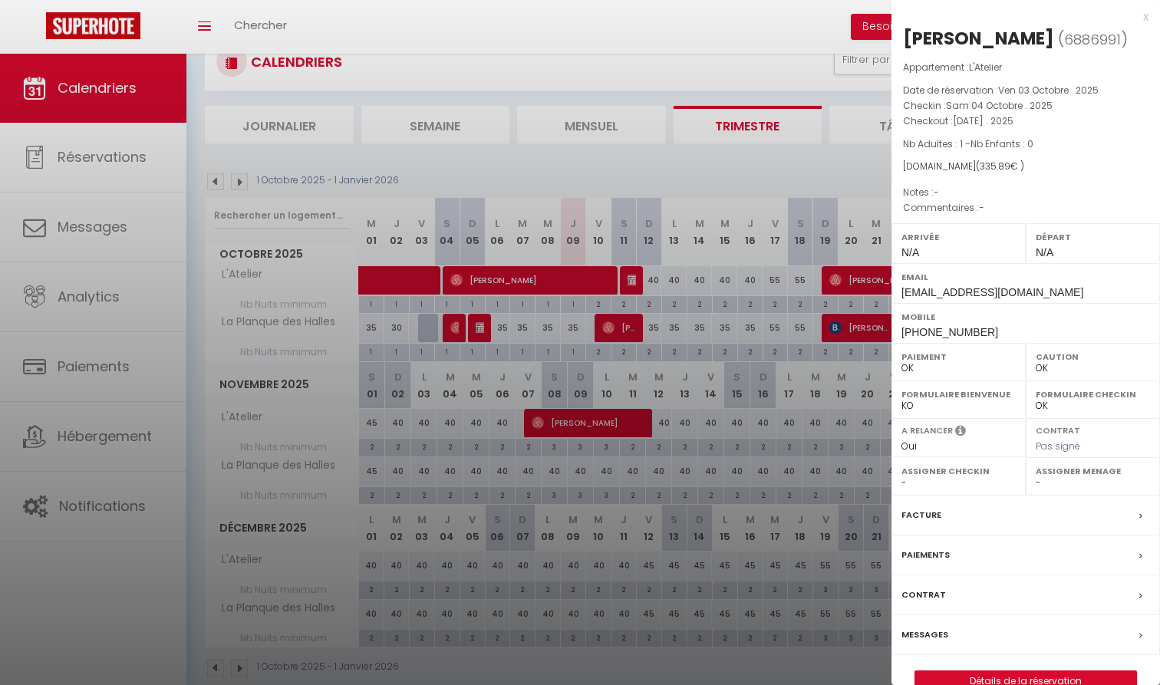
click at [653, 292] on div at bounding box center [580, 342] width 1160 height 685
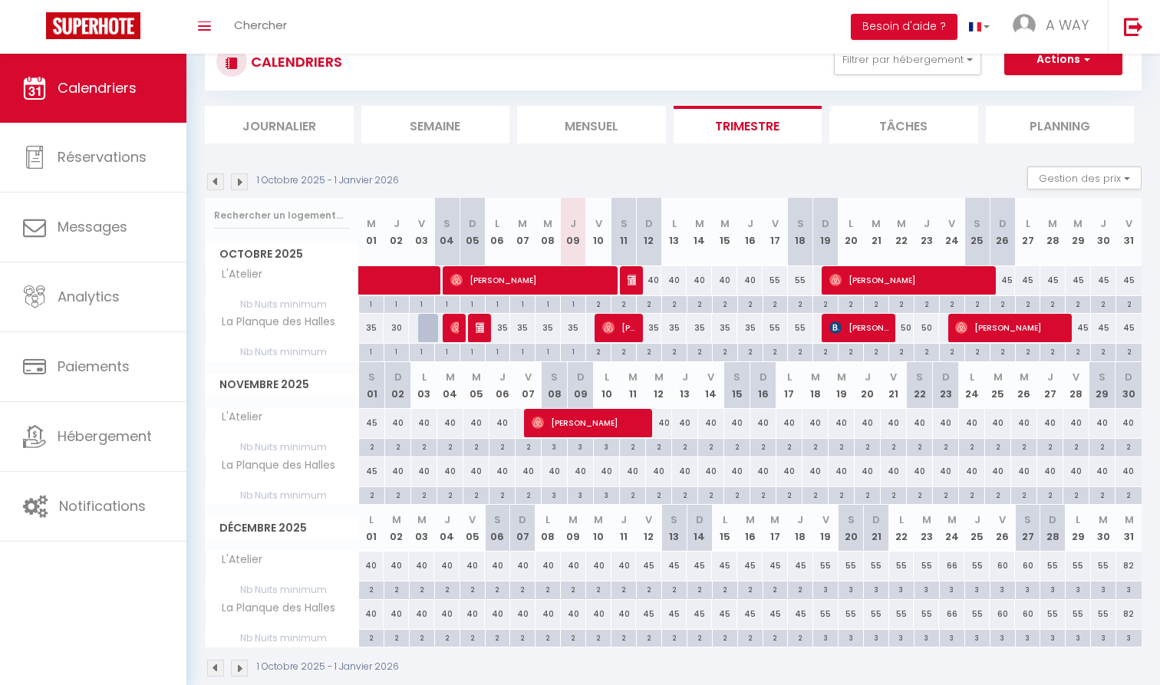
click at [575, 350] on div "1" at bounding box center [573, 351] width 25 height 15
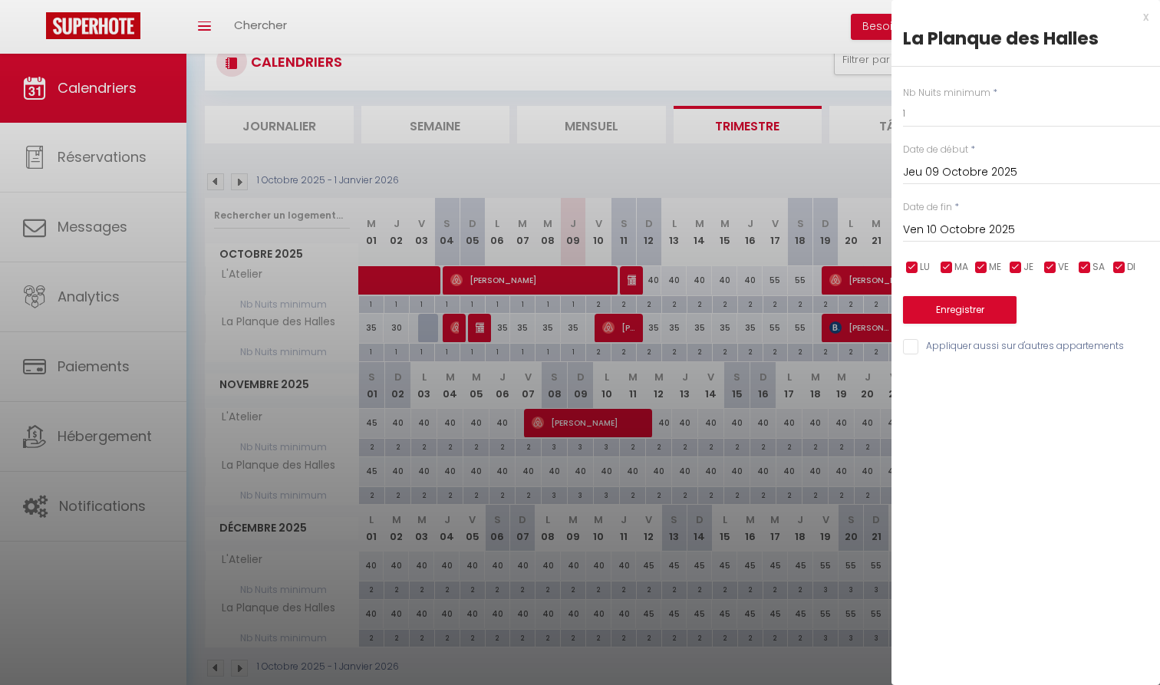
click at [949, 217] on div "[DATE] < [DATE] > Dim Lun Mar Mer Jeu Ven Sam 1 2 3 4 5 6 7 8 9 10 11 12 13 14 …" at bounding box center [1031, 229] width 257 height 28
click at [951, 229] on input "Ven 10 Octobre 2025" at bounding box center [1031, 230] width 257 height 20
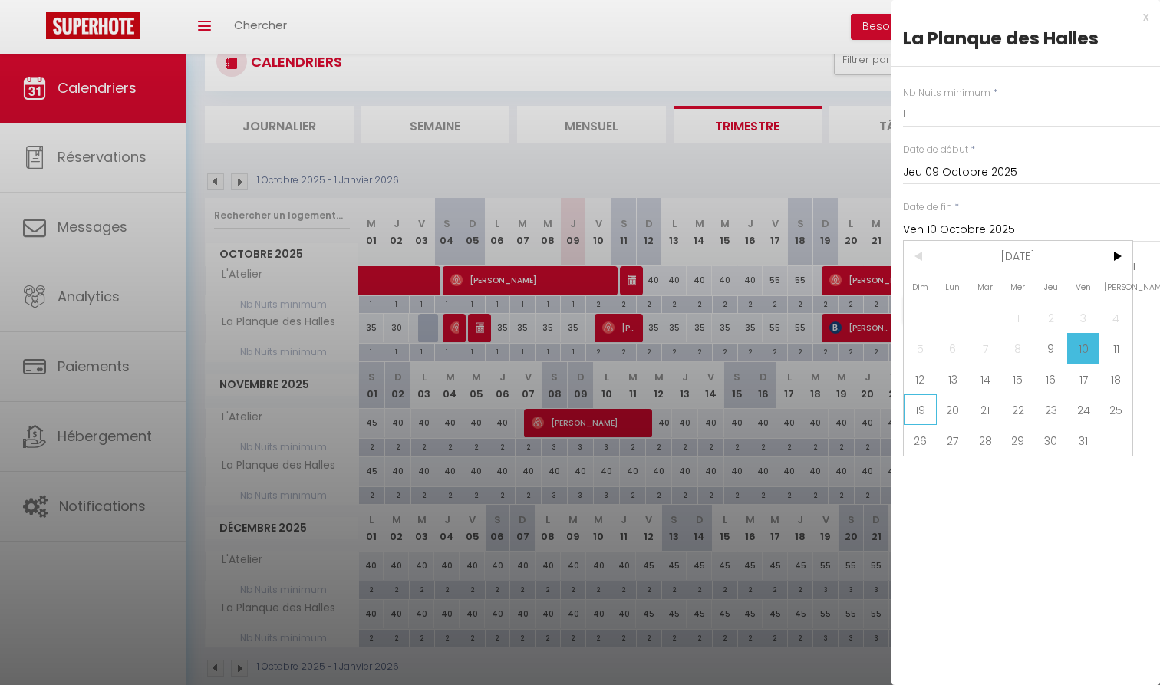
click at [908, 407] on span "19" at bounding box center [920, 409] width 33 height 31
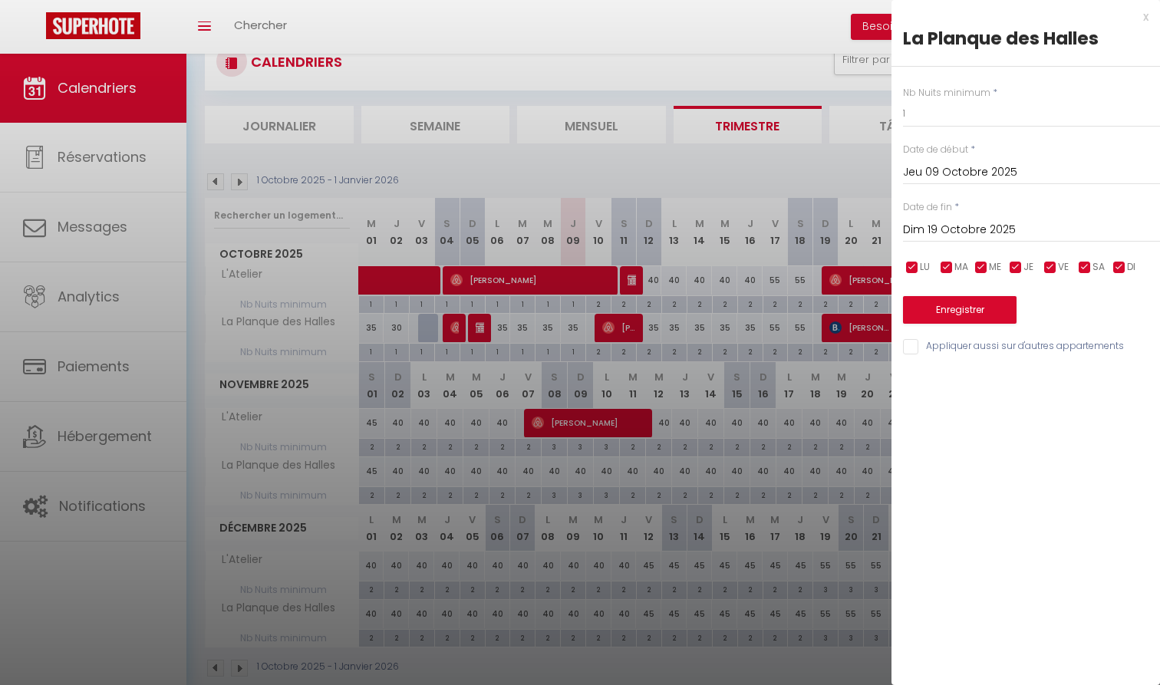
click at [950, 349] on input "Appliquer aussi sur d'autres appartements" at bounding box center [1031, 346] width 257 height 15
click at [966, 311] on button "Enregistrer" at bounding box center [960, 310] width 114 height 28
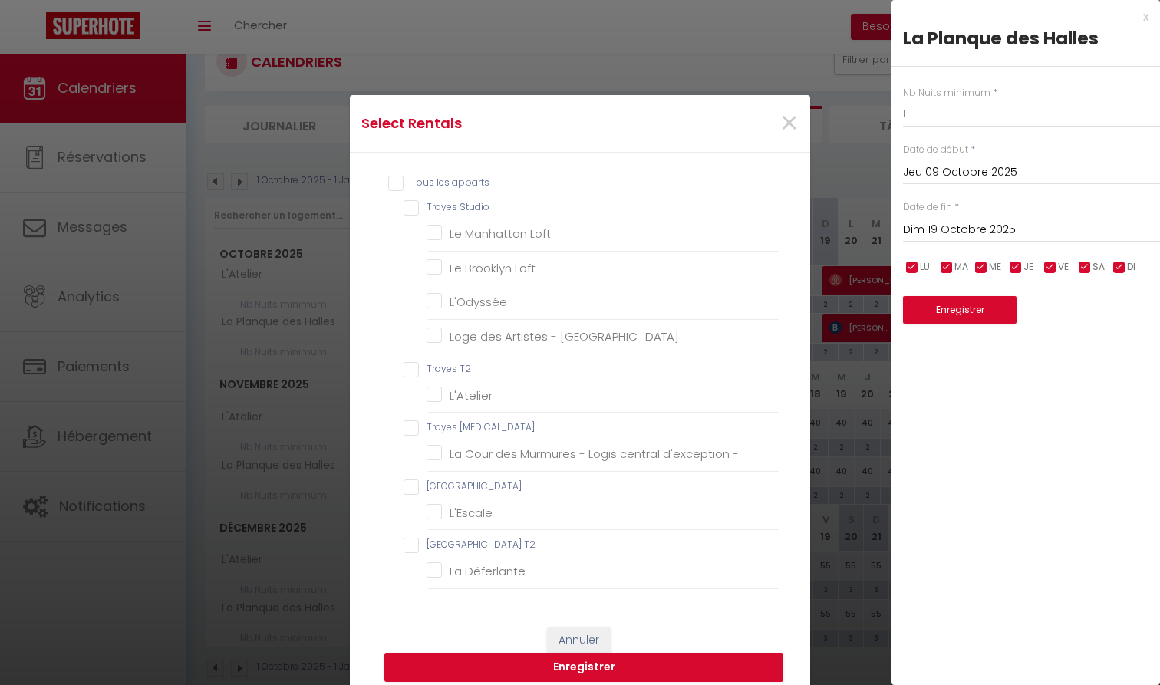
click at [457, 369] on T2 "Troyes T2" at bounding box center [591, 369] width 376 height 15
click at [628, 663] on button "Enregistrer" at bounding box center [583, 667] width 399 height 29
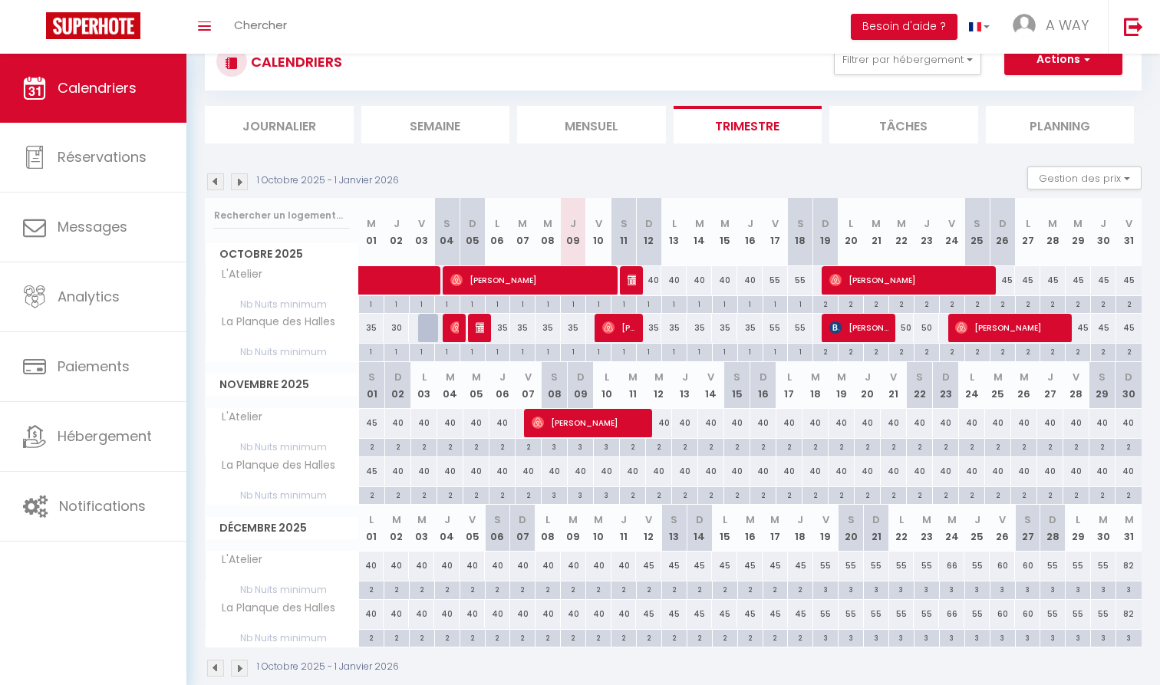
click at [905, 74] on div "CALENDRIERS Filtrer par hébergement [GEOGRAPHIC_DATA] Le Manhattan Loft Le Broo…" at bounding box center [673, 61] width 914 height 35
click at [905, 72] on button "Filtrer par hébergement" at bounding box center [907, 59] width 147 height 31
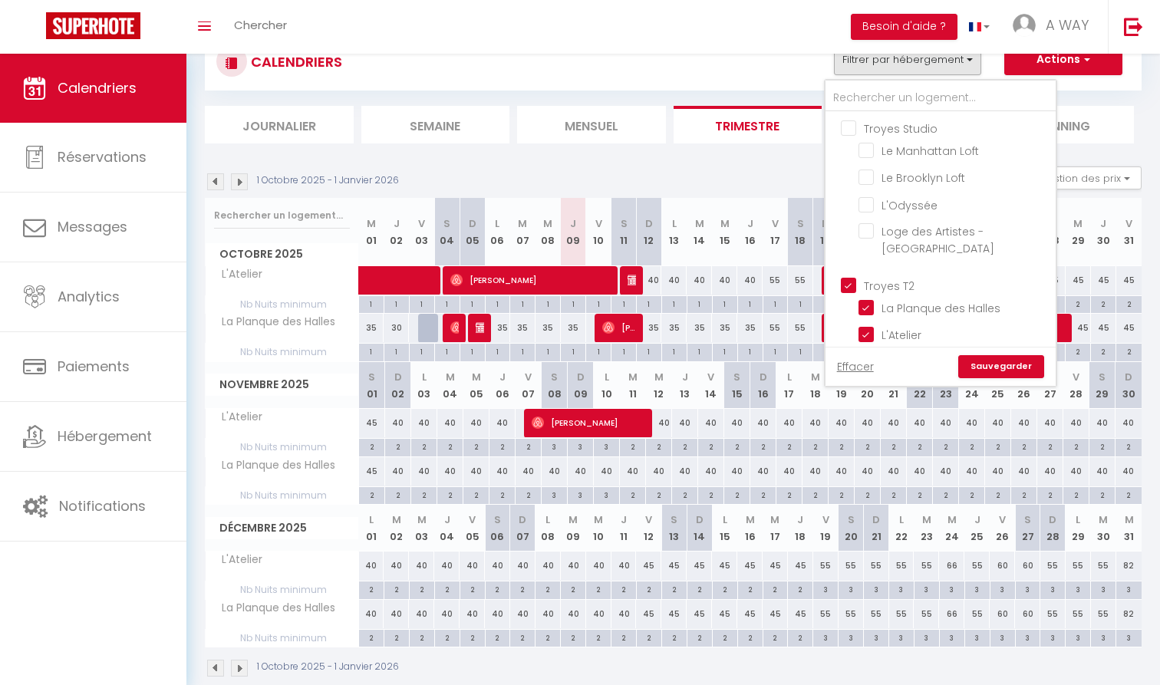
click at [914, 277] on input "Troyes T2" at bounding box center [956, 284] width 230 height 15
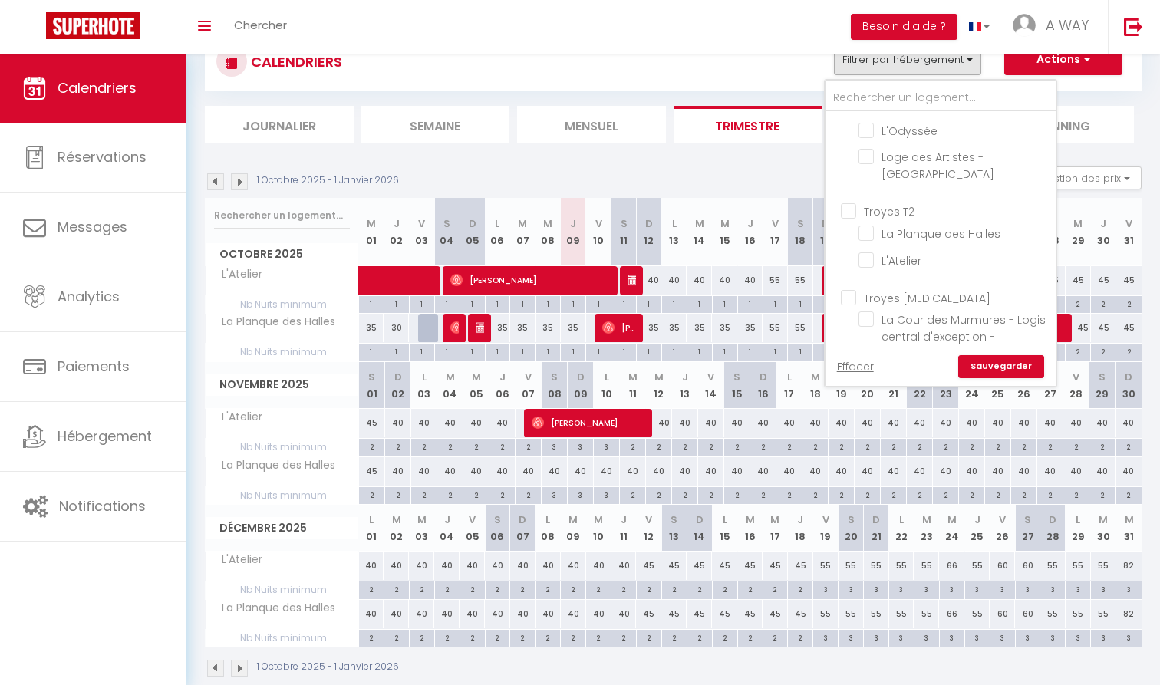
scroll to position [92, 0]
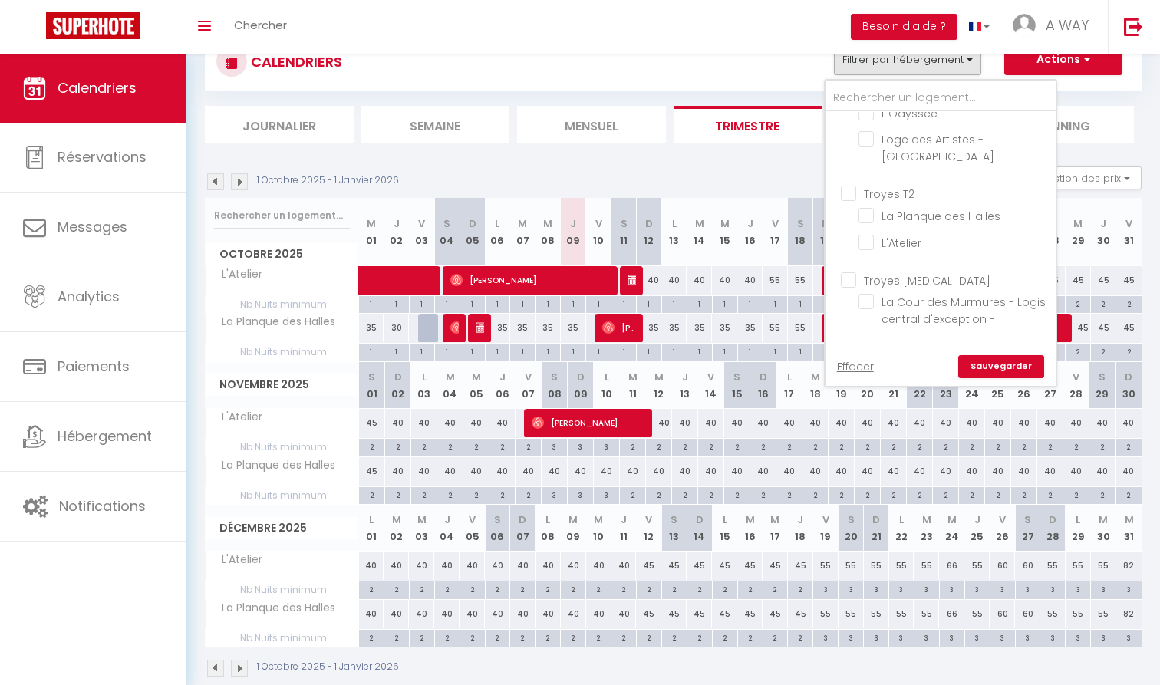
click at [914, 272] on input "Troyes [MEDICAL_DATA]" at bounding box center [956, 279] width 230 height 15
click at [1022, 361] on link "Sauvegarder" at bounding box center [1001, 366] width 86 height 23
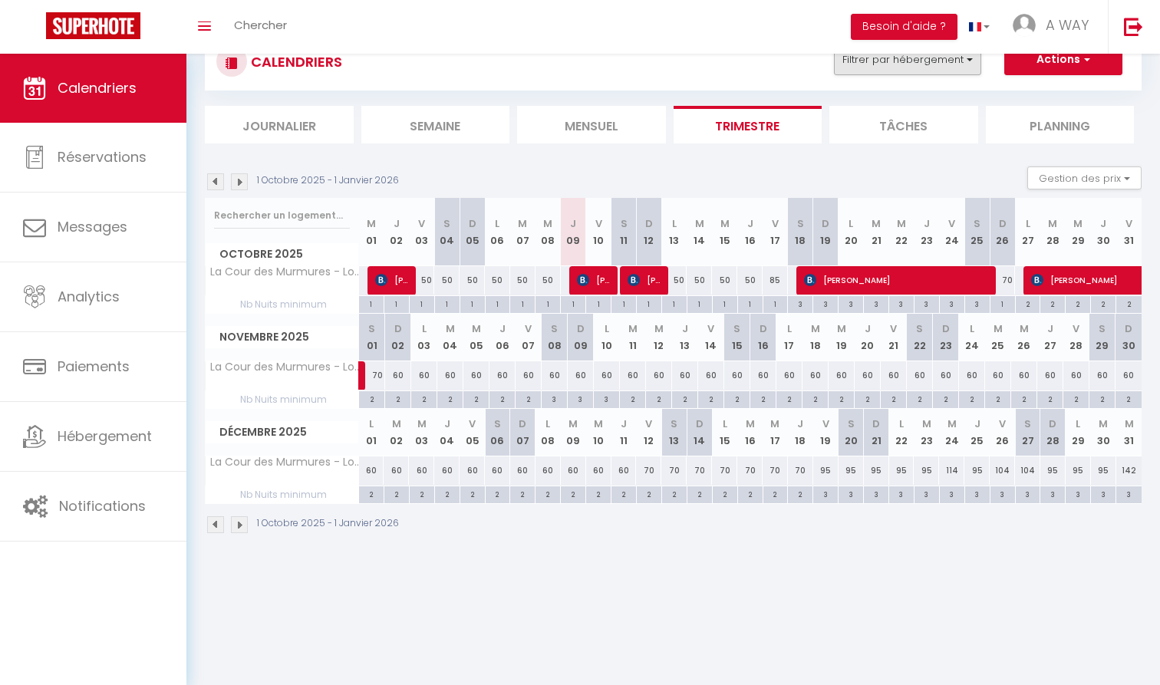
click at [921, 67] on button "Filtrer par hébergement" at bounding box center [907, 59] width 147 height 31
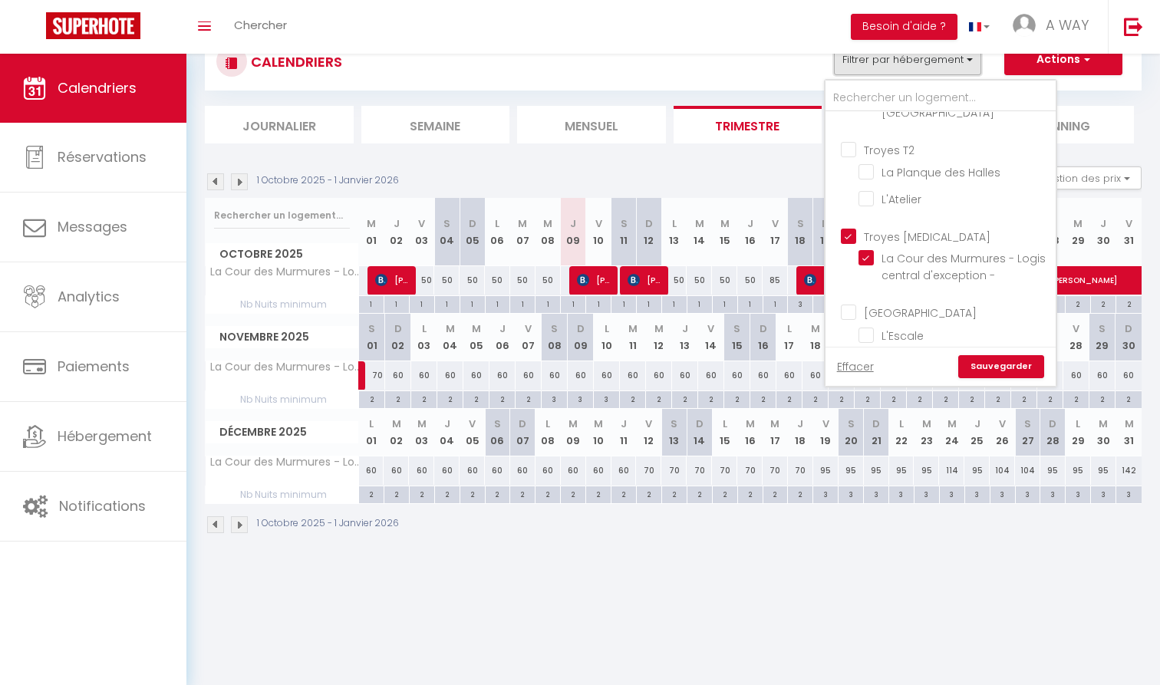
scroll to position [156, 0]
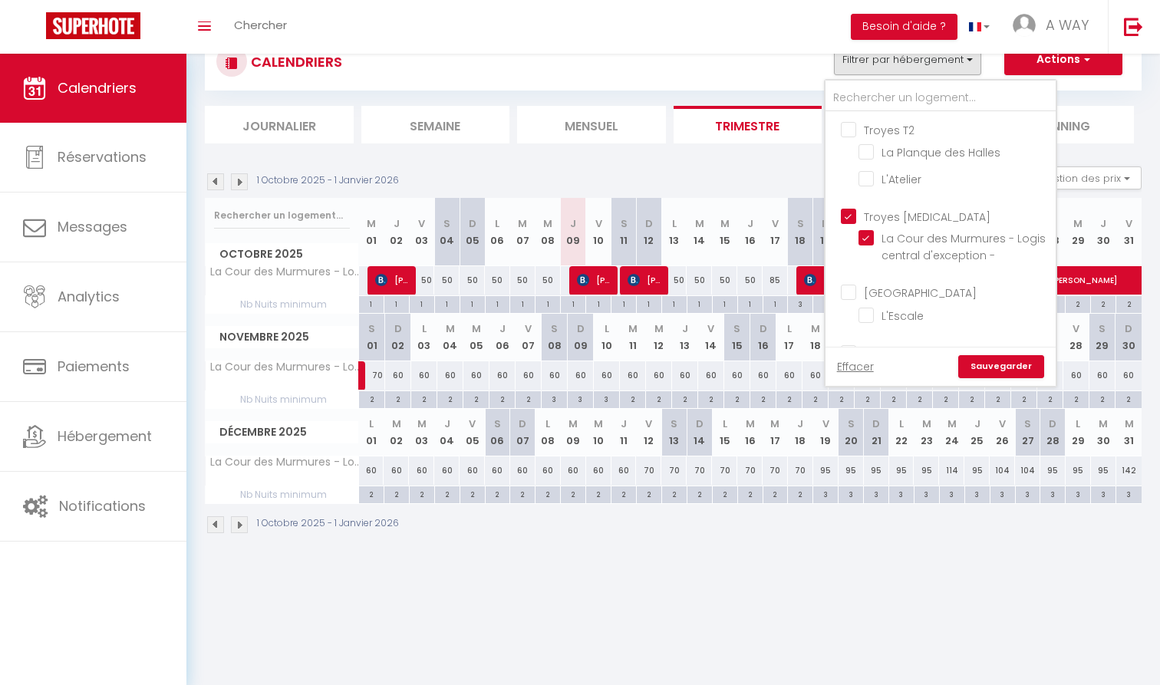
click at [888, 208] on input "Troyes [MEDICAL_DATA]" at bounding box center [956, 215] width 230 height 15
click at [907, 284] on input "[GEOGRAPHIC_DATA]" at bounding box center [956, 291] width 230 height 15
click at [997, 367] on link "Sauvegarder" at bounding box center [1001, 366] width 86 height 23
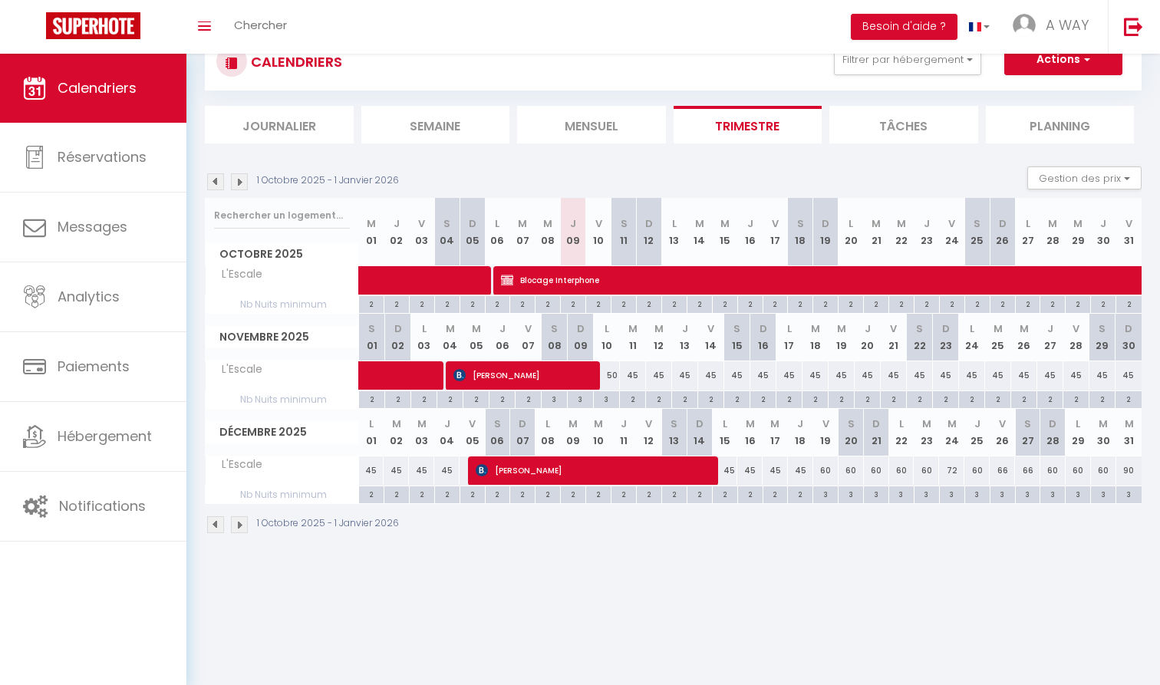
click at [519, 377] on span "[PERSON_NAME]" at bounding box center [520, 375] width 135 height 29
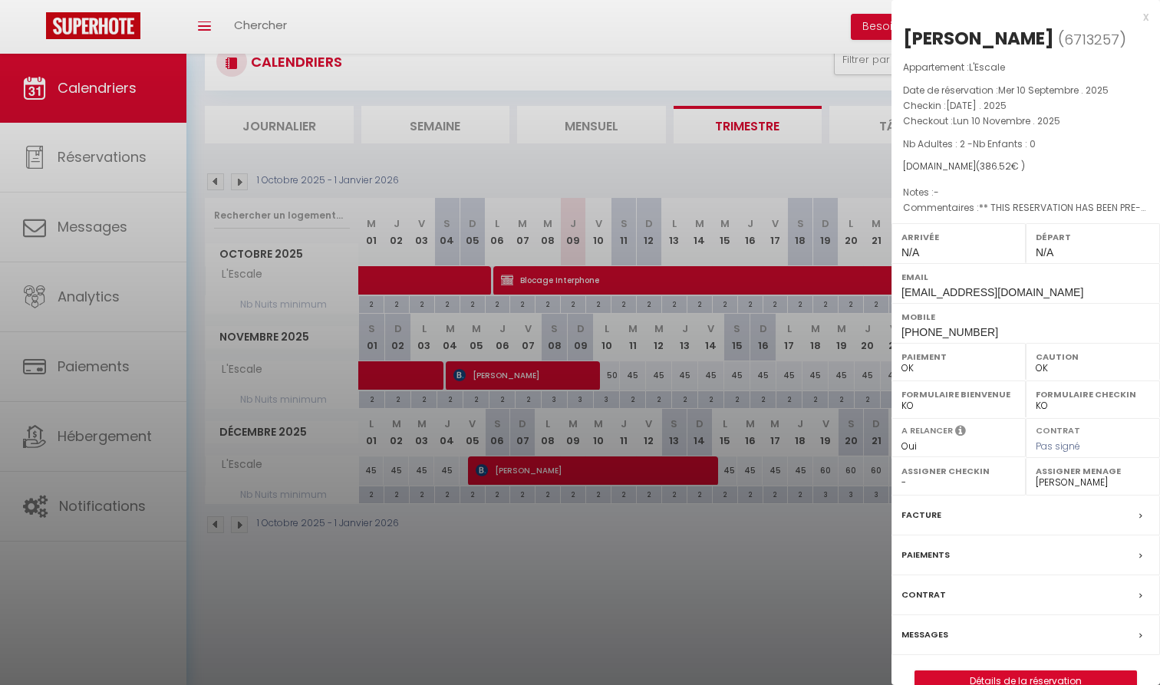
click at [599, 347] on div at bounding box center [580, 342] width 1160 height 685
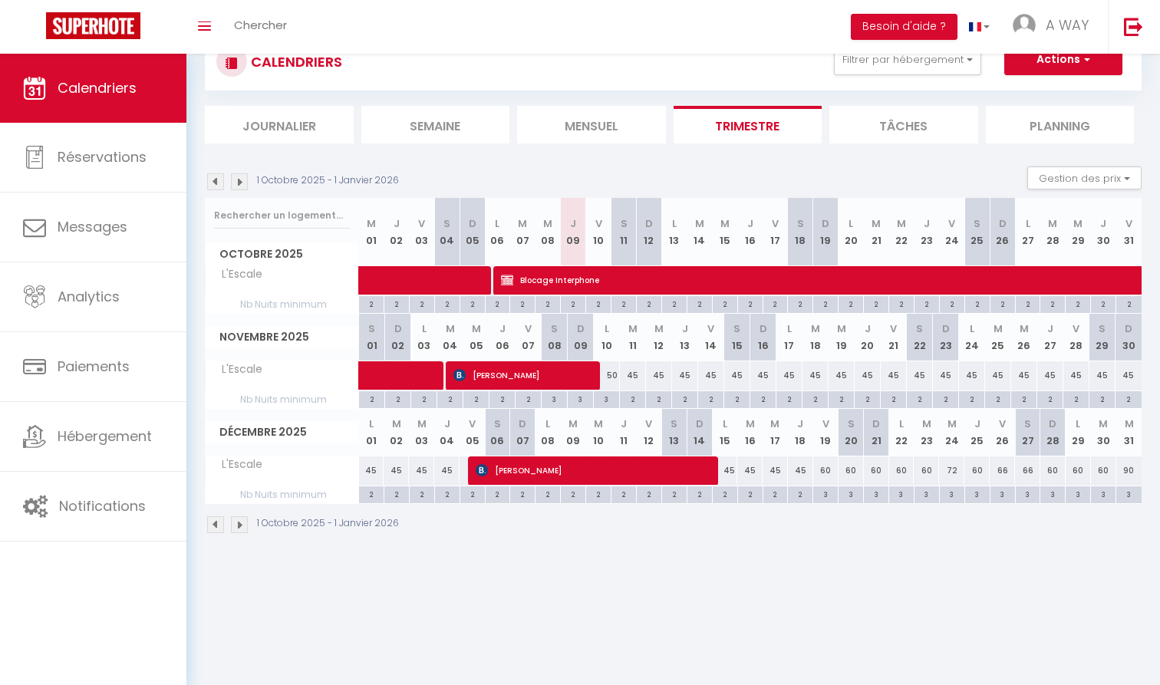
click at [549, 467] on span "[PERSON_NAME]" at bounding box center [594, 470] width 236 height 29
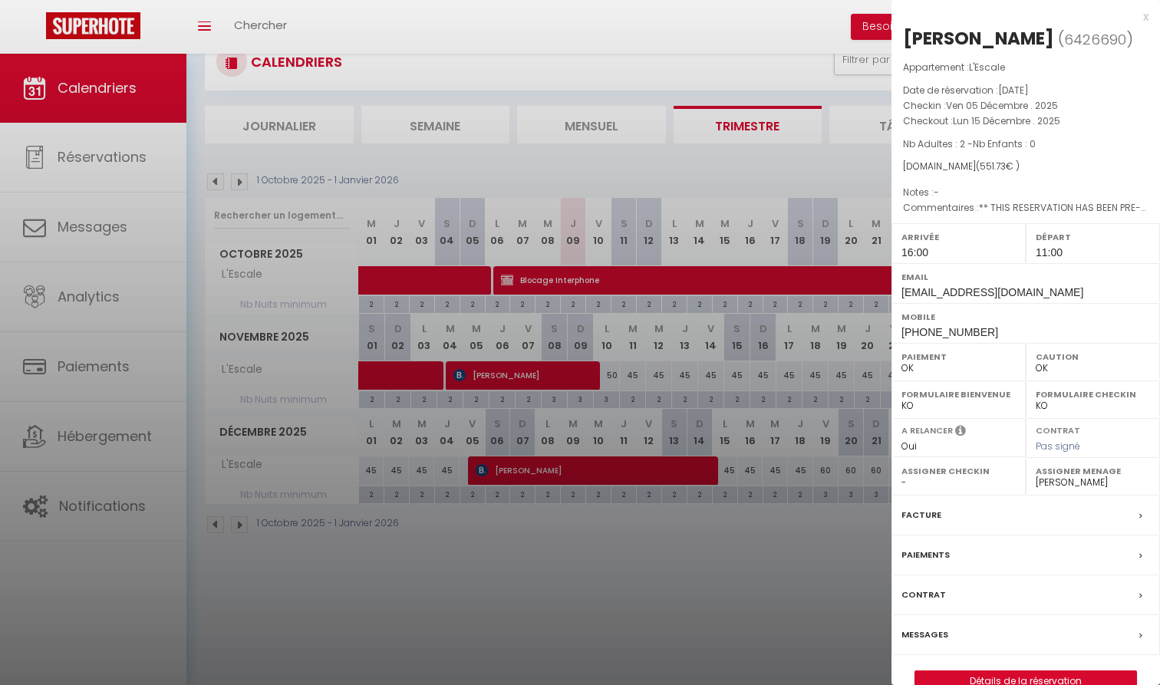
click at [565, 358] on div at bounding box center [580, 342] width 1160 height 685
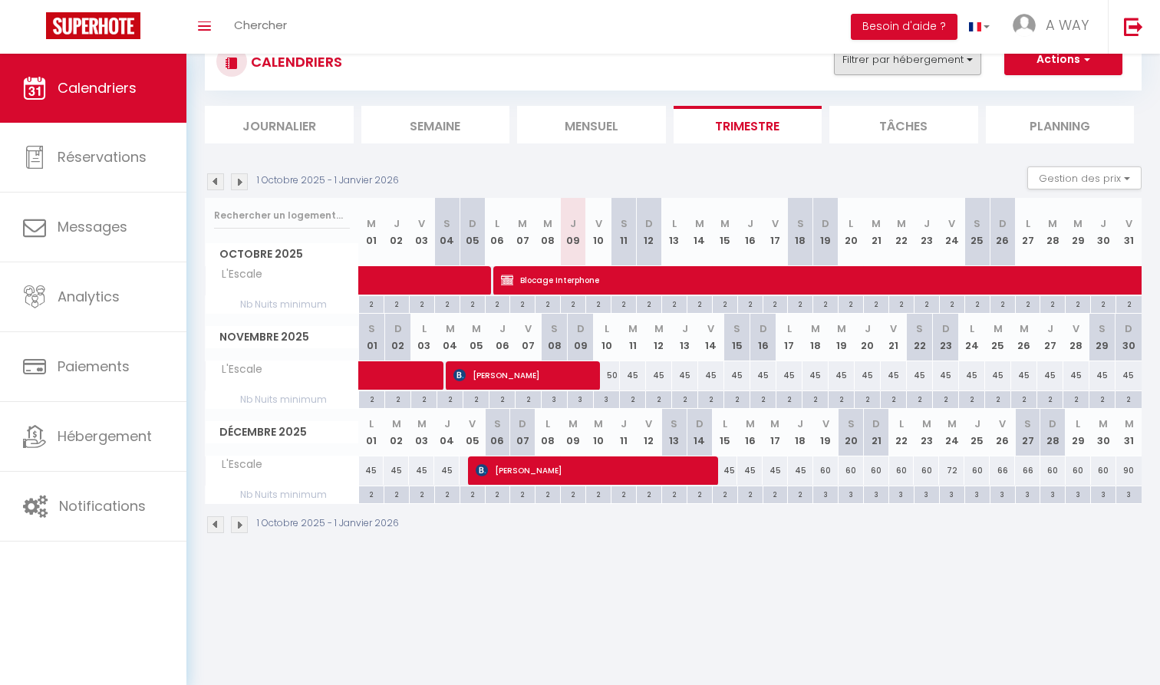
click at [951, 71] on button "Filtrer par hébergement" at bounding box center [907, 59] width 147 height 31
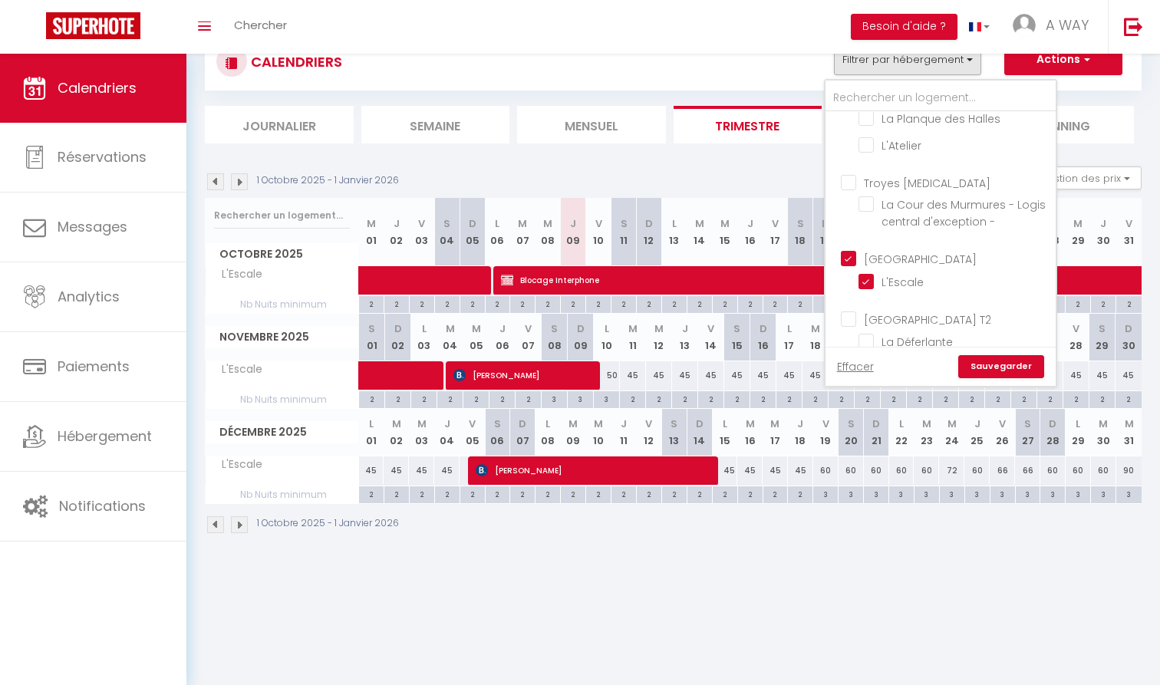
click at [917, 250] on input "[GEOGRAPHIC_DATA]" at bounding box center [956, 257] width 230 height 15
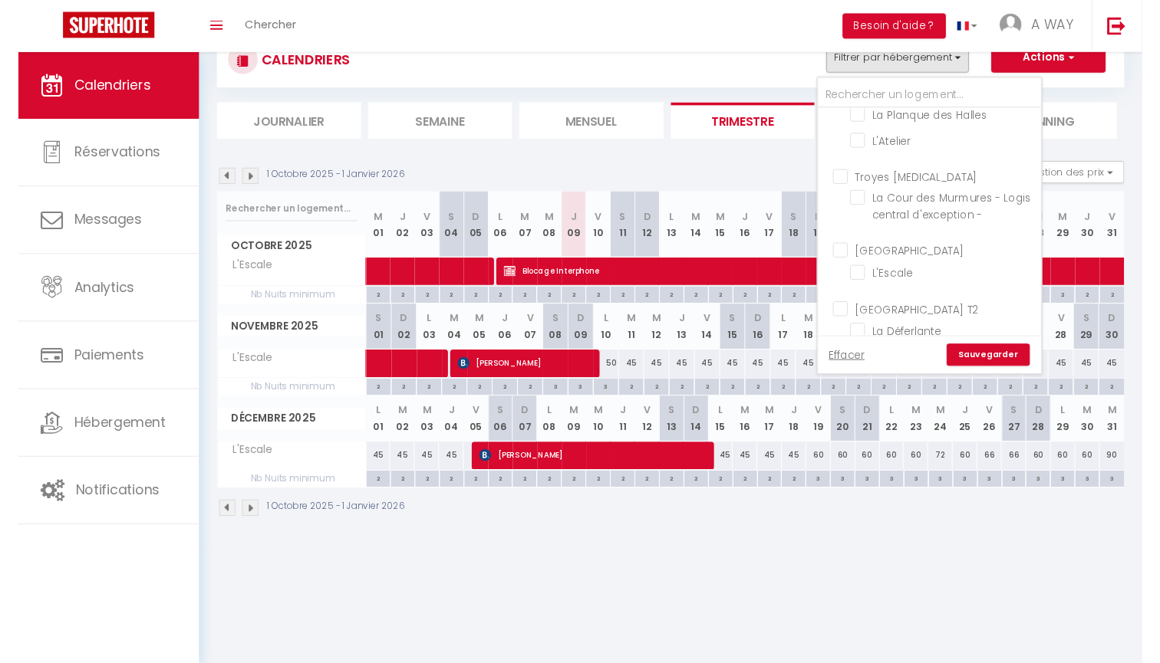
scroll to position [189, 0]
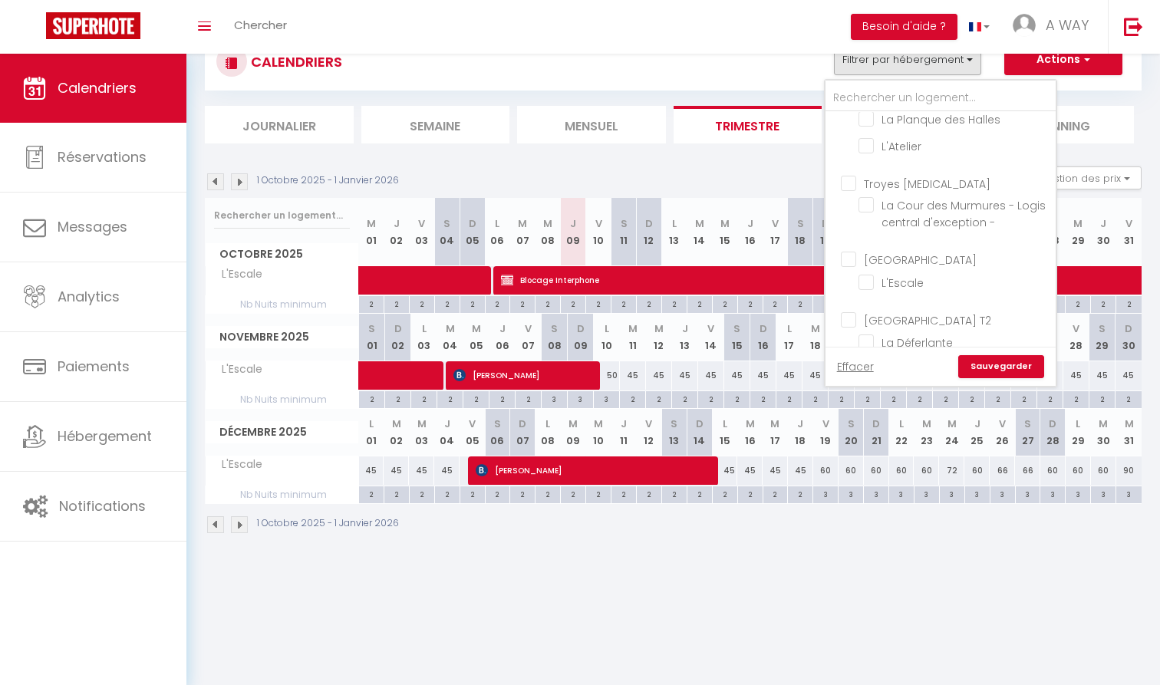
click at [905, 311] on input "[GEOGRAPHIC_DATA] T2" at bounding box center [956, 318] width 230 height 15
click at [999, 362] on link "Sauvegarder" at bounding box center [1001, 366] width 86 height 23
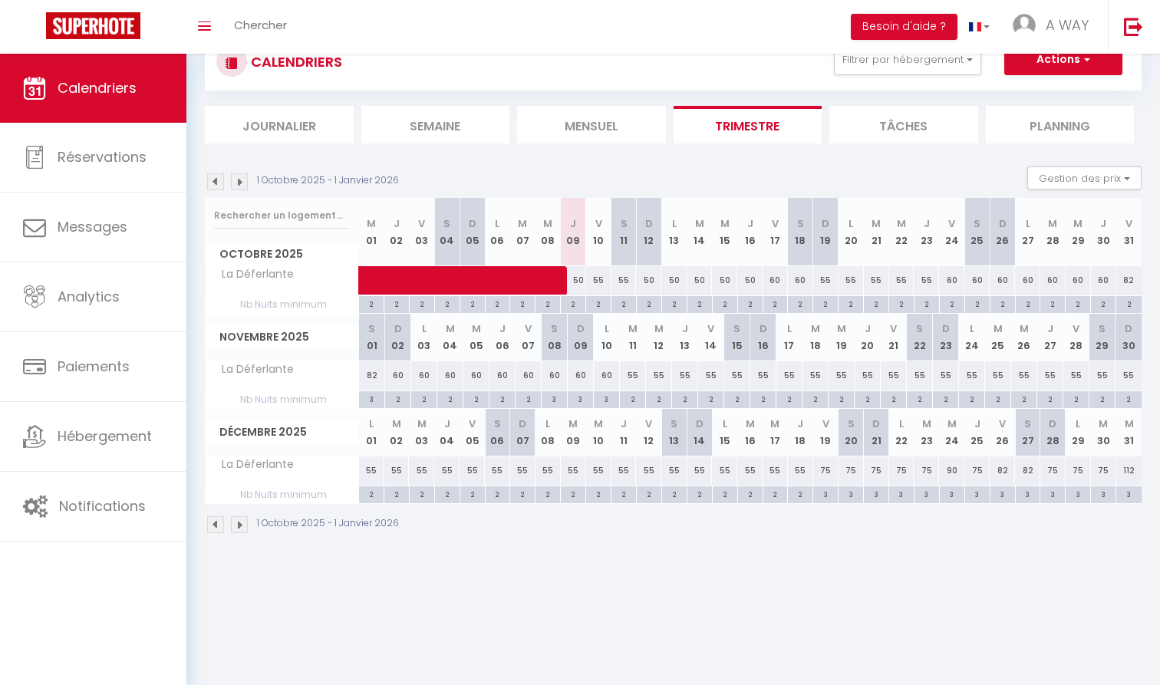
click at [509, 283] on span at bounding box center [516, 280] width 282 height 29
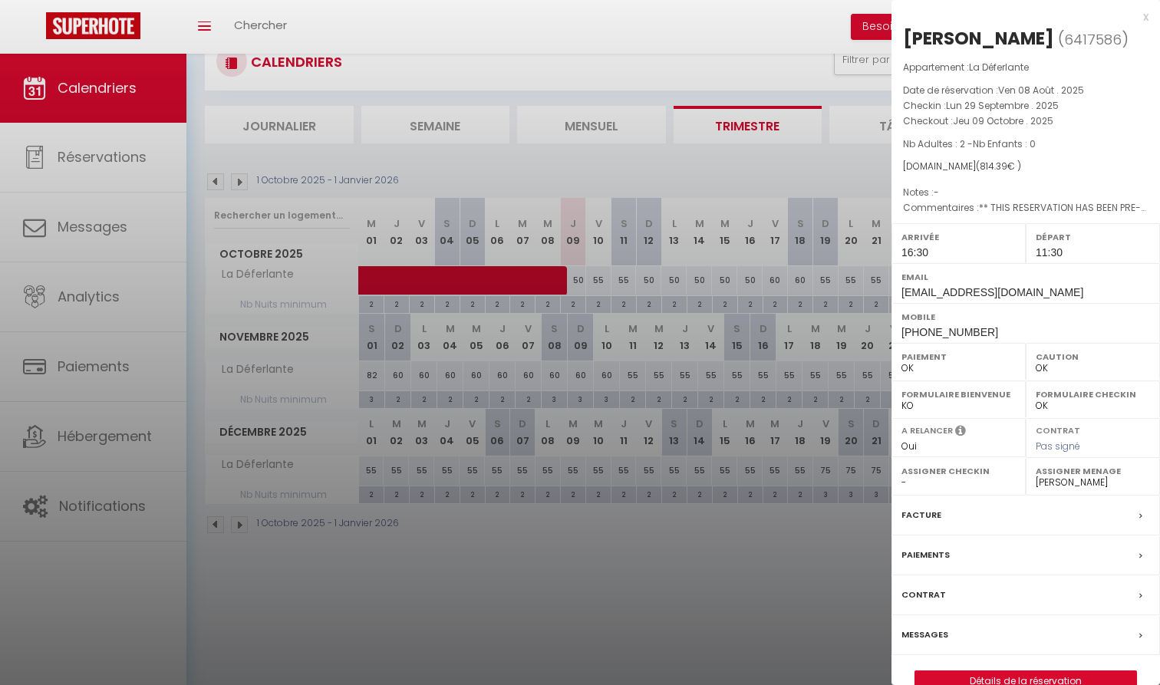
click at [765, 276] on div at bounding box center [580, 342] width 1160 height 685
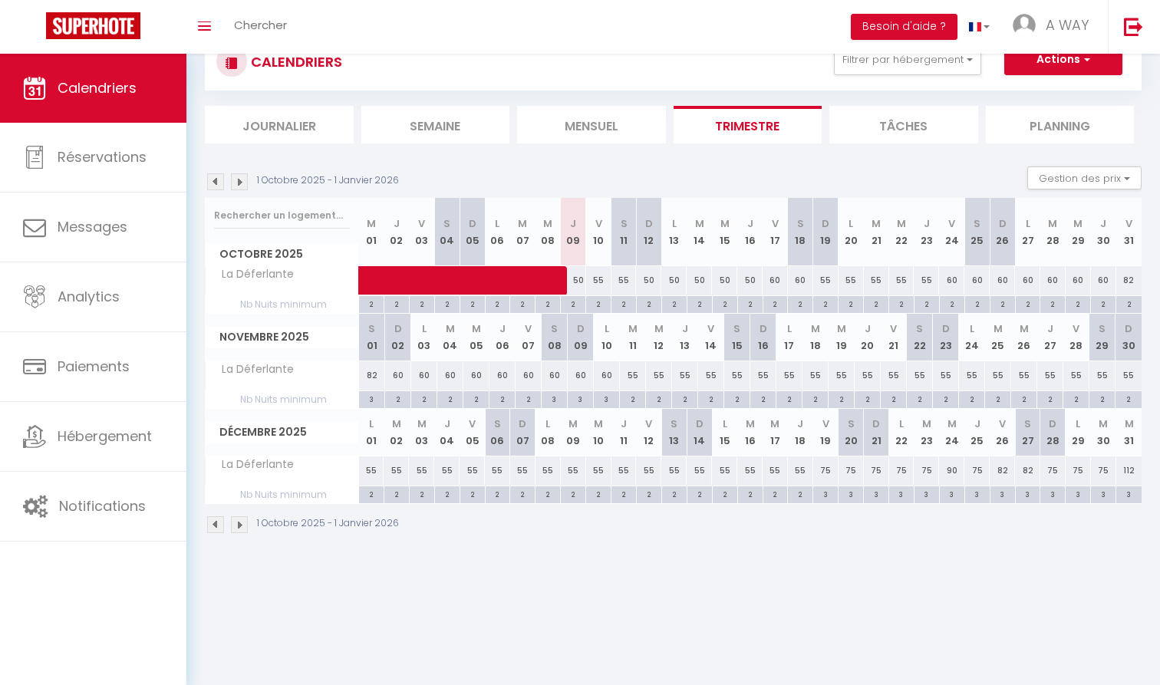
click at [215, 183] on img at bounding box center [215, 181] width 17 height 17
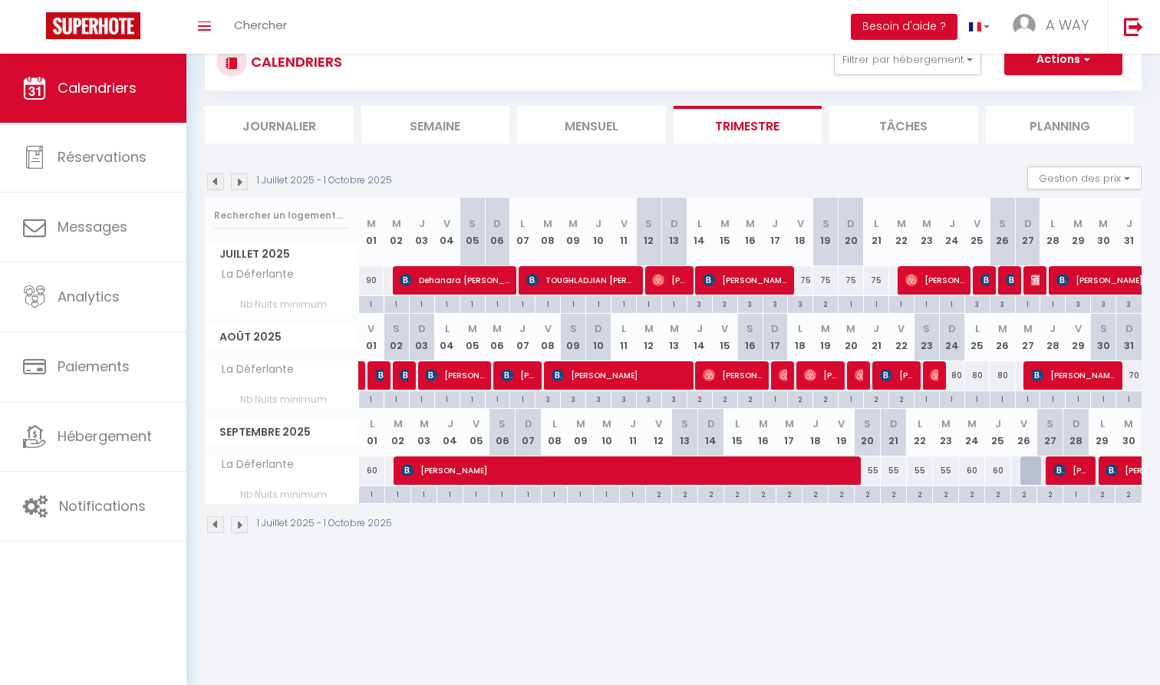
click at [240, 176] on img at bounding box center [239, 181] width 17 height 17
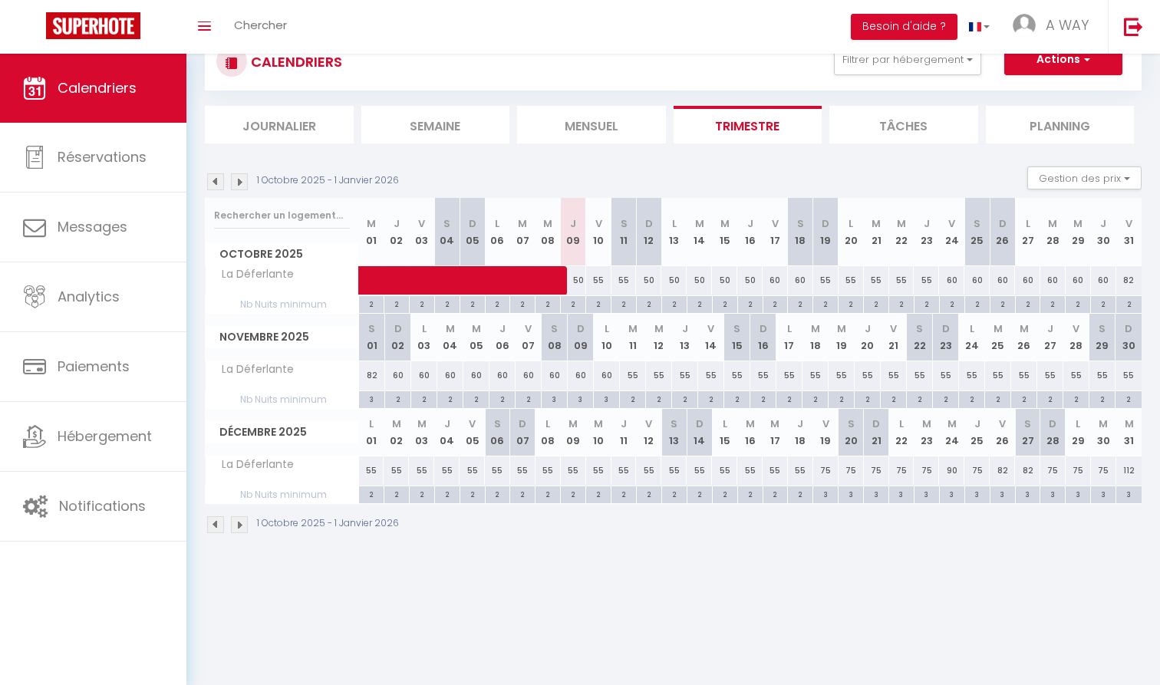
click at [577, 298] on div "2" at bounding box center [573, 303] width 25 height 15
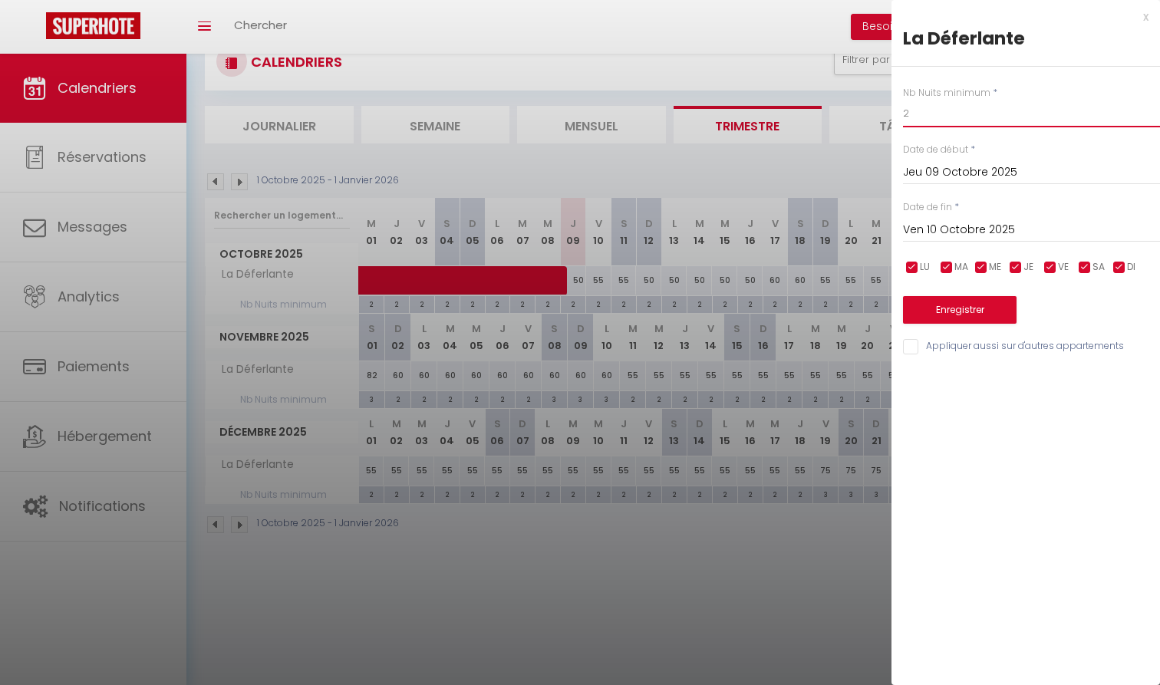
click at [943, 120] on input "2" at bounding box center [1031, 114] width 257 height 28
click at [945, 235] on input "Ven 10 Octobre 2025" at bounding box center [1031, 230] width 257 height 20
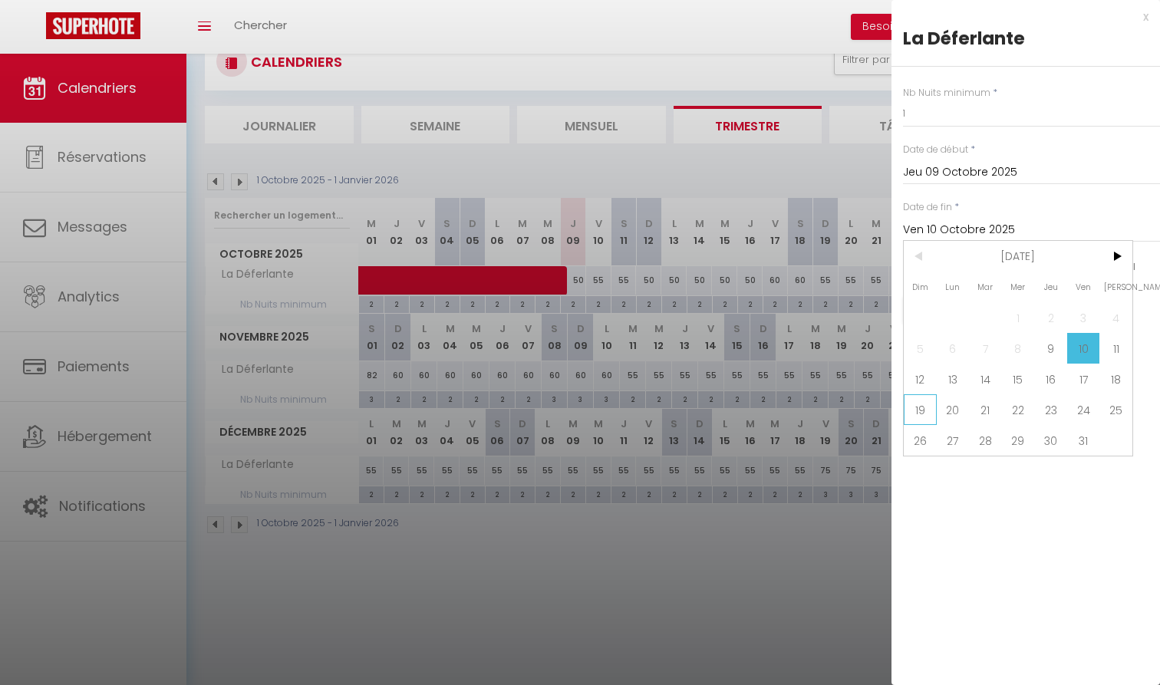
click at [929, 410] on span "19" at bounding box center [920, 409] width 33 height 31
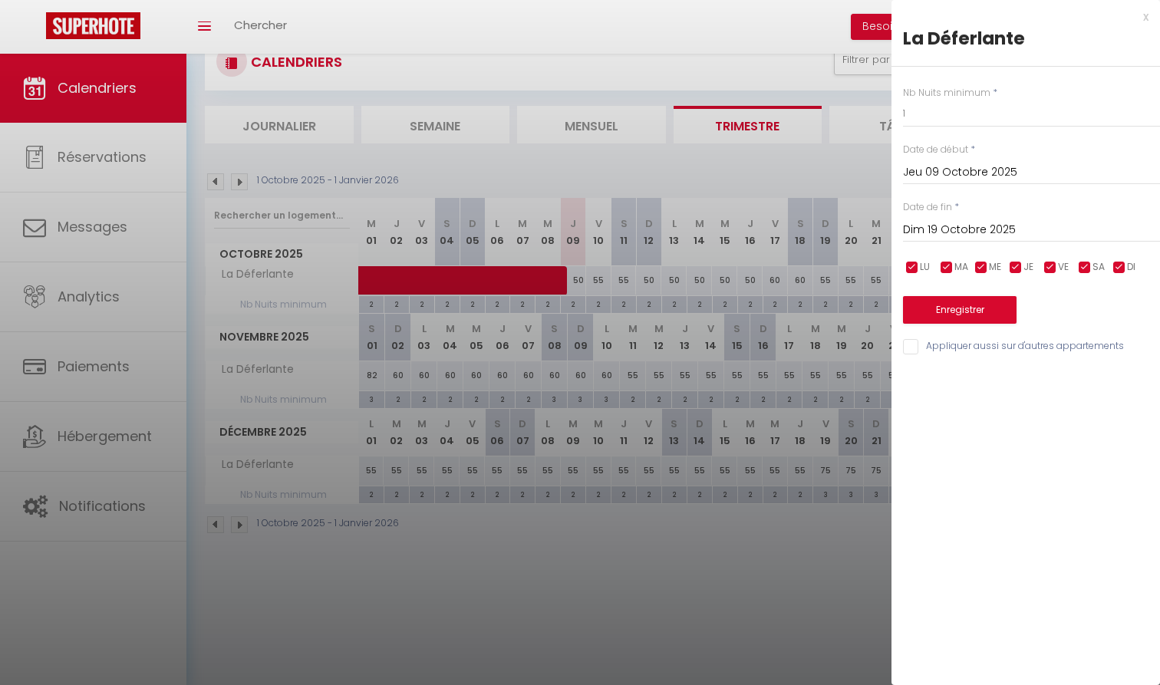
click at [970, 298] on button "Enregistrer" at bounding box center [960, 310] width 114 height 28
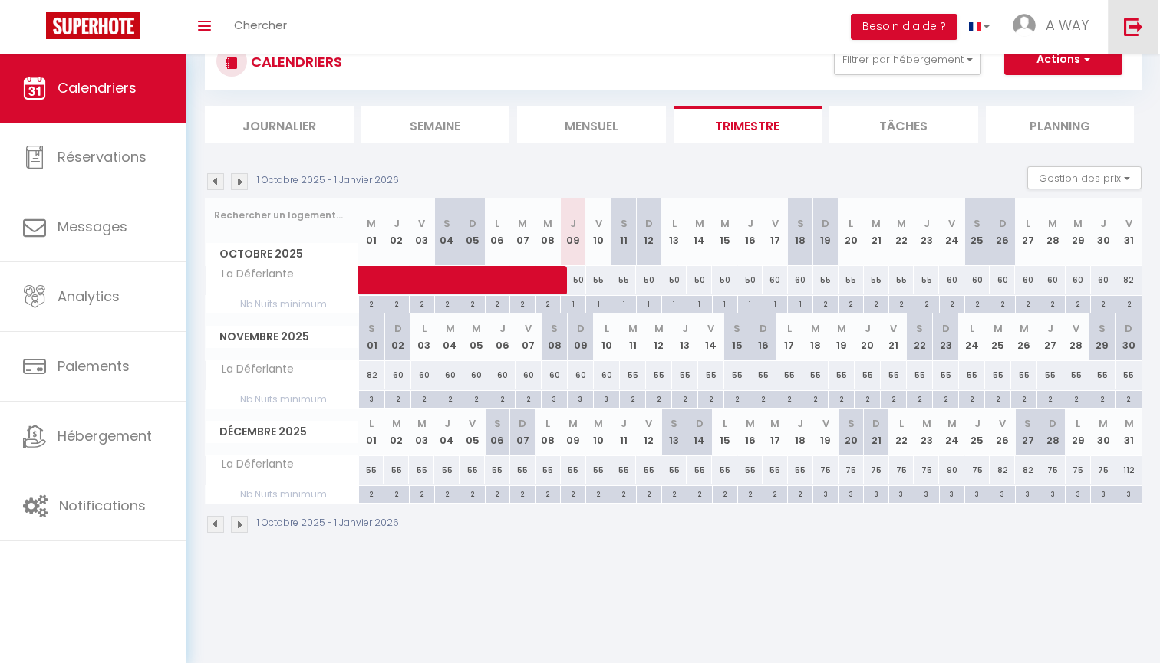
click at [1126, 16] on link at bounding box center [1133, 27] width 51 height 54
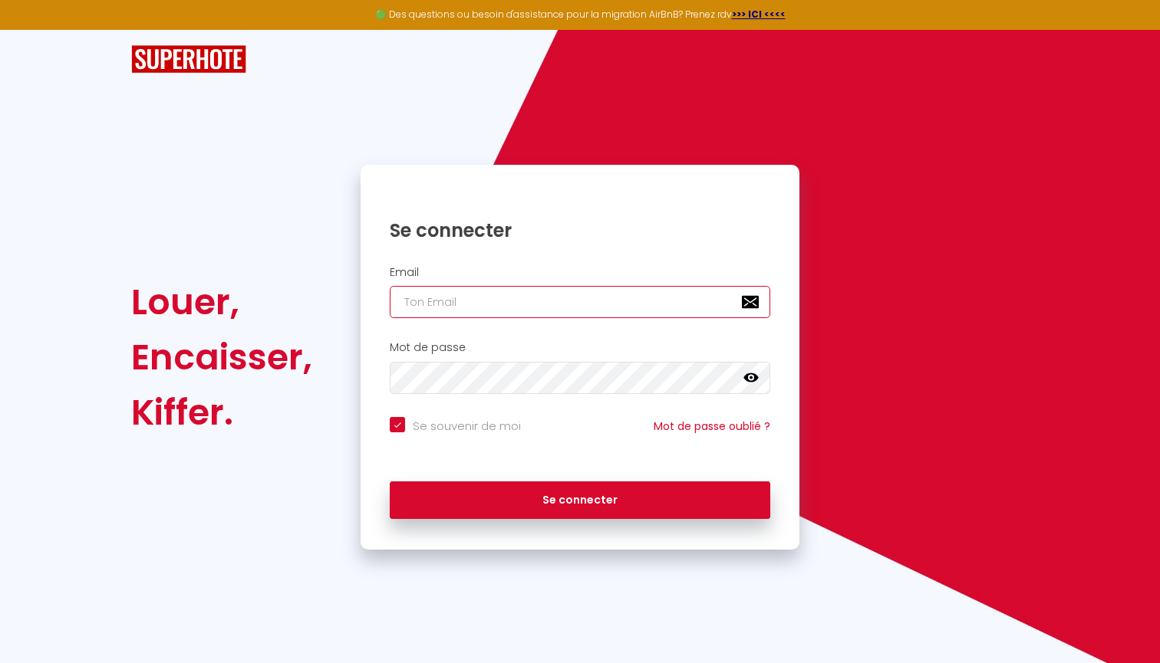
paste input "[EMAIL_ADDRESS][DOMAIN_NAME]"
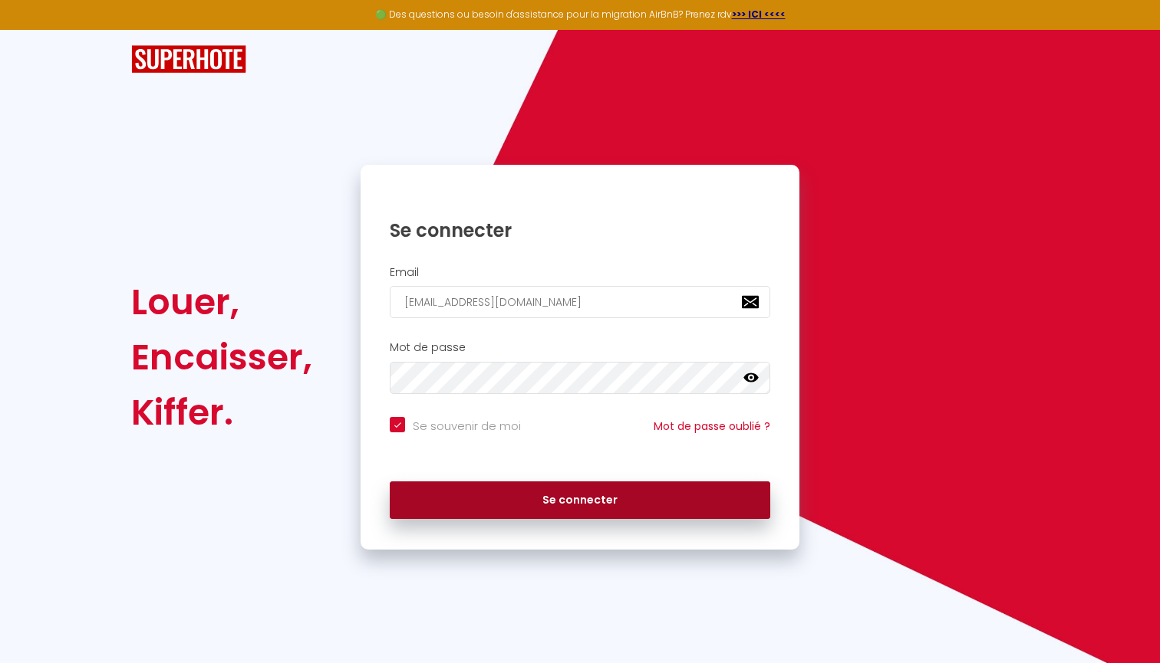
click at [490, 486] on button "Se connecter" at bounding box center [580, 501] width 380 height 38
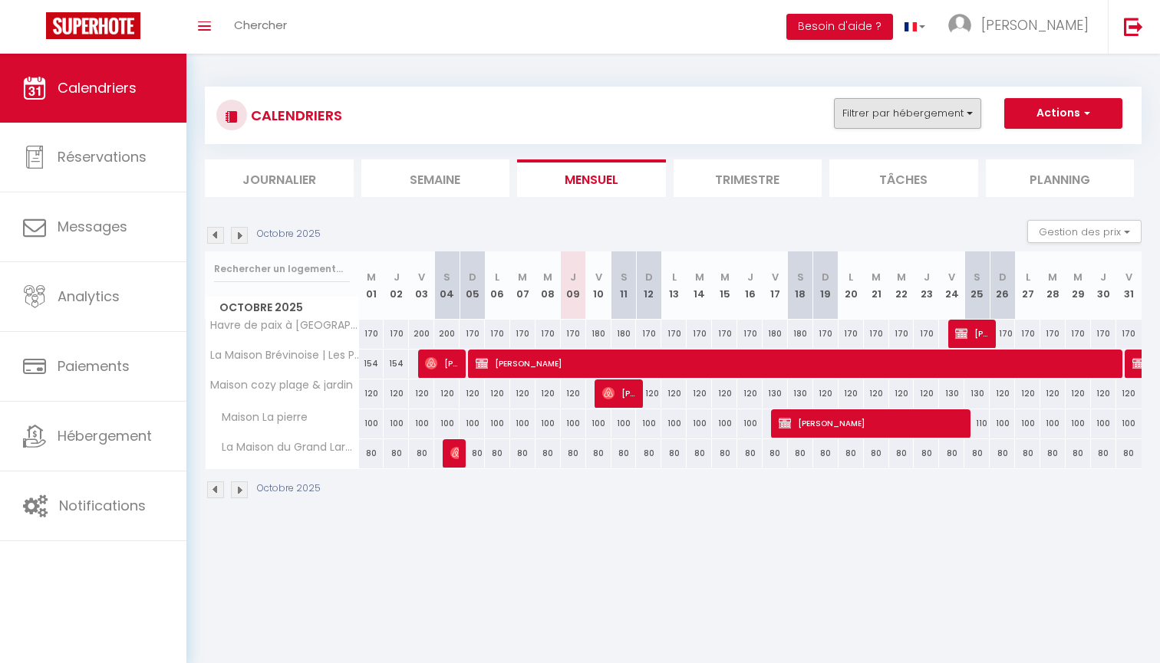
click at [953, 123] on button "Filtrer par hébergement" at bounding box center [907, 113] width 147 height 31
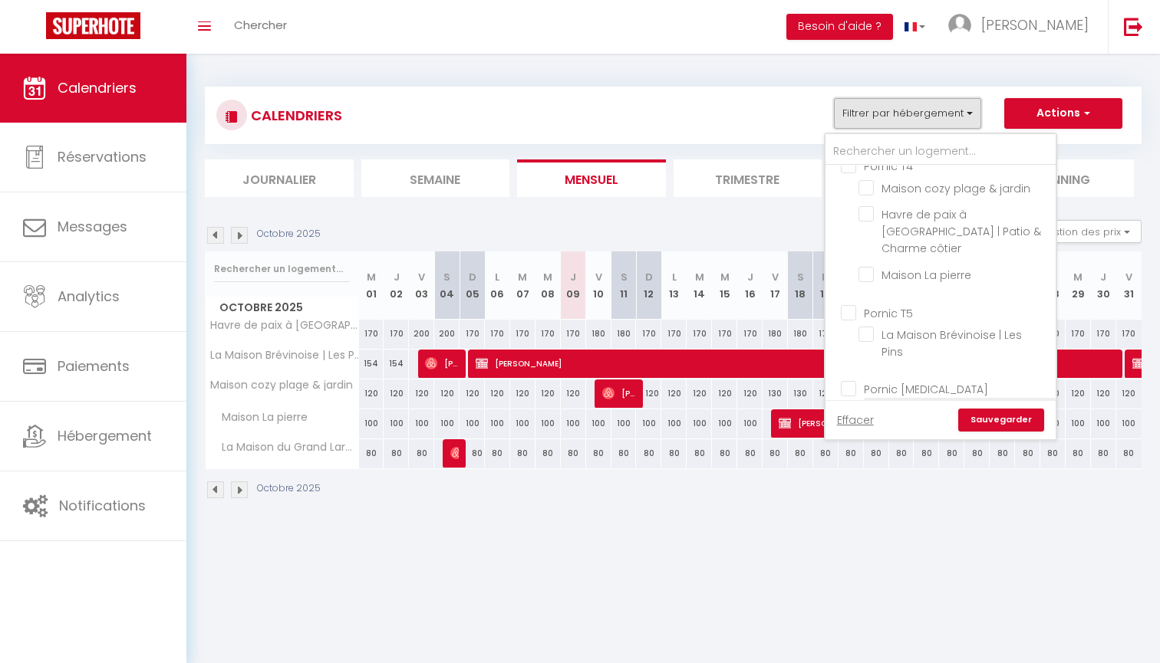
scroll to position [15, 0]
click at [896, 400] on li "La Maison du Grand Large" at bounding box center [960, 413] width 192 height 27
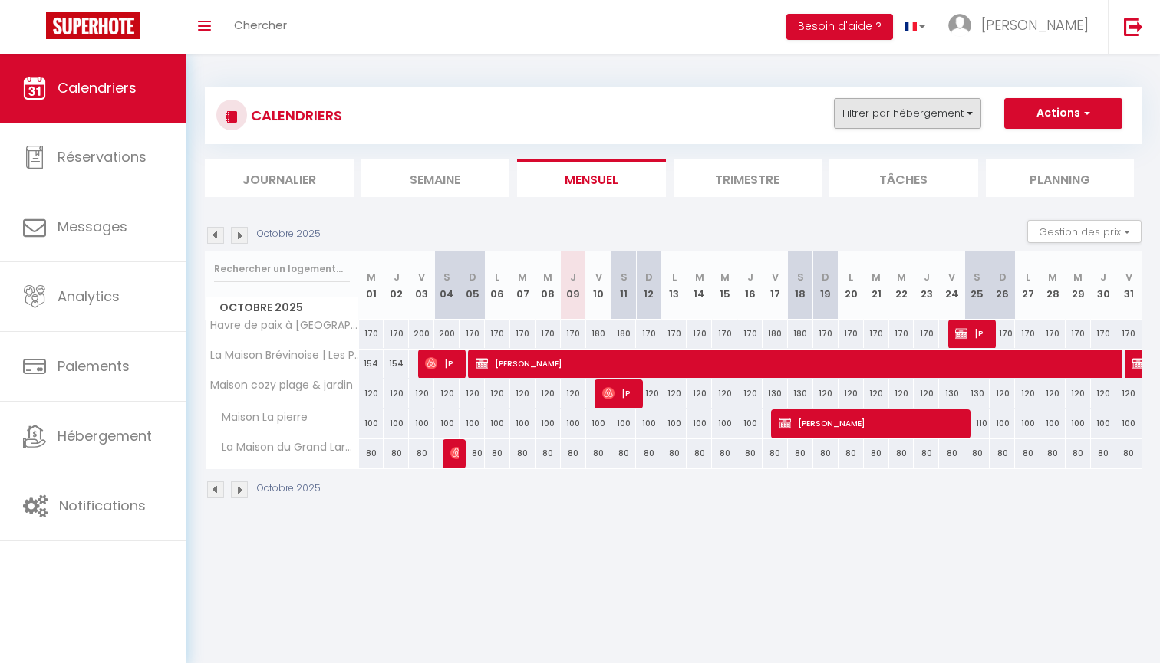
click at [948, 121] on button "Filtrer par hébergement" at bounding box center [907, 113] width 147 height 31
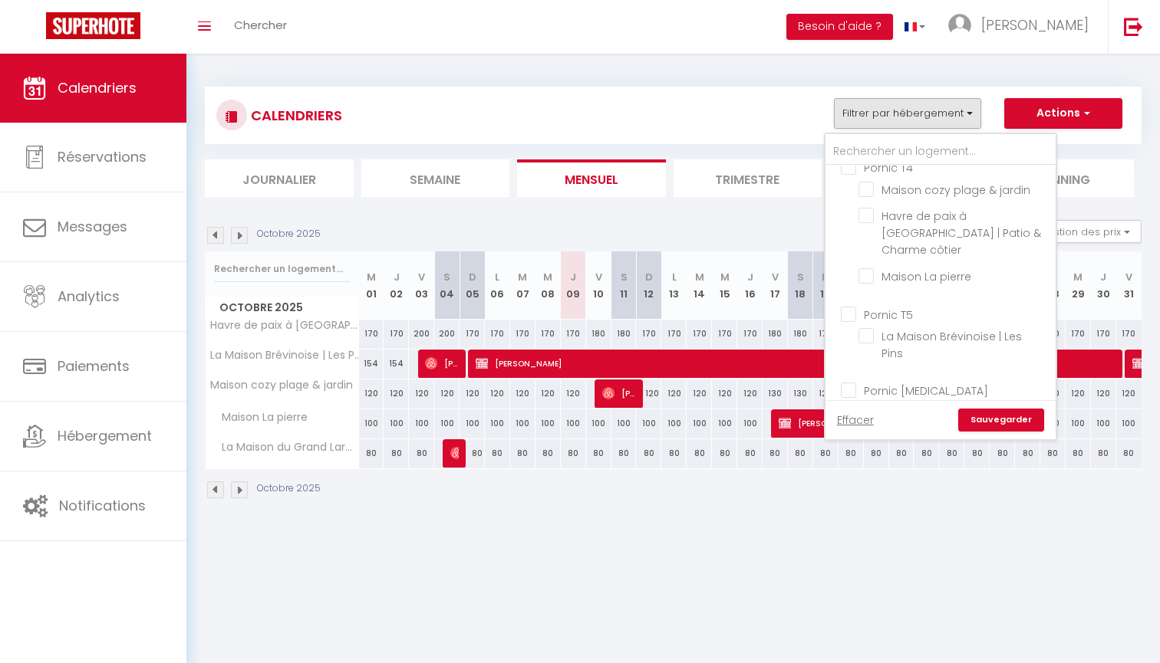
click at [886, 382] on input "Pornic [MEDICAL_DATA]" at bounding box center [956, 389] width 230 height 15
click at [993, 413] on link "Sauvegarder" at bounding box center [1001, 420] width 86 height 23
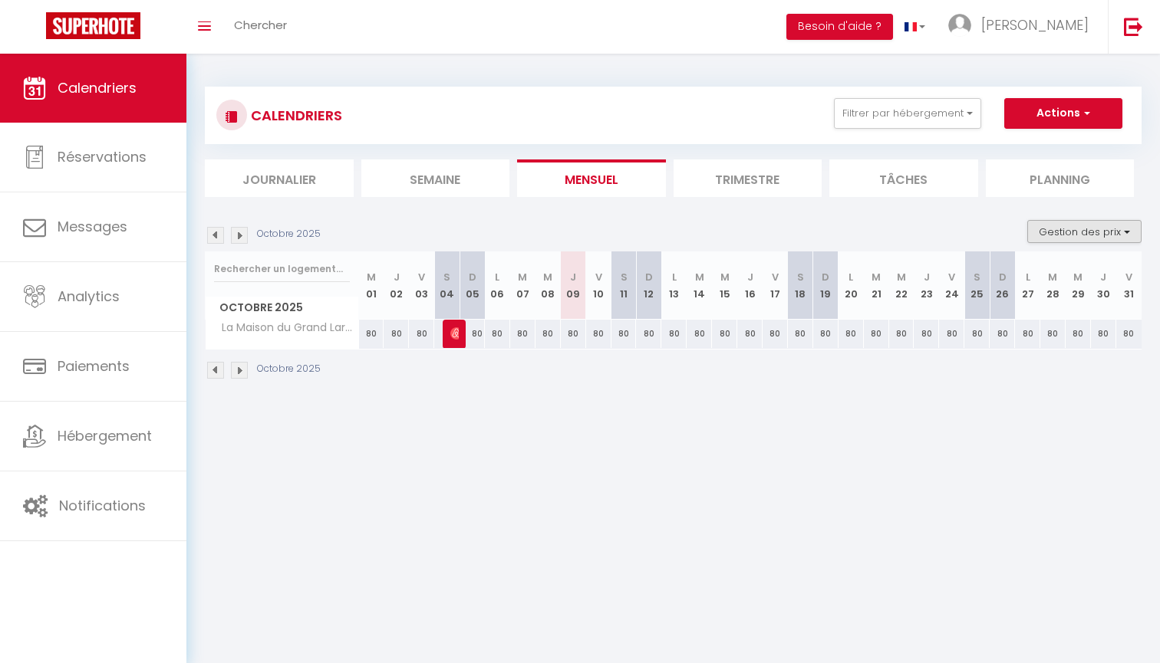
click at [1060, 234] on button "Gestion des prix" at bounding box center [1084, 231] width 114 height 23
click at [1029, 275] on input "Nb Nuits minimum" at bounding box center [1072, 279] width 138 height 15
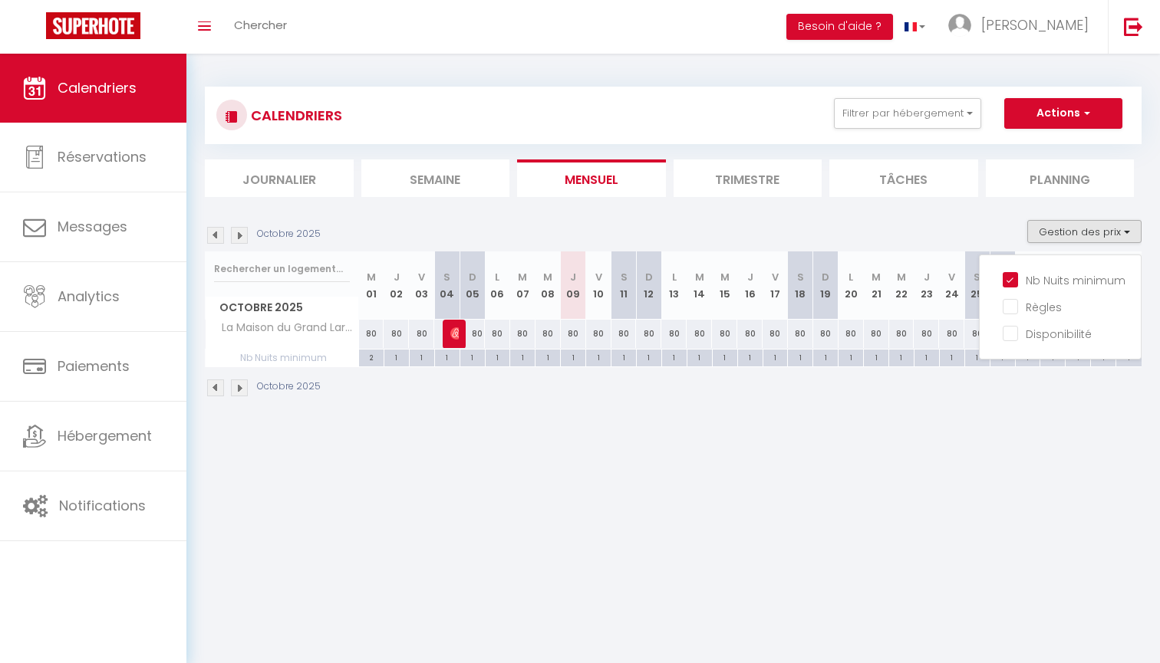
click at [1068, 218] on section "Octobre 2025 Gestion des prix Nb Nuits minimum Règles Disponibilité Octobre 202…" at bounding box center [673, 309] width 937 height 208
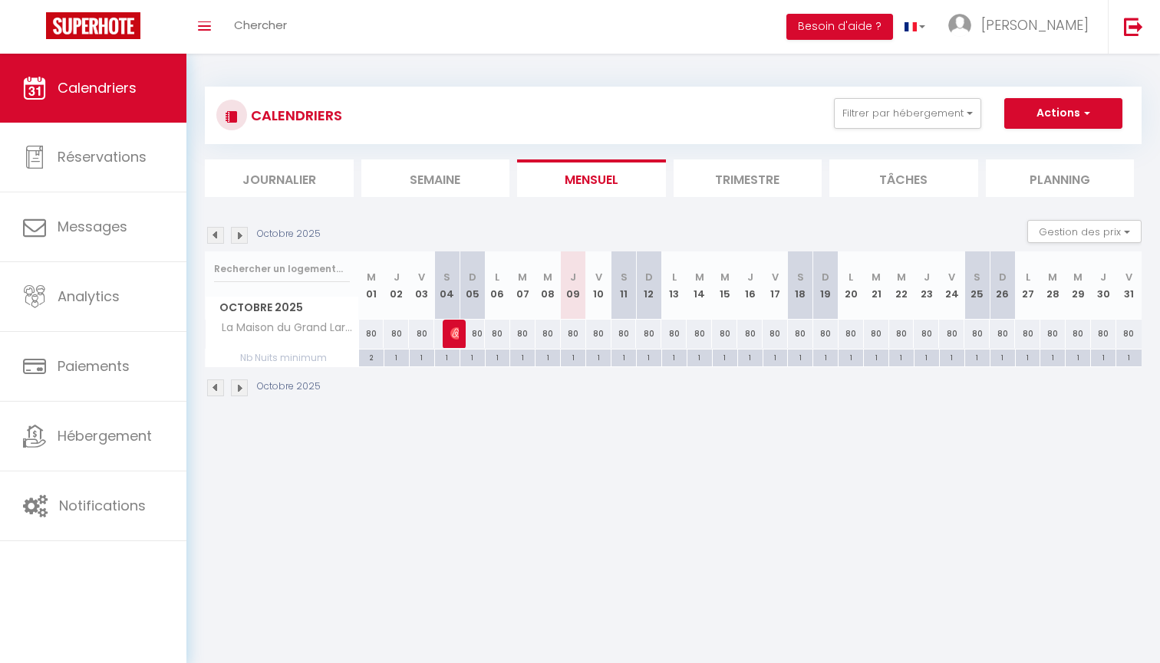
click at [729, 189] on li "Trimestre" at bounding box center [747, 179] width 149 height 38
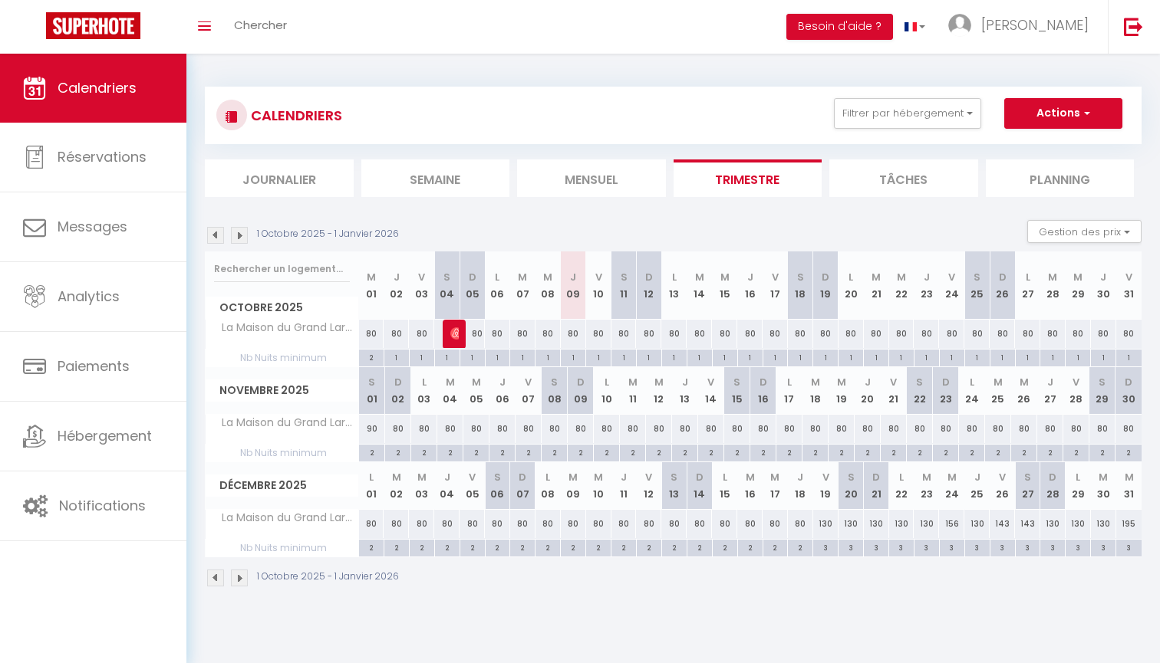
click at [456, 330] on img at bounding box center [456, 334] width 12 height 12
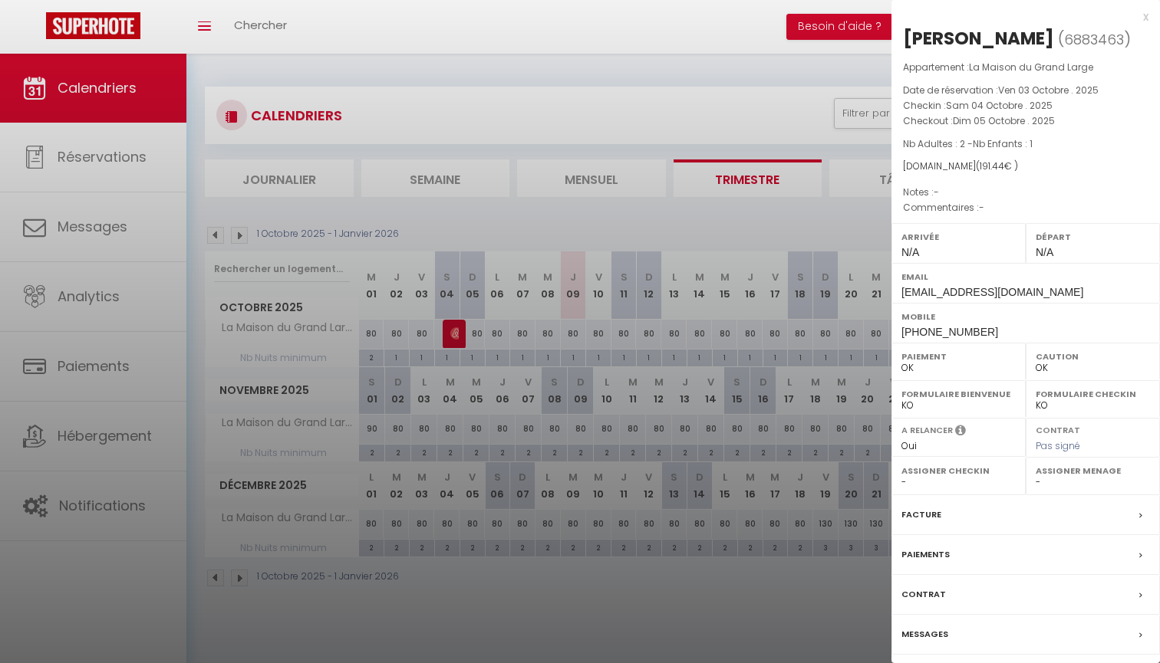
click at [568, 251] on div at bounding box center [580, 331] width 1160 height 663
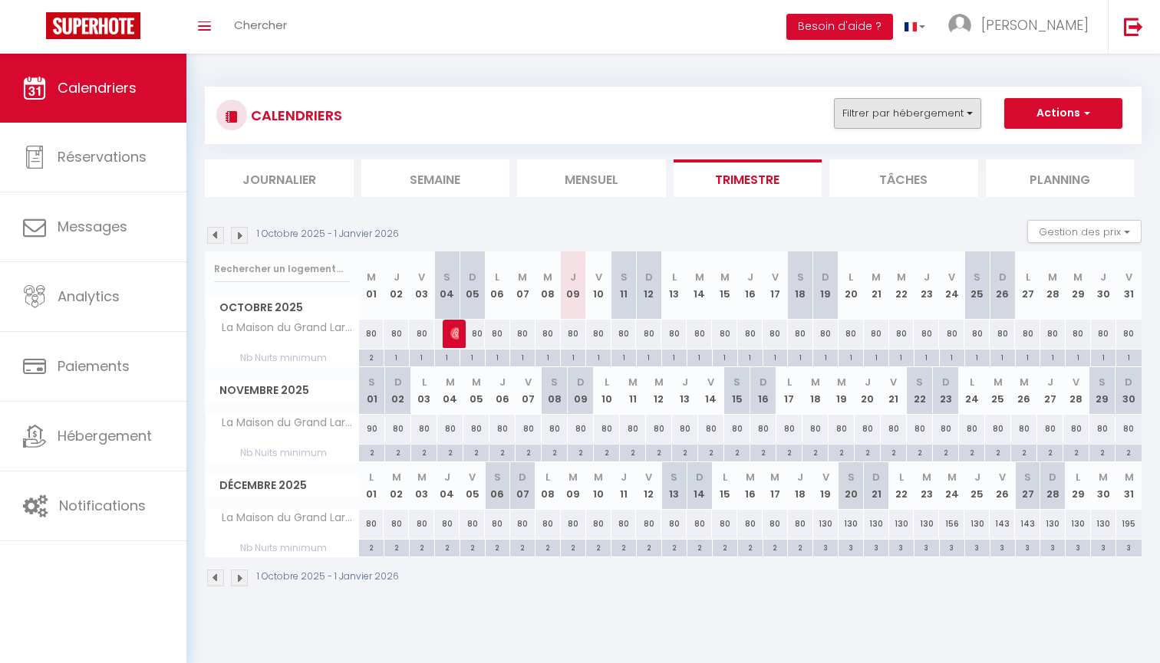
click at [896, 104] on button "Filtrer par hébergement" at bounding box center [907, 113] width 147 height 31
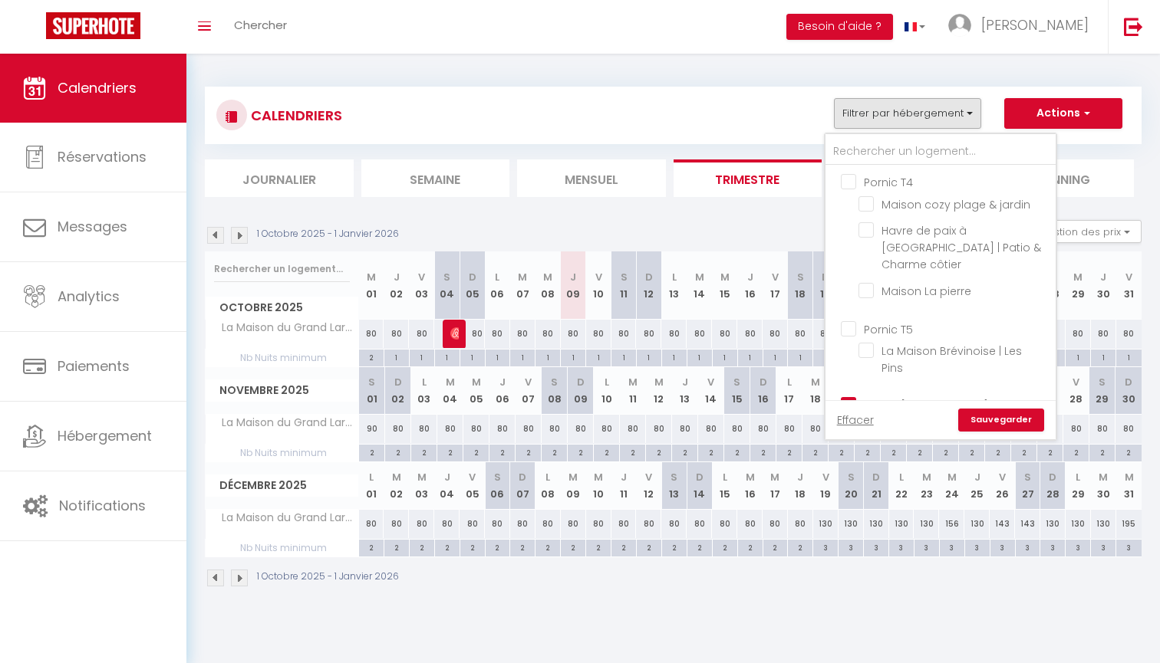
click at [876, 397] on input "Pornic [MEDICAL_DATA]" at bounding box center [956, 404] width 230 height 15
click at [901, 189] on span "Pornic T4" at bounding box center [888, 182] width 49 height 15
click at [901, 189] on input "Pornic T4" at bounding box center [956, 180] width 230 height 15
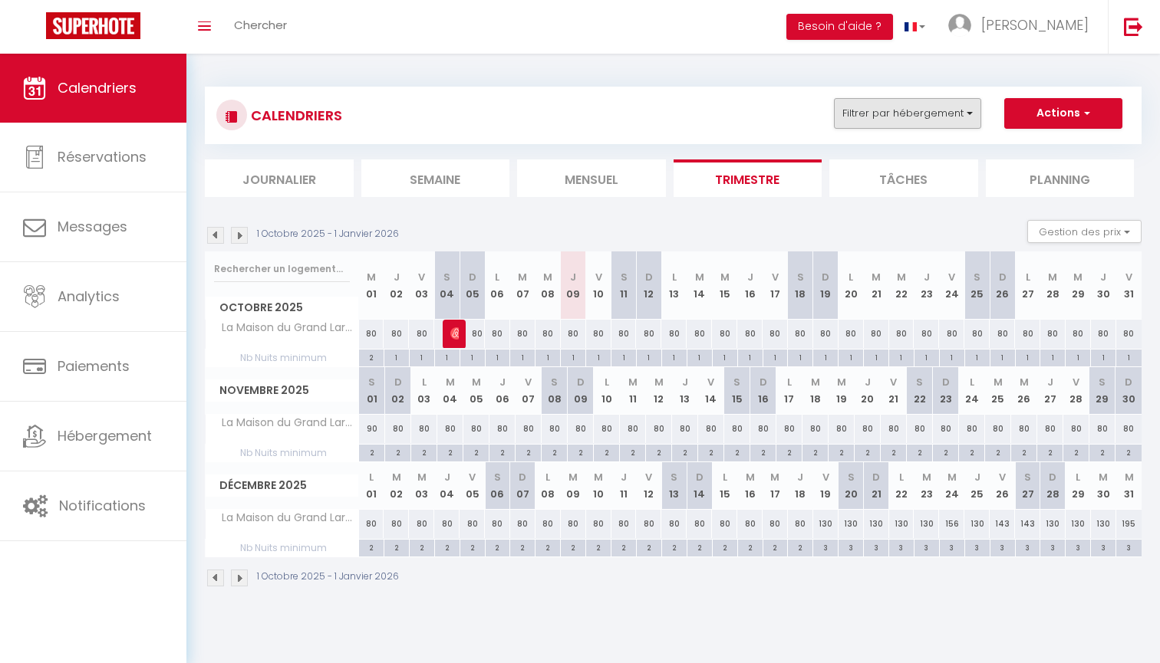
click at [930, 123] on button "Filtrer par hébergement" at bounding box center [907, 113] width 147 height 31
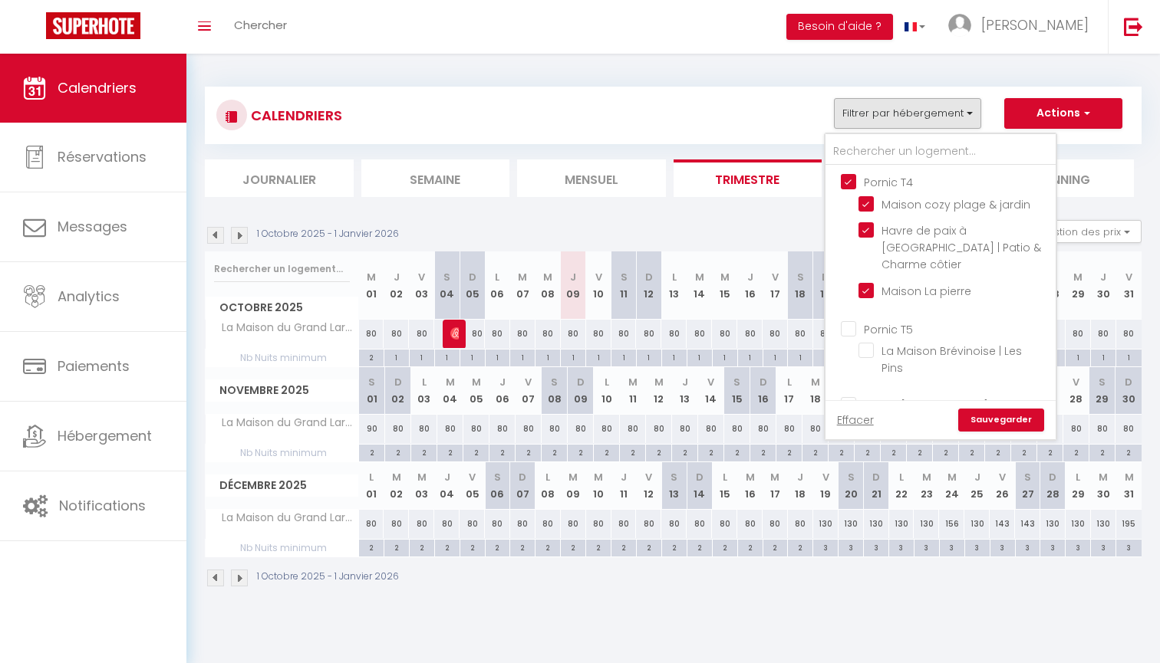
click at [1009, 426] on link "Sauvegarder" at bounding box center [1001, 420] width 86 height 23
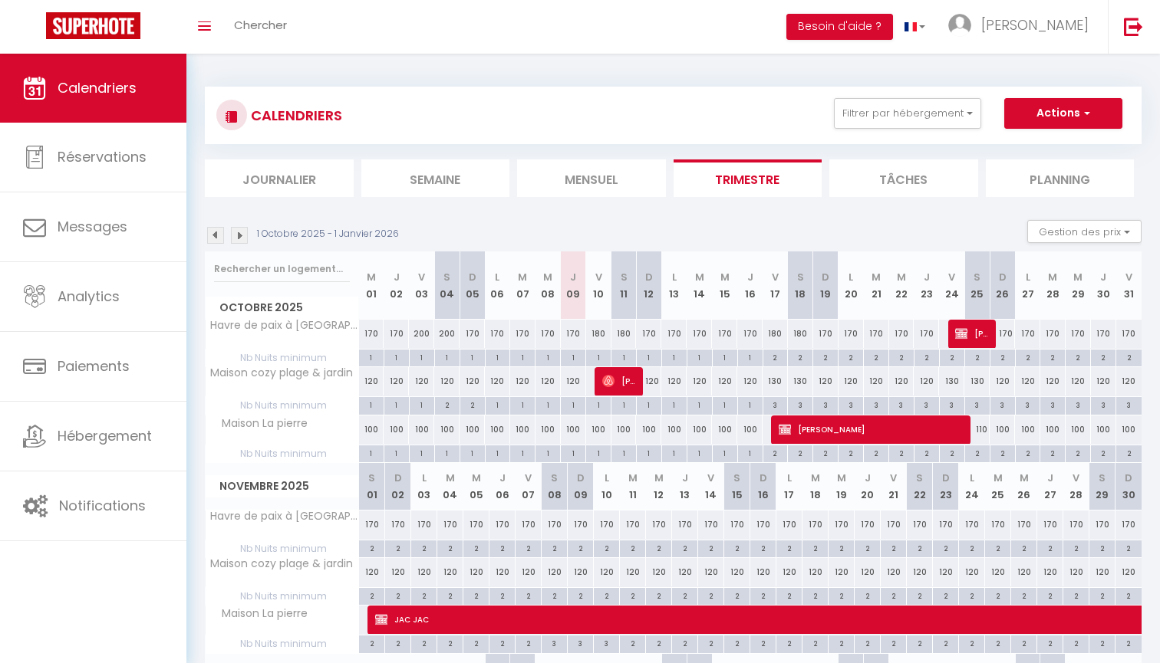
click at [775, 403] on div "3" at bounding box center [775, 404] width 25 height 15
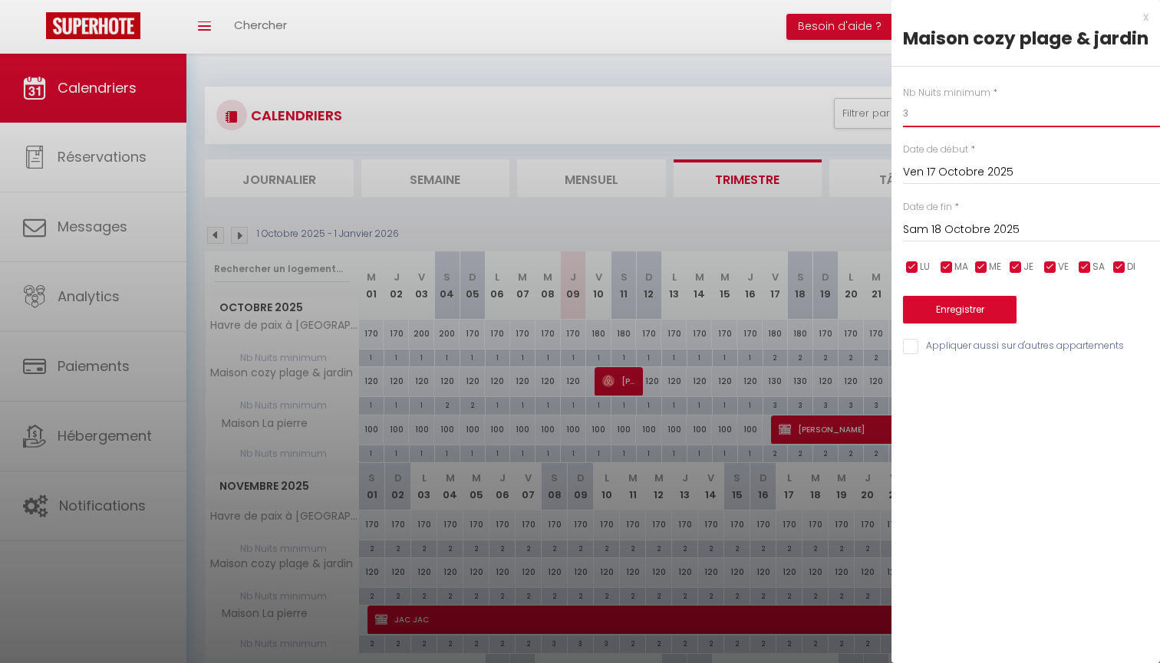
click at [960, 106] on input "3" at bounding box center [1031, 114] width 257 height 28
click at [973, 229] on input "Sam 18 Octobre 2025" at bounding box center [1031, 230] width 257 height 20
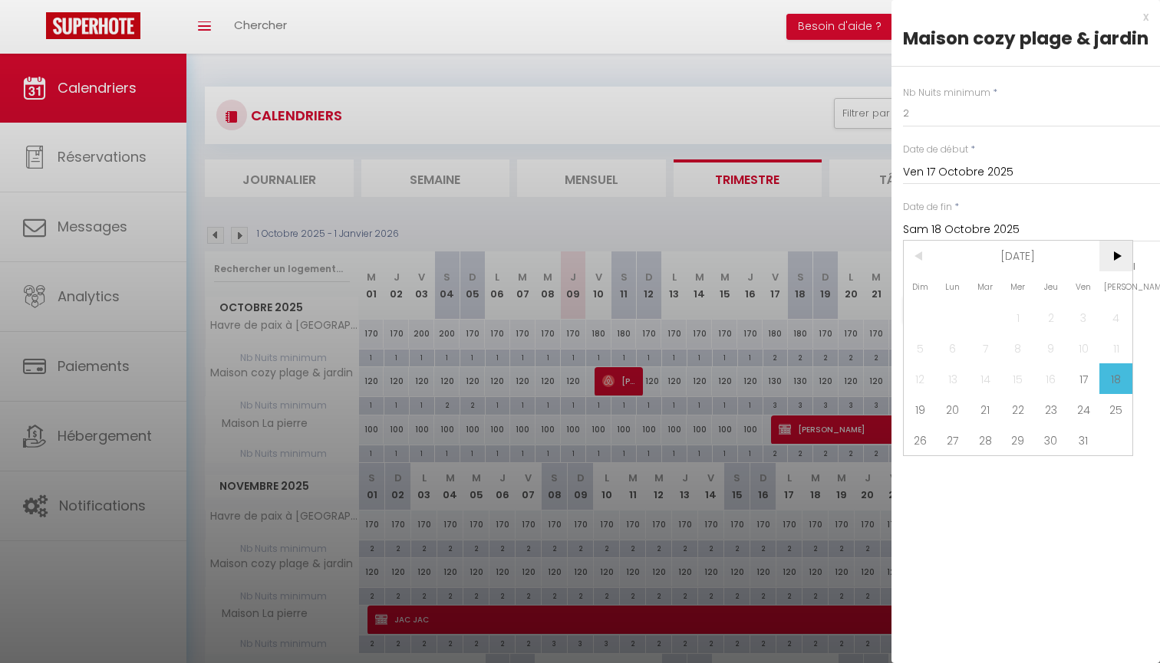
click at [1111, 250] on span ">" at bounding box center [1115, 256] width 33 height 31
click at [1106, 306] on span "1" at bounding box center [1115, 317] width 33 height 31
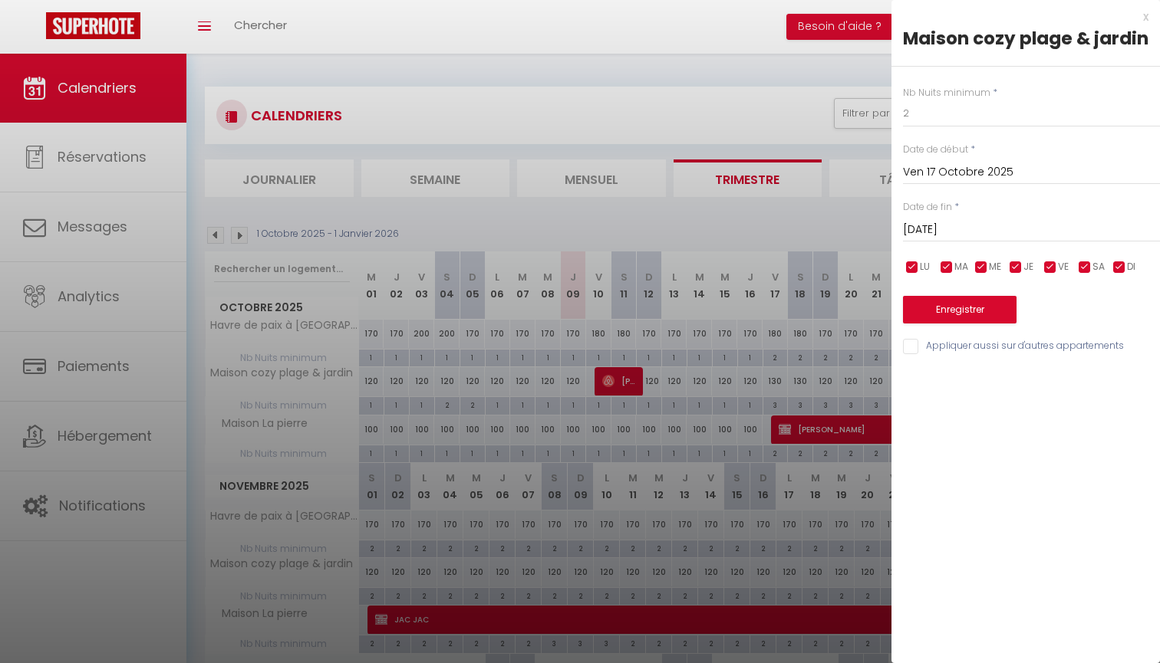
click at [982, 318] on button "Enregistrer" at bounding box center [960, 310] width 114 height 28
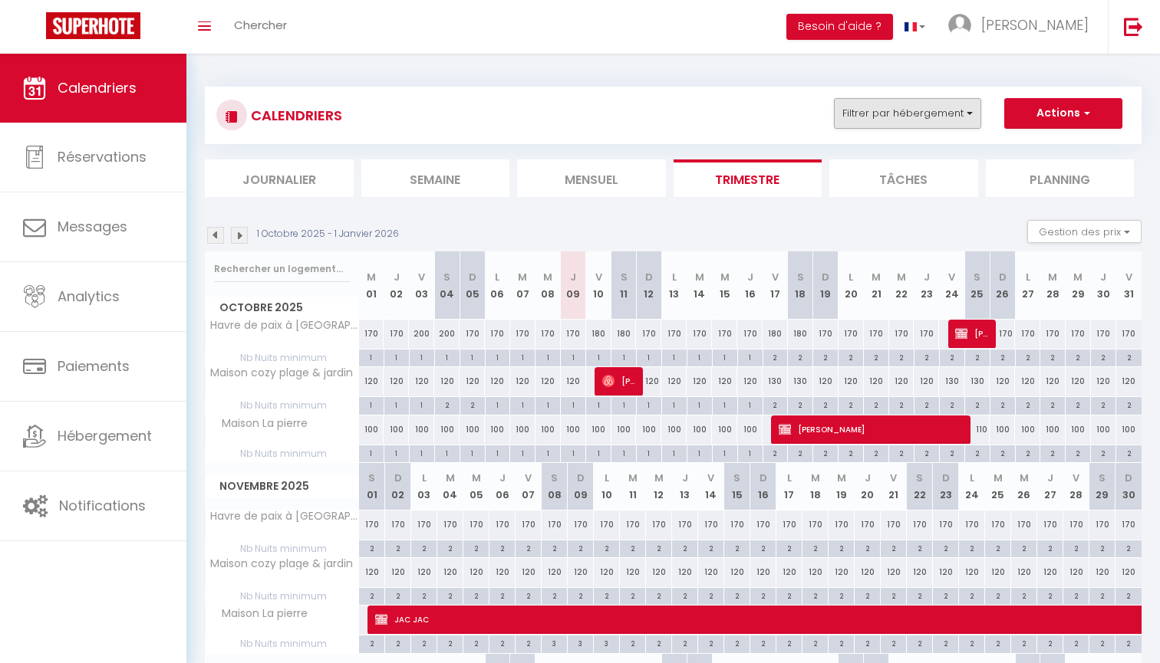
click at [921, 110] on button "Filtrer par hébergement" at bounding box center [907, 113] width 147 height 31
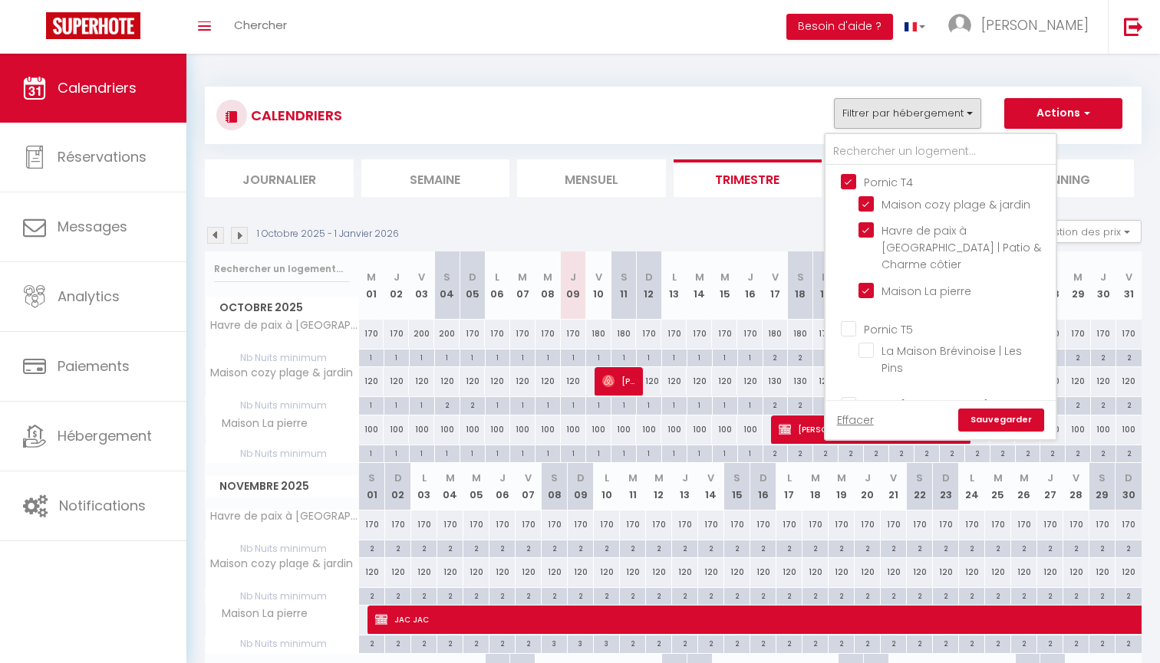
click at [919, 107] on button "Filtrer par hébergement" at bounding box center [907, 113] width 147 height 31
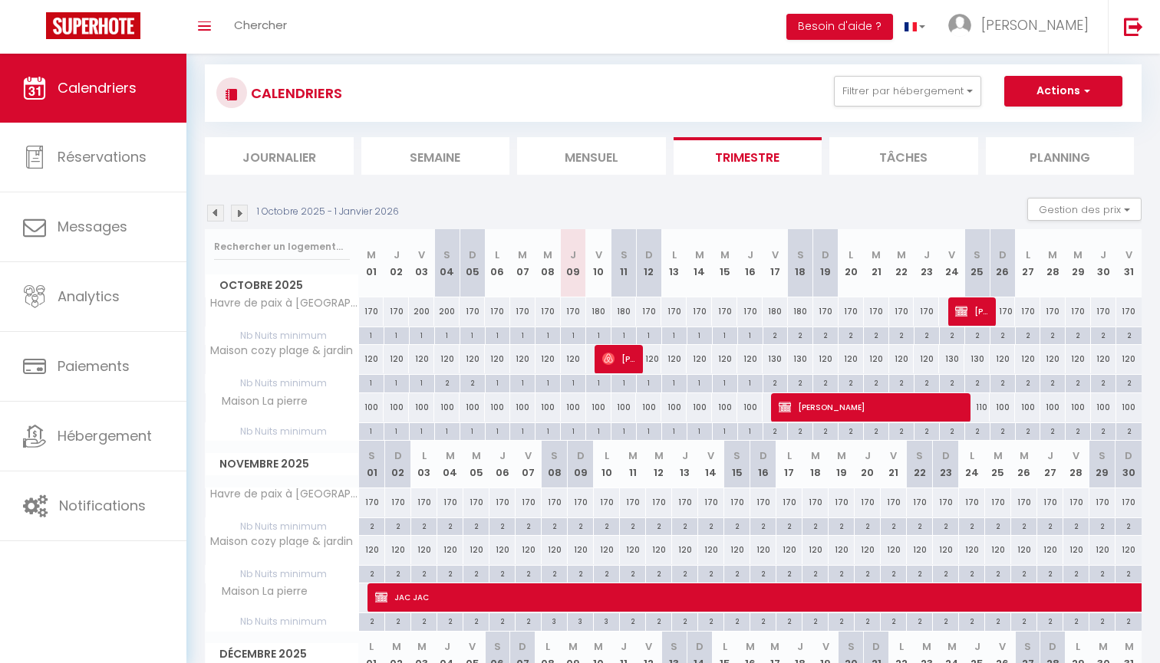
scroll to position [15, 0]
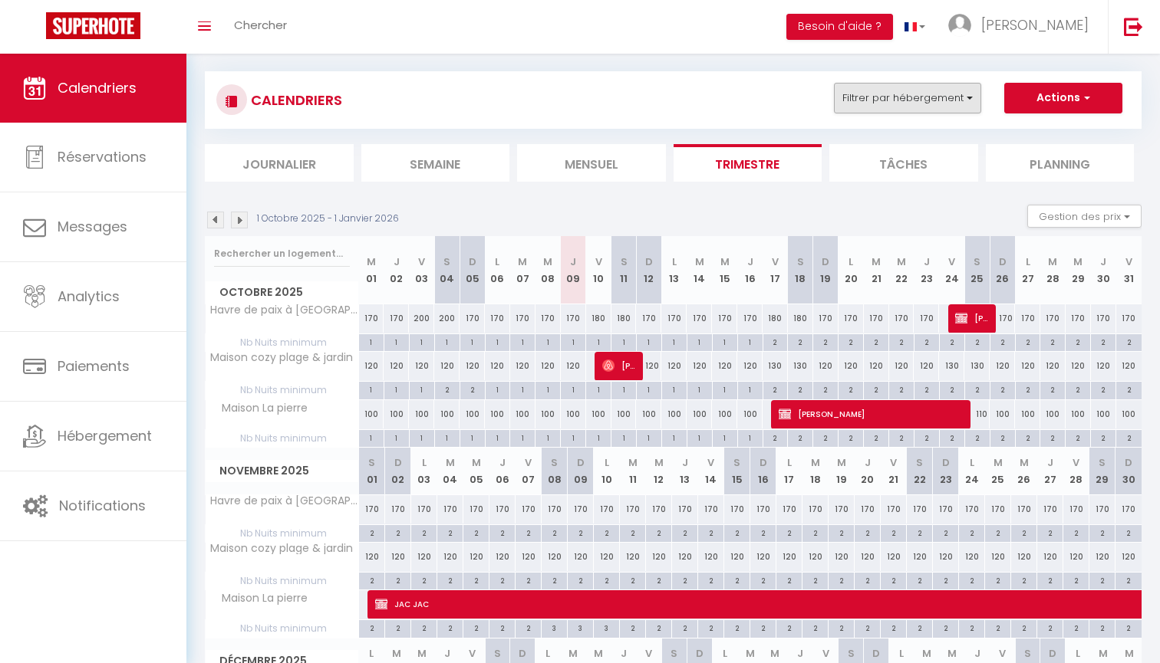
click at [963, 94] on button "Filtrer par hébergement" at bounding box center [907, 98] width 147 height 31
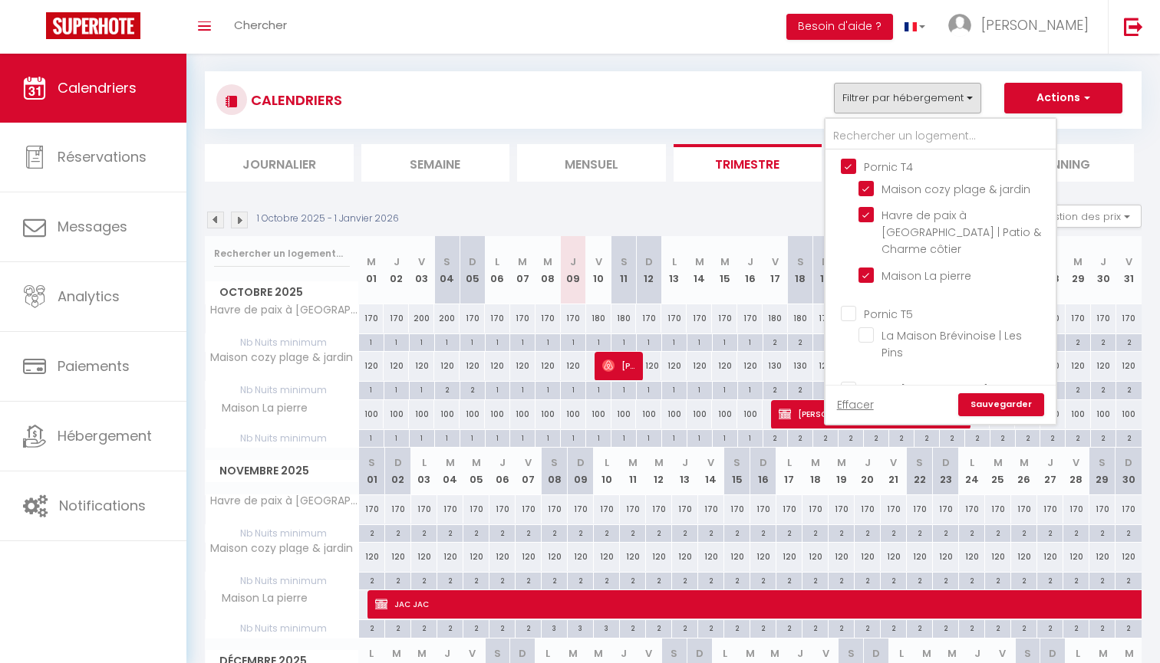
click at [907, 170] on input "Pornic T4" at bounding box center [956, 165] width 230 height 15
click at [914, 305] on input "Pornic T5" at bounding box center [956, 312] width 230 height 15
click at [992, 400] on link "Sauvegarder" at bounding box center [1001, 404] width 86 height 23
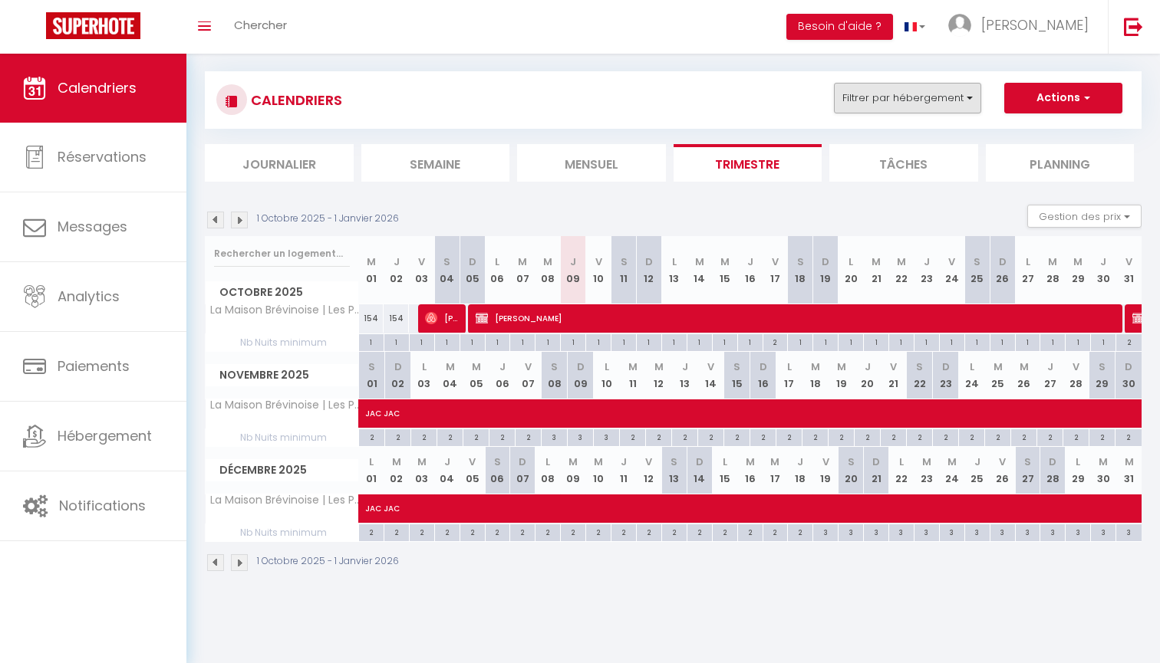
click at [957, 91] on button "Filtrer par hébergement" at bounding box center [907, 98] width 147 height 31
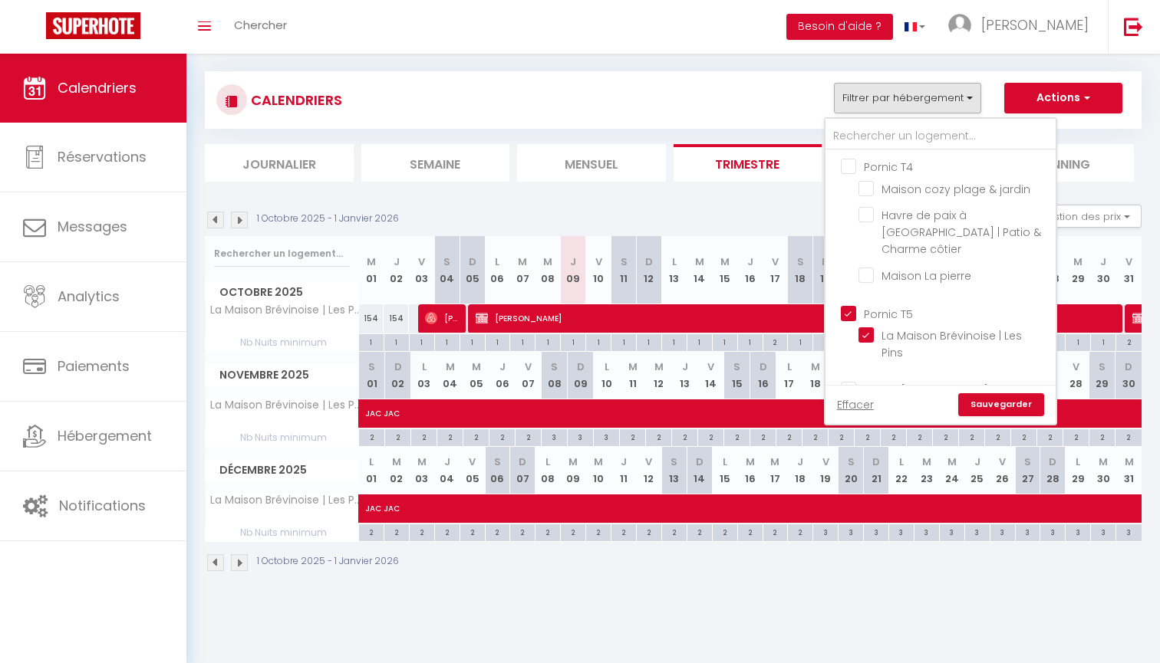
click at [903, 305] on input "Pornic T5" at bounding box center [956, 312] width 230 height 15
click at [909, 170] on input "Pornic T4" at bounding box center [956, 165] width 230 height 15
click at [999, 395] on link "Sauvegarder" at bounding box center [1001, 404] width 86 height 23
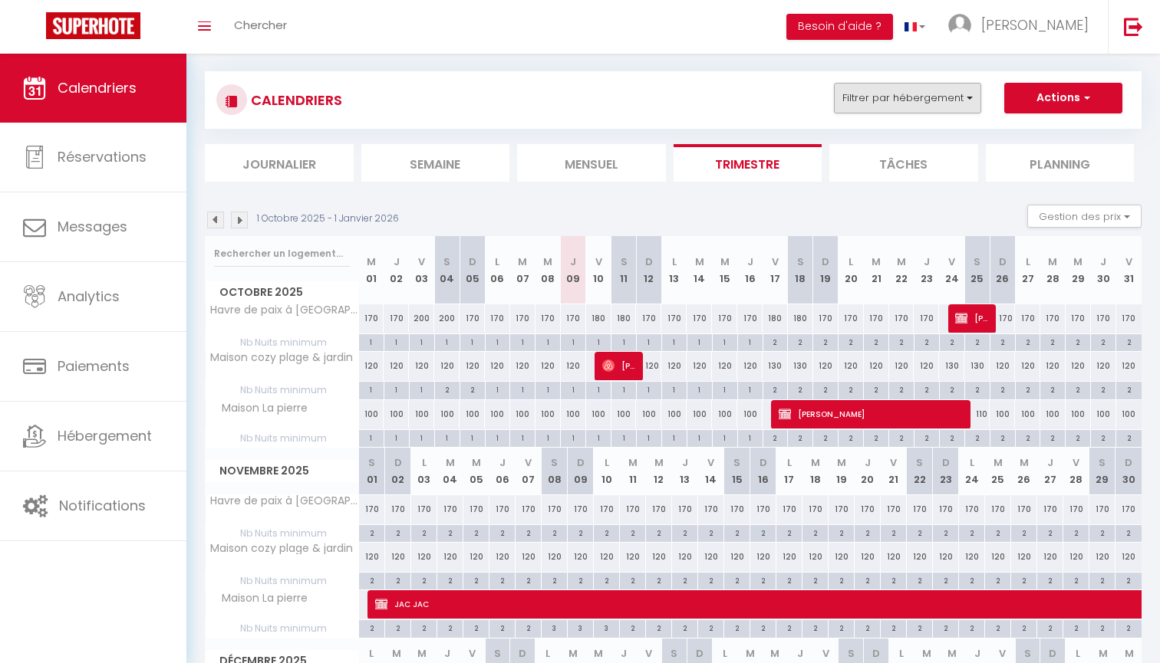
click at [944, 97] on button "Filtrer par hébergement" at bounding box center [907, 98] width 147 height 31
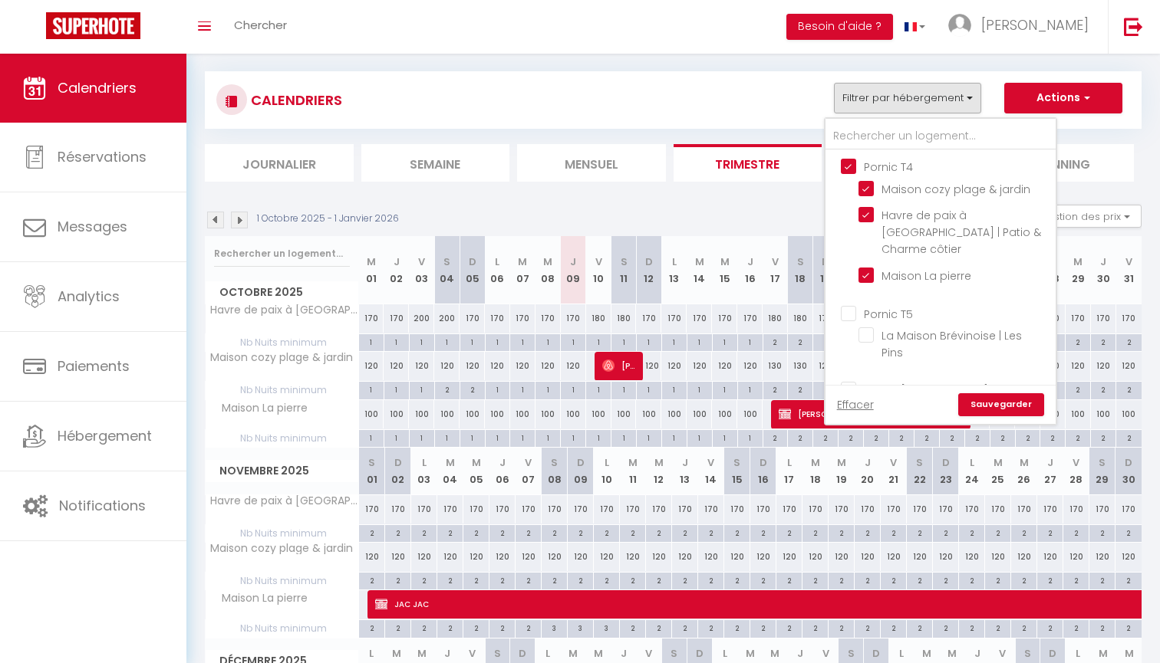
click at [901, 162] on input "Pornic T4" at bounding box center [956, 165] width 230 height 15
click at [879, 381] on input "Pornic [MEDICAL_DATA]" at bounding box center [956, 388] width 230 height 15
click at [1009, 398] on link "Sauvegarder" at bounding box center [1001, 404] width 86 height 23
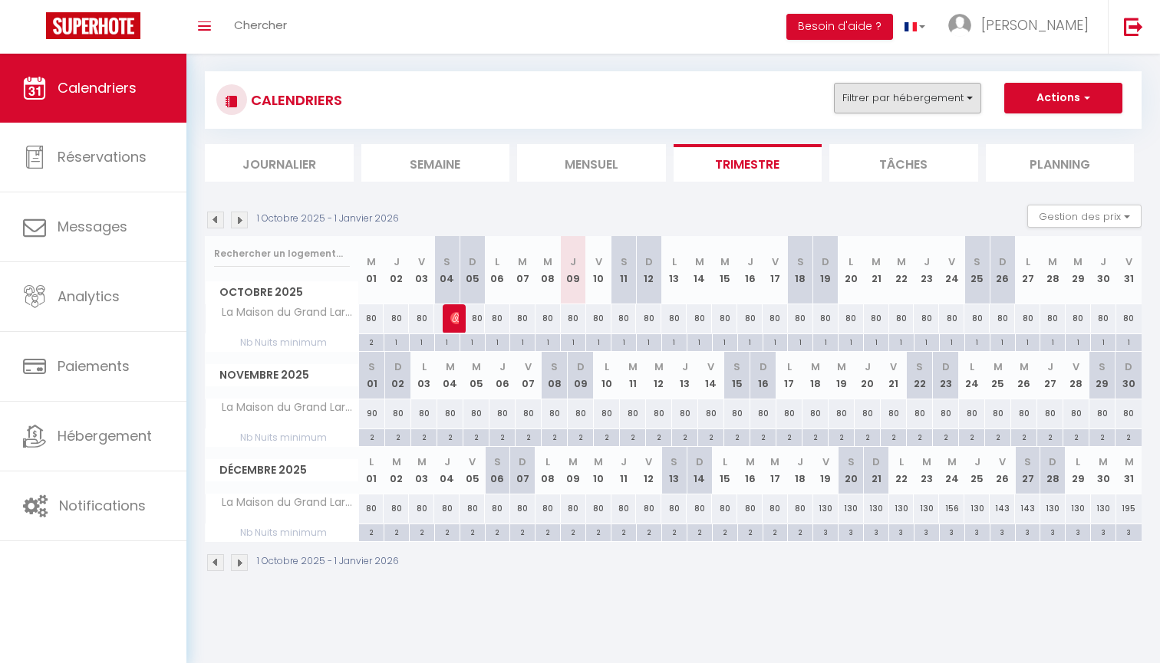
click at [935, 107] on button "Filtrer par hébergement" at bounding box center [907, 98] width 147 height 31
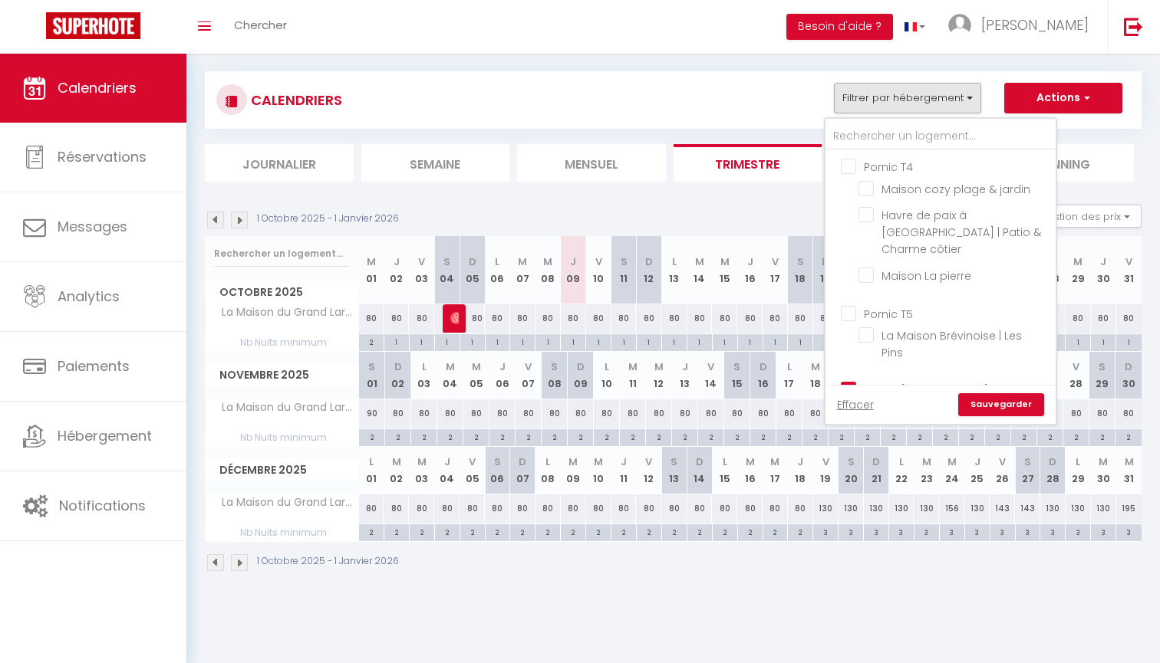
click at [887, 381] on input "Pornic [MEDICAL_DATA]" at bounding box center [956, 388] width 230 height 15
click at [906, 305] on input "Pornic T5" at bounding box center [956, 312] width 230 height 15
click at [1003, 410] on link "Sauvegarder" at bounding box center [1001, 404] width 86 height 23
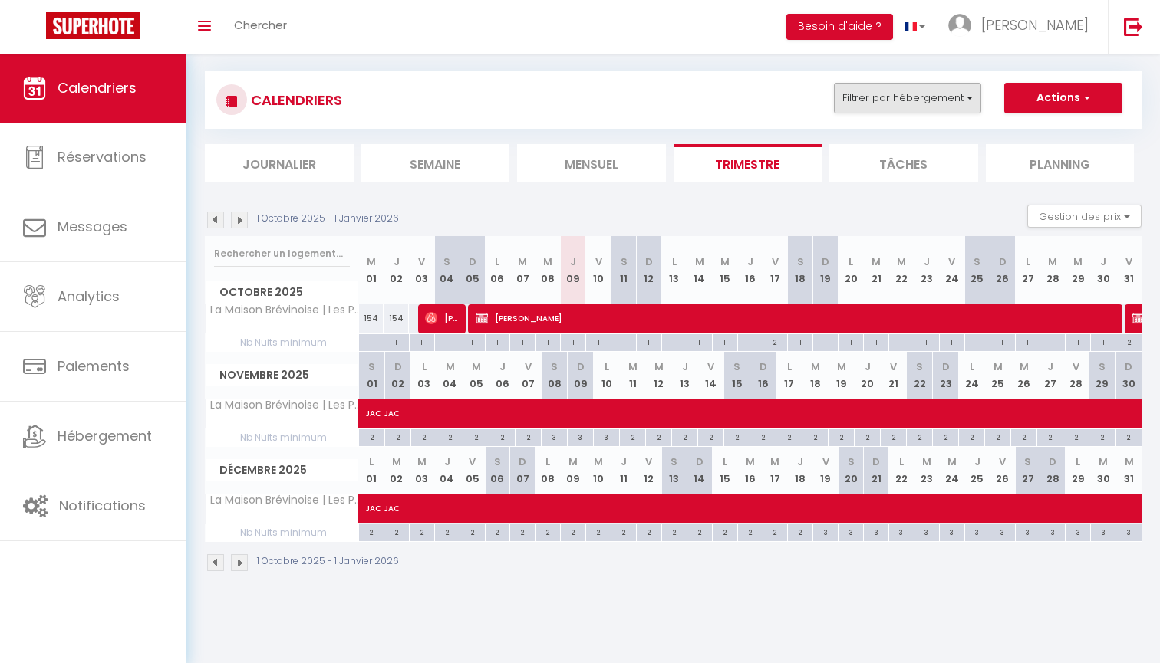
click at [945, 101] on button "Filtrer par hébergement" at bounding box center [907, 98] width 147 height 31
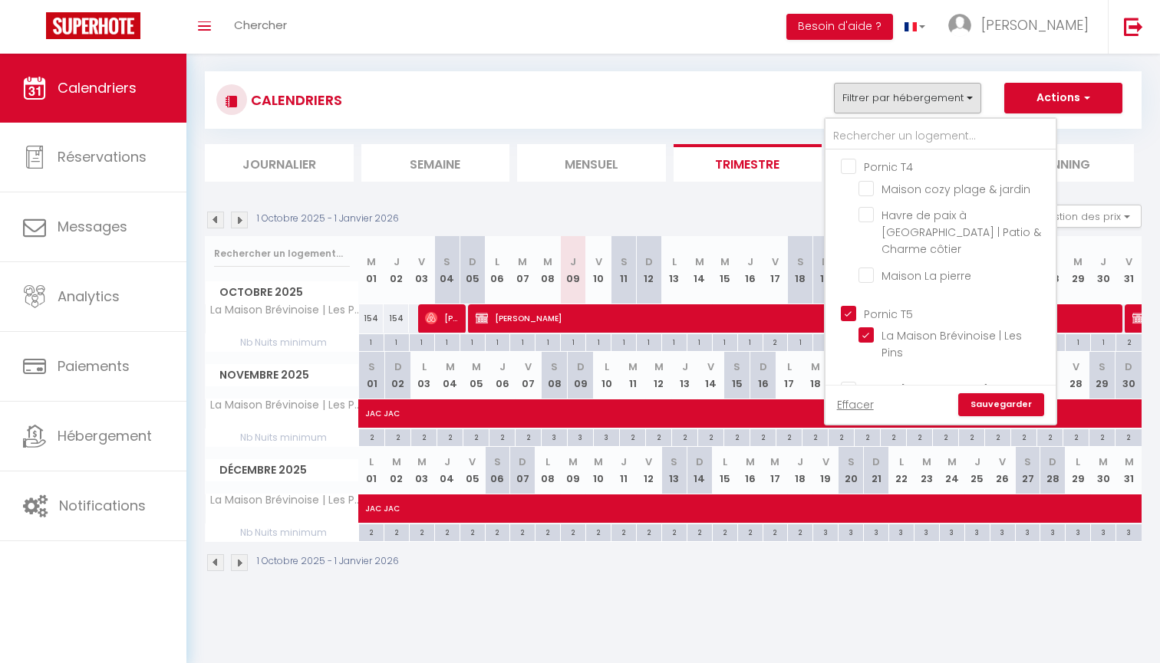
click at [906, 305] on input "Pornic T5" at bounding box center [956, 312] width 230 height 15
click at [992, 402] on link "Sauvegarder" at bounding box center [1001, 404] width 86 height 23
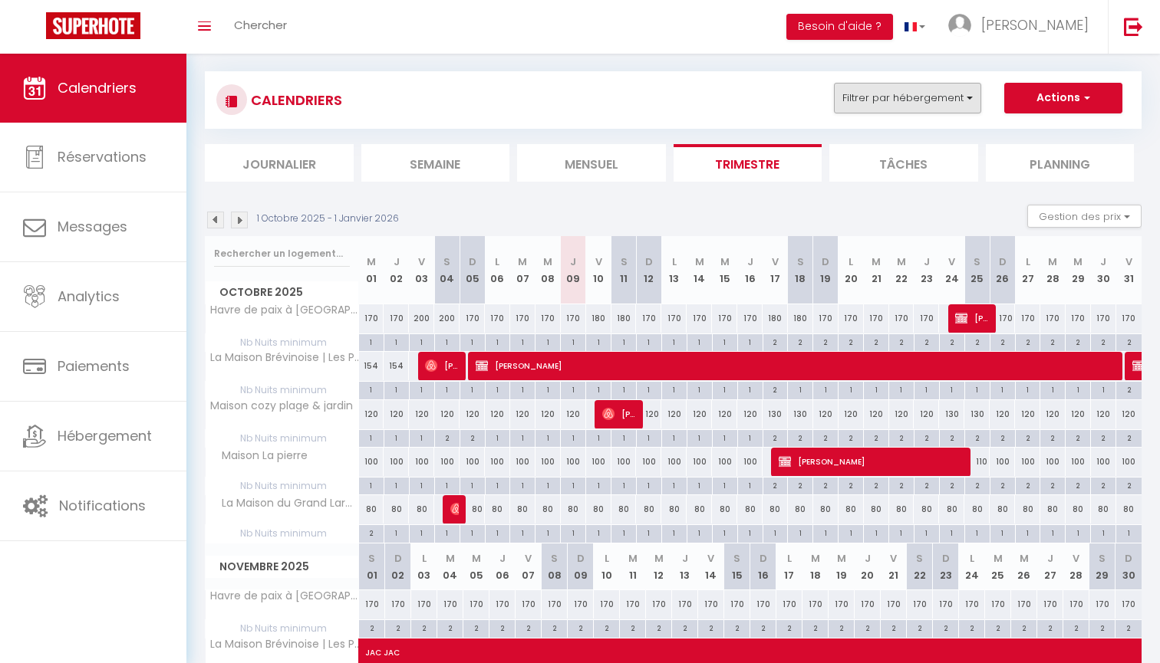
click at [917, 104] on button "Filtrer par hébergement" at bounding box center [907, 98] width 147 height 31
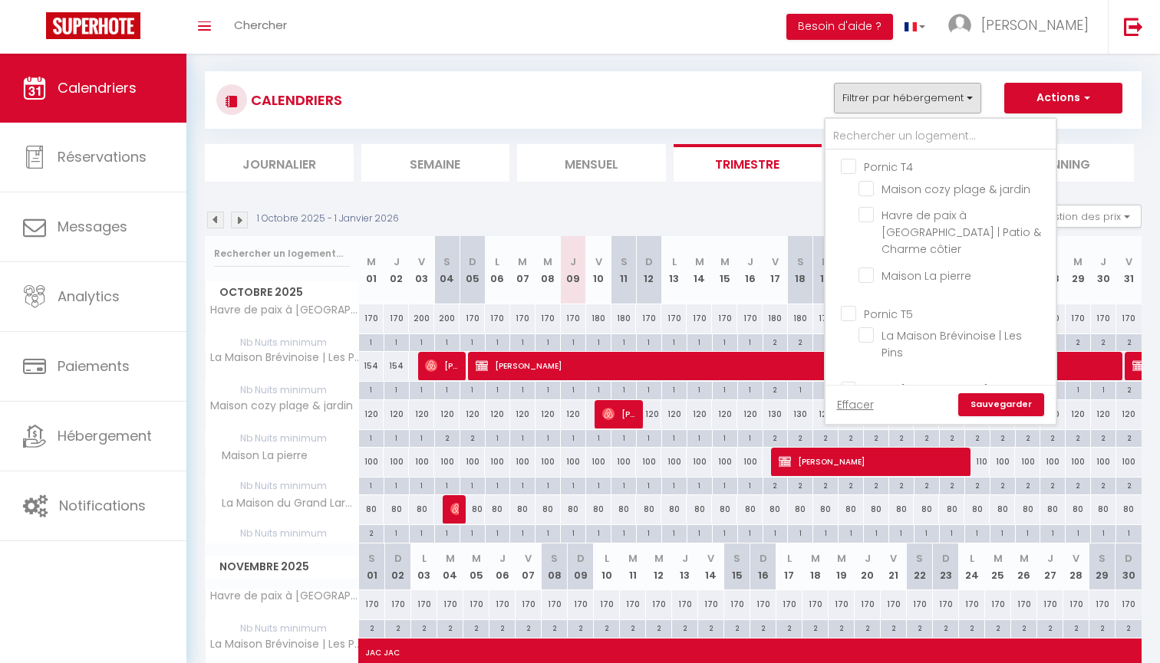
click at [894, 166] on input "Pornic T4" at bounding box center [956, 165] width 230 height 15
click at [876, 381] on input "Pornic [MEDICAL_DATA]" at bounding box center [956, 388] width 230 height 15
click at [984, 403] on link "Sauvegarder" at bounding box center [1001, 404] width 86 height 23
